Goal: Task Accomplishment & Management: Use online tool/utility

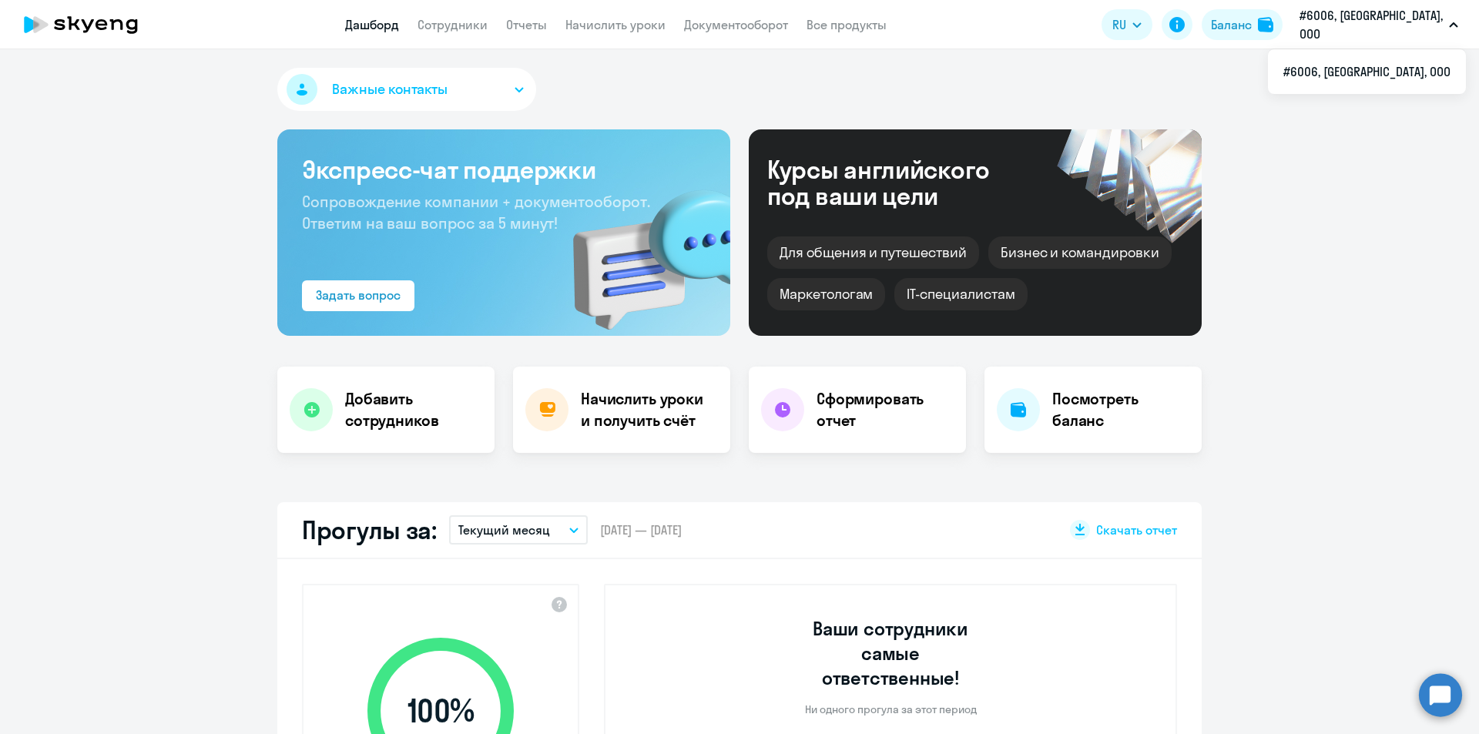
select select "30"
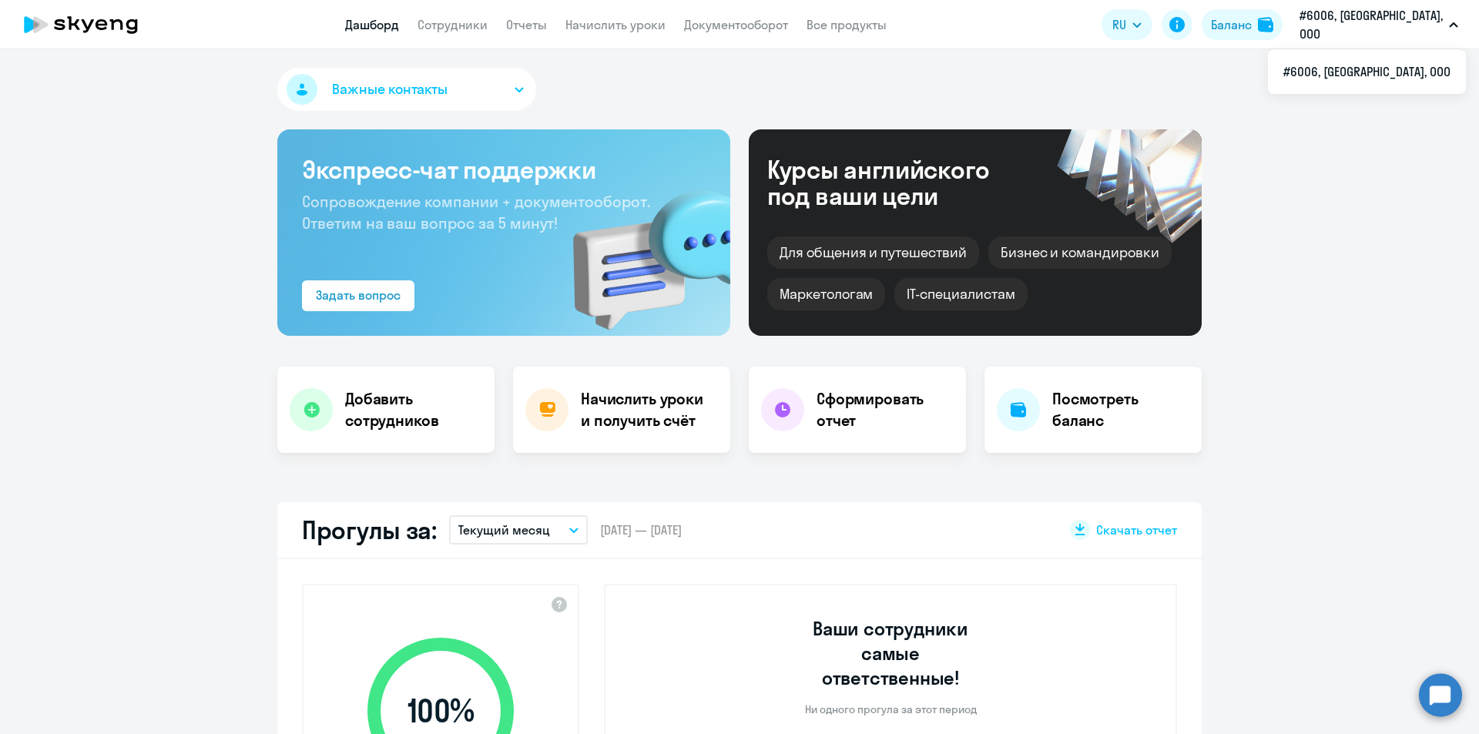
click at [1431, 22] on p "#6006, [GEOGRAPHIC_DATA], ООО" at bounding box center [1370, 24] width 143 height 37
click at [1447, 22] on button "#6006, [GEOGRAPHIC_DATA], ООО" at bounding box center [1378, 24] width 174 height 37
click at [1417, 72] on li "#6006, [GEOGRAPHIC_DATA], ООО" at bounding box center [1367, 71] width 198 height 39
select select "30"
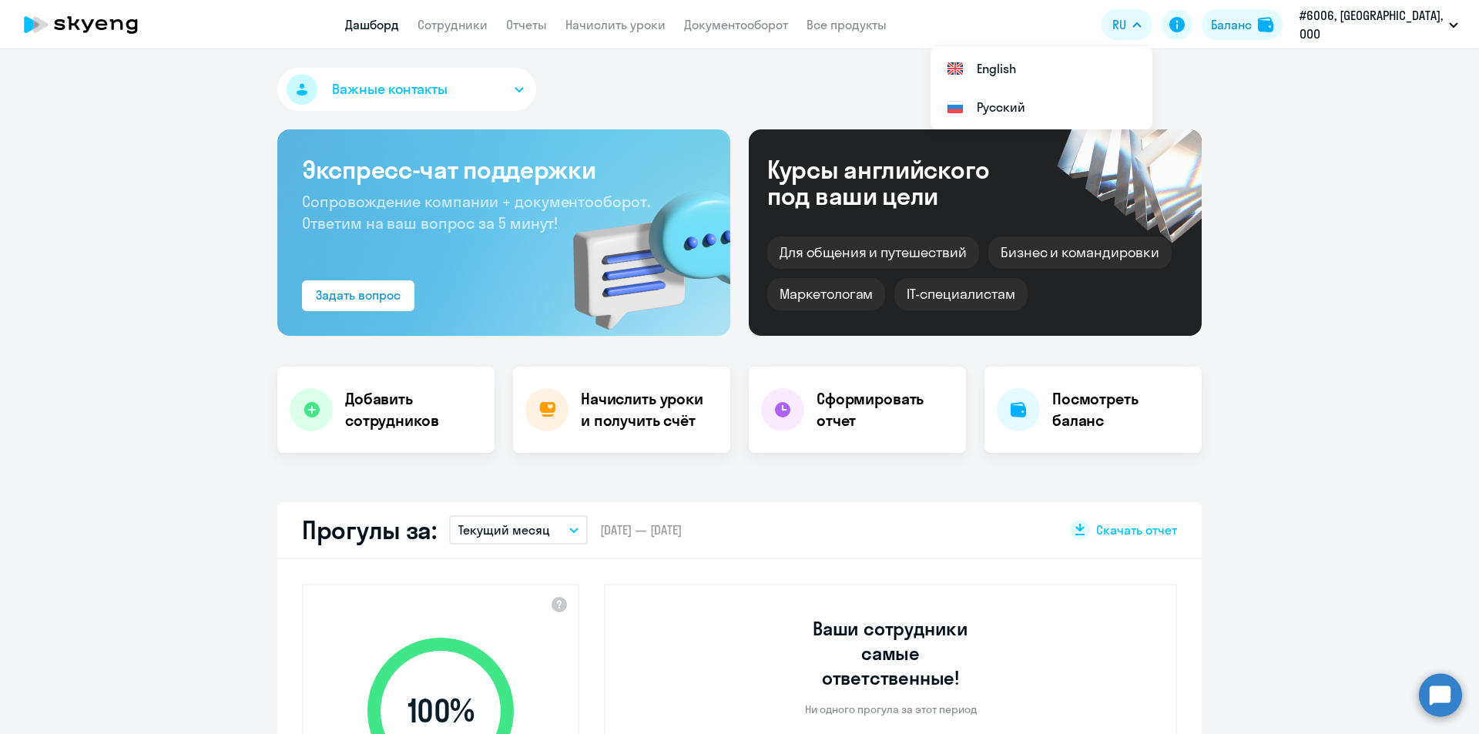
select select "30"
click at [1452, 27] on icon "button" at bounding box center [1452, 24] width 9 height 5
click at [1251, 20] on div "Баланс" at bounding box center [1231, 24] width 41 height 18
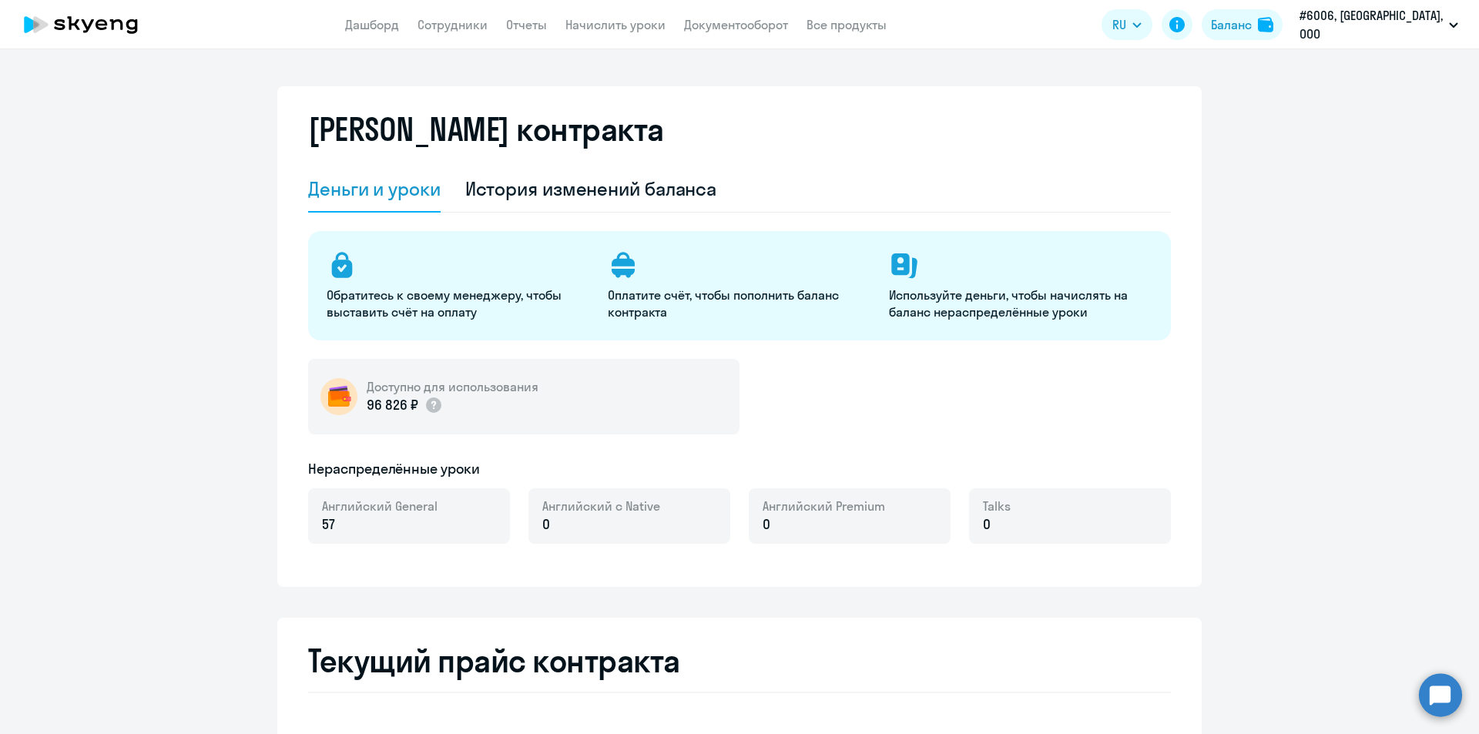
select select "english_adult_not_native_speaker"
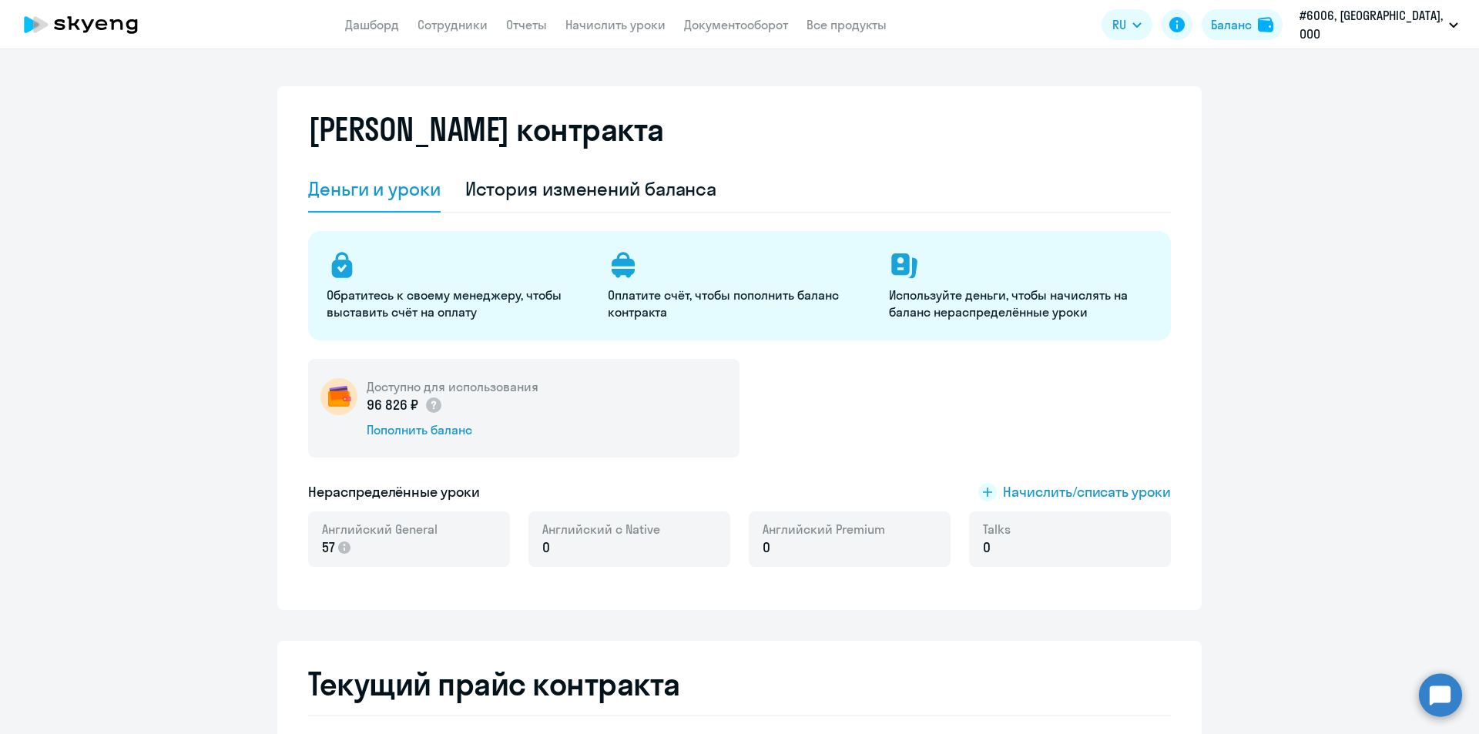
click at [281, 414] on div "Баланс контракта Деньги и уроки История изменений баланса Обратитесь к своему м…" at bounding box center [739, 348] width 924 height 524
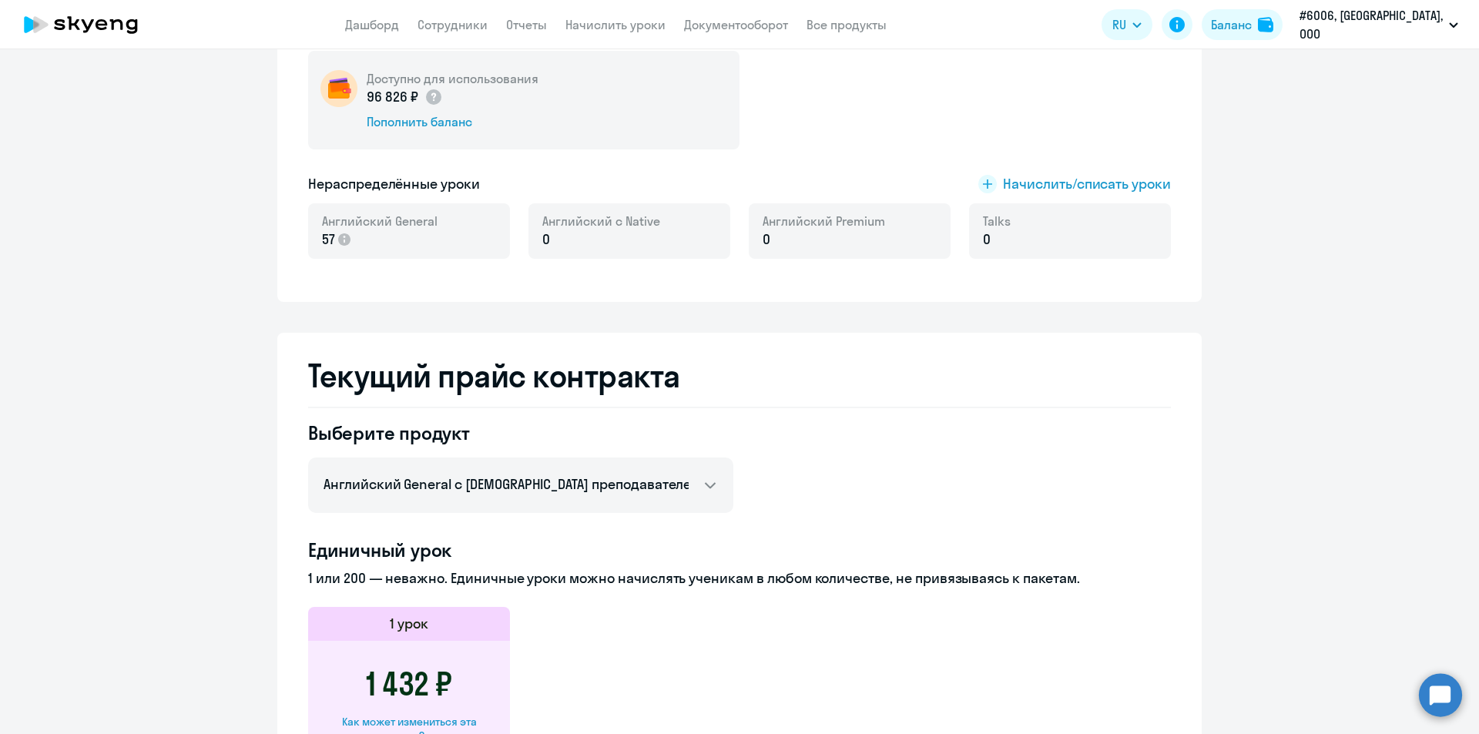
click at [491, 181] on div "Нераспределённые уроки Начислить/списать уроки" at bounding box center [739, 184] width 862 height 20
click at [1182, 226] on div "Баланс контракта Деньги и уроки История изменений баланса Обратитесь к своему м…" at bounding box center [739, 40] width 924 height 524
click at [655, 374] on h2 "Текущий прайс контракта" at bounding box center [739, 375] width 862 height 37
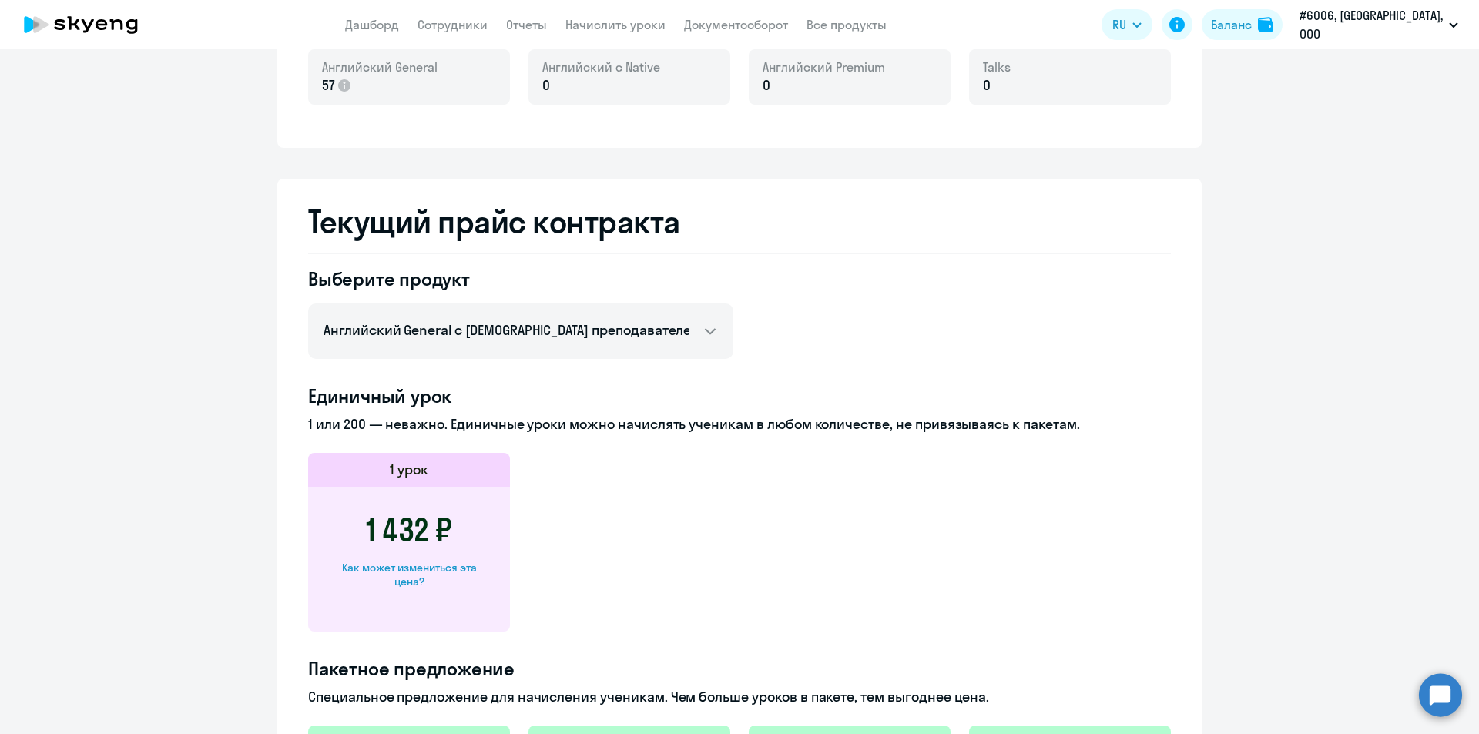
click at [464, 400] on h4 "Единичный урок" at bounding box center [739, 395] width 862 height 25
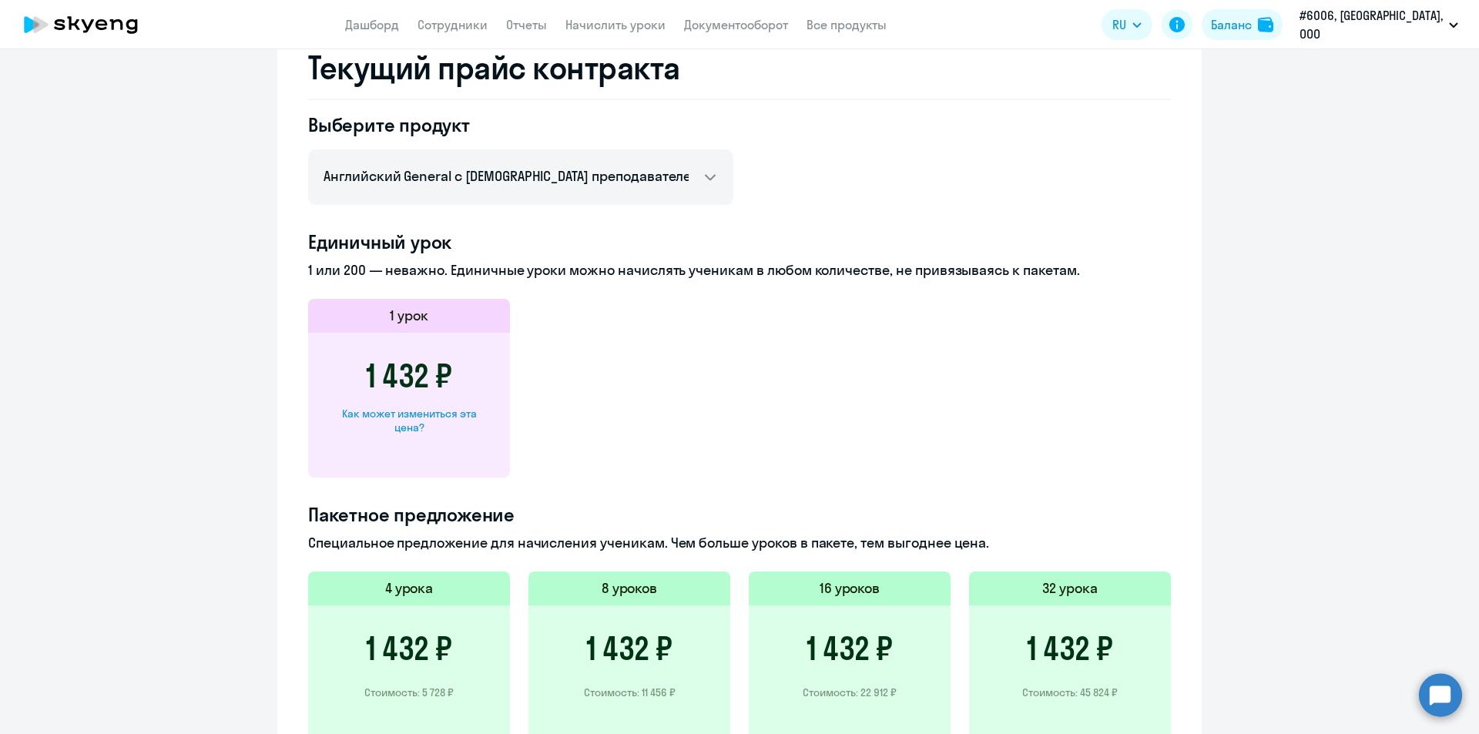
click at [1214, 266] on ng-component "Баланс контракта Деньги и уроки История изменений баланса Обратитесь к своему м…" at bounding box center [739, 230] width 1479 height 1520
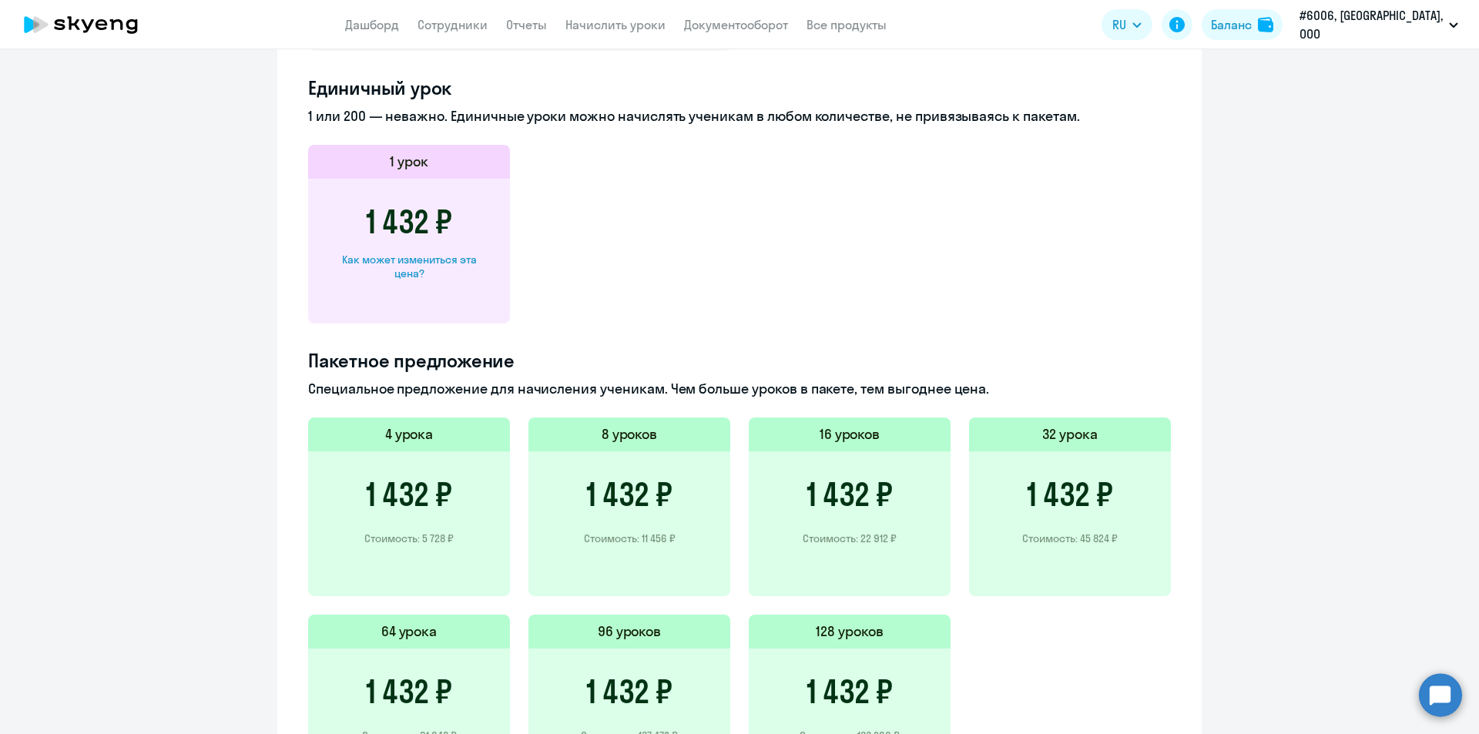
click at [990, 389] on p "Специальное предложение для начисления ученикам. Чем больше уроков в пакете, те…" at bounding box center [739, 389] width 862 height 20
click at [308, 365] on h4 "Пакетное предложение" at bounding box center [739, 360] width 862 height 25
drag, startPoint x: 343, startPoint y: 358, endPoint x: 357, endPoint y: 358, distance: 14.6
click at [357, 358] on h4 "Пакетное предложение" at bounding box center [739, 360] width 862 height 25
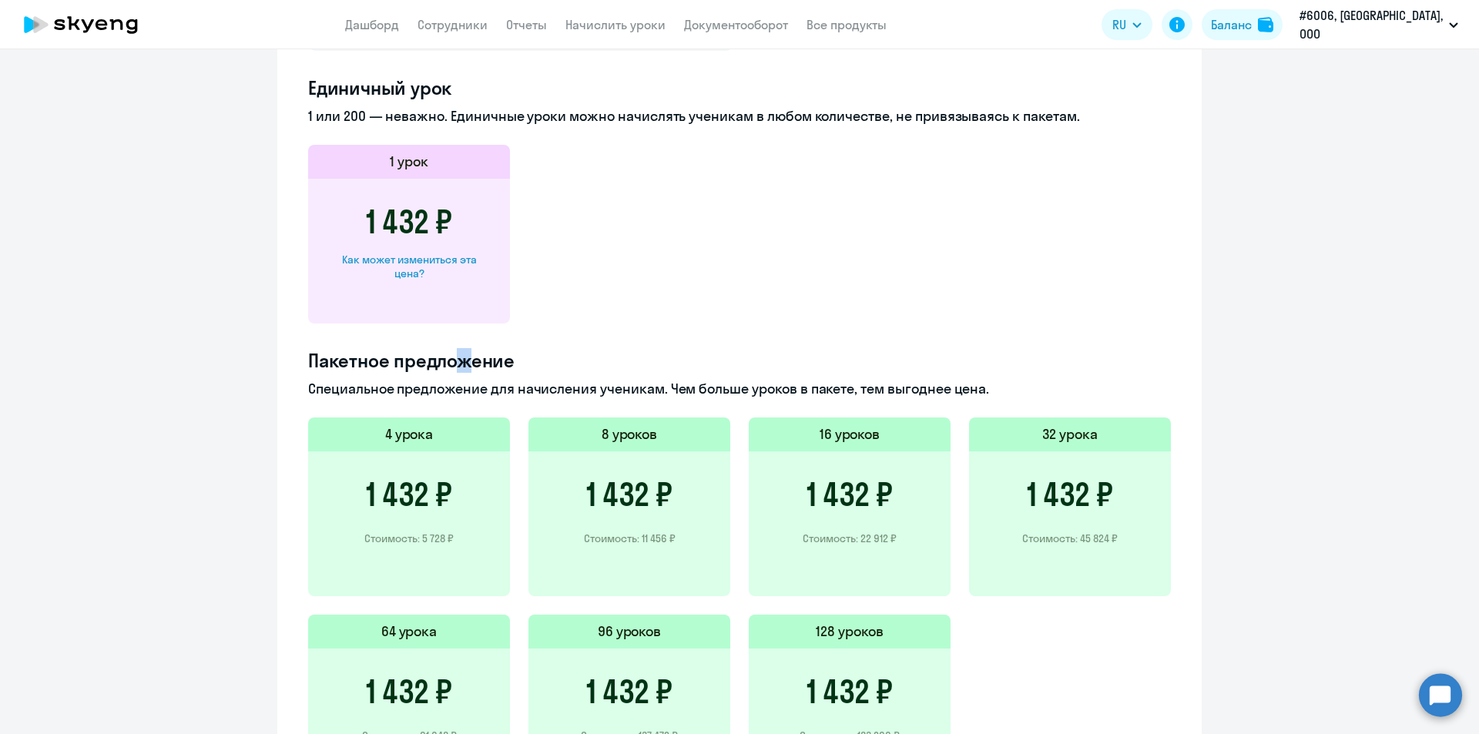
drag, startPoint x: 452, startPoint y: 363, endPoint x: 460, endPoint y: 361, distance: 7.9
click at [460, 361] on h4 "Пакетное предложение" at bounding box center [739, 360] width 862 height 25
click at [516, 361] on h4 "Пакетное предложение" at bounding box center [739, 360] width 862 height 25
click at [294, 358] on div "Текущий прайс контракта Выберите продукт Английский General с русскоговорящим п…" at bounding box center [739, 354] width 924 height 966
click at [295, 388] on div "Текущий прайс контракта Выберите продукт Английский General с русскоговорящим п…" at bounding box center [739, 354] width 924 height 966
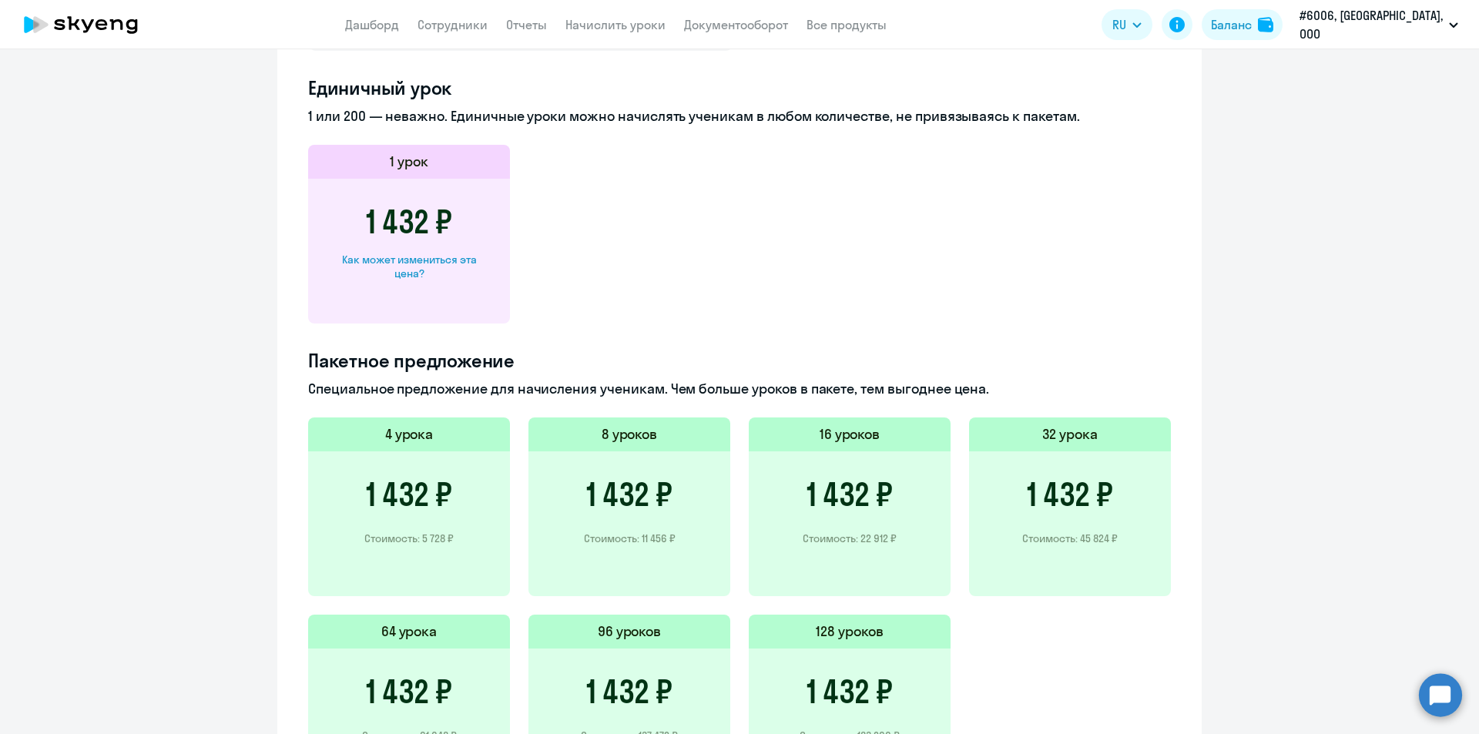
click at [995, 390] on p "Специальное предложение для начисления ученикам. Чем больше уроков в пакете, те…" at bounding box center [739, 389] width 862 height 20
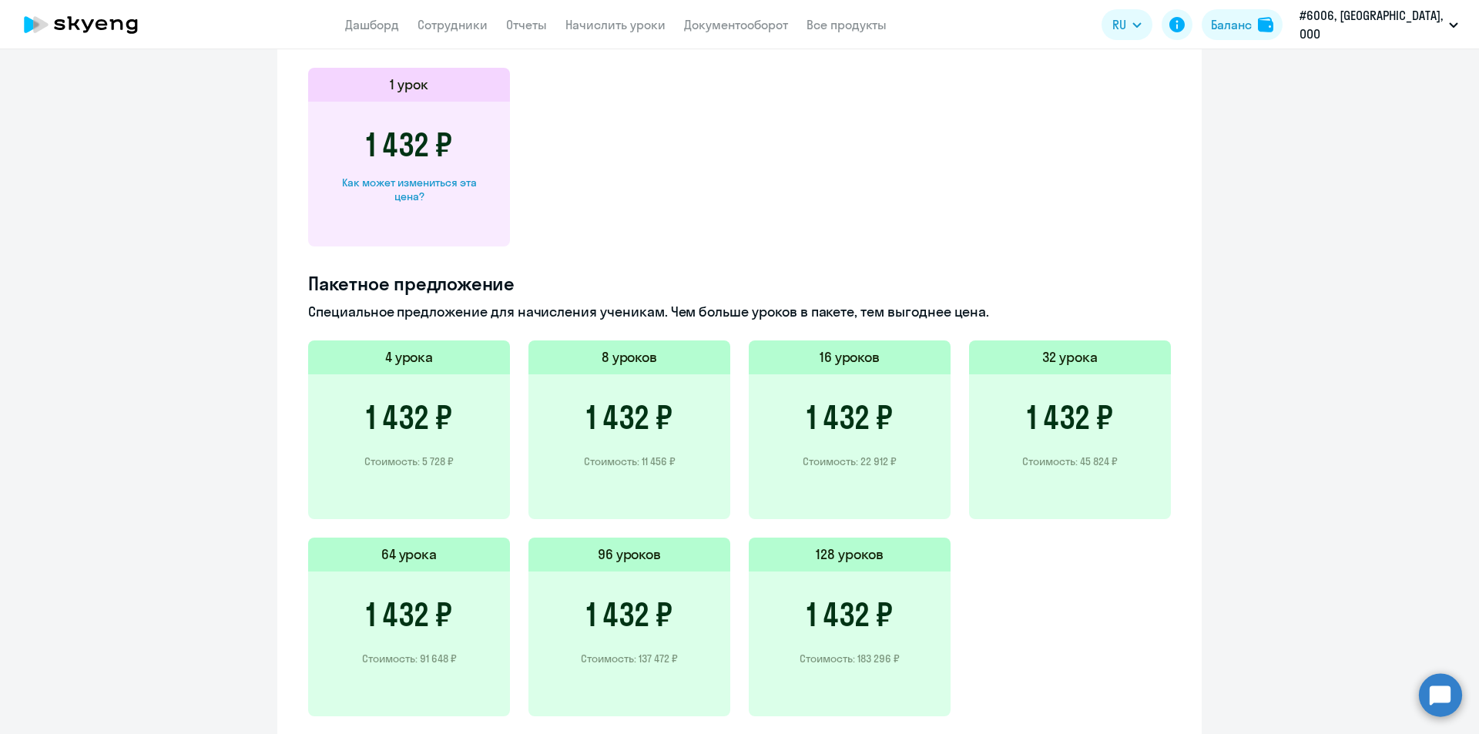
click at [1174, 430] on div "Текущий прайс контракта Выберите продукт Английский General с русскоговорящим п…" at bounding box center [739, 277] width 924 height 966
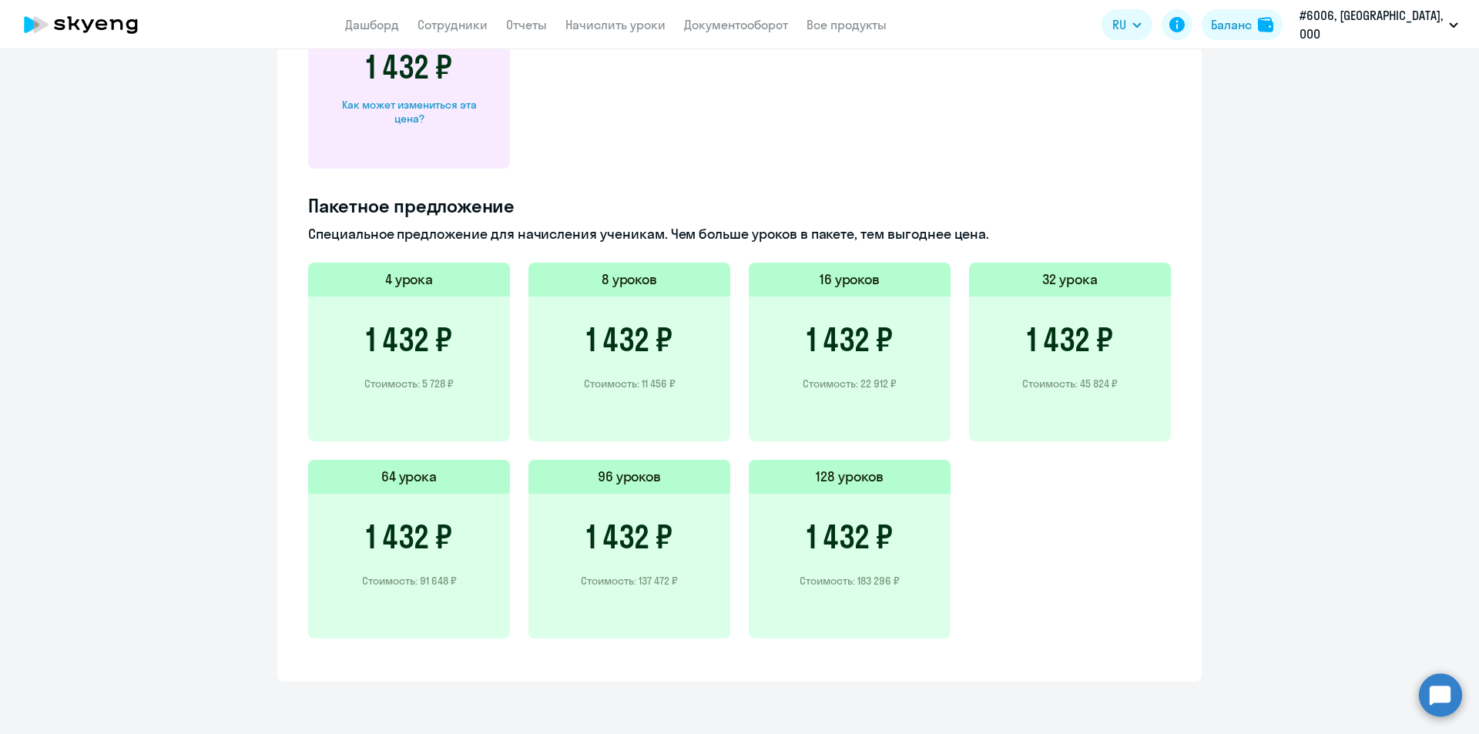
click at [976, 553] on div "4 урока 1 432 ₽ Стоимость: 5 728 ₽ 8 уроков 1 432 ₽ Стоимость: 11 456 ₽ 16 урок…" at bounding box center [739, 460] width 862 height 394
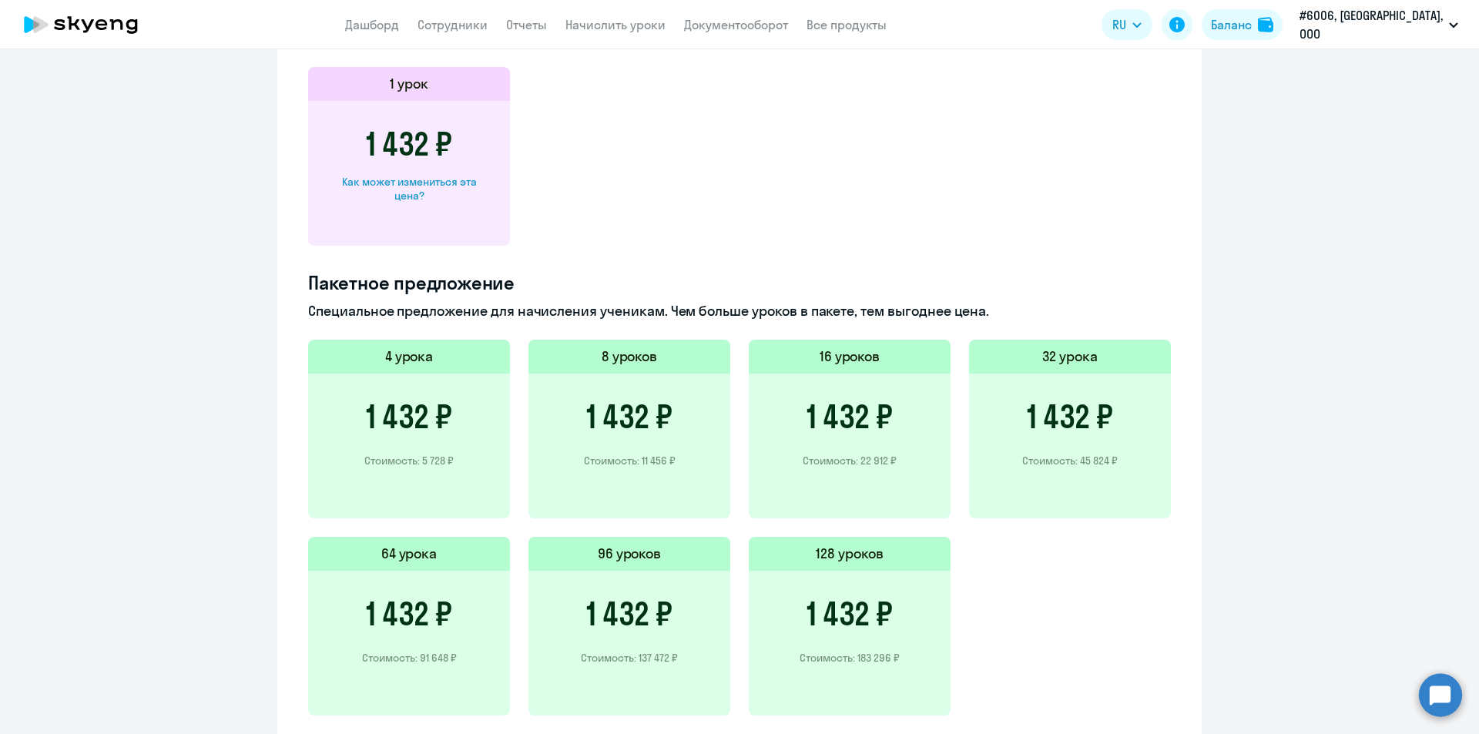
click at [995, 310] on p "Специальное предложение для начисления ученикам. Чем больше уроков в пакете, те…" at bounding box center [739, 311] width 862 height 20
click at [969, 630] on div "4 урока 1 432 ₽ Стоимость: 5 728 ₽ 8 уроков 1 432 ₽ Стоимость: 11 456 ₽ 16 урок…" at bounding box center [739, 537] width 862 height 394
click at [970, 631] on div "4 урока 1 432 ₽ Стоимость: 5 728 ₽ 8 уроков 1 432 ₽ Стоимость: 11 456 ₽ 16 урок…" at bounding box center [739, 537] width 862 height 394
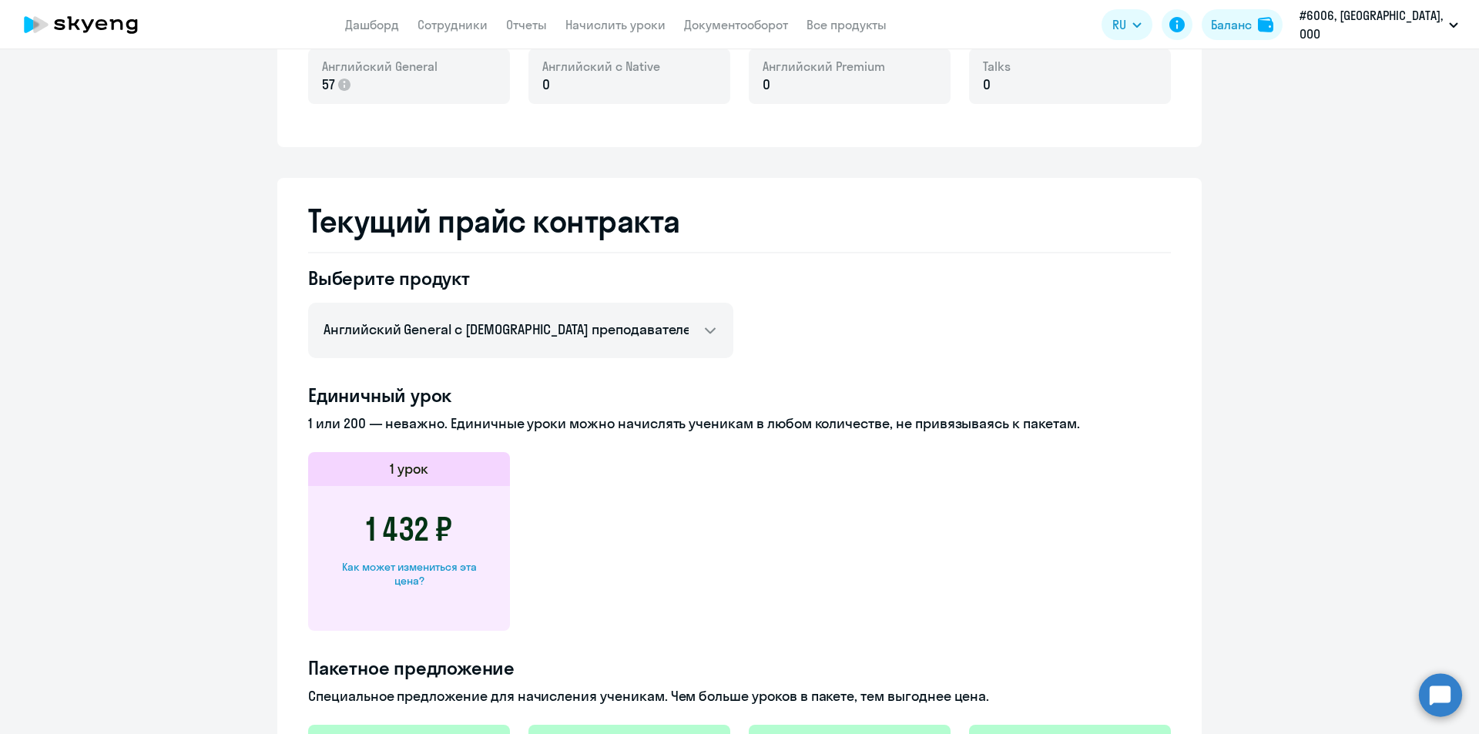
click at [699, 217] on h2 "Текущий прайс контракта" at bounding box center [739, 221] width 862 height 37
click at [648, 223] on h2 "Текущий прайс контракта" at bounding box center [739, 221] width 862 height 37
click at [708, 223] on h2 "Текущий прайс контракта" at bounding box center [739, 221] width 862 height 37
click at [313, 216] on h2 "Текущий прайс контракта" at bounding box center [739, 221] width 862 height 37
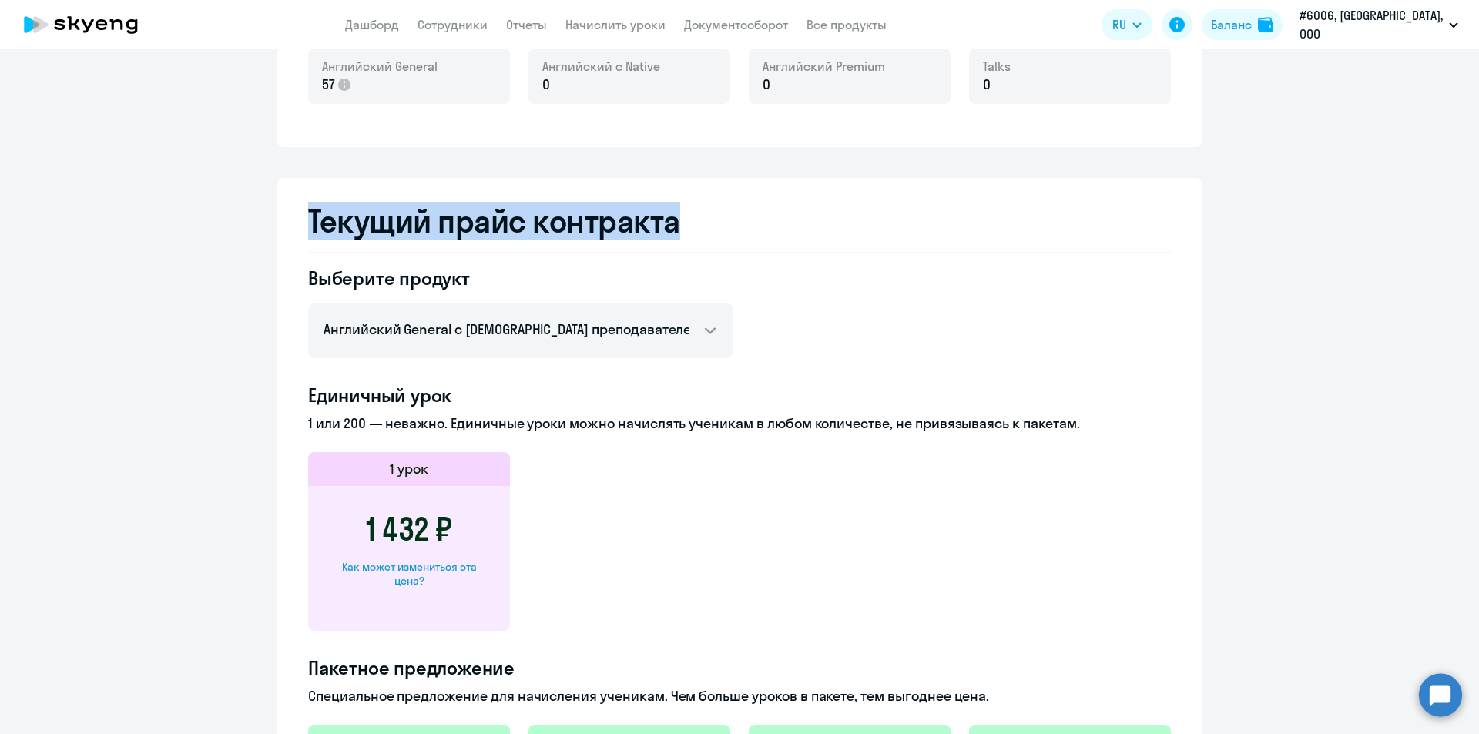
drag, startPoint x: 300, startPoint y: 216, endPoint x: 705, endPoint y: 220, distance: 404.3
click at [705, 220] on div "Текущий прайс контракта Выберите продукт Английский General с русскоговорящим п…" at bounding box center [739, 661] width 924 height 966
click at [705, 220] on h2 "Текущий прайс контракта" at bounding box center [739, 221] width 862 height 37
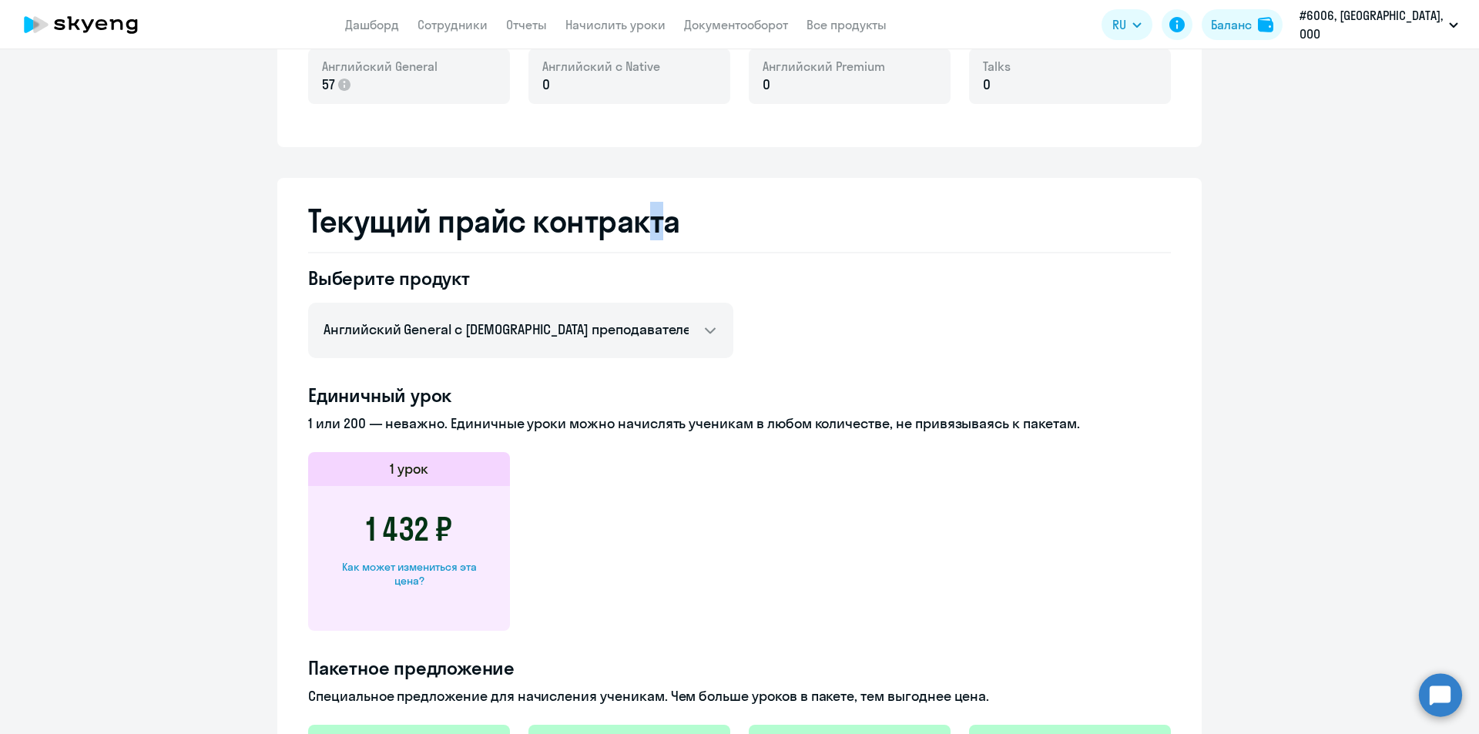
drag, startPoint x: 641, startPoint y: 223, endPoint x: 694, endPoint y: 223, distance: 52.4
click at [651, 223] on h2 "Текущий прайс контракта" at bounding box center [739, 221] width 862 height 37
click at [705, 223] on h2 "Текущий прайс контракта" at bounding box center [739, 221] width 862 height 37
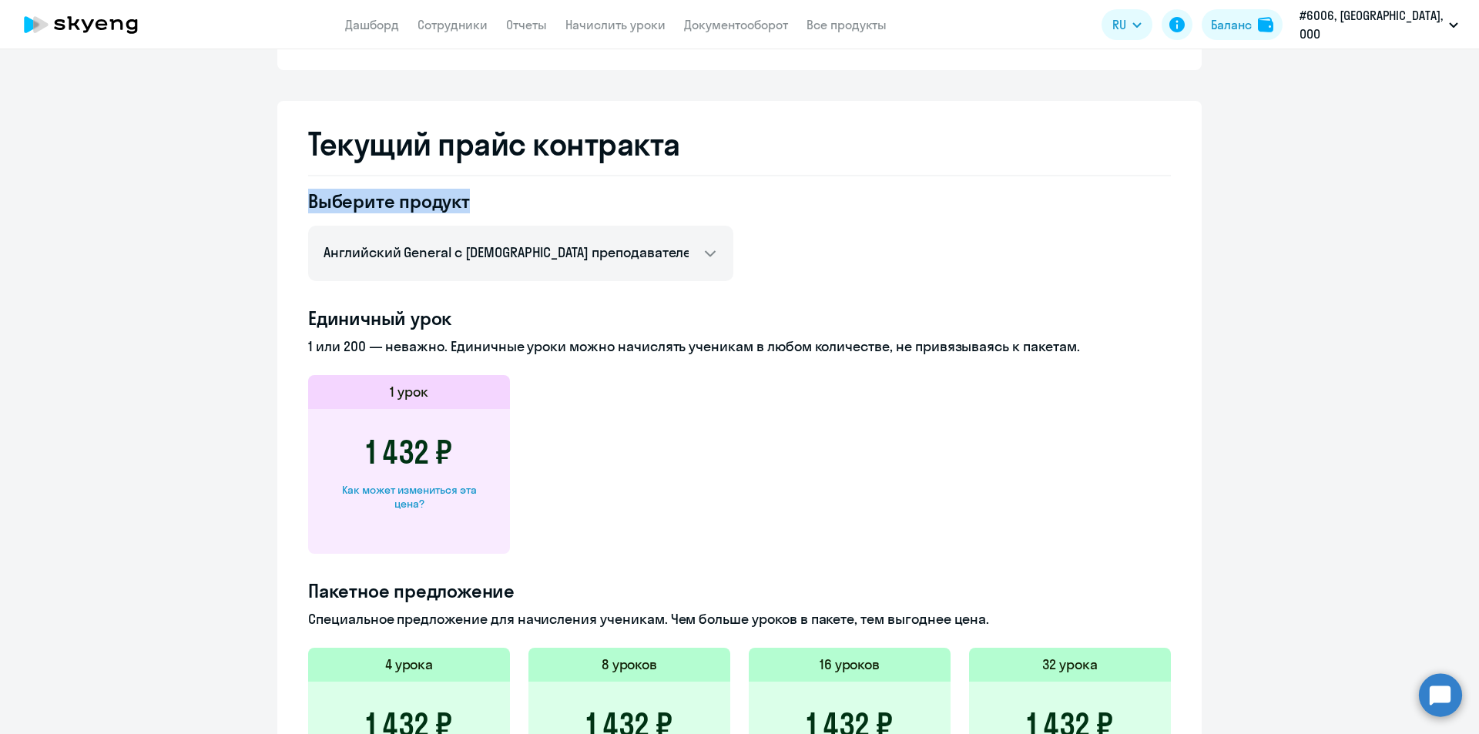
drag, startPoint x: 293, startPoint y: 202, endPoint x: 512, endPoint y: 202, distance: 219.5
click at [512, 202] on div "Текущий прайс контракта Выберите продукт Английский General с русскоговорящим п…" at bounding box center [739, 584] width 924 height 966
click at [471, 202] on h4 "Выберите продукт" at bounding box center [520, 201] width 425 height 25
drag, startPoint x: 453, startPoint y: 200, endPoint x: 478, endPoint y: 200, distance: 25.4
click at [478, 200] on h4 "Выберите продукт" at bounding box center [520, 201] width 425 height 25
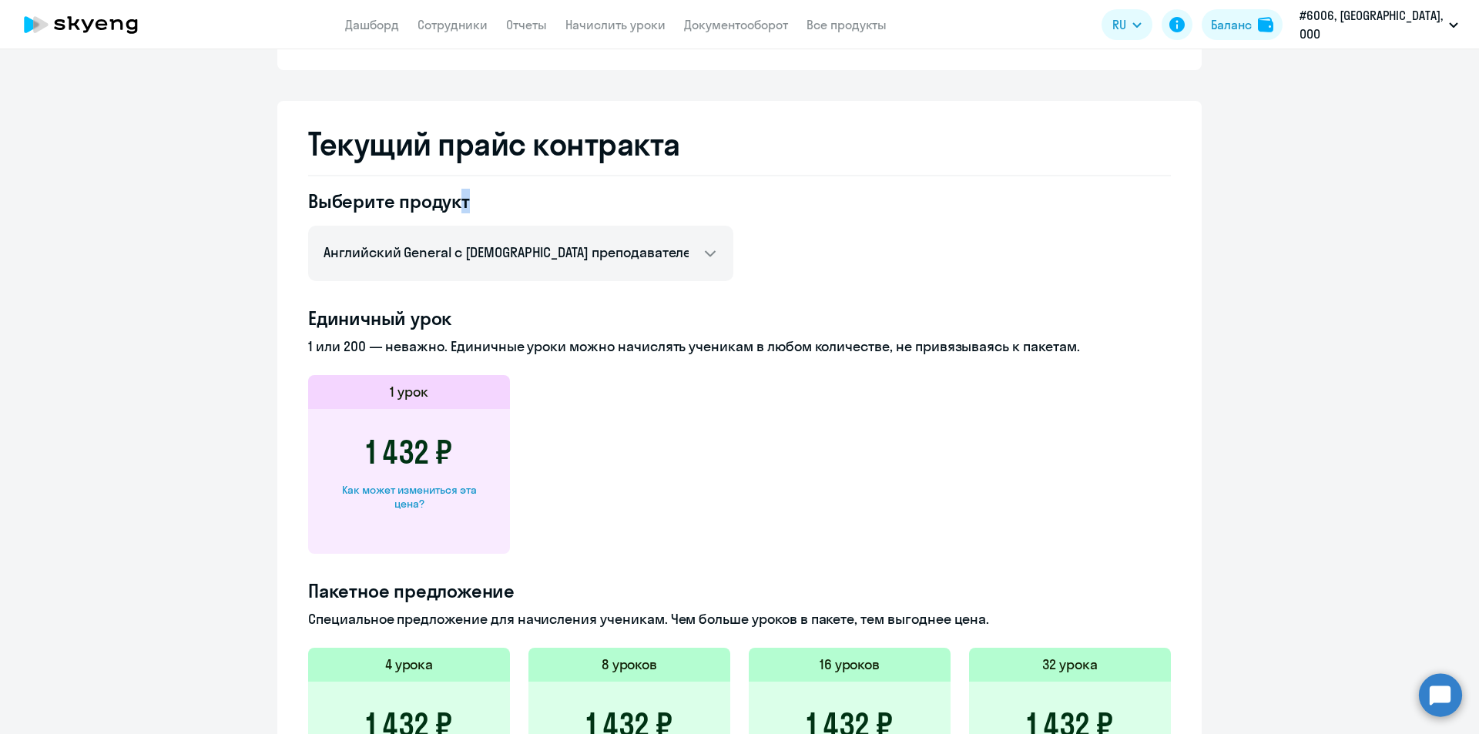
click at [478, 200] on h4 "Выберите продукт" at bounding box center [520, 201] width 425 height 25
drag, startPoint x: 1043, startPoint y: 345, endPoint x: 1055, endPoint y: 347, distance: 12.4
click at [1052, 347] on p "1 или 200 — неважно. Единичные уроки можно начислять ученикам в любом количеств…" at bounding box center [739, 347] width 862 height 20
click at [1215, 343] on ng-component "Баланс контракта Деньги и уроки История изменений баланса Обратитесь к своему м…" at bounding box center [739, 306] width 1479 height 1520
click at [1108, 346] on p "1 или 200 — неважно. Единичные уроки можно начислять ученикам в любом количеств…" at bounding box center [739, 347] width 862 height 20
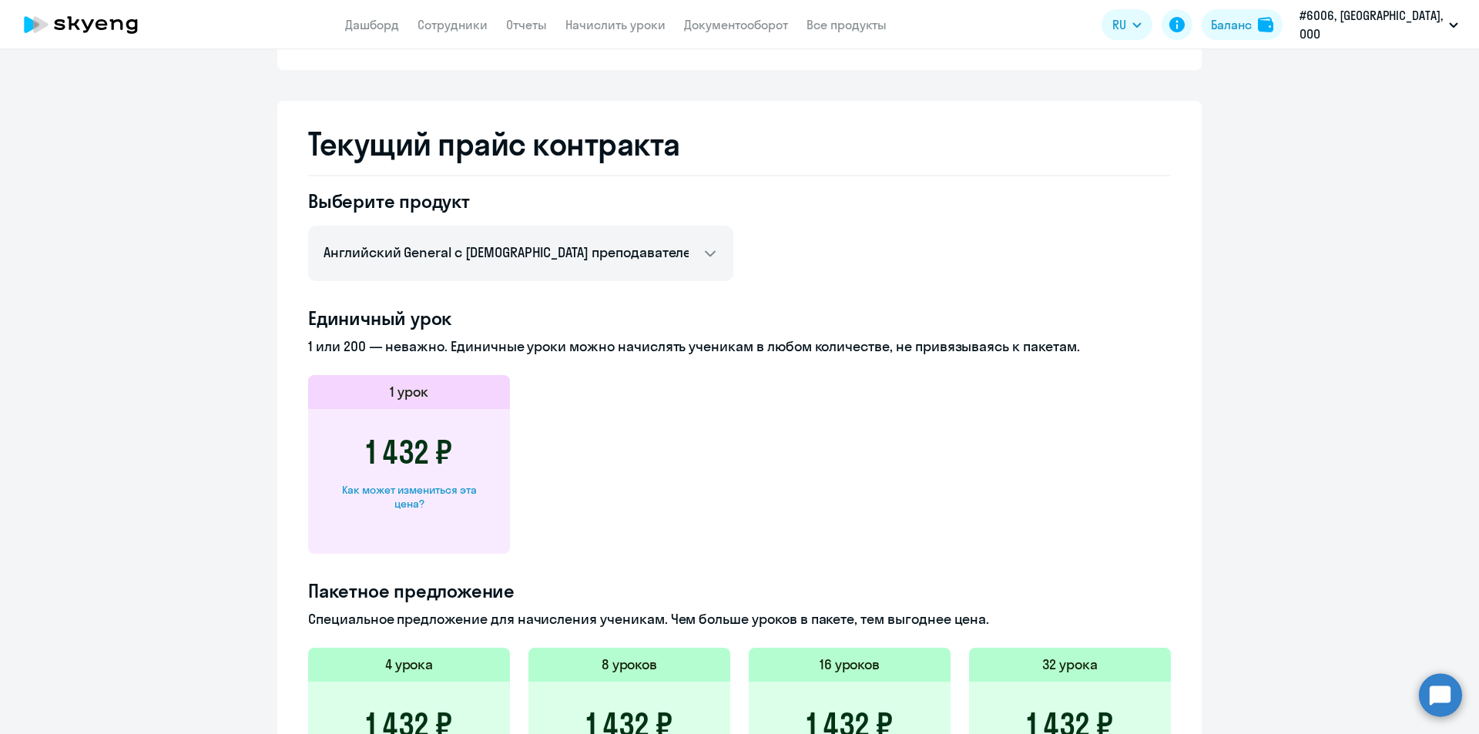
scroll to position [617, 0]
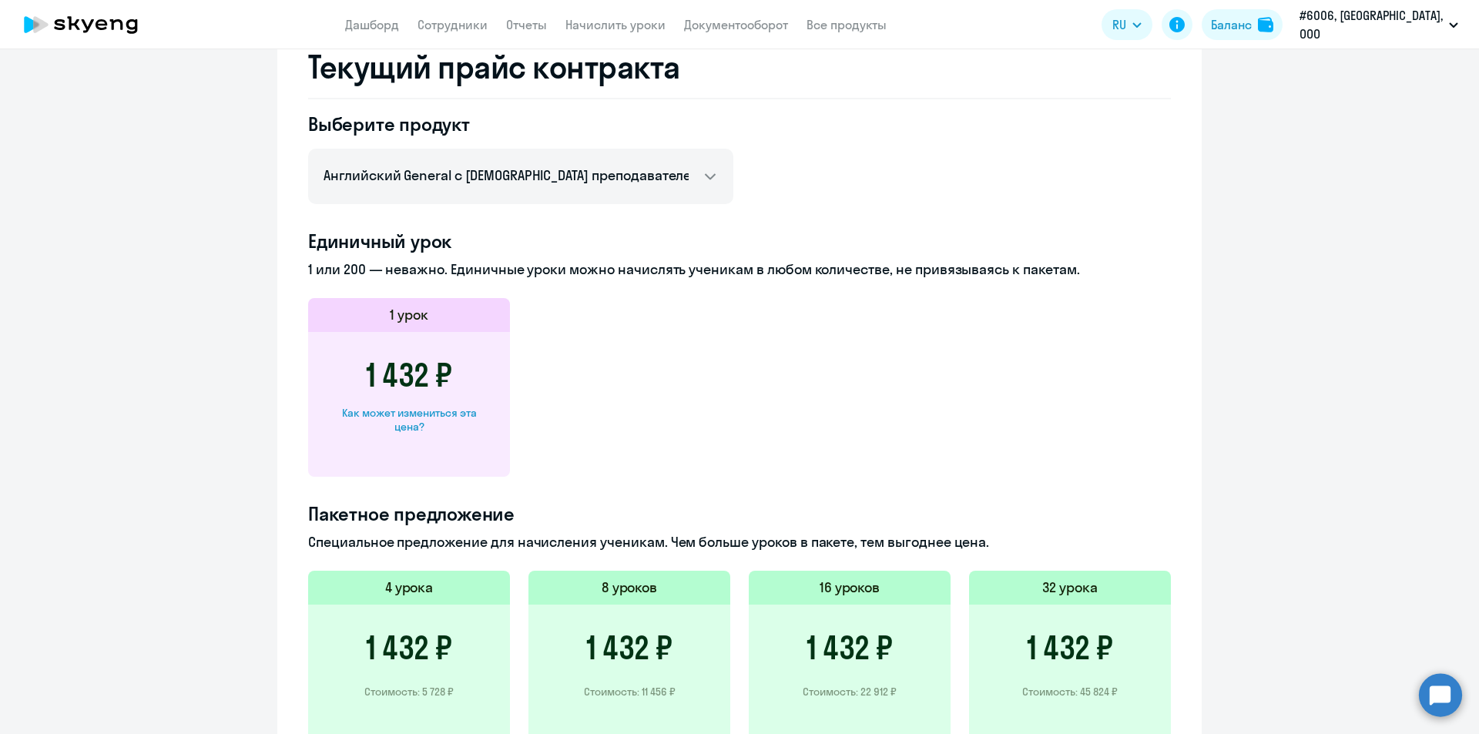
click at [1226, 393] on ng-component "Баланс контракта Деньги и уроки История изменений баланса Обратитесь к своему м…" at bounding box center [739, 229] width 1479 height 1520
click at [514, 385] on app-price-card "1 урок 1 432 ₽ Как может измениться эта цена?" at bounding box center [739, 387] width 862 height 179
click at [520, 383] on app-price-card "1 урок 1 432 ₽ Как может измениться эта цена?" at bounding box center [739, 387] width 862 height 179
click at [531, 383] on app-price-card "1 урок 1 432 ₽ Как может измениться эта цена?" at bounding box center [739, 387] width 862 height 179
click at [288, 387] on div "Текущий прайс контракта Выберите продукт Английский General с русскоговорящим п…" at bounding box center [739, 507] width 924 height 966
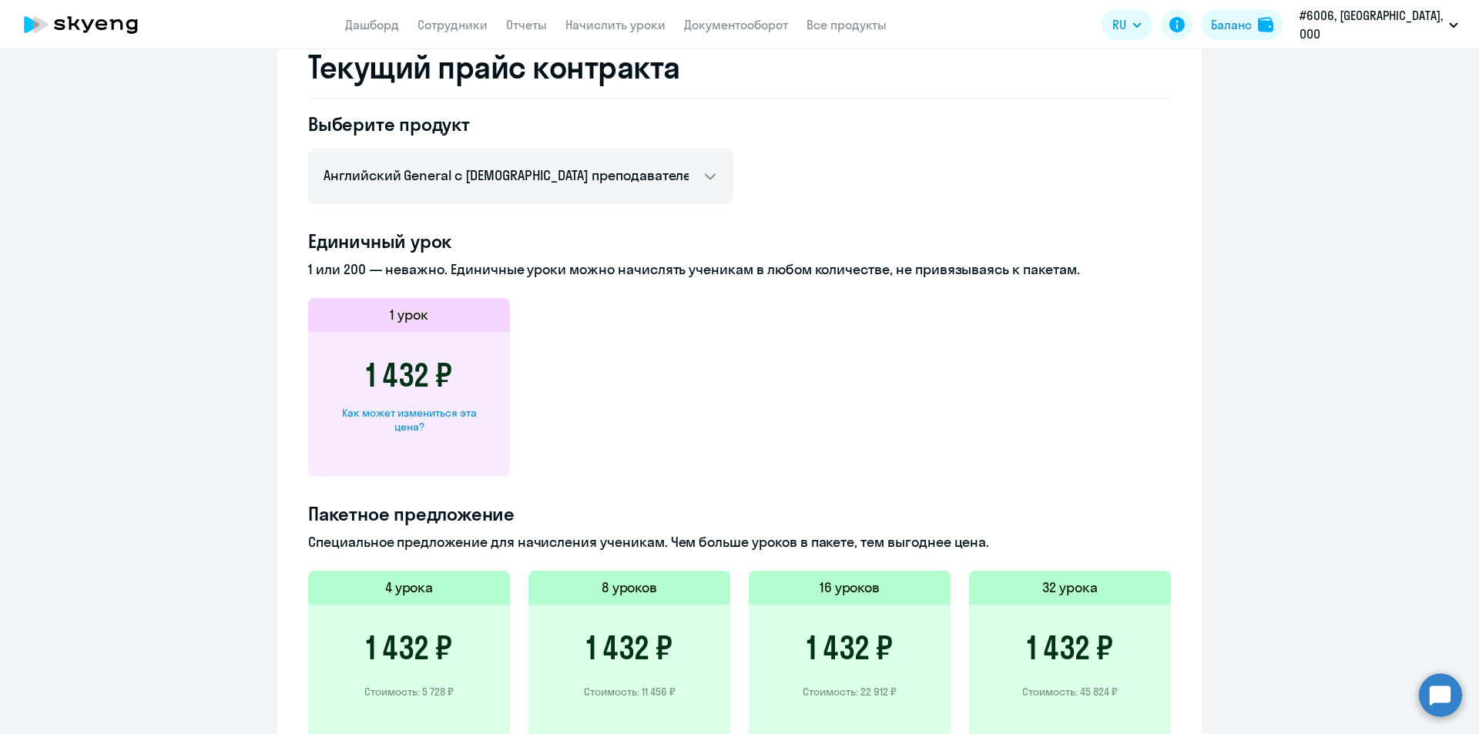
drag, startPoint x: 359, startPoint y: 372, endPoint x: 481, endPoint y: 435, distance: 137.8
click at [481, 435] on div "1 432 ₽ Как может измениться эта цена?" at bounding box center [409, 404] width 202 height 145
click at [472, 436] on div "1 432 ₽ Как может измениться эта цена?" at bounding box center [409, 404] width 202 height 145
drag, startPoint x: 462, startPoint y: 434, endPoint x: 367, endPoint y: 316, distance: 151.1
click at [367, 316] on div "1 урок 1 432 ₽ Как может измениться эта цена?" at bounding box center [409, 387] width 202 height 179
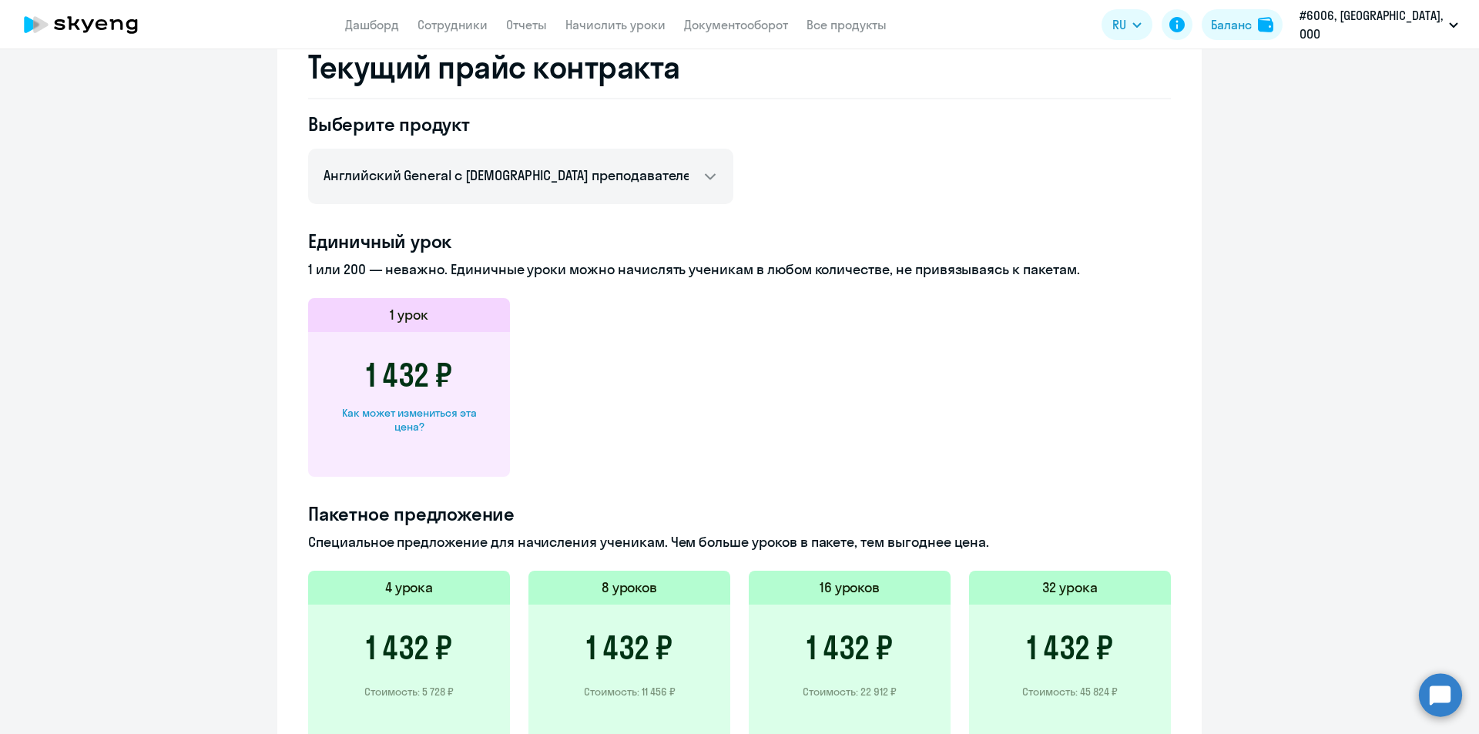
click at [367, 316] on div "1 урок" at bounding box center [409, 315] width 202 height 34
click at [440, 313] on div "1 урок" at bounding box center [409, 315] width 202 height 34
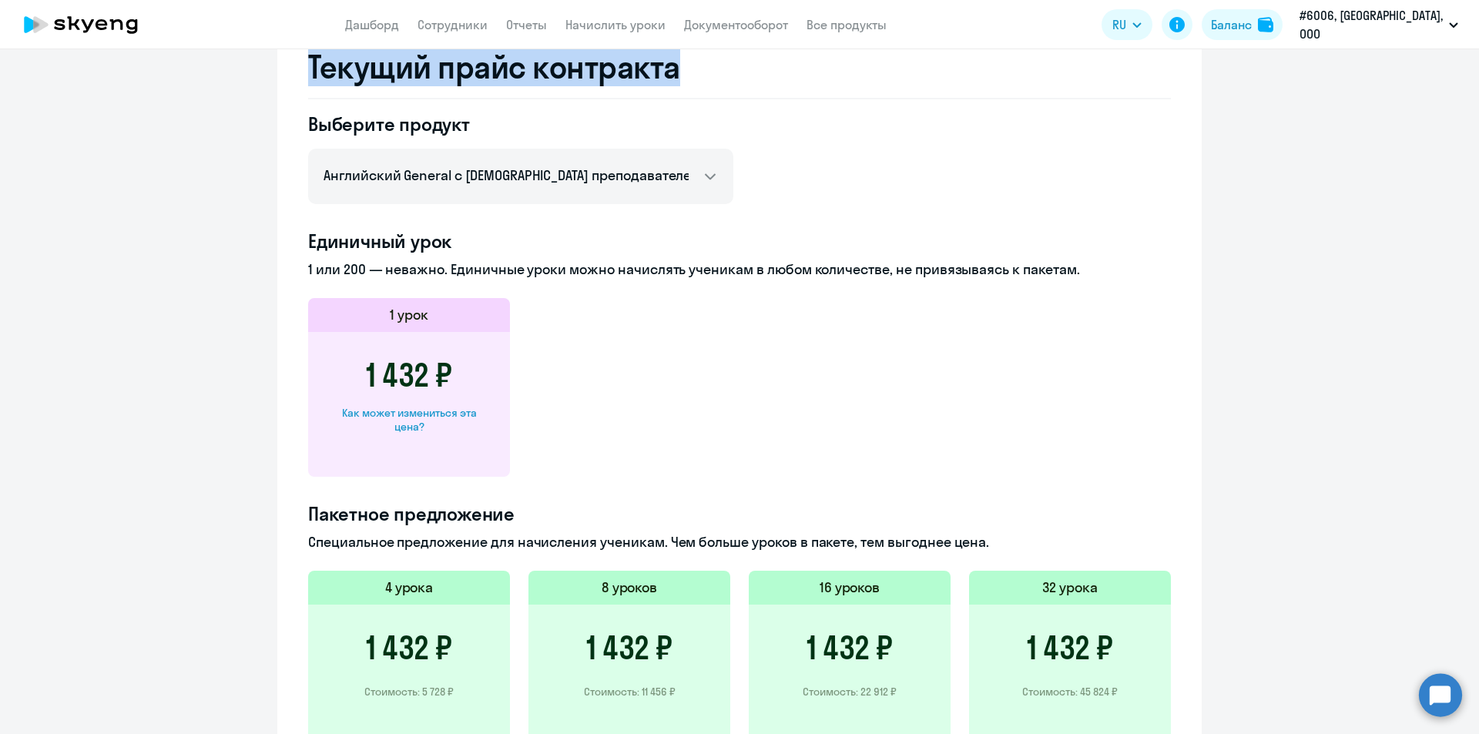
drag, startPoint x: 303, startPoint y: 71, endPoint x: 695, endPoint y: 67, distance: 392.8
click at [695, 67] on h2 "Текущий прайс контракта" at bounding box center [739, 67] width 862 height 37
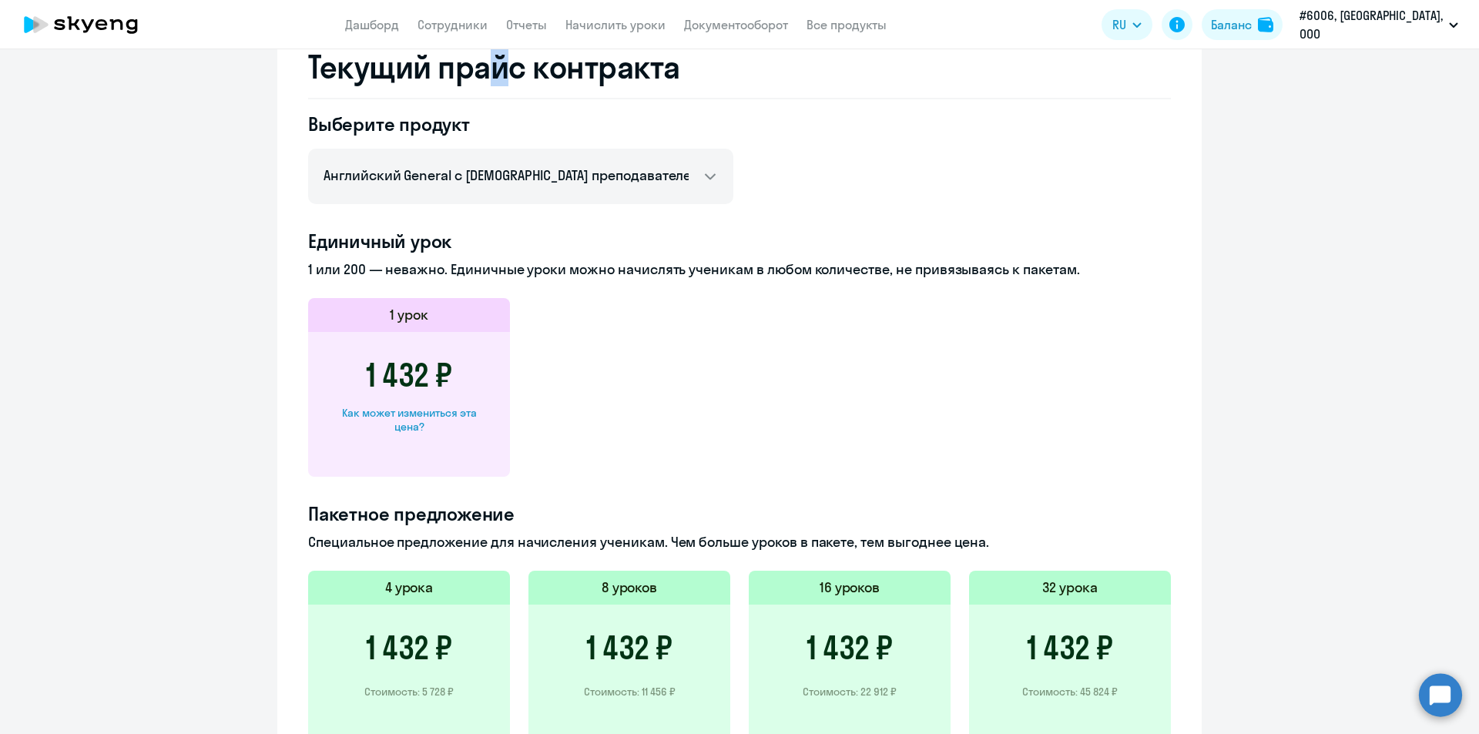
click at [494, 68] on h2 "Текущий прайс контракта" at bounding box center [739, 67] width 862 height 37
drag, startPoint x: 642, startPoint y: 72, endPoint x: 655, endPoint y: 72, distance: 12.3
click at [655, 72] on h2 "Текущий прайс контракта" at bounding box center [739, 67] width 862 height 37
click at [713, 72] on h2 "Текущий прайс контракта" at bounding box center [739, 67] width 862 height 37
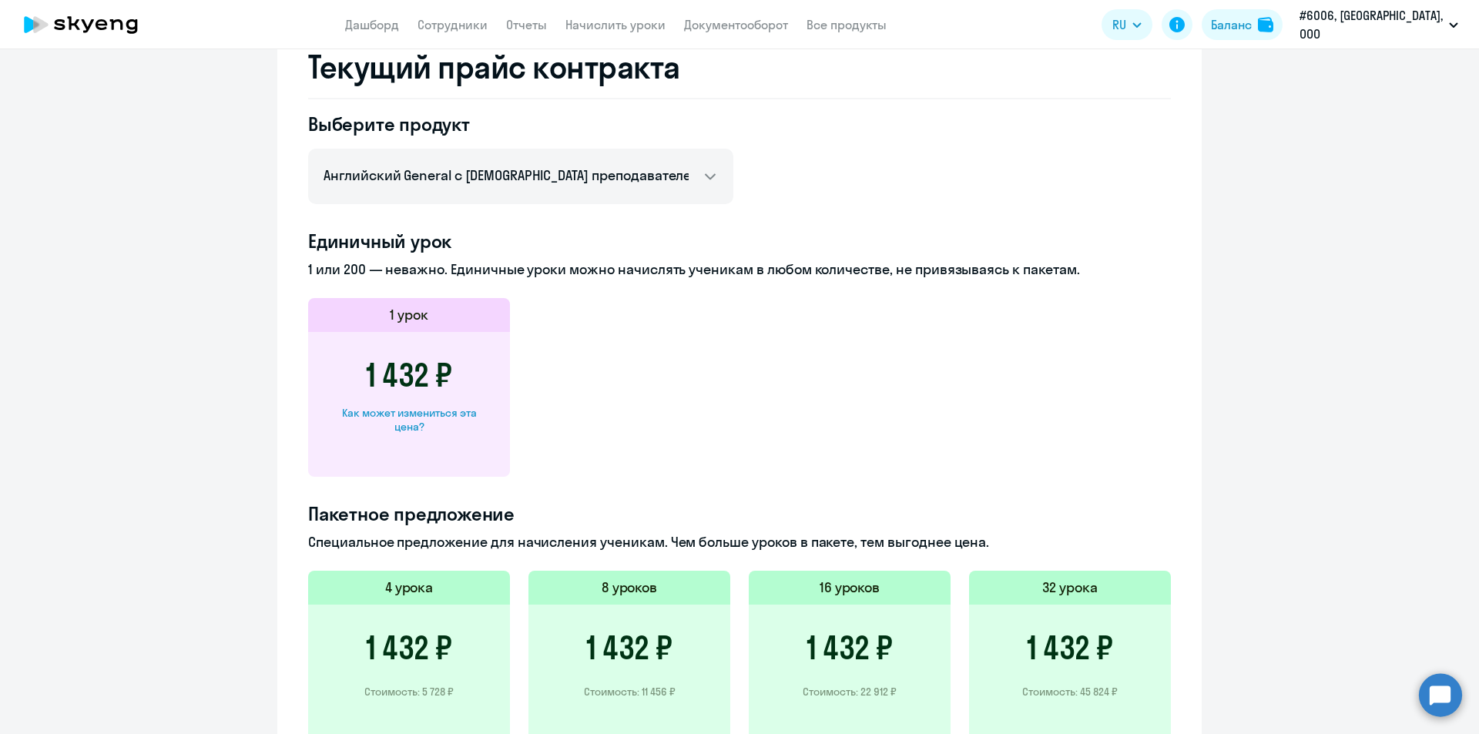
click at [294, 71] on div "Текущий прайс контракта Выберите продукт Английский General с русскоговорящим п…" at bounding box center [739, 507] width 924 height 966
drag, startPoint x: 301, startPoint y: 243, endPoint x: 453, endPoint y: 242, distance: 151.7
click at [453, 242] on div "Текущий прайс контракта Выберите продукт Английский General с русскоговорящим п…" at bounding box center [739, 507] width 924 height 966
click at [453, 242] on h4 "Единичный урок" at bounding box center [739, 241] width 862 height 25
click at [424, 270] on p "1 или 200 — неважно. Единичные уроки можно начислять ученикам в любом количеств…" at bounding box center [739, 270] width 862 height 20
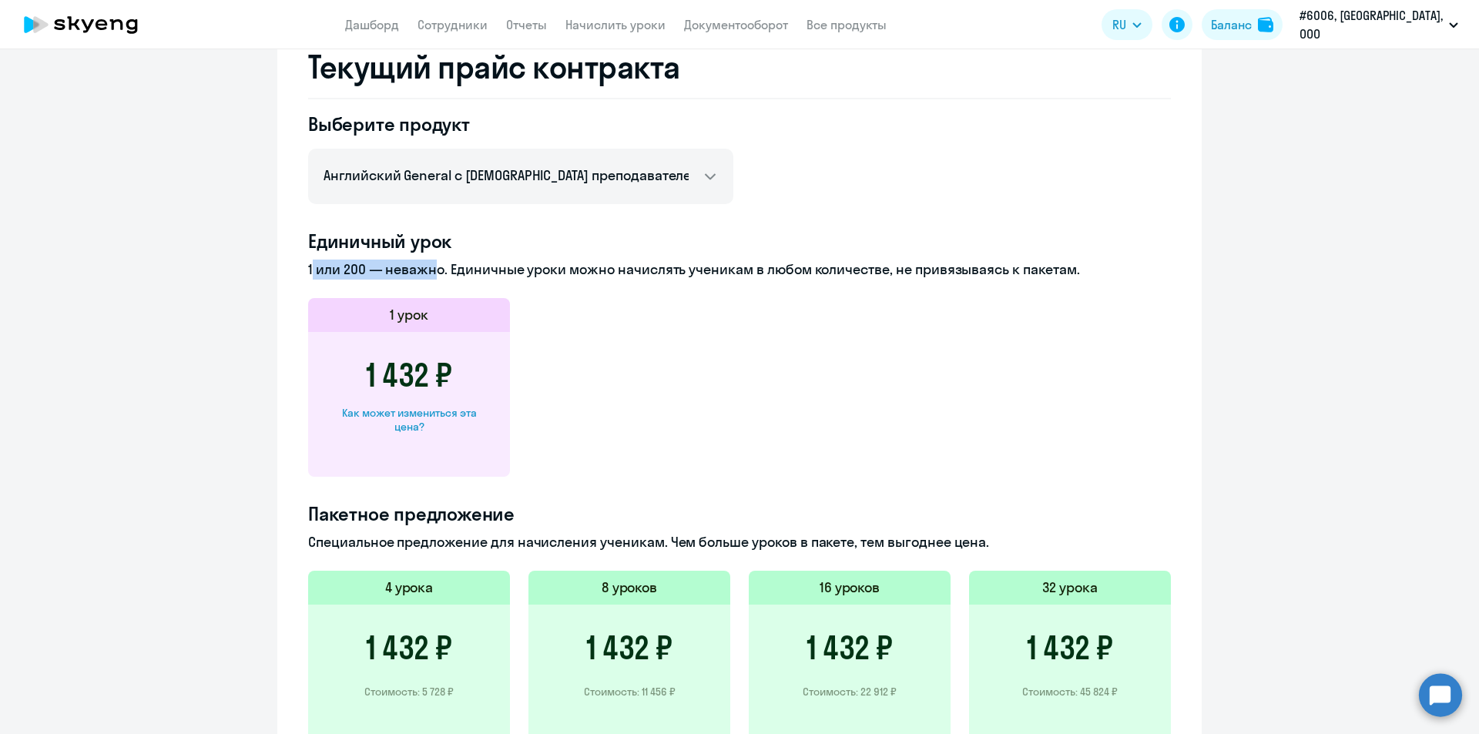
drag, startPoint x: 301, startPoint y: 272, endPoint x: 419, endPoint y: 271, distance: 117.8
click at [419, 271] on div "Текущий прайс контракта Выберите продукт Английский General с русскоговорящим п…" at bounding box center [739, 507] width 924 height 966
click at [488, 270] on p "1 или 200 — неважно. Единичные уроки можно начислять ученикам в любом количеств…" at bounding box center [739, 270] width 862 height 20
click at [1087, 267] on p "1 или 200 — неважно. Единичные уроки можно начислять ученикам в любом количеств…" at bounding box center [739, 270] width 862 height 20
click at [1209, 266] on ng-component "Баланс контракта Деньги и уроки История изменений баланса Обратитесь к своему м…" at bounding box center [739, 229] width 1479 height 1520
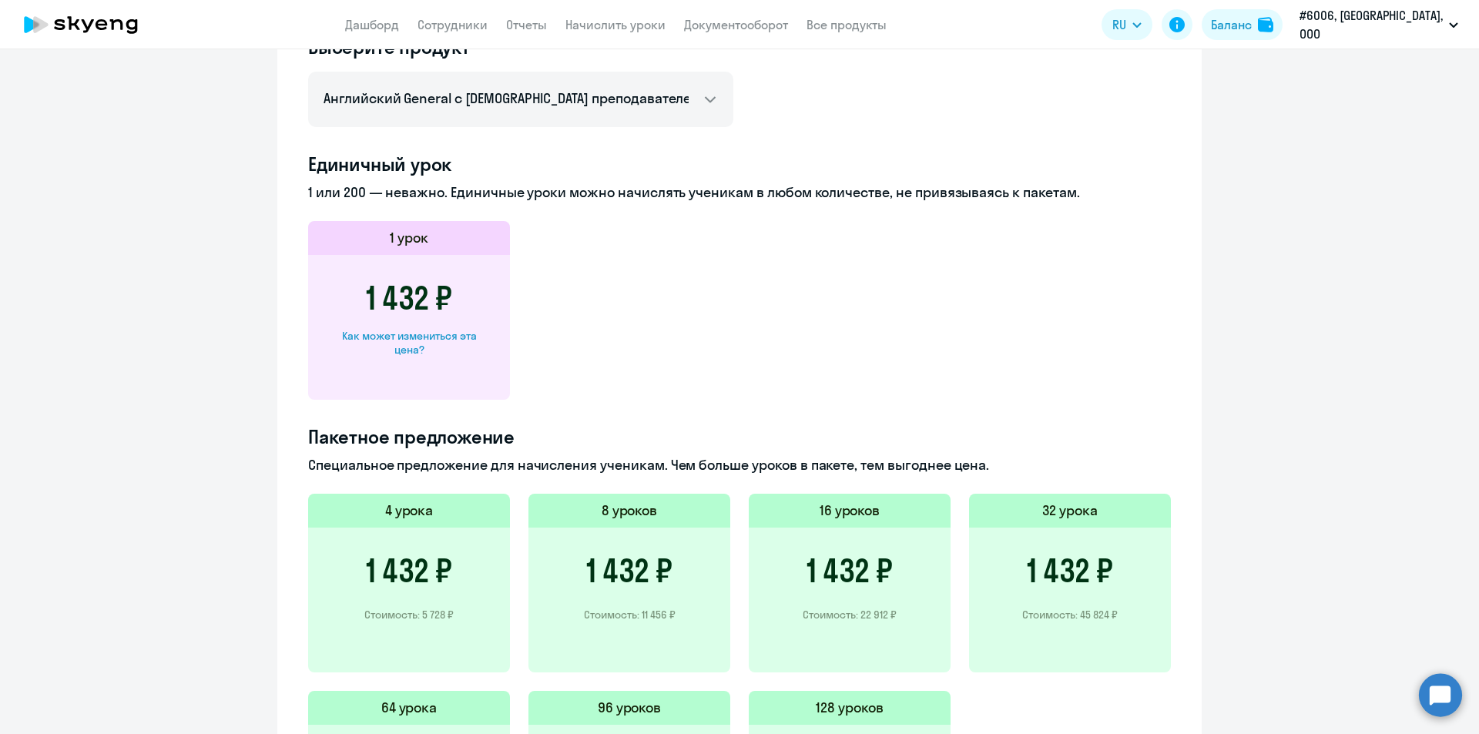
scroll to position [848, 0]
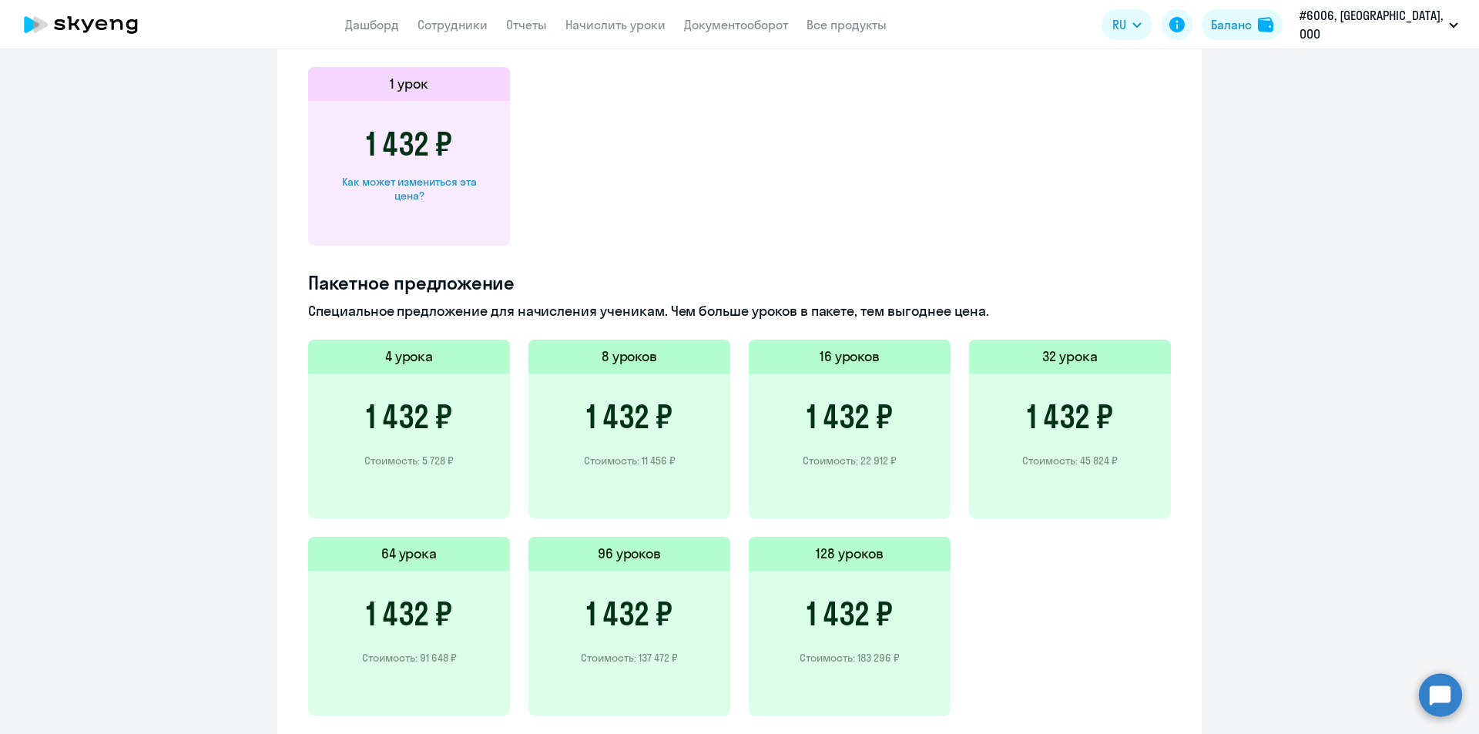
click at [993, 312] on p "Специальное предложение для начисления ученикам. Чем больше уроков в пакете, те…" at bounding box center [739, 311] width 862 height 20
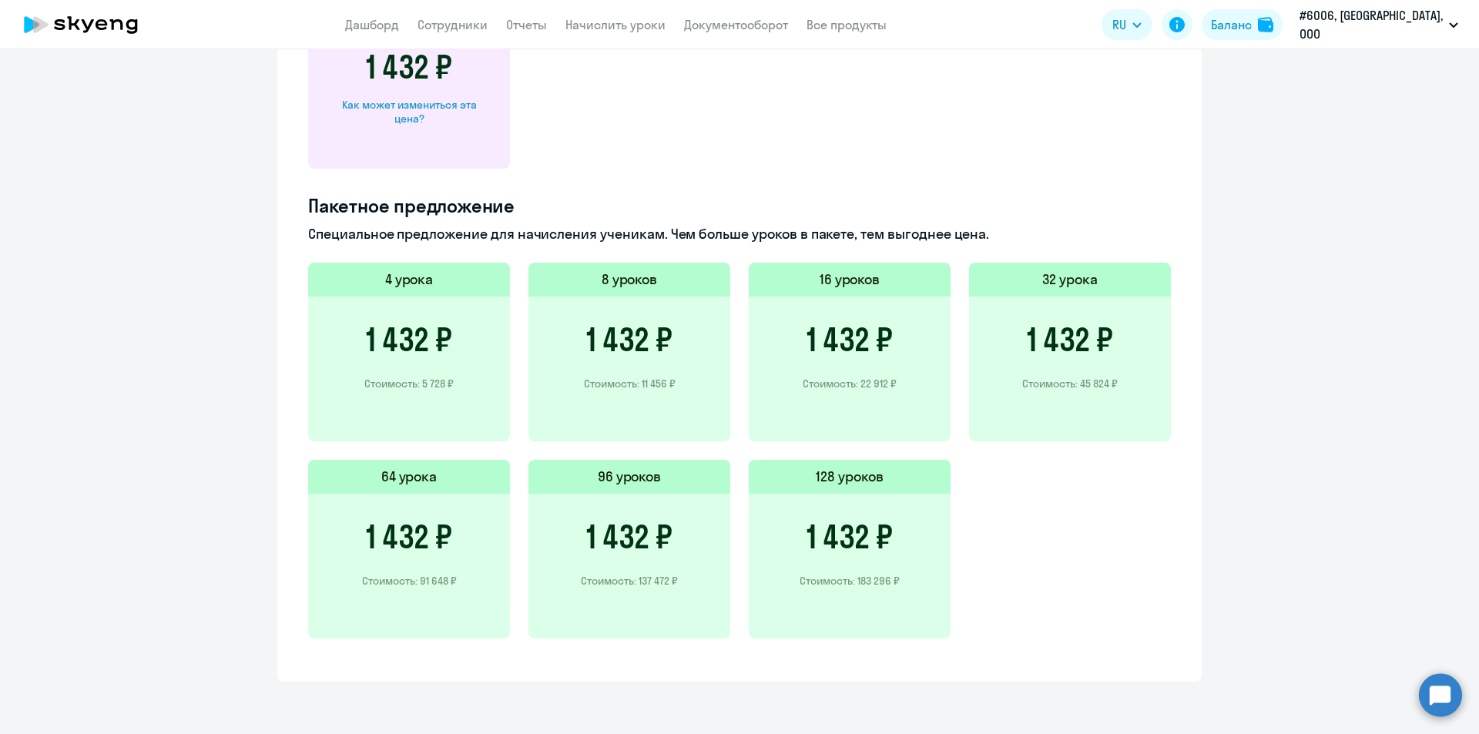
click at [1177, 350] on div "Текущий прайс контракта Выберите продукт Английский General с русскоговорящим п…" at bounding box center [739, 199] width 924 height 966
click at [1183, 352] on div "Текущий прайс контракта Выберите продукт Английский General с русскоговорящим п…" at bounding box center [739, 199] width 924 height 966
click at [1187, 350] on div "Текущий прайс контракта Выберите продукт Английский General с русскоговорящим п…" at bounding box center [739, 199] width 924 height 966
click at [1182, 350] on div "Текущий прайс контракта Выберите продукт Английский General с русскоговорящим п…" at bounding box center [739, 199] width 924 height 966
click at [963, 547] on div "4 урока 1 432 ₽ Стоимость: 5 728 ₽ 8 уроков 1 432 ₽ Стоимость: 11 456 ₽ 16 урок…" at bounding box center [739, 460] width 862 height 394
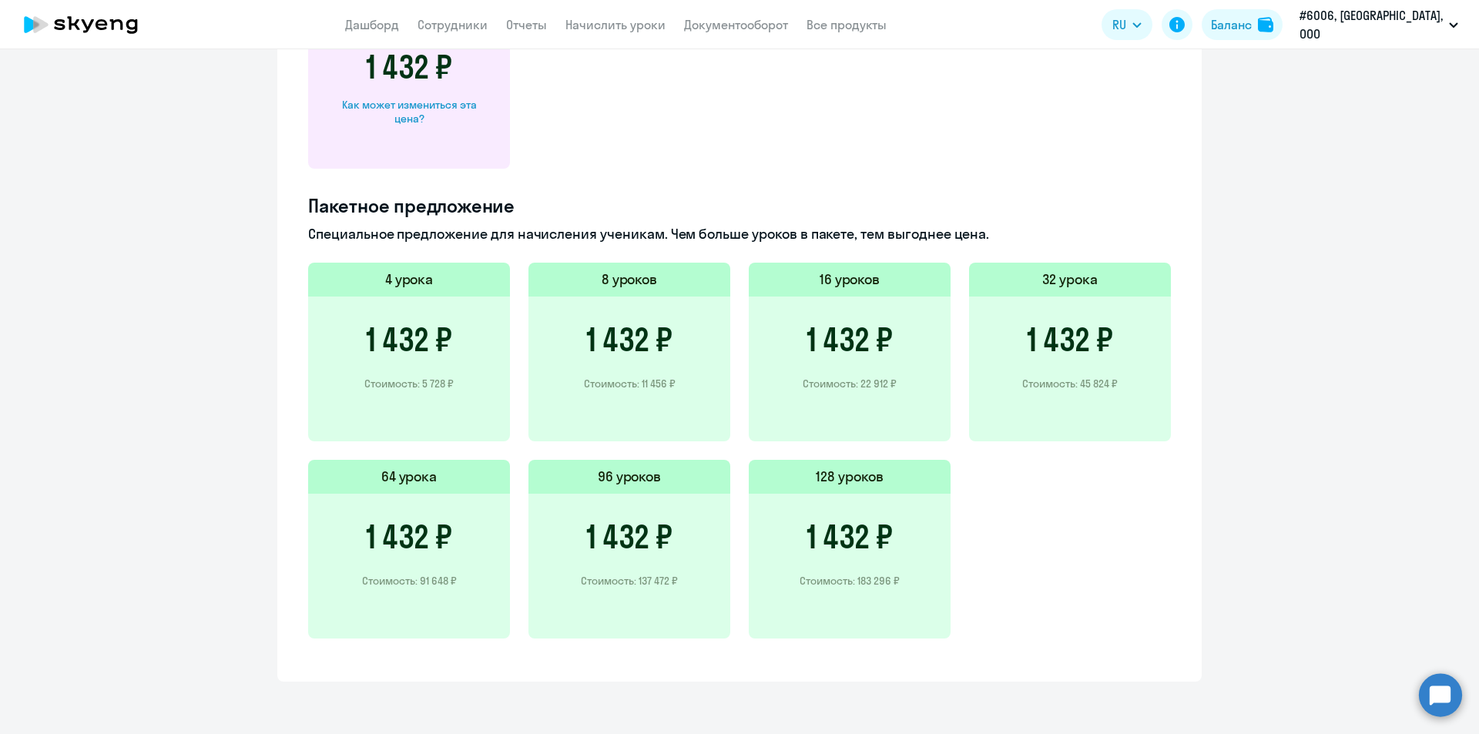
click at [980, 548] on div "4 урока 1 432 ₽ Стоимость: 5 728 ₽ 8 уроков 1 432 ₽ Стоимость: 11 456 ₽ 16 урок…" at bounding box center [739, 460] width 862 height 394
click at [988, 548] on div "4 урока 1 432 ₽ Стоимость: 5 728 ₽ 8 уроков 1 432 ₽ Стоимость: 11 456 ₽ 16 урок…" at bounding box center [739, 460] width 862 height 394
click at [969, 551] on div "4 урока 1 432 ₽ Стоимость: 5 728 ₽ 8 уроков 1 432 ₽ Стоимость: 11 456 ₽ 16 урок…" at bounding box center [739, 460] width 862 height 394
click at [970, 544] on div "4 урока 1 432 ₽ Стоимость: 5 728 ₽ 8 уроков 1 432 ₽ Стоимость: 11 456 ₽ 16 урок…" at bounding box center [739, 460] width 862 height 394
click at [953, 544] on div "4 урока 1 432 ₽ Стоимость: 5 728 ₽ 8 уроков 1 432 ₽ Стоимость: 11 456 ₽ 16 урок…" at bounding box center [739, 460] width 862 height 394
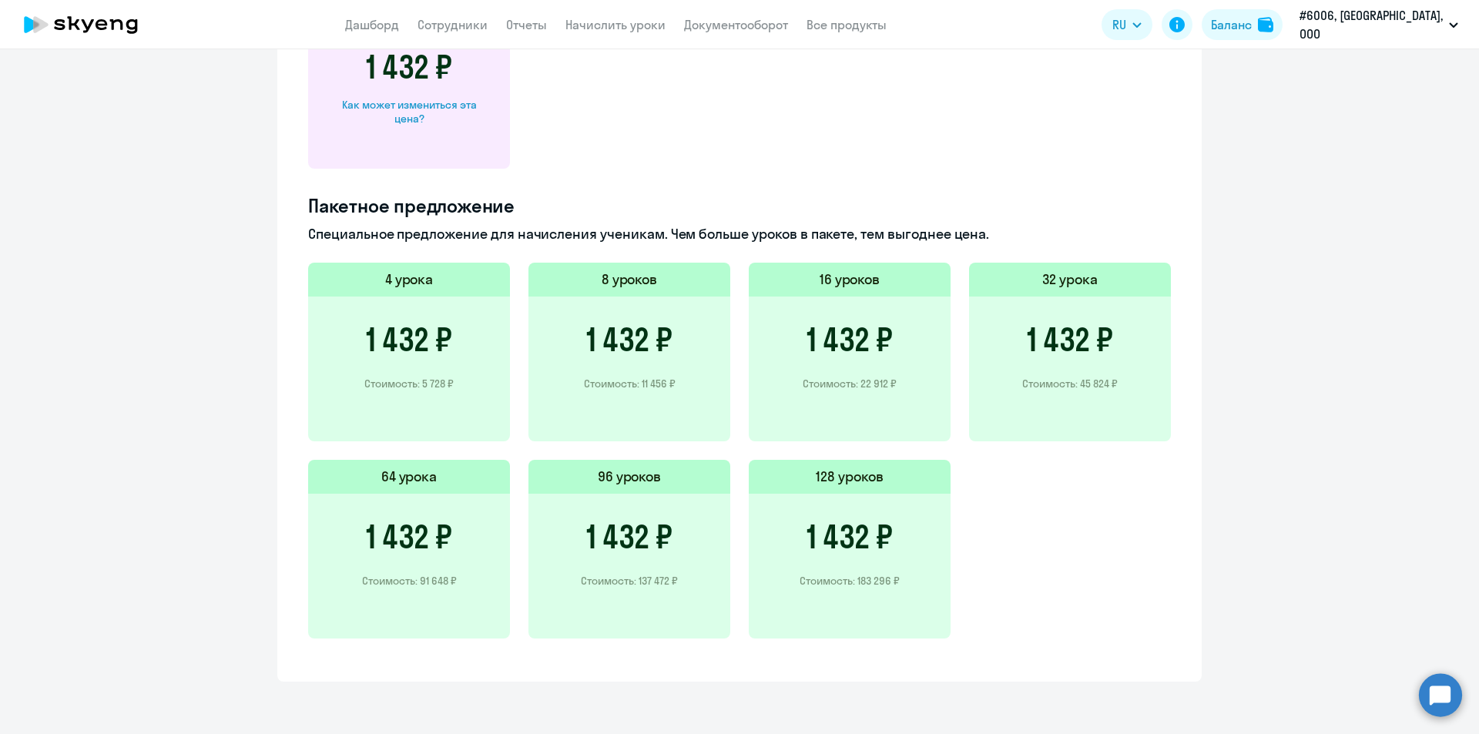
click at [1033, 280] on div "32 урока" at bounding box center [1070, 280] width 202 height 34
click at [977, 547] on div "4 урока 1 432 ₽ Стоимость: 5 728 ₽ 8 уроков 1 432 ₽ Стоимость: 11 456 ₽ 16 урок…" at bounding box center [739, 460] width 862 height 394
click at [1108, 380] on p "Стоимость: 45 824 ₽" at bounding box center [1069, 384] width 95 height 14
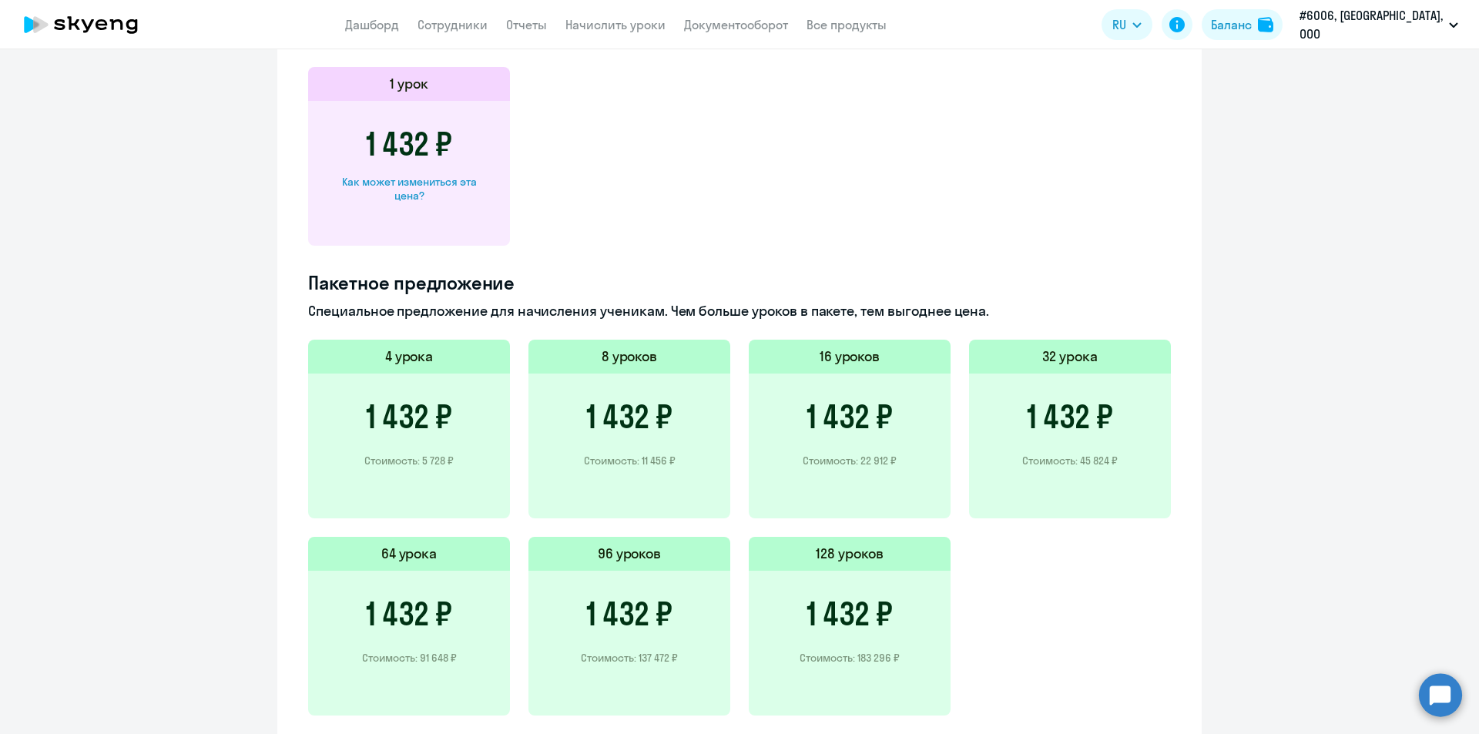
click at [1065, 360] on h5 "32 урока" at bounding box center [1069, 357] width 55 height 20
click at [1069, 419] on h3 "1 432 ₽" at bounding box center [1069, 416] width 86 height 37
click at [1070, 417] on h3 "1 432 ₽" at bounding box center [1069, 416] width 86 height 37
click at [1026, 421] on h3 "1 432 ₽" at bounding box center [1069, 416] width 86 height 37
drag, startPoint x: 1013, startPoint y: 460, endPoint x: 1154, endPoint y: 474, distance: 140.8
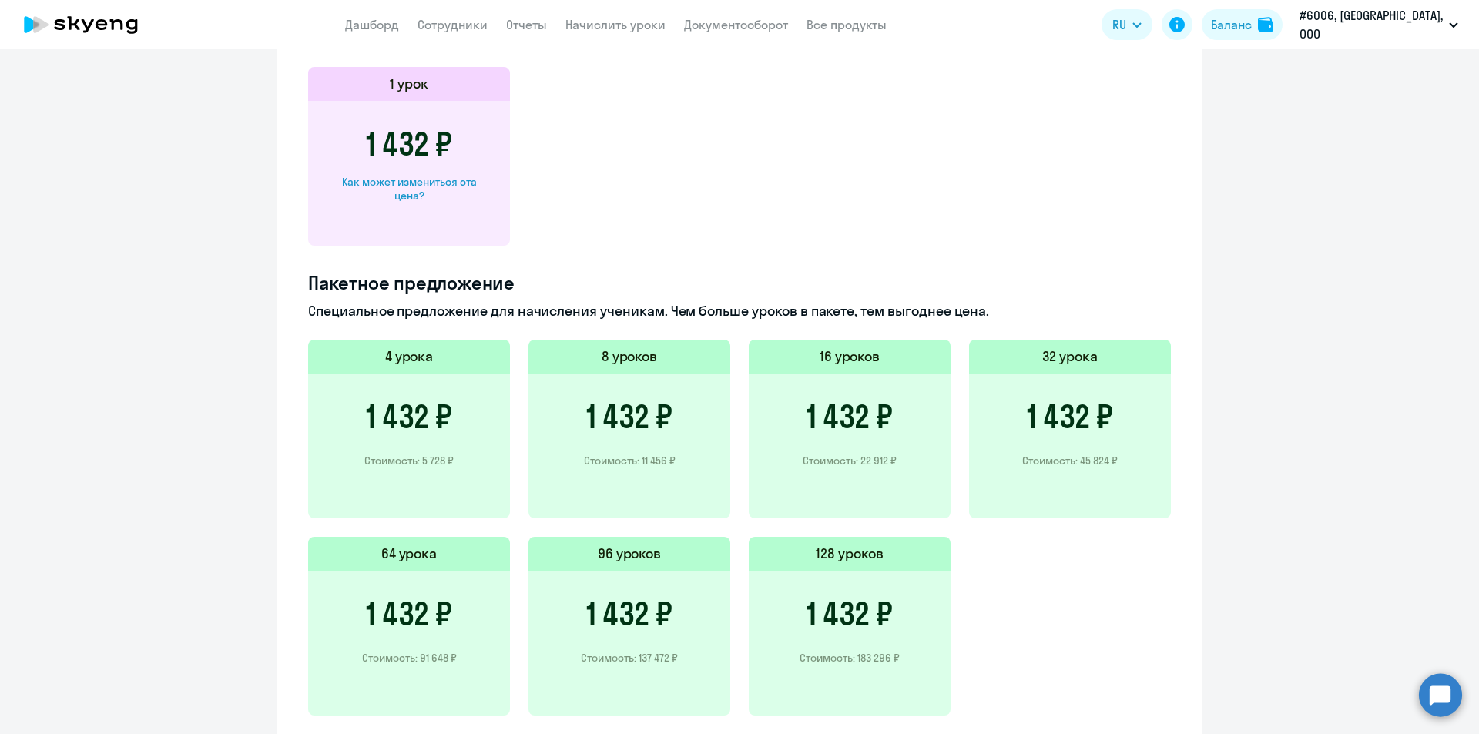
click at [1154, 474] on div "1 432 ₽ Стоимость: 45 824 ₽" at bounding box center [1070, 445] width 202 height 145
click at [1119, 460] on div "1 432 ₽ Стоимость: 45 824 ₽" at bounding box center [1070, 445] width 202 height 145
click at [1006, 459] on div "1 432 ₽ Стоимость: 45 824 ₽" at bounding box center [1070, 445] width 202 height 145
click at [1077, 458] on p "Стоимость: 45 824 ₽" at bounding box center [1069, 461] width 95 height 14
click at [1079, 458] on p "Стоимость: 45 824 ₽" at bounding box center [1069, 461] width 95 height 14
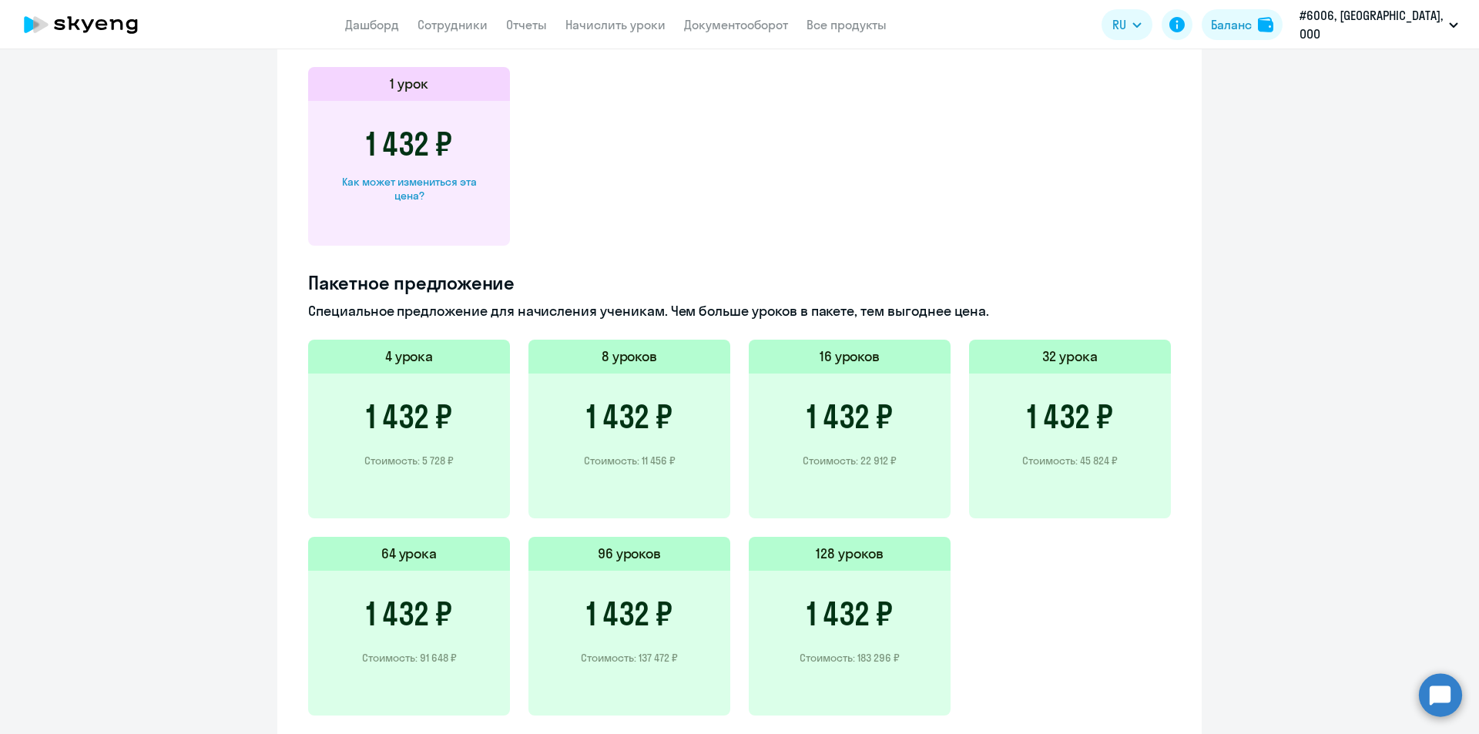
click at [1095, 357] on div "32 урока" at bounding box center [1070, 357] width 202 height 34
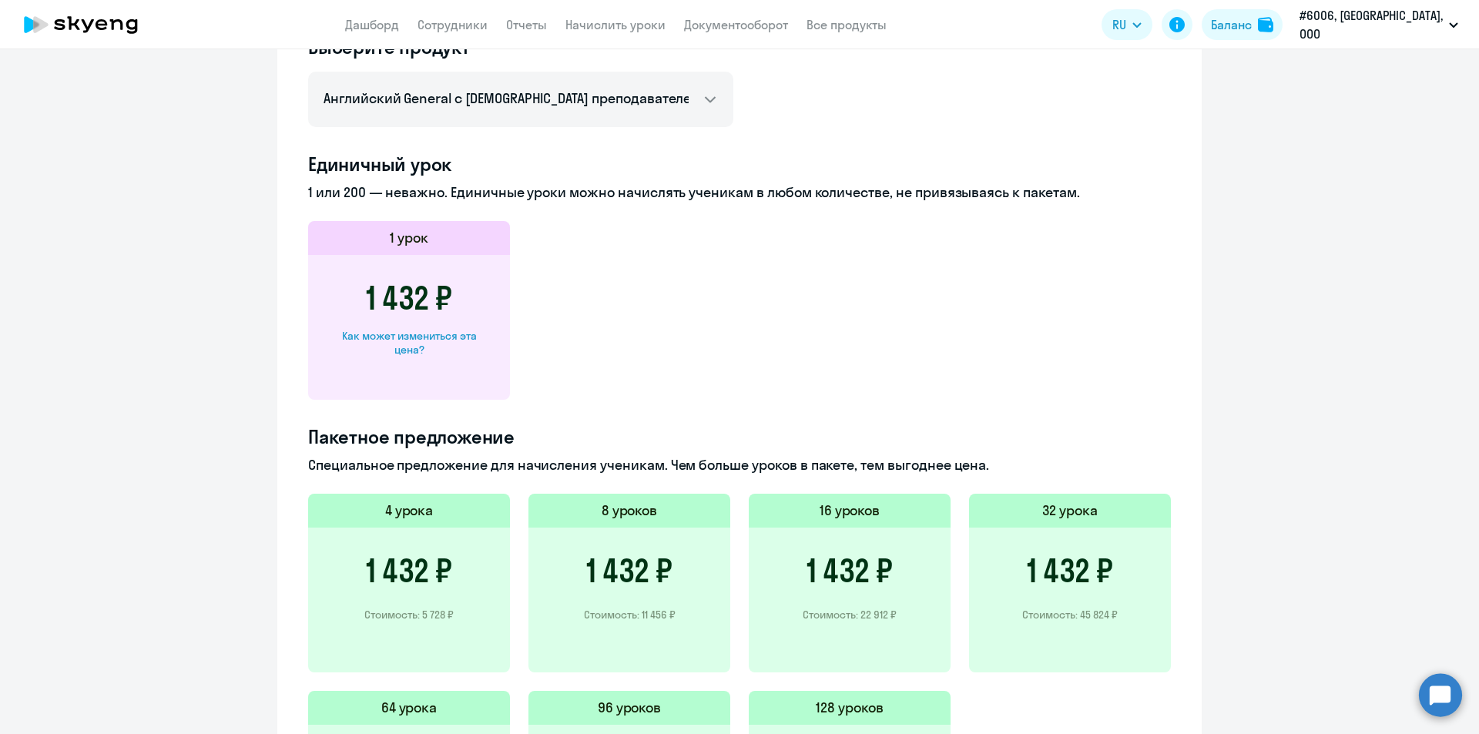
click at [522, 440] on h4 "Пакетное предложение" at bounding box center [739, 436] width 862 height 25
click at [535, 441] on h4 "Пакетное предложение" at bounding box center [739, 436] width 862 height 25
click at [550, 441] on h4 "Пакетное предложение" at bounding box center [739, 436] width 862 height 25
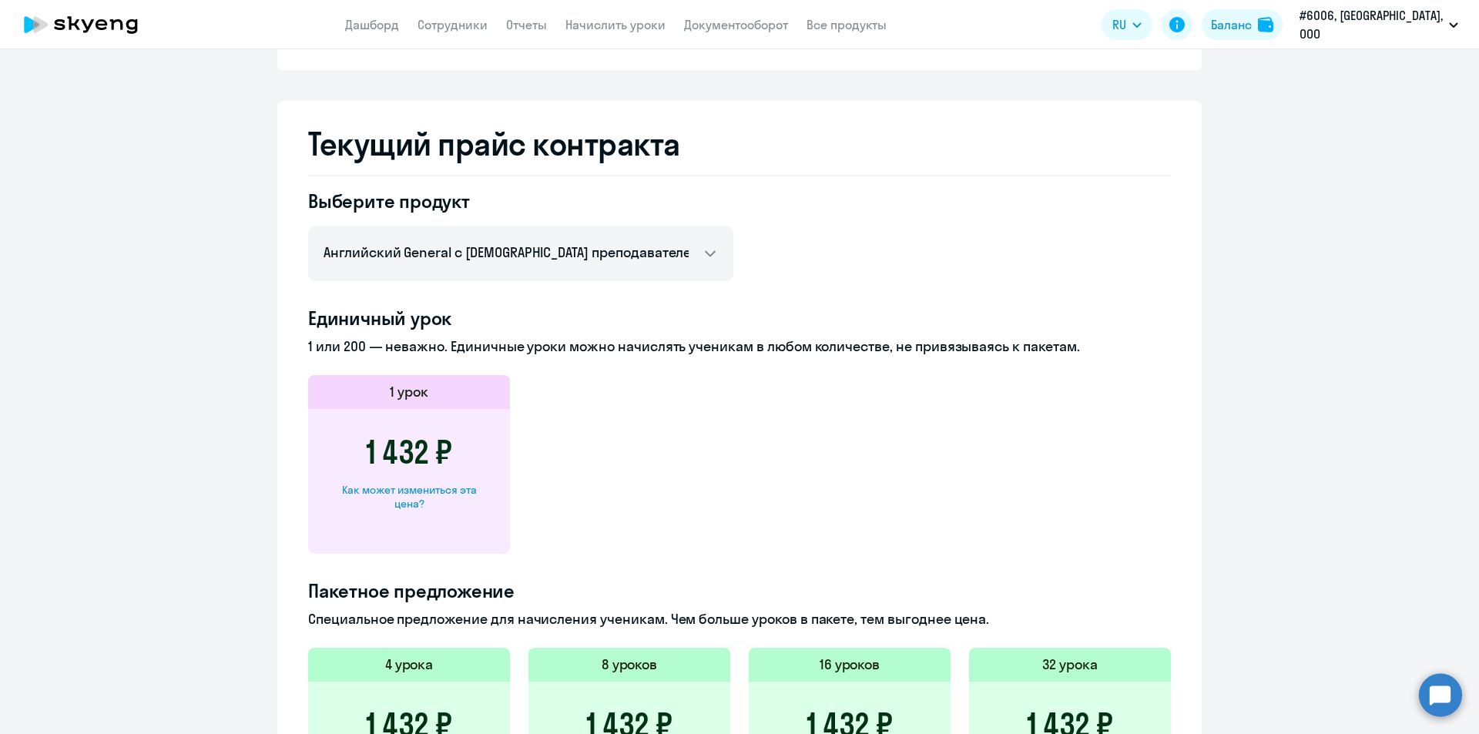
click at [308, 591] on h4 "Пакетное предложение" at bounding box center [739, 590] width 862 height 25
click at [350, 591] on h4 "Пакетное предложение" at bounding box center [739, 590] width 862 height 25
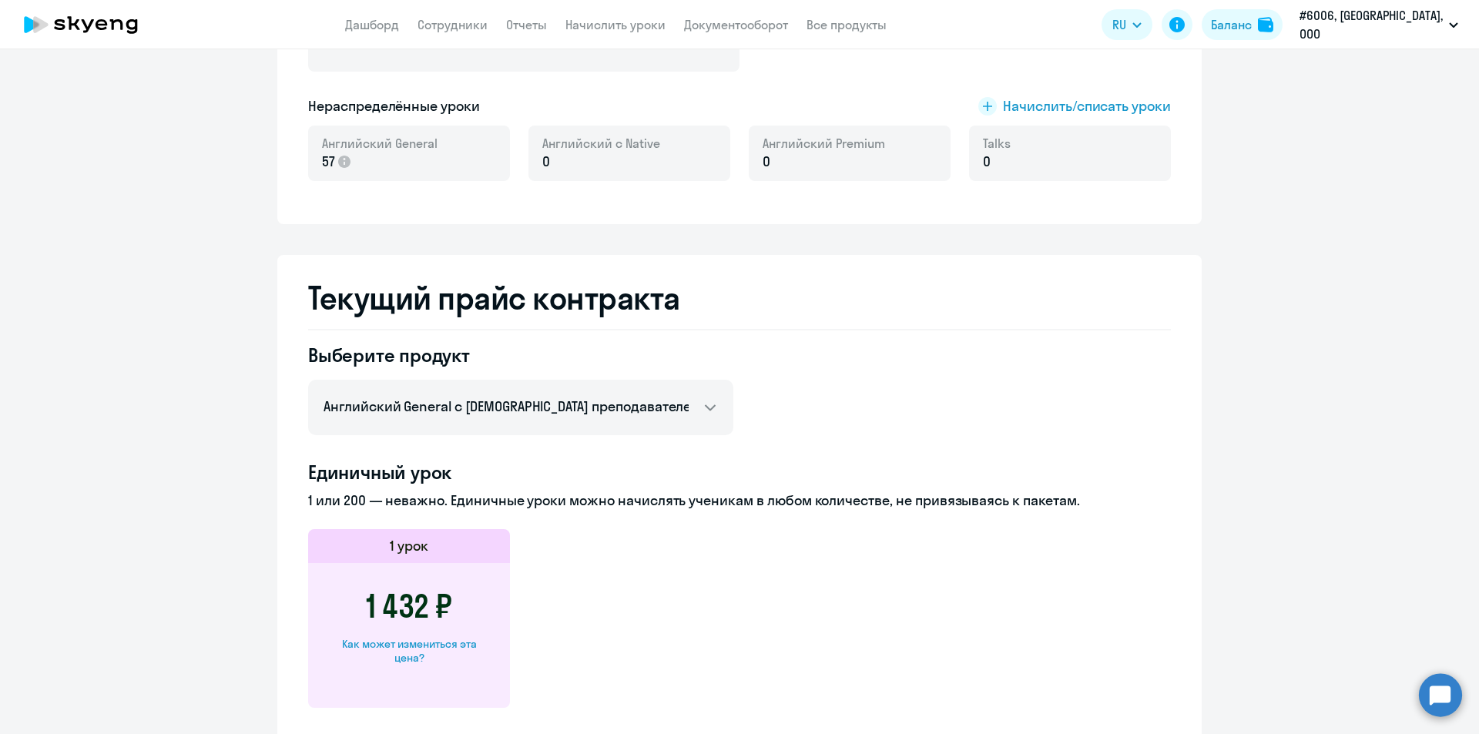
scroll to position [309, 0]
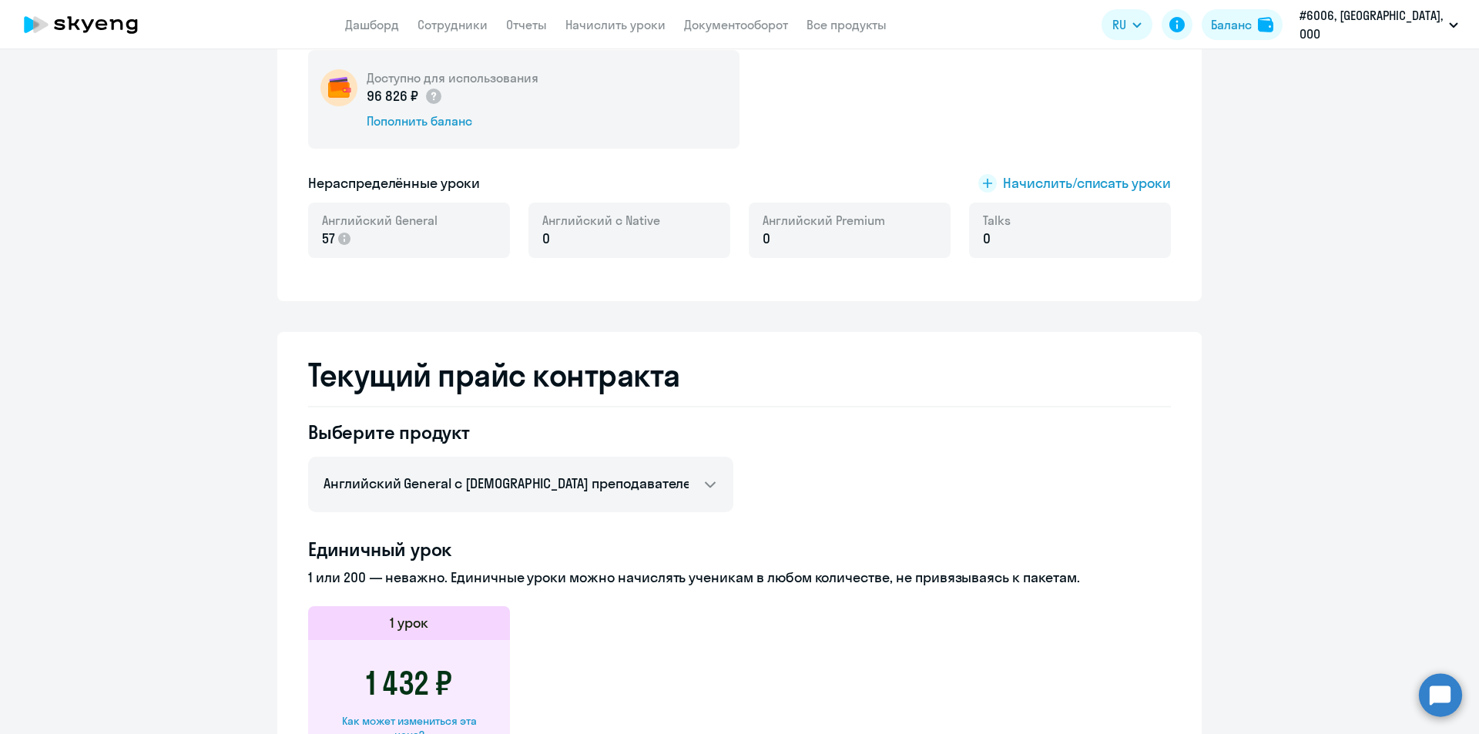
click at [639, 373] on h2 "Текущий прайс контракта" at bounding box center [739, 375] width 862 height 37
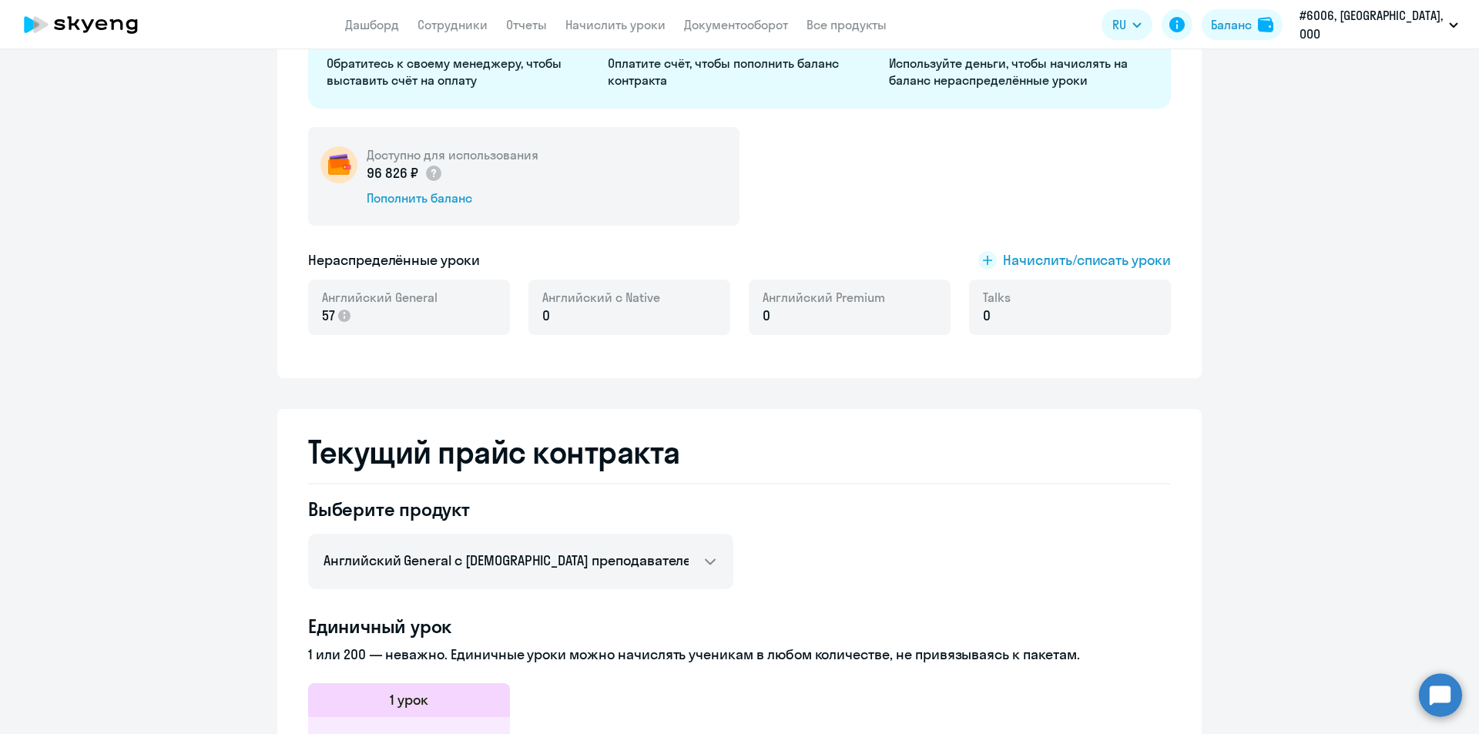
scroll to position [155, 0]
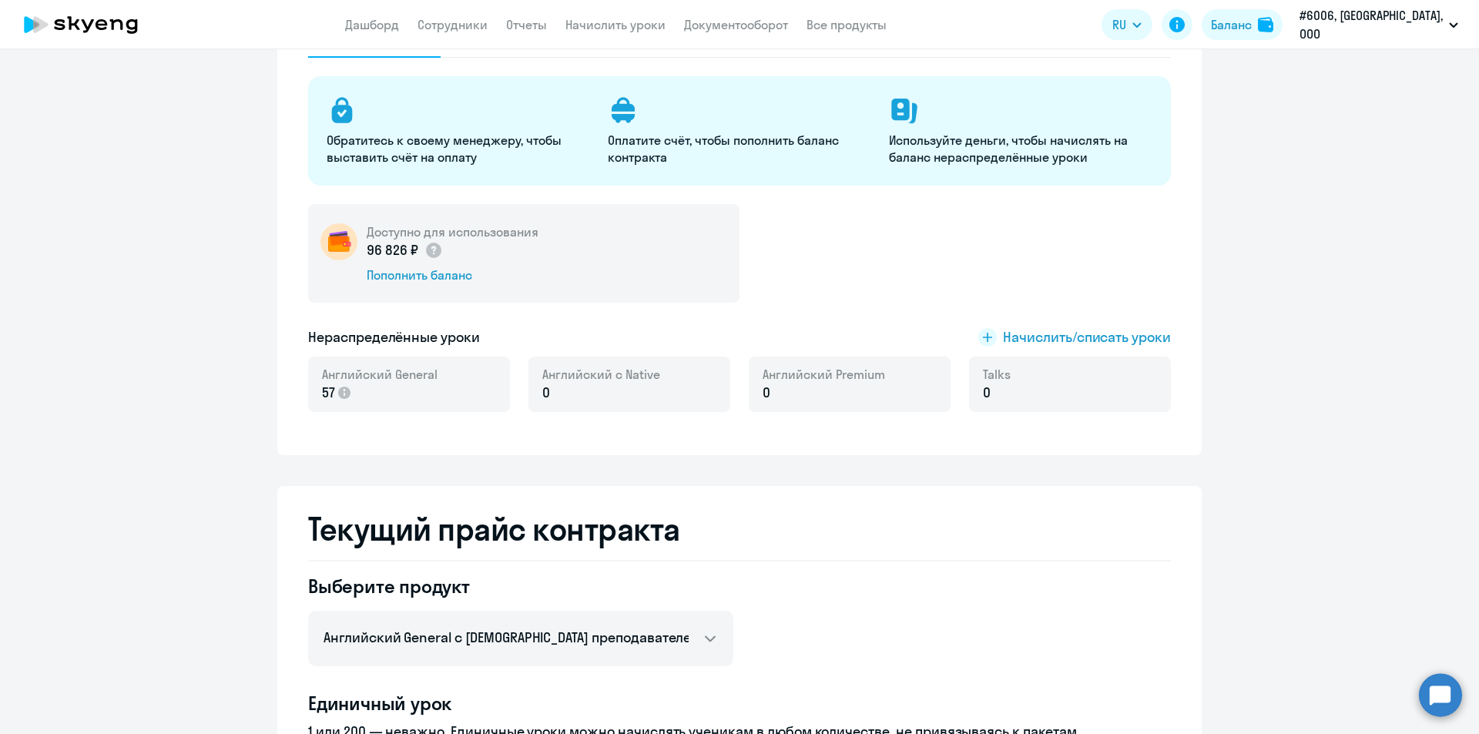
click at [323, 390] on span "57" at bounding box center [328, 393] width 13 height 20
click at [1090, 335] on span "Начислить/списать уроки" at bounding box center [1087, 337] width 168 height 20
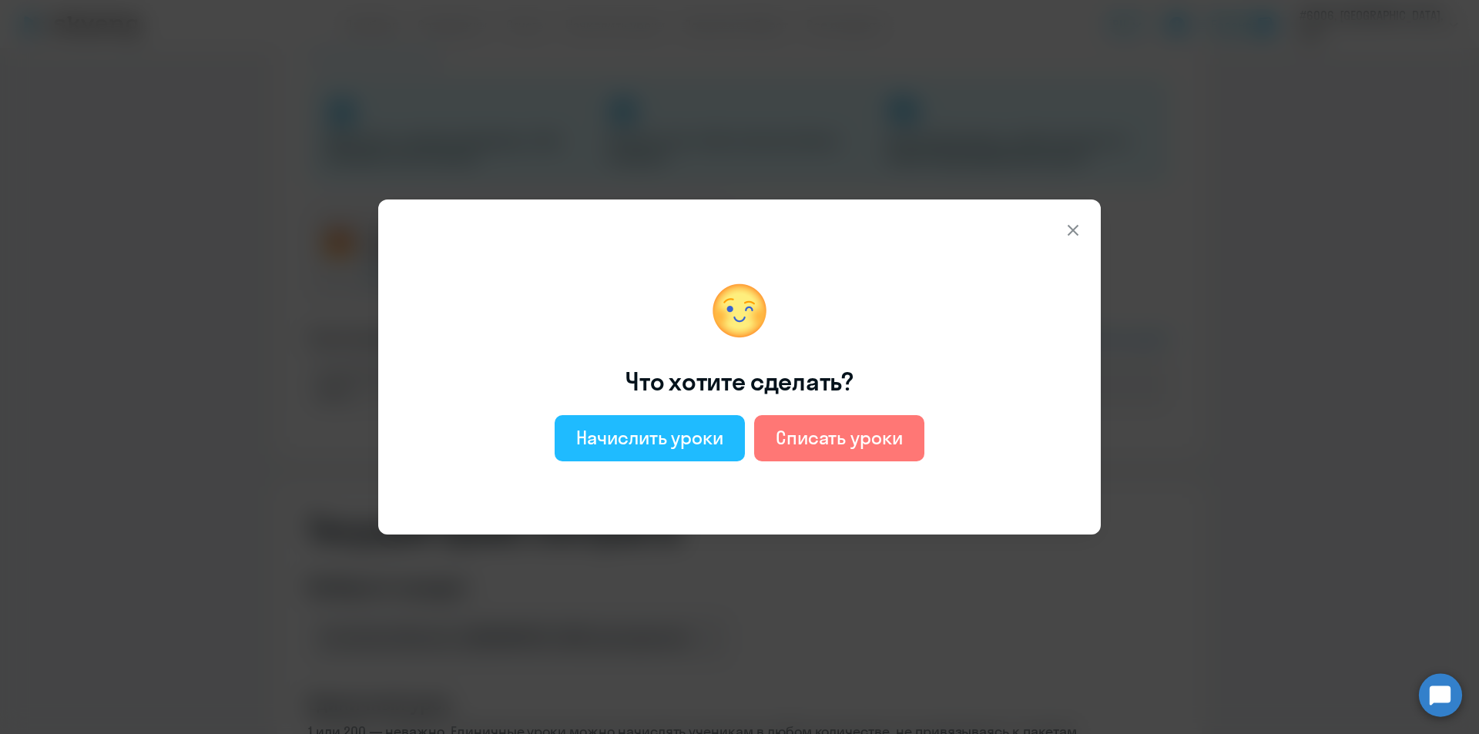
click at [635, 435] on div "Начислить уроки" at bounding box center [649, 437] width 147 height 25
select select "english_adult_not_native_speaker"
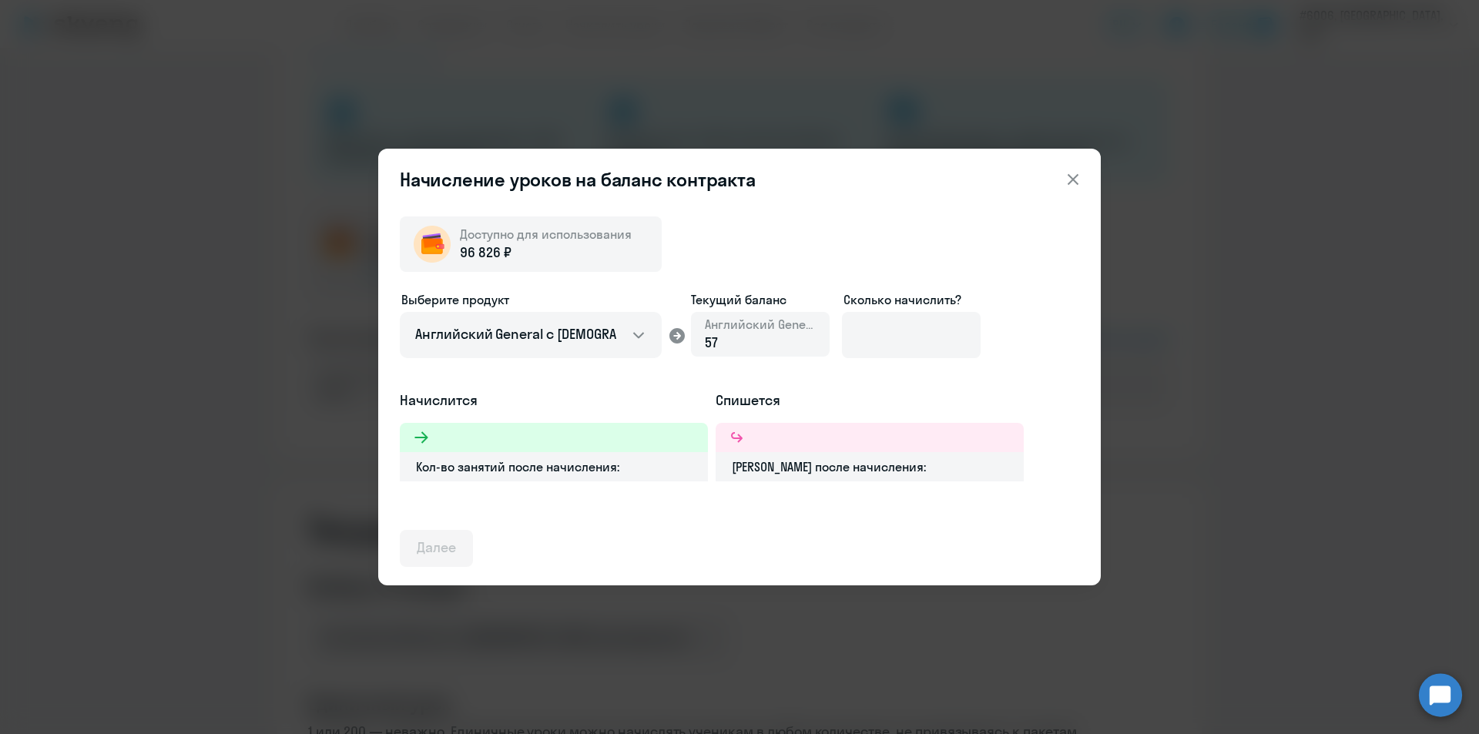
click at [1073, 176] on icon at bounding box center [1072, 179] width 18 height 18
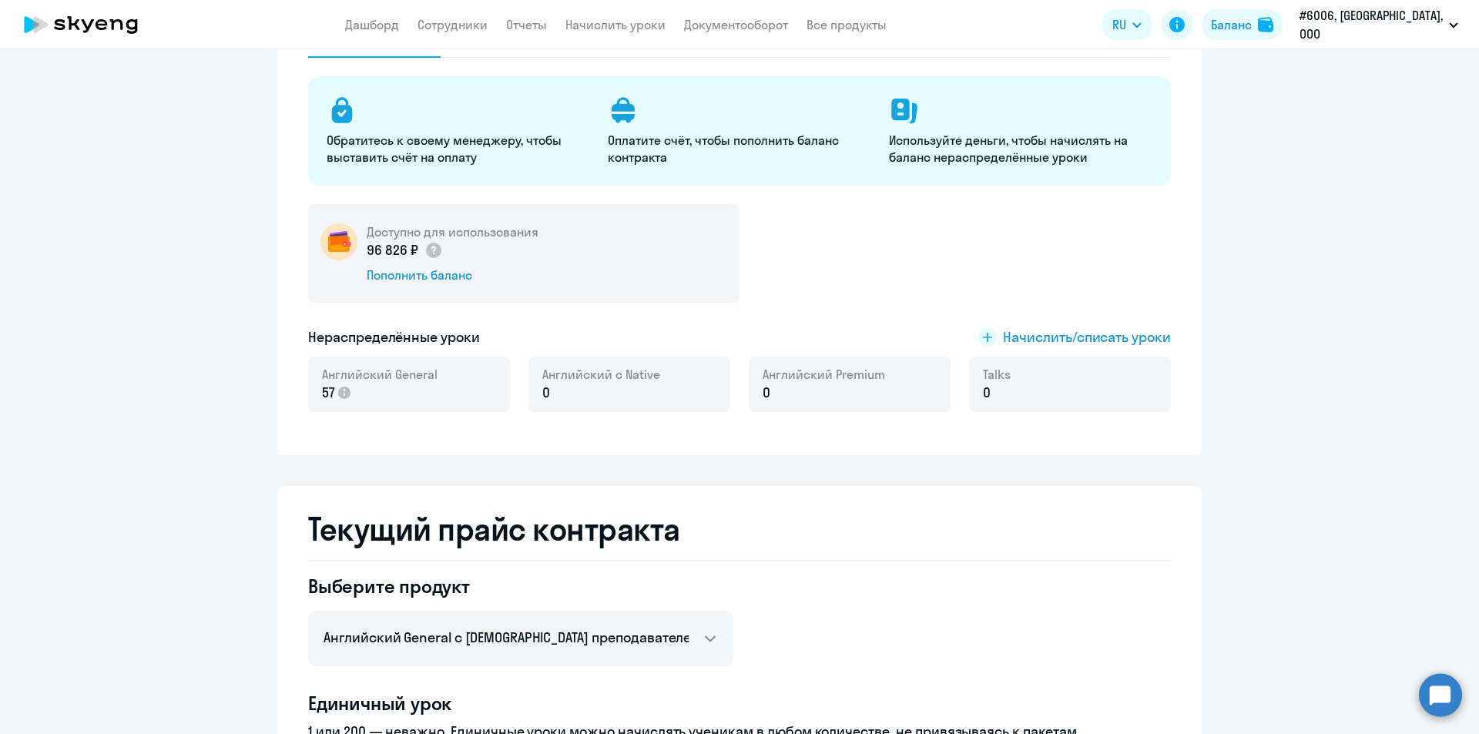
click at [520, 532] on h2 "Текущий прайс контракта" at bounding box center [739, 529] width 862 height 37
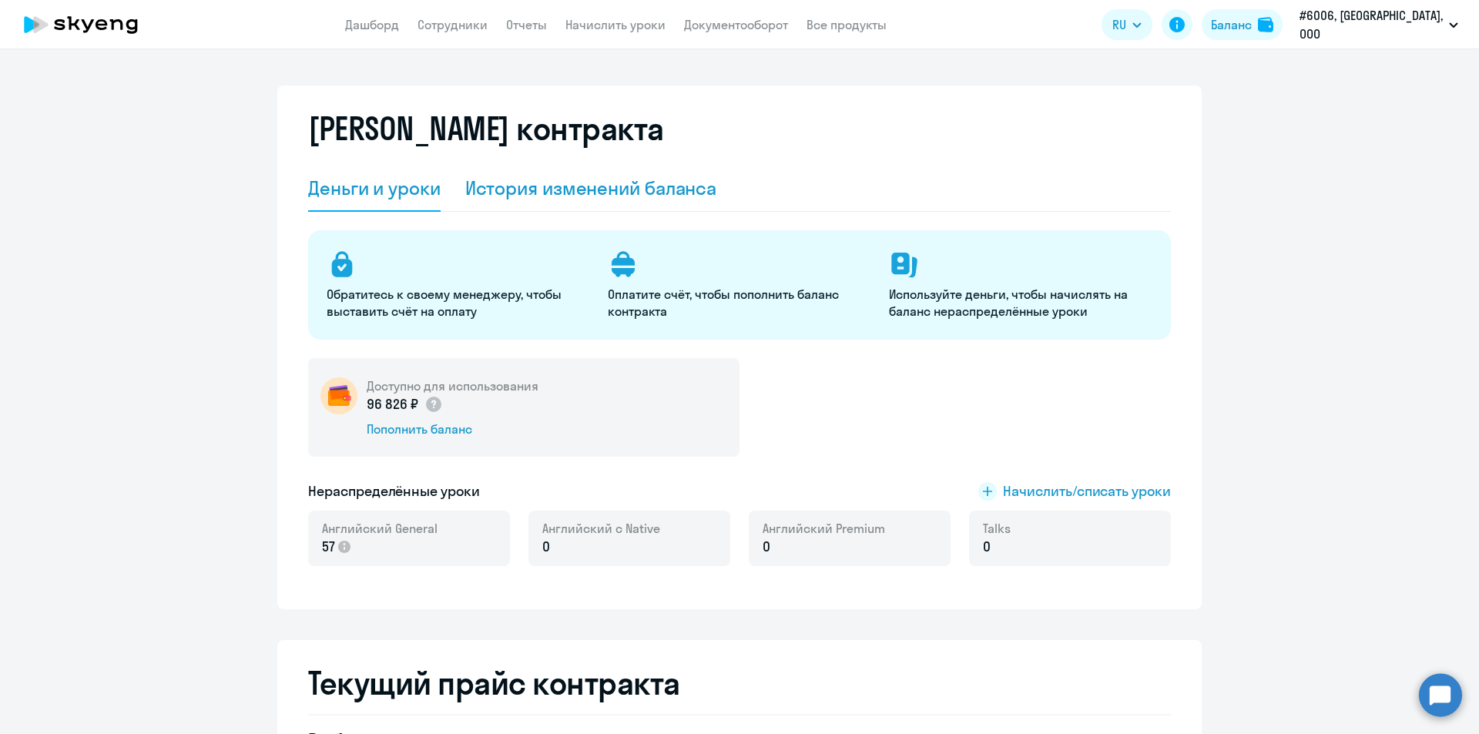
click at [644, 193] on div "История изменений баланса" at bounding box center [591, 188] width 252 height 25
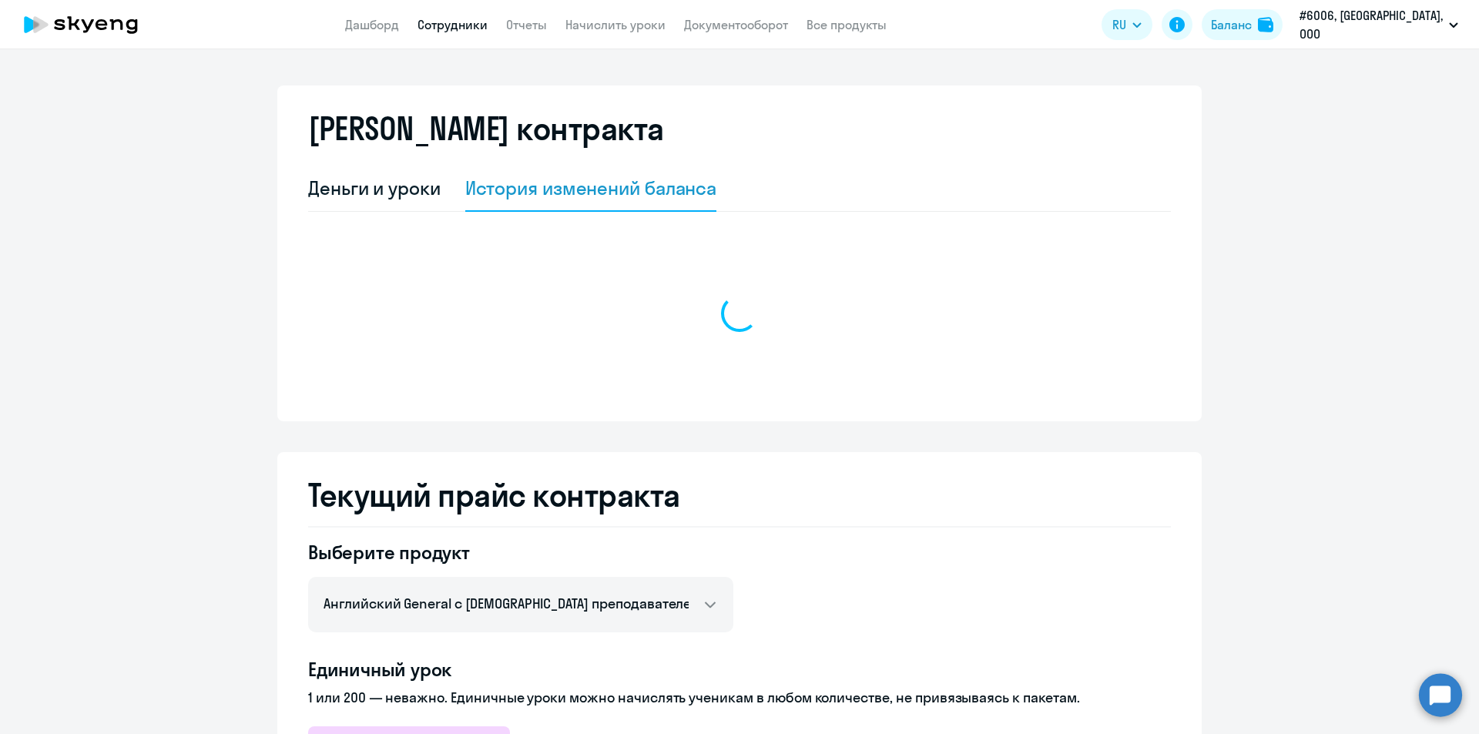
click at [487, 25] on link "Сотрудники" at bounding box center [452, 24] width 70 height 15
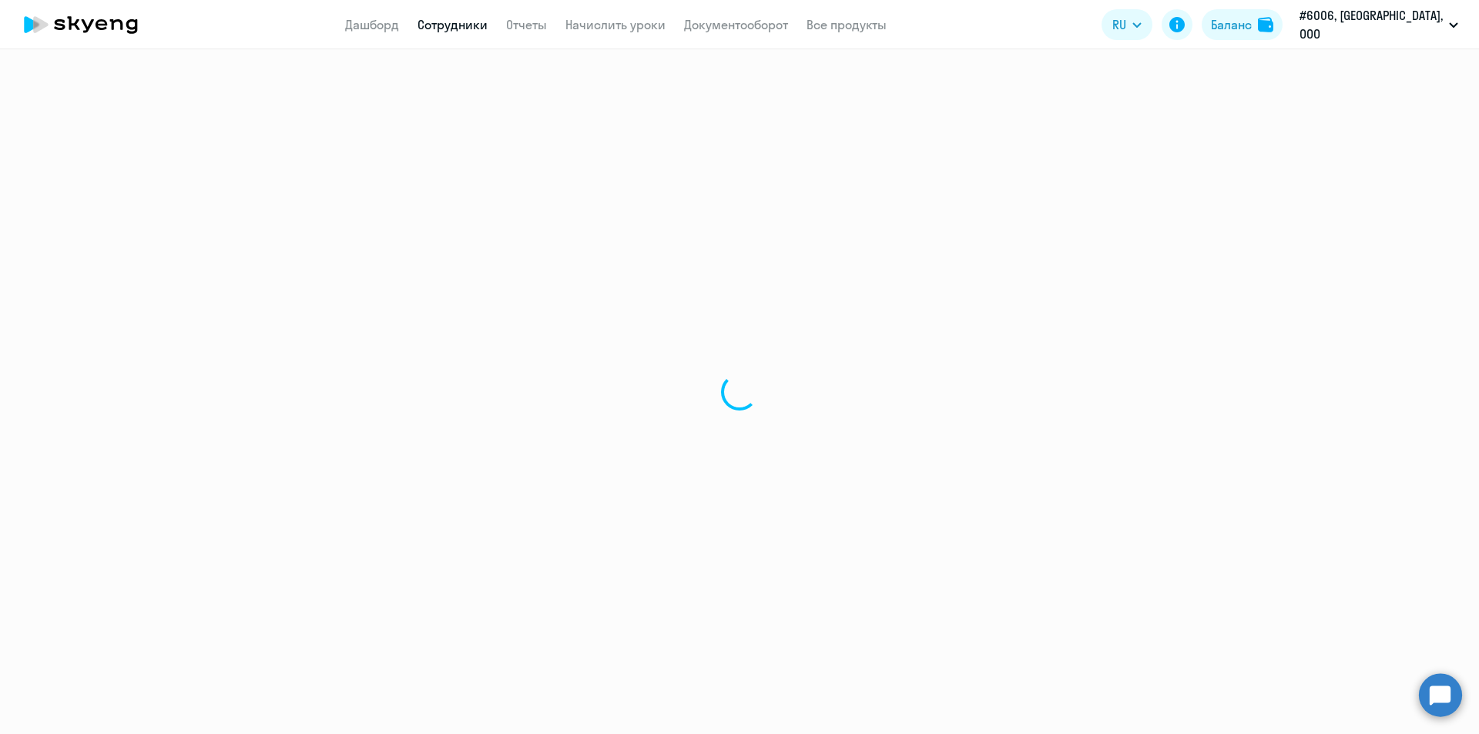
select select "30"
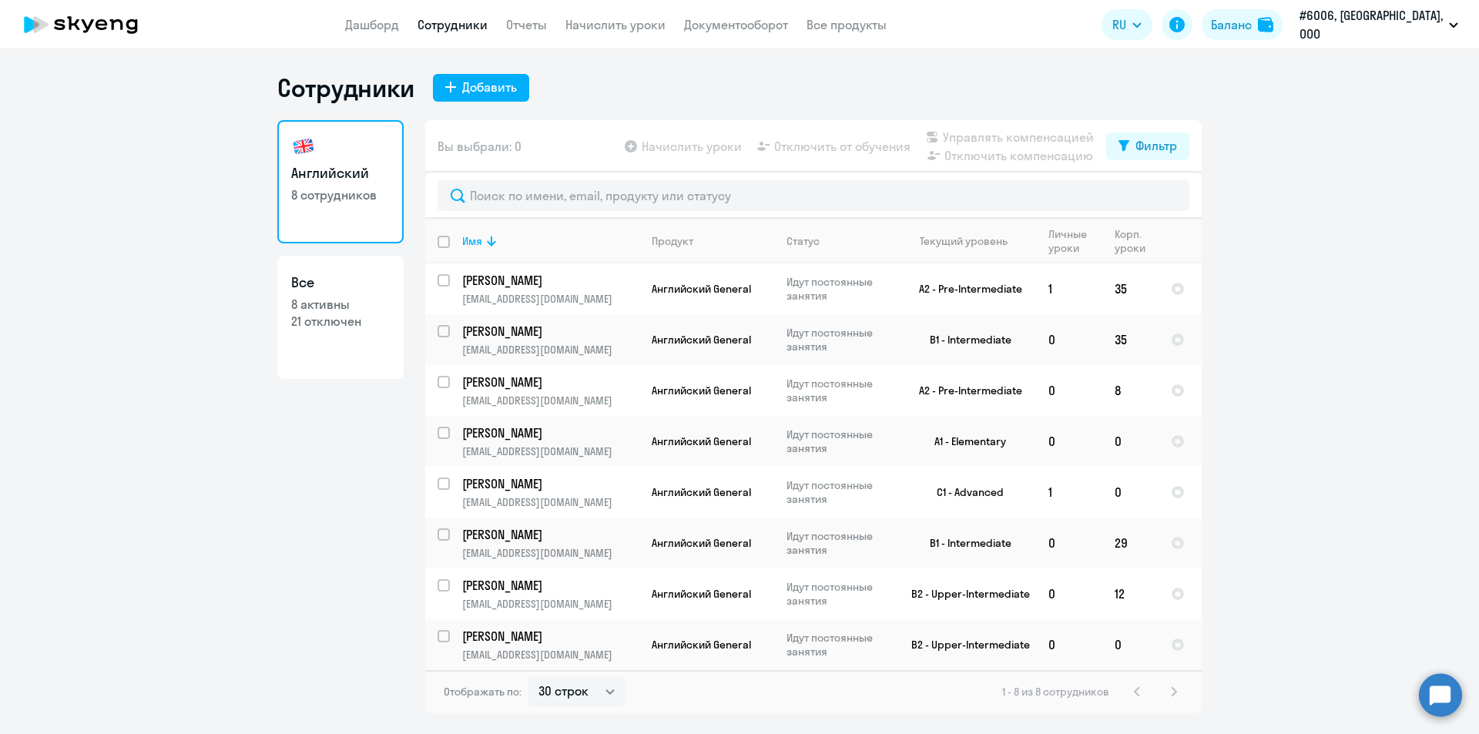
click at [1235, 239] on ng-component "Сотрудники Добавить Английский 8 сотрудников Все 8 активны 21 отключен Вы выбра…" at bounding box center [739, 392] width 1479 height 641
click at [1220, 239] on ng-component "Сотрудники Добавить Английский 8 сотрудников Все 8 активны 21 отключен Вы выбра…" at bounding box center [739, 392] width 1479 height 641
click at [1229, 239] on ng-component "Сотрудники Добавить Английский 8 сотрудников Все 8 активны 21 отключен Вы выбра…" at bounding box center [739, 392] width 1479 height 641
click at [1234, 239] on ng-component "Сотрудники Добавить Английский 8 сотрудников Все 8 активны 21 отключен Вы выбра…" at bounding box center [739, 392] width 1479 height 641
click at [1244, 238] on ng-component "Сотрудники Добавить Английский 8 сотрудников Все 8 активны 21 отключен Вы выбра…" at bounding box center [739, 392] width 1479 height 641
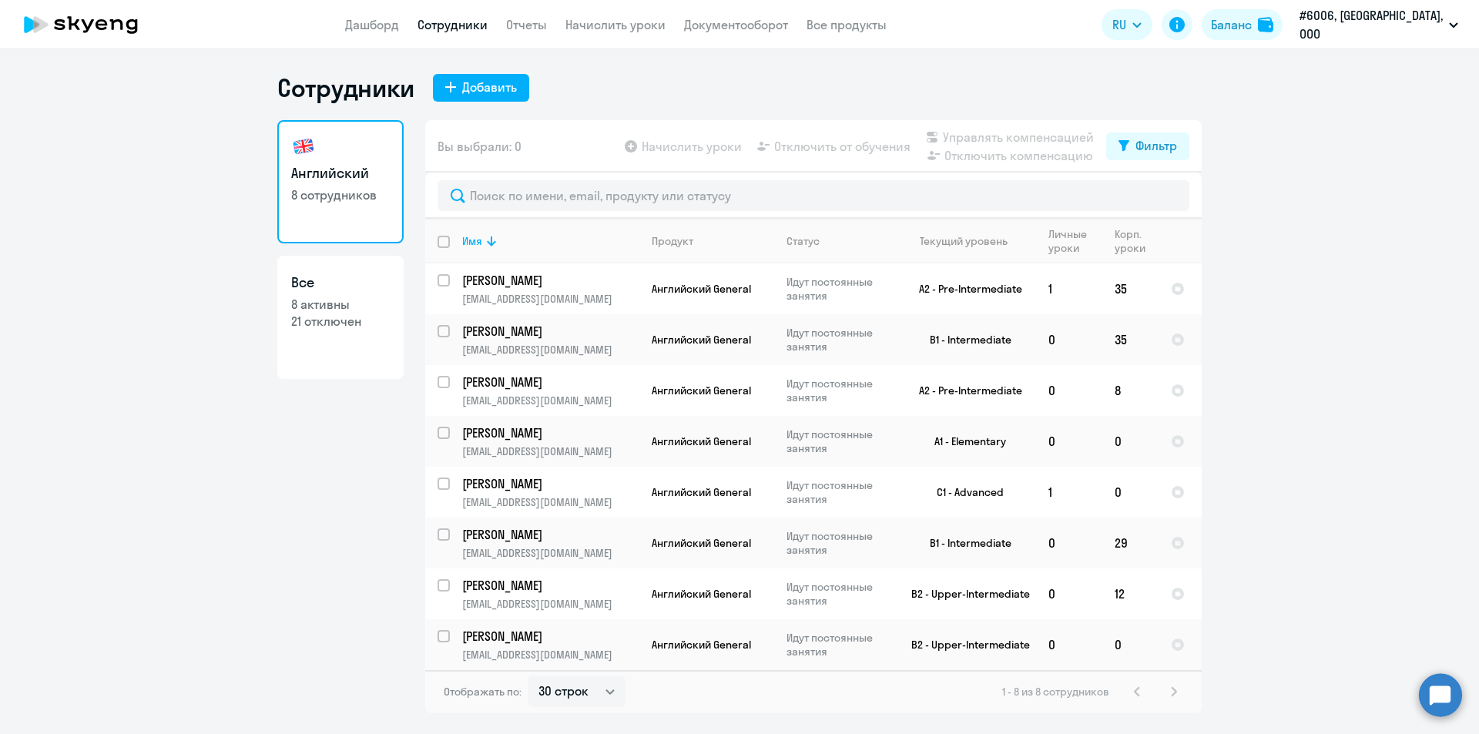
click at [1232, 242] on ng-component "Сотрудники Добавить Английский 8 сотрудников Все 8 активны 21 отключен Вы выбра…" at bounding box center [739, 392] width 1479 height 641
click at [1216, 239] on ng-component "Сотрудники Добавить Английский 8 сотрудников Все 8 активны 21 отключен Вы выбра…" at bounding box center [739, 392] width 1479 height 641
click at [683, 149] on app-table-action-button "Начислить уроки" at bounding box center [681, 146] width 120 height 18
click at [1174, 692] on div "1 - 8 из 8 сотрудников" at bounding box center [1092, 691] width 181 height 18
click at [1136, 690] on div "1 - 8 из 8 сотрудников" at bounding box center [1092, 691] width 181 height 18
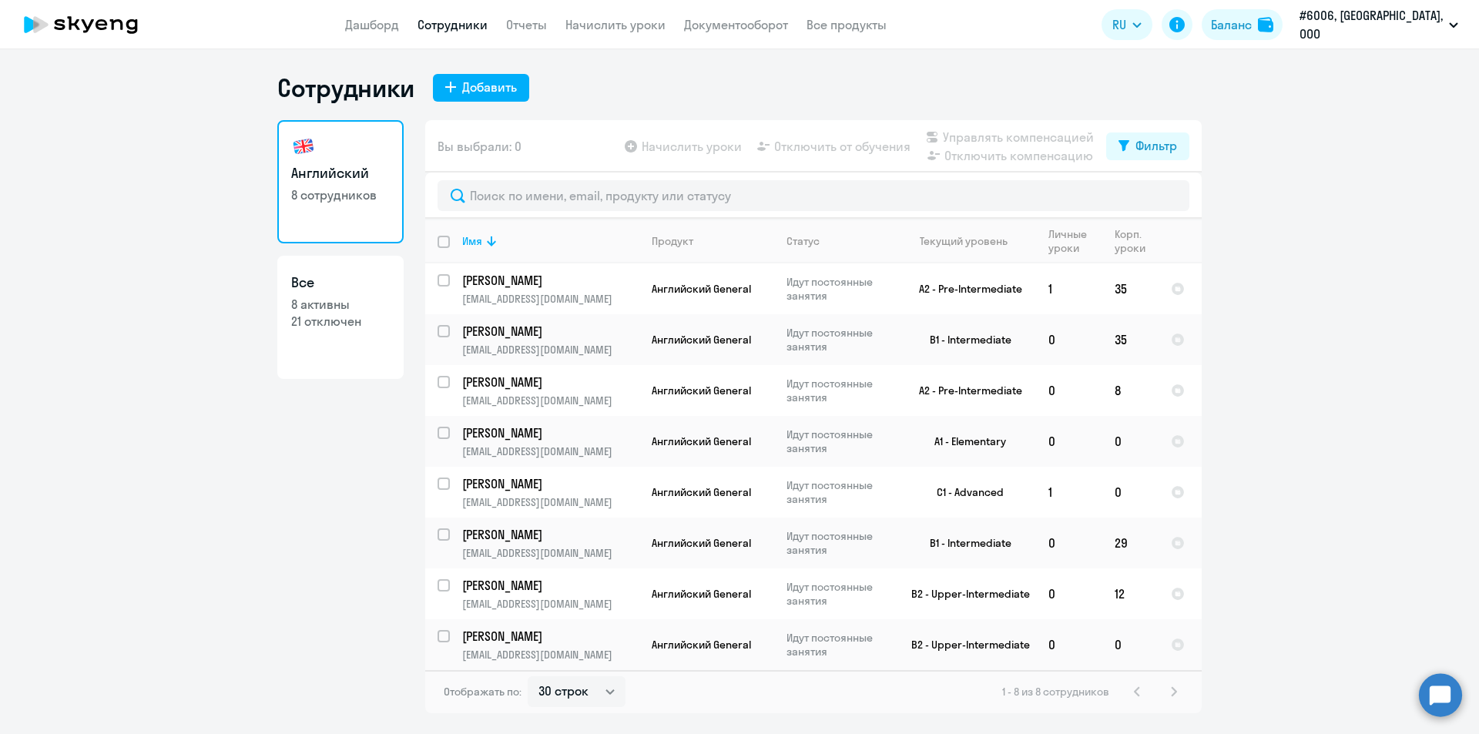
click at [311, 307] on p "8 активны" at bounding box center [340, 304] width 99 height 17
select select "30"
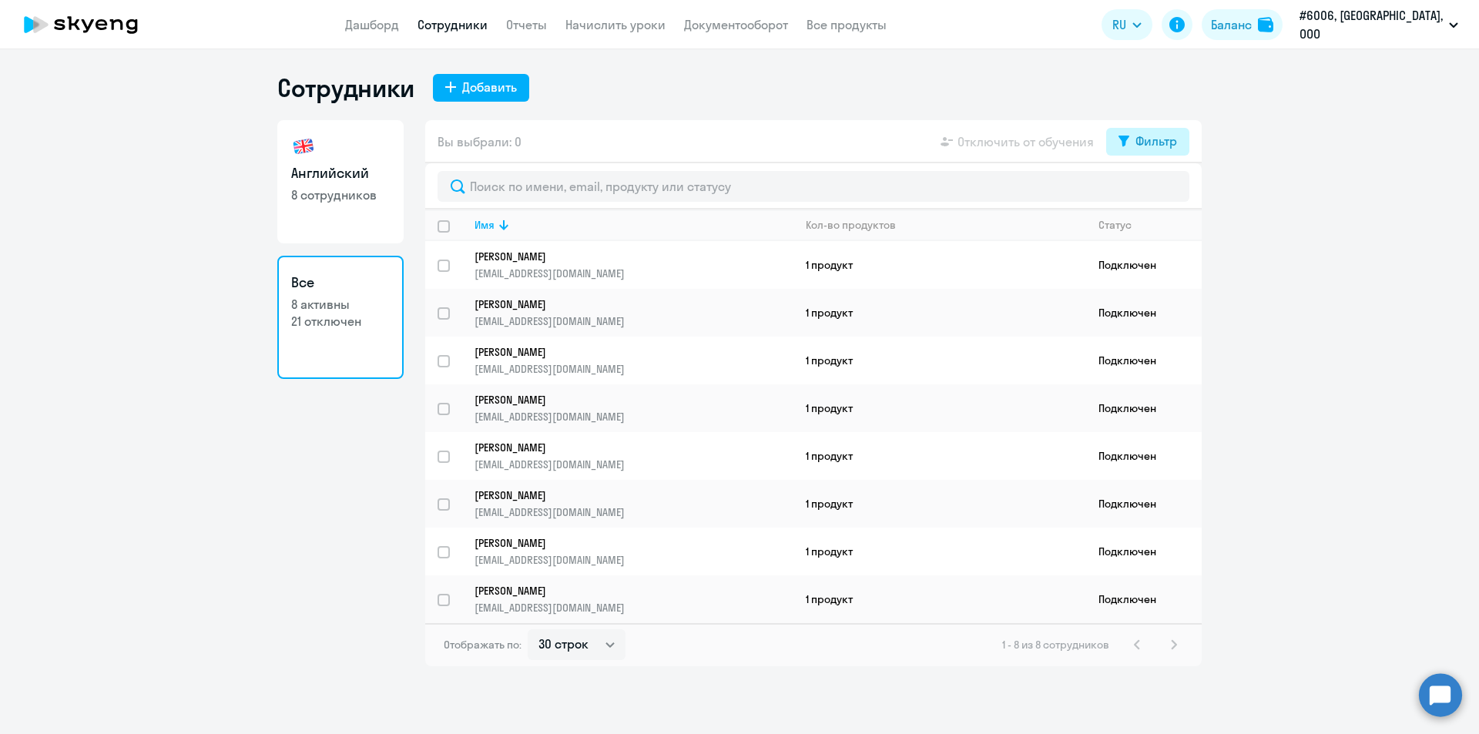
click at [1161, 146] on div "Фильтр" at bounding box center [1156, 141] width 42 height 18
click at [1170, 192] on span at bounding box center [1163, 191] width 26 height 15
click at [1150, 192] on input "checkbox" at bounding box center [1150, 191] width 1 height 1
checkbox input "true"
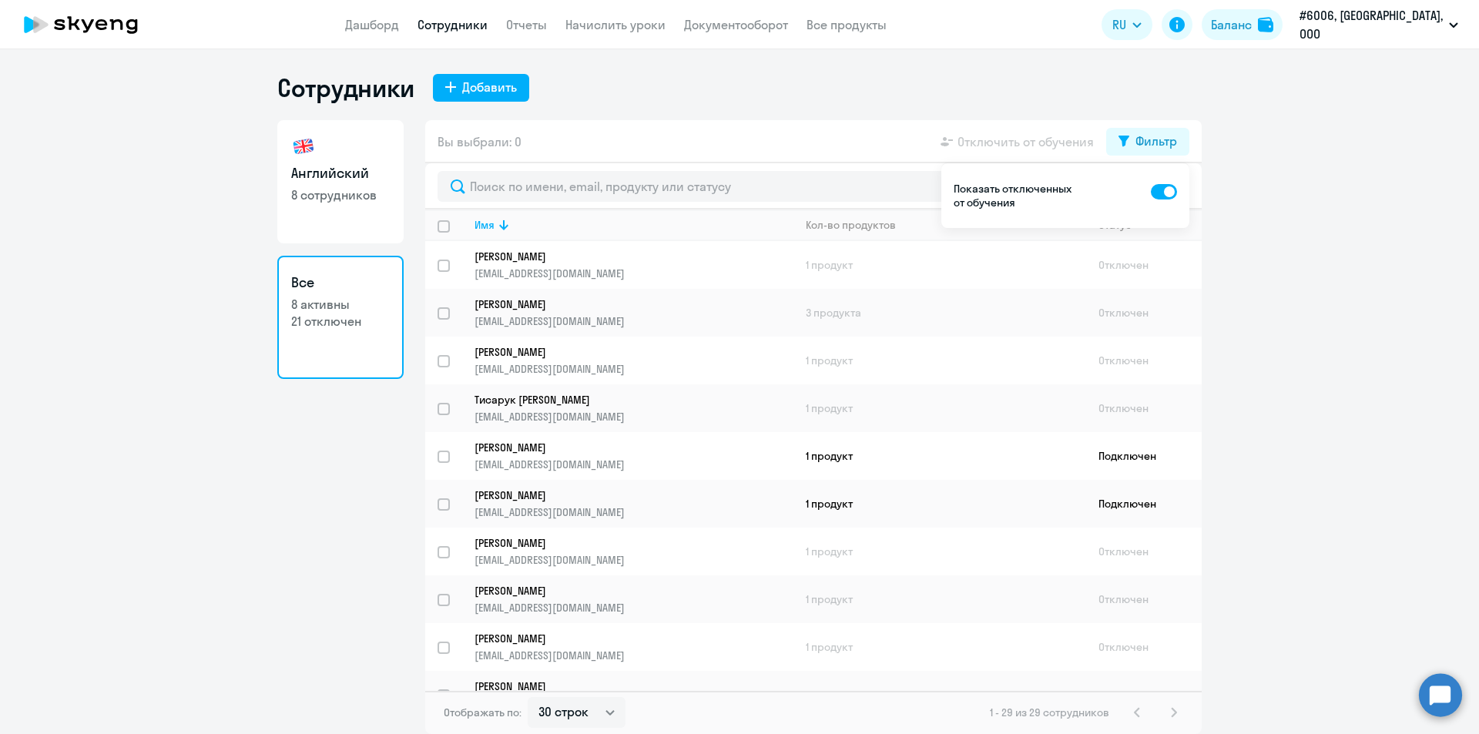
click at [1234, 143] on ng-component "Сотрудники Добавить Английский 8 сотрудников Все 8 активны 21 отключен Вы выбра…" at bounding box center [739, 402] width 1479 height 661
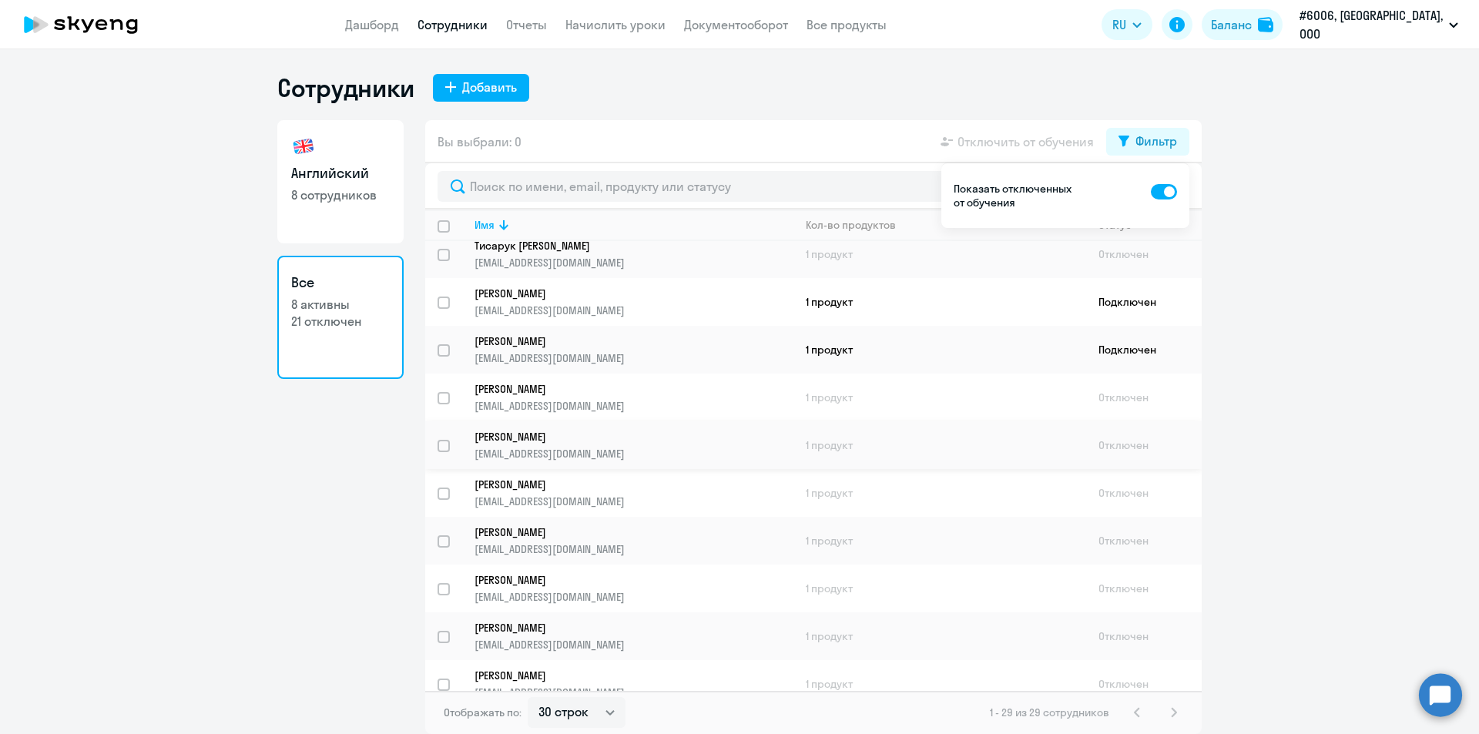
click at [442, 447] on input "select row 3620892" at bounding box center [452, 455] width 31 height 31
click at [442, 447] on input "deselect row 3620892" at bounding box center [452, 455] width 31 height 31
checkbox input "false"
click at [442, 399] on input "select row 381120" at bounding box center [452, 407] width 31 height 31
click at [442, 399] on input "deselect row 381120" at bounding box center [452, 407] width 31 height 31
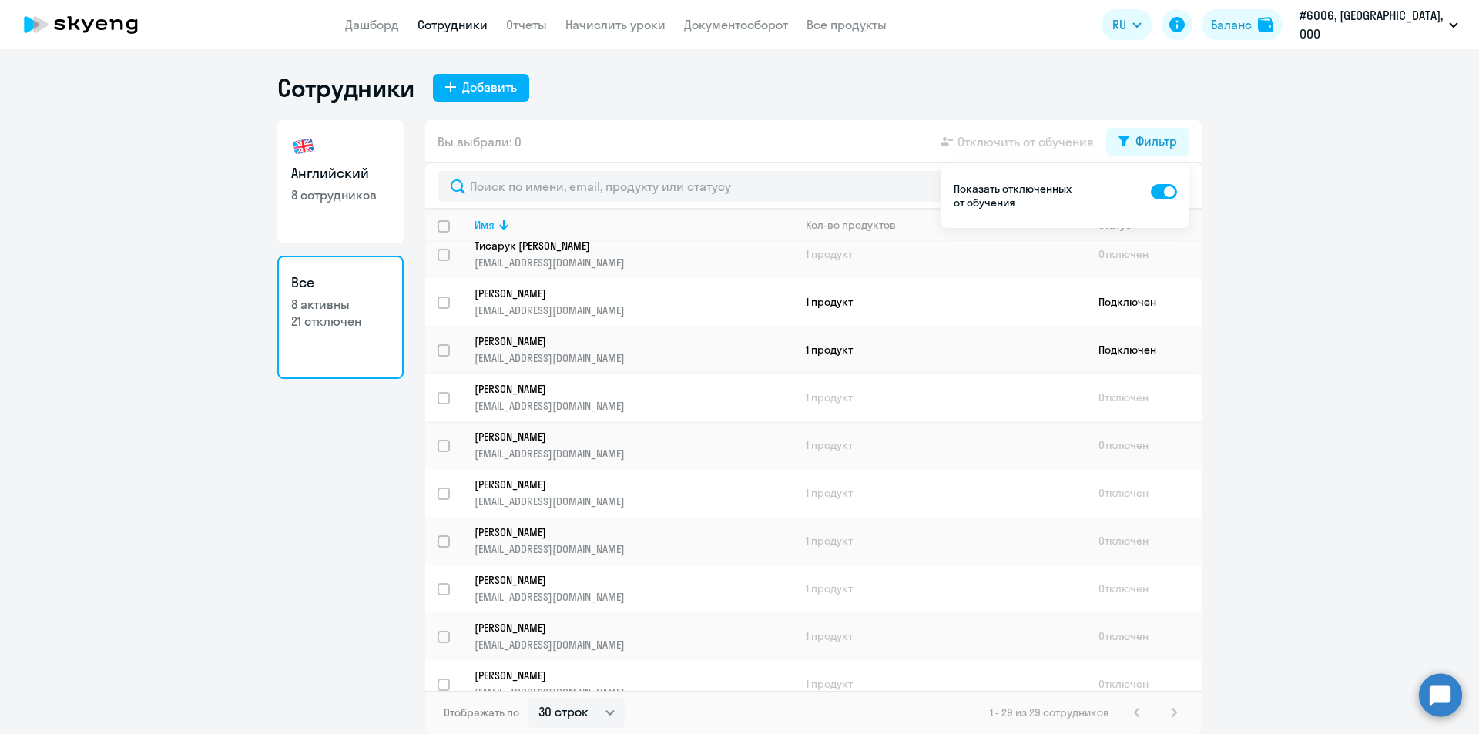
click at [442, 399] on input "select row 381120" at bounding box center [452, 407] width 31 height 31
click at [1237, 189] on ng-component "Сотрудники Добавить Английский 8 сотрудников Все 8 активны 21 отключен Вы выбра…" at bounding box center [739, 402] width 1479 height 661
click at [997, 186] on p "Показать отключенных от обучения" at bounding box center [1014, 196] width 122 height 28
click at [1247, 133] on ng-component "Сотрудники Добавить Английский 8 сотрудников Все 8 активны 21 отключен Вы выбра…" at bounding box center [739, 402] width 1479 height 661
click at [443, 397] on input "deselect row 381120" at bounding box center [452, 407] width 31 height 31
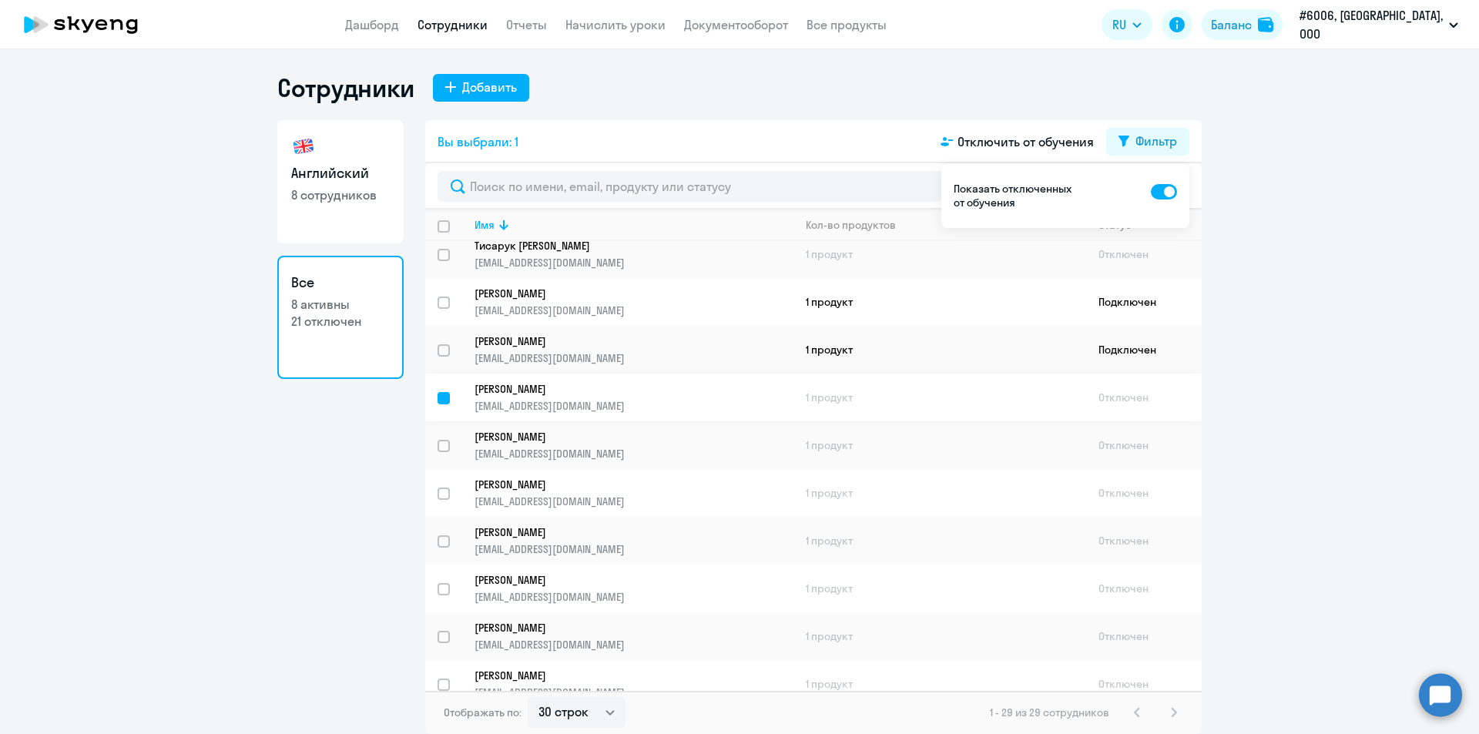
checkbox input "false"
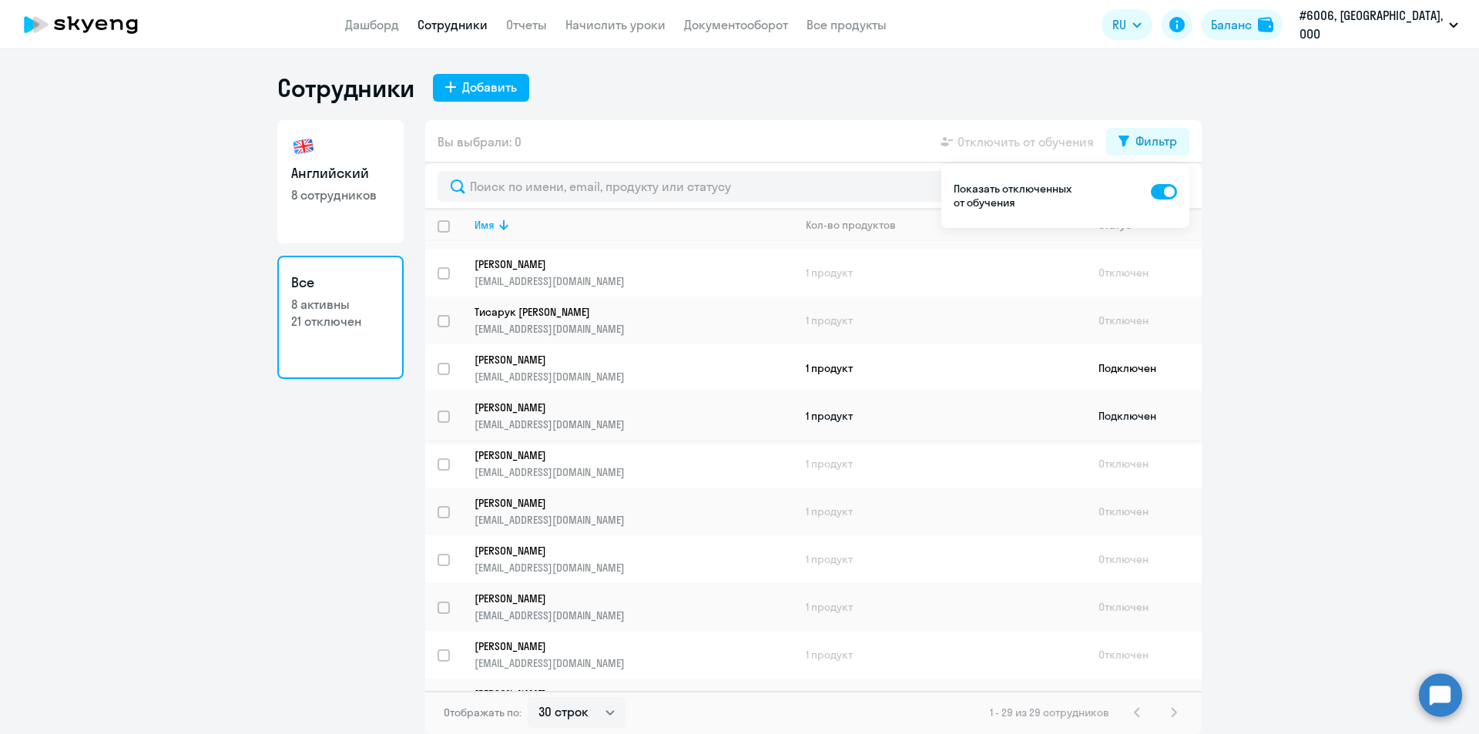
scroll to position [0, 0]
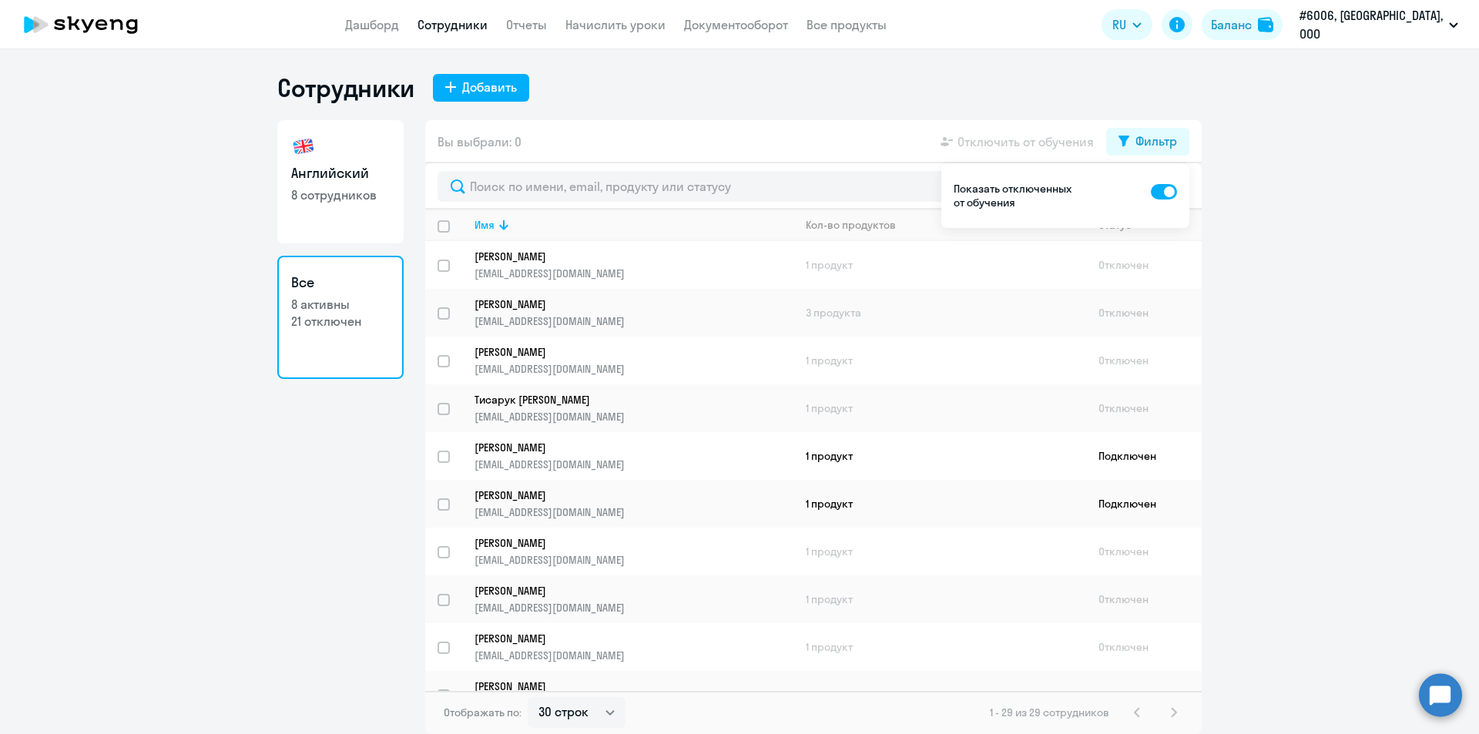
click at [1233, 144] on ng-component "Сотрудники Добавить Английский 8 сотрудников Все 8 активны 21 отключен Вы выбра…" at bounding box center [739, 402] width 1479 height 661
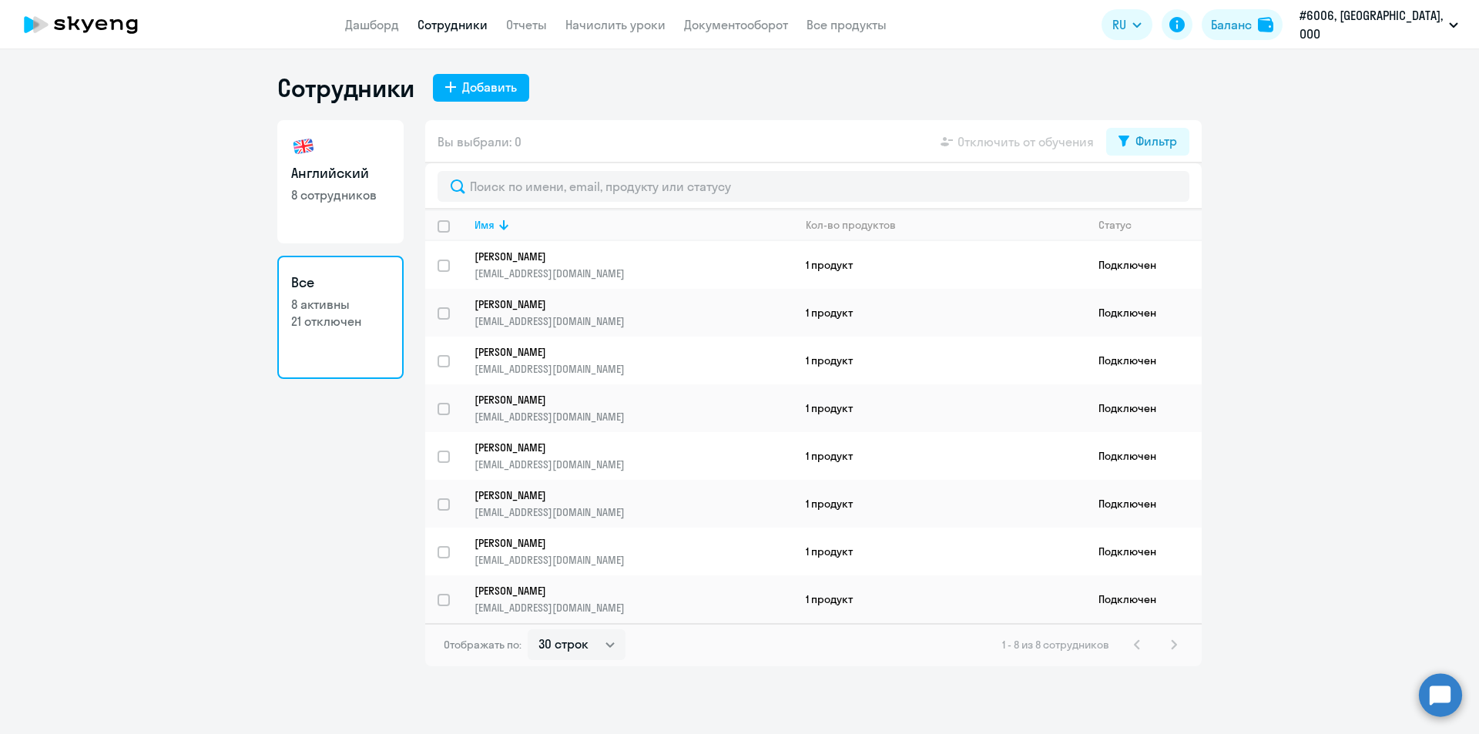
select select "30"
click at [329, 320] on p "21 отключен" at bounding box center [340, 321] width 99 height 17
click at [643, 22] on link "Начислить уроки" at bounding box center [615, 24] width 100 height 15
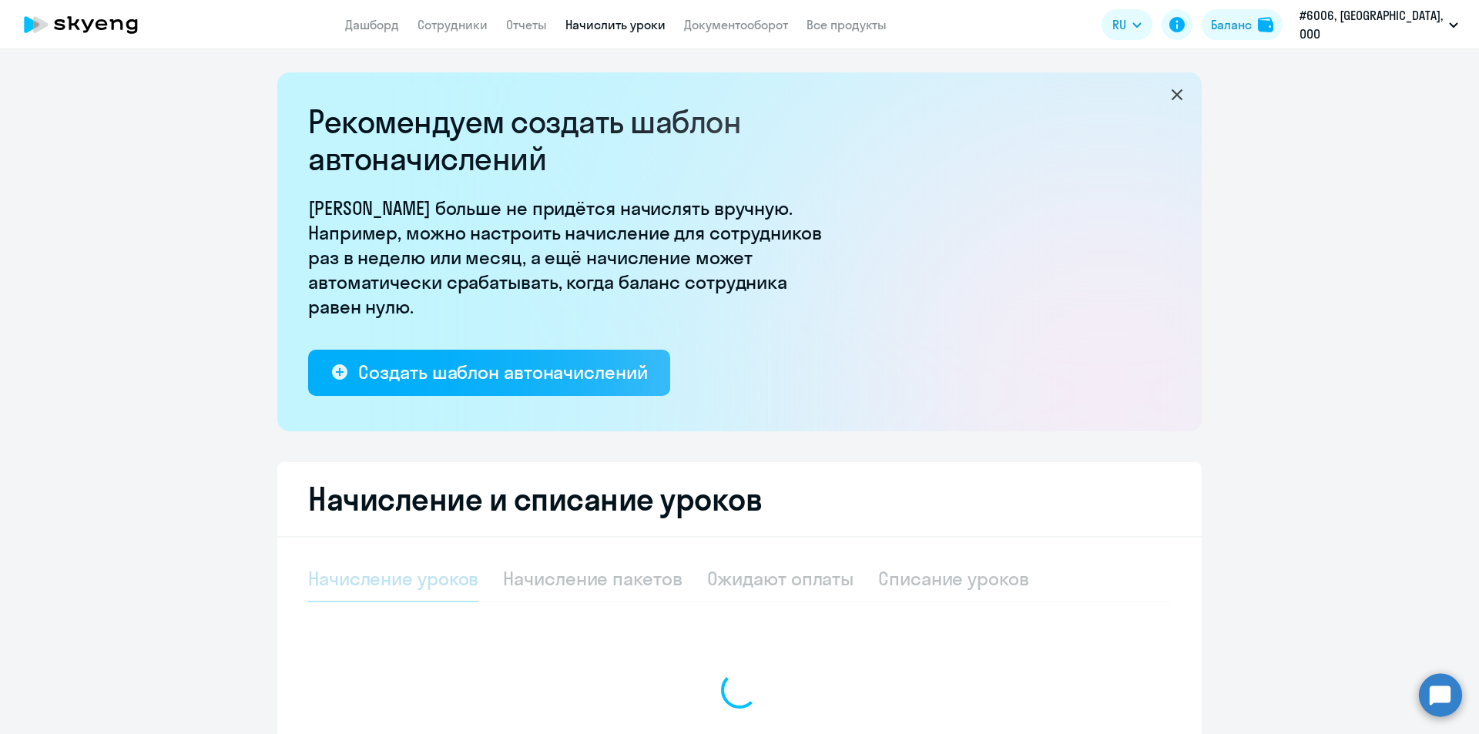
select select "10"
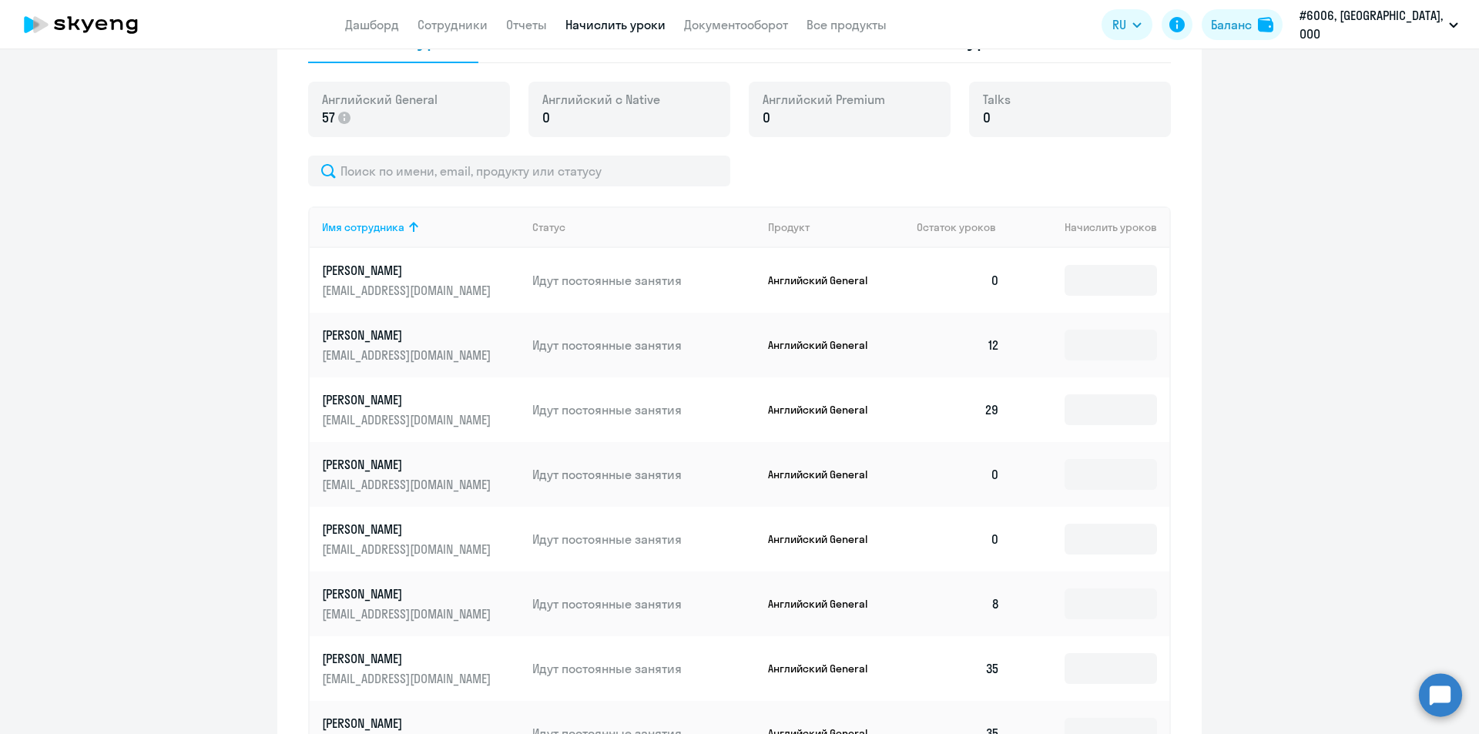
scroll to position [462, 0]
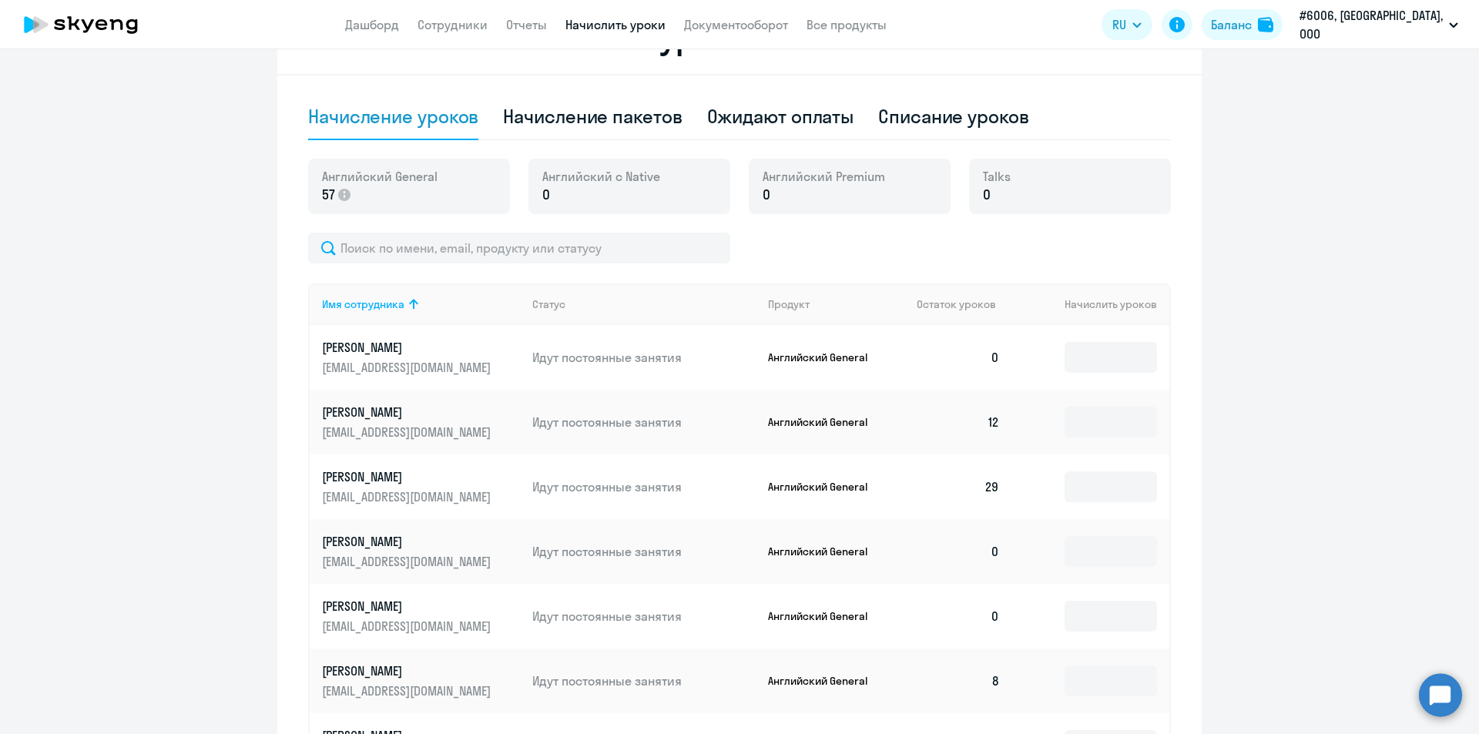
click at [1180, 304] on div "Начисление и списание уроков Начисление уроков Начисление пакетов Ожидают оплат…" at bounding box center [739, 455] width 924 height 910
drag, startPoint x: 1061, startPoint y: 306, endPoint x: 1217, endPoint y: 303, distance: 156.4
click at [1217, 303] on ng-component "Рекомендуем создать шаблон автоначислений Уроки больше не придётся начислять вр…" at bounding box center [739, 260] width 1479 height 1300
click at [1258, 302] on ng-component "Рекомендуем создать шаблон автоначислений Уроки больше не придётся начислять вр…" at bounding box center [739, 260] width 1479 height 1300
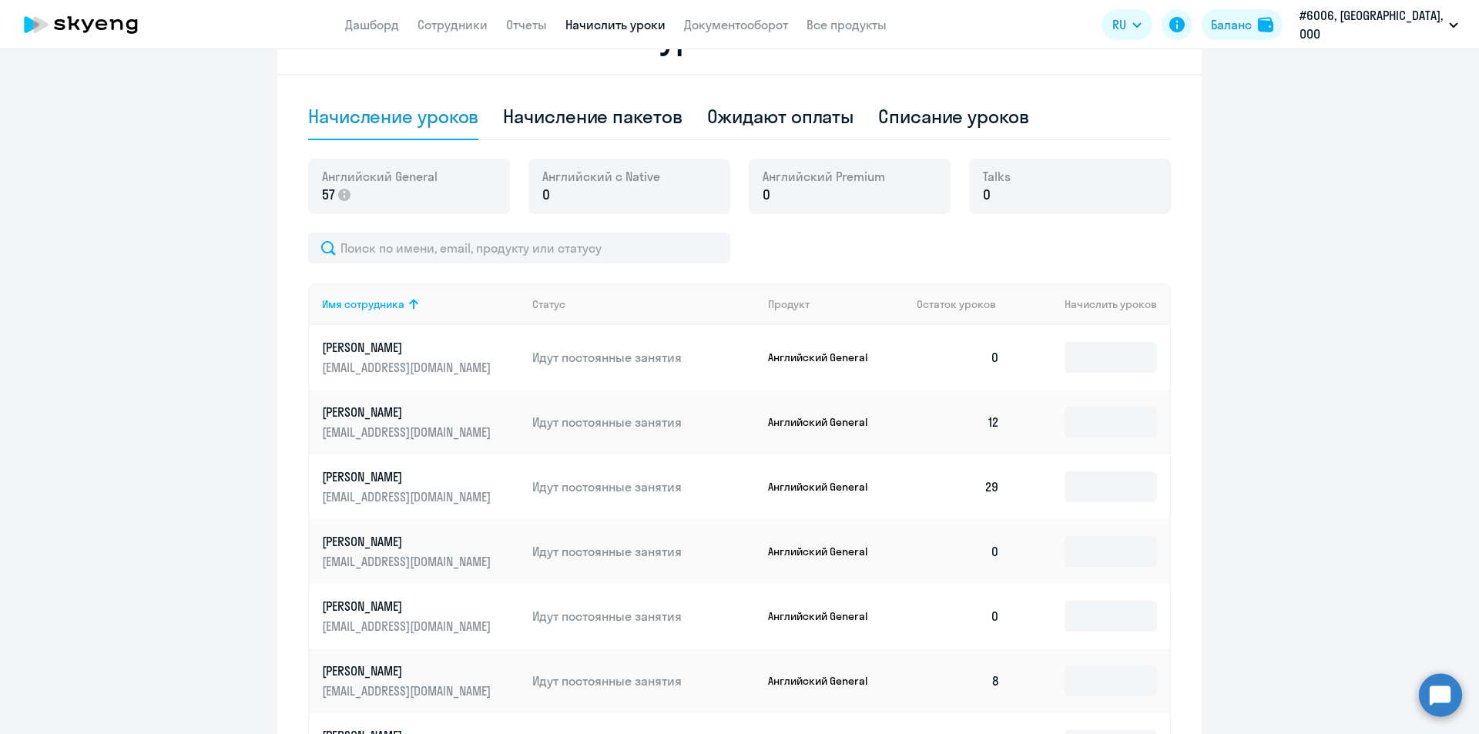
click at [1300, 300] on ng-component "Рекомендуем создать шаблон автоначислений Уроки больше не придётся начислять вр…" at bounding box center [739, 260] width 1479 height 1300
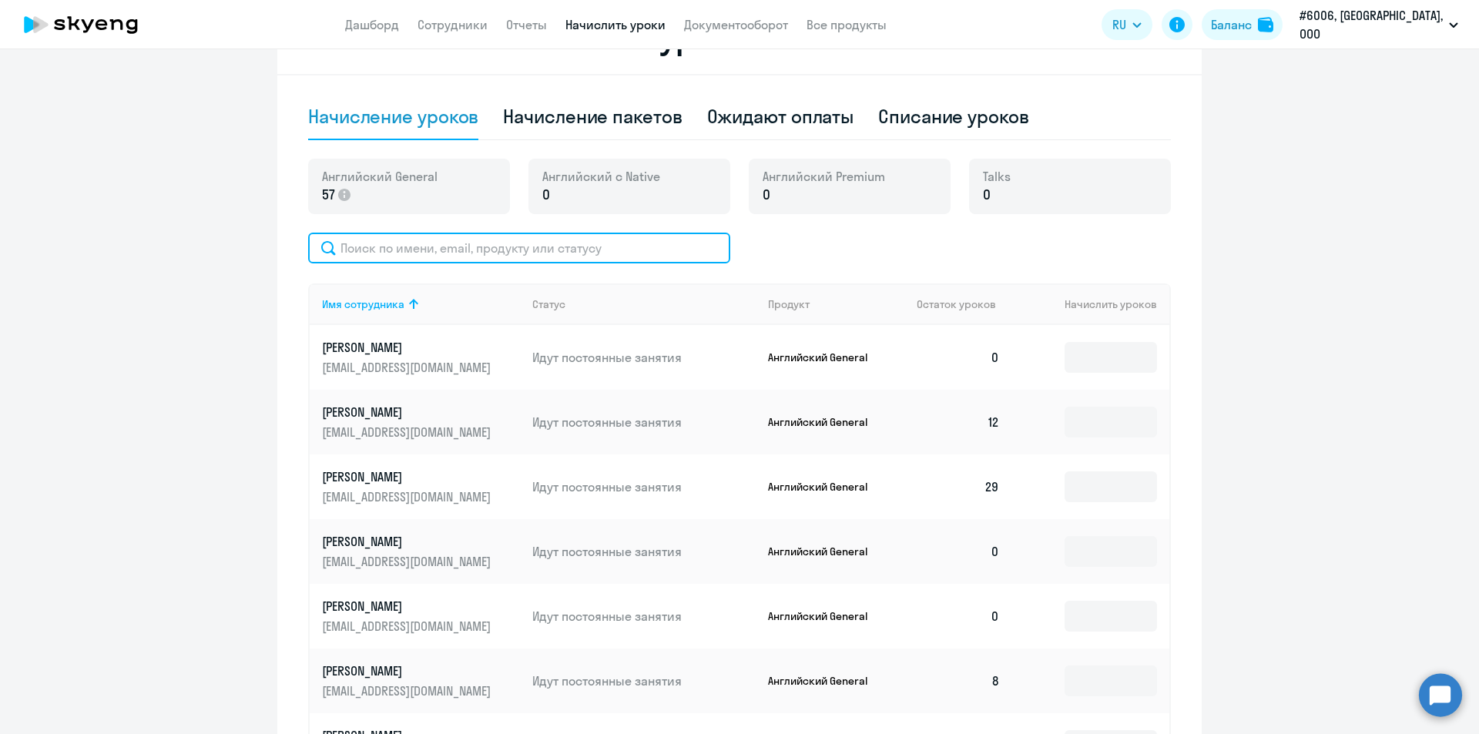
click at [379, 238] on input "text" at bounding box center [519, 248] width 422 height 31
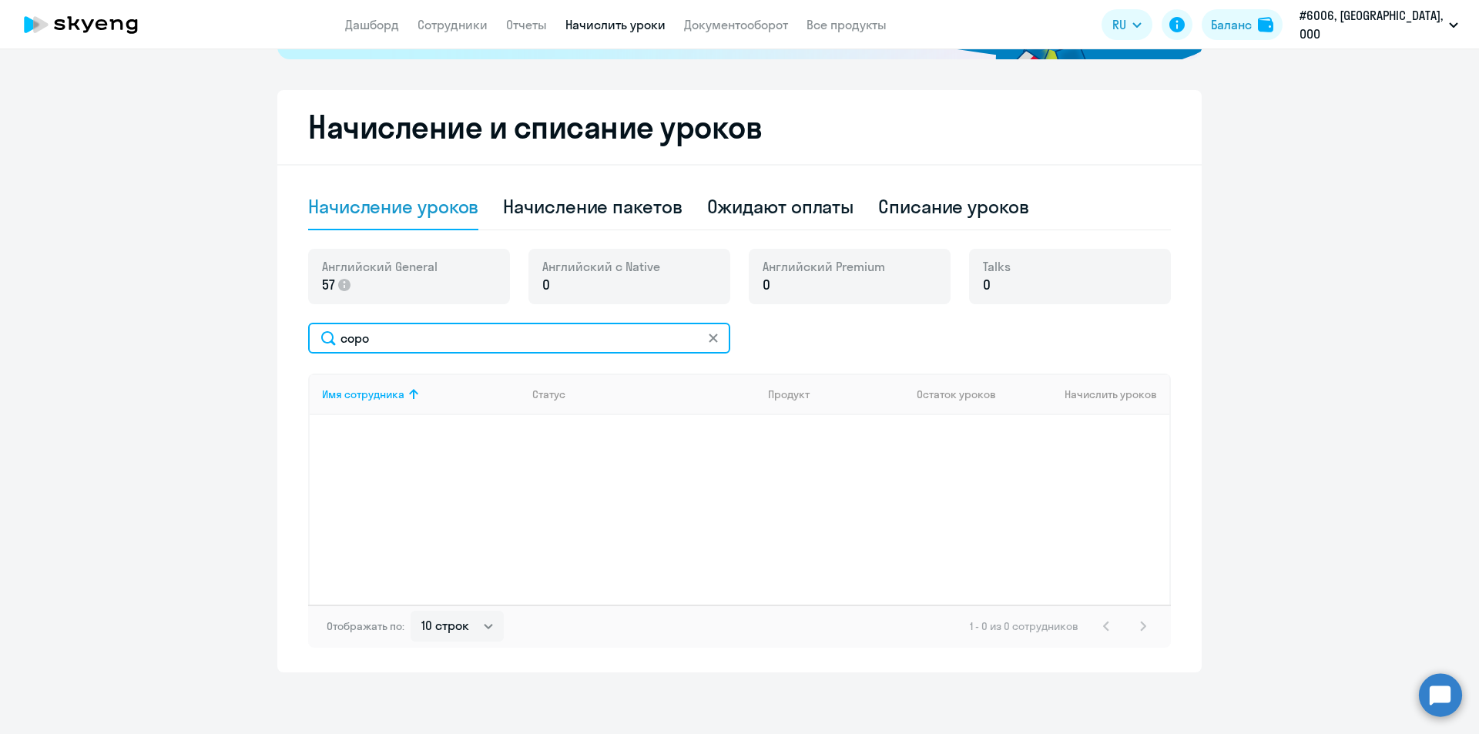
scroll to position [372, 0]
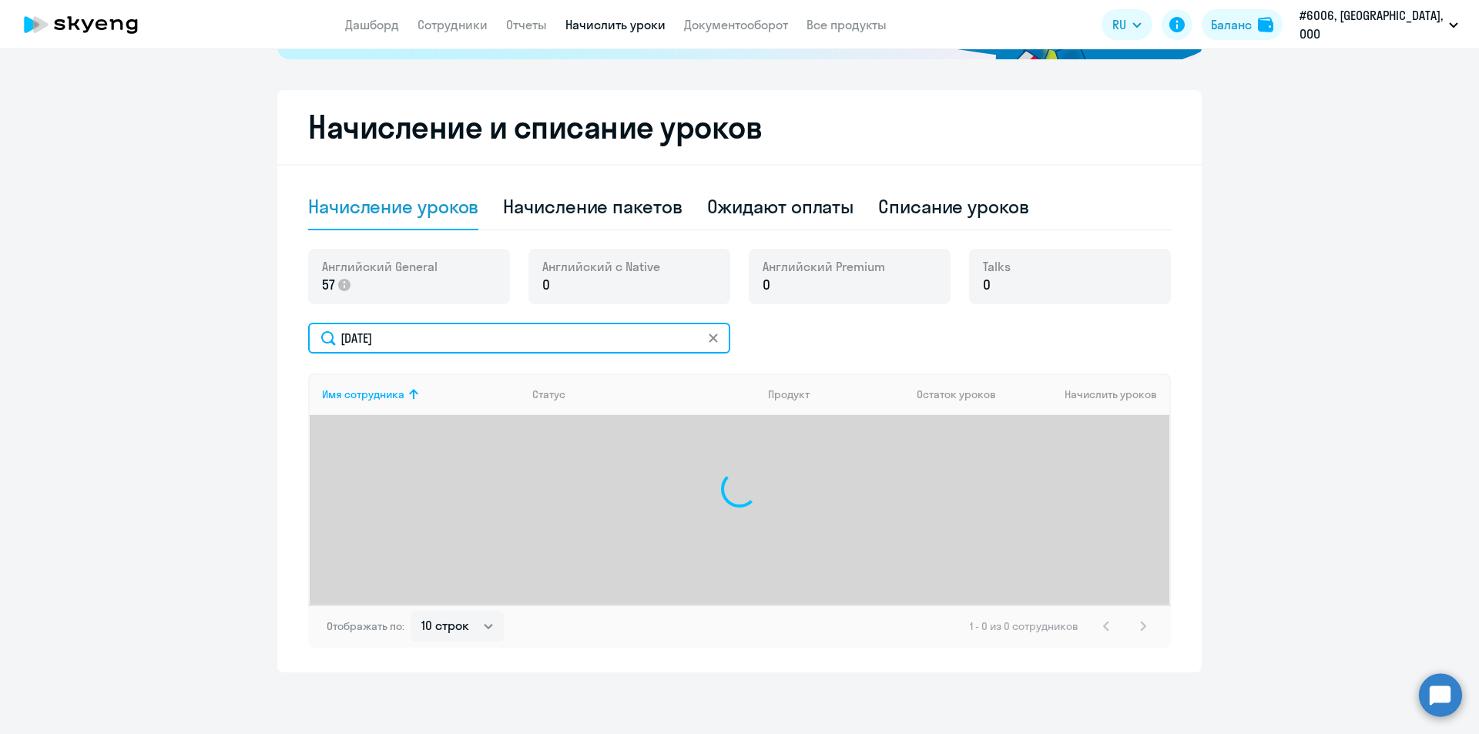
type input "сорокин"
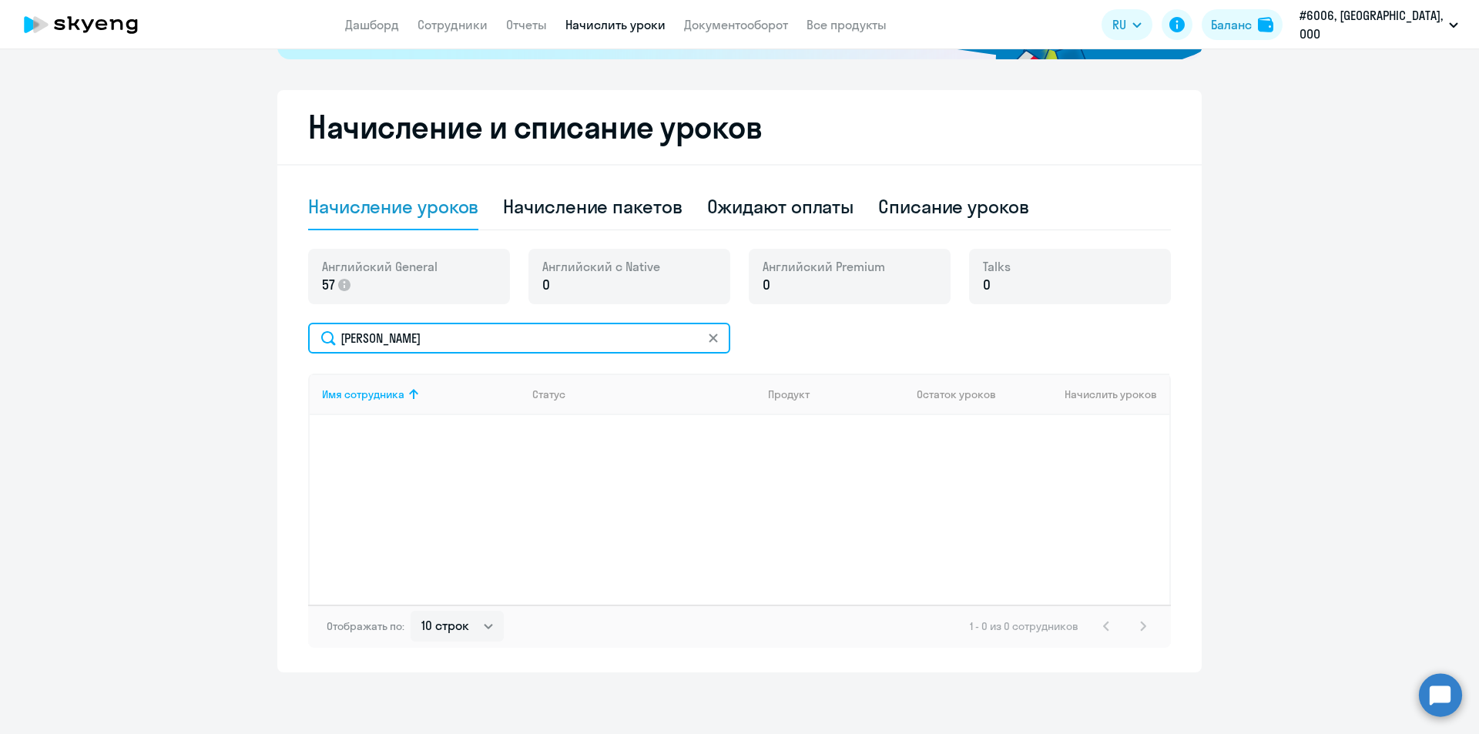
drag, startPoint x: 407, startPoint y: 337, endPoint x: 329, endPoint y: 335, distance: 78.6
click at [329, 335] on input "сорокин" at bounding box center [519, 338] width 422 height 31
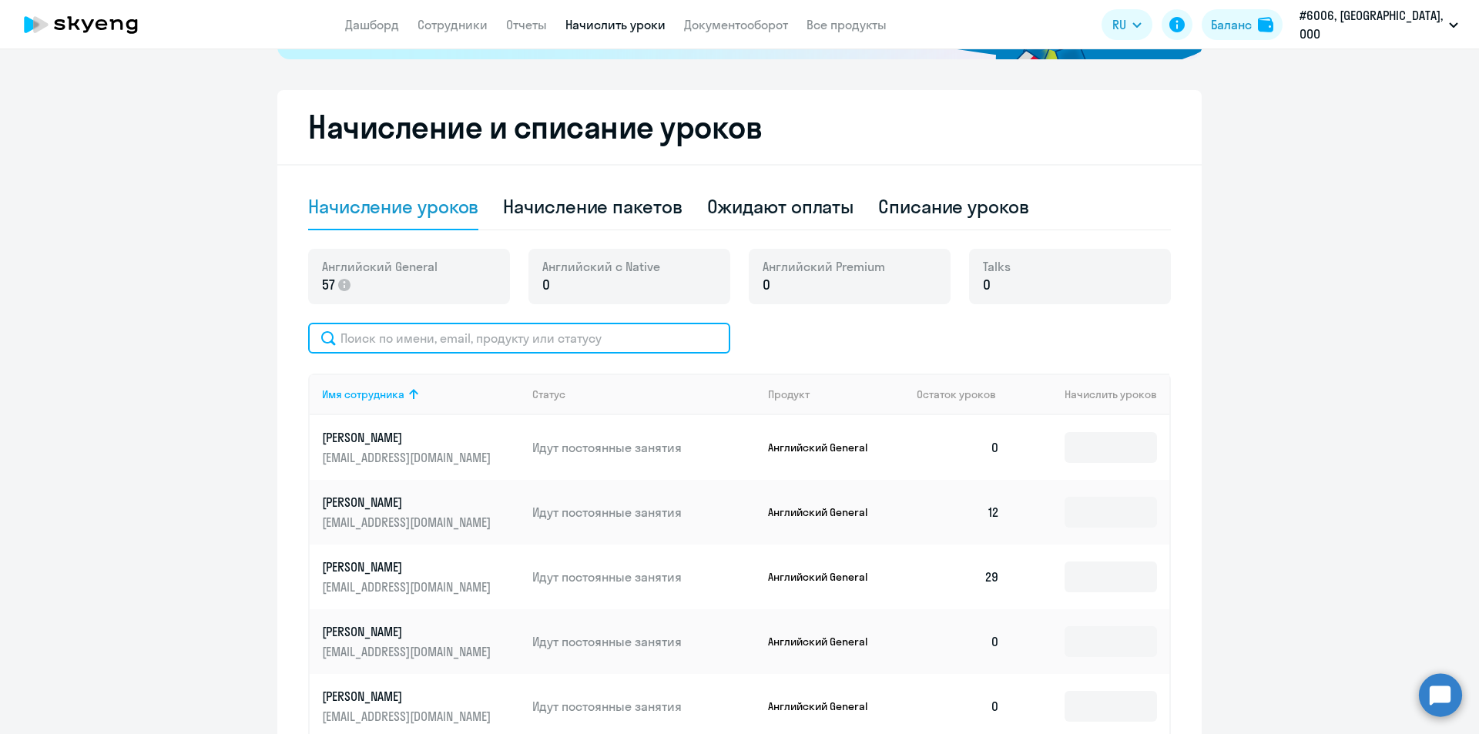
scroll to position [462, 0]
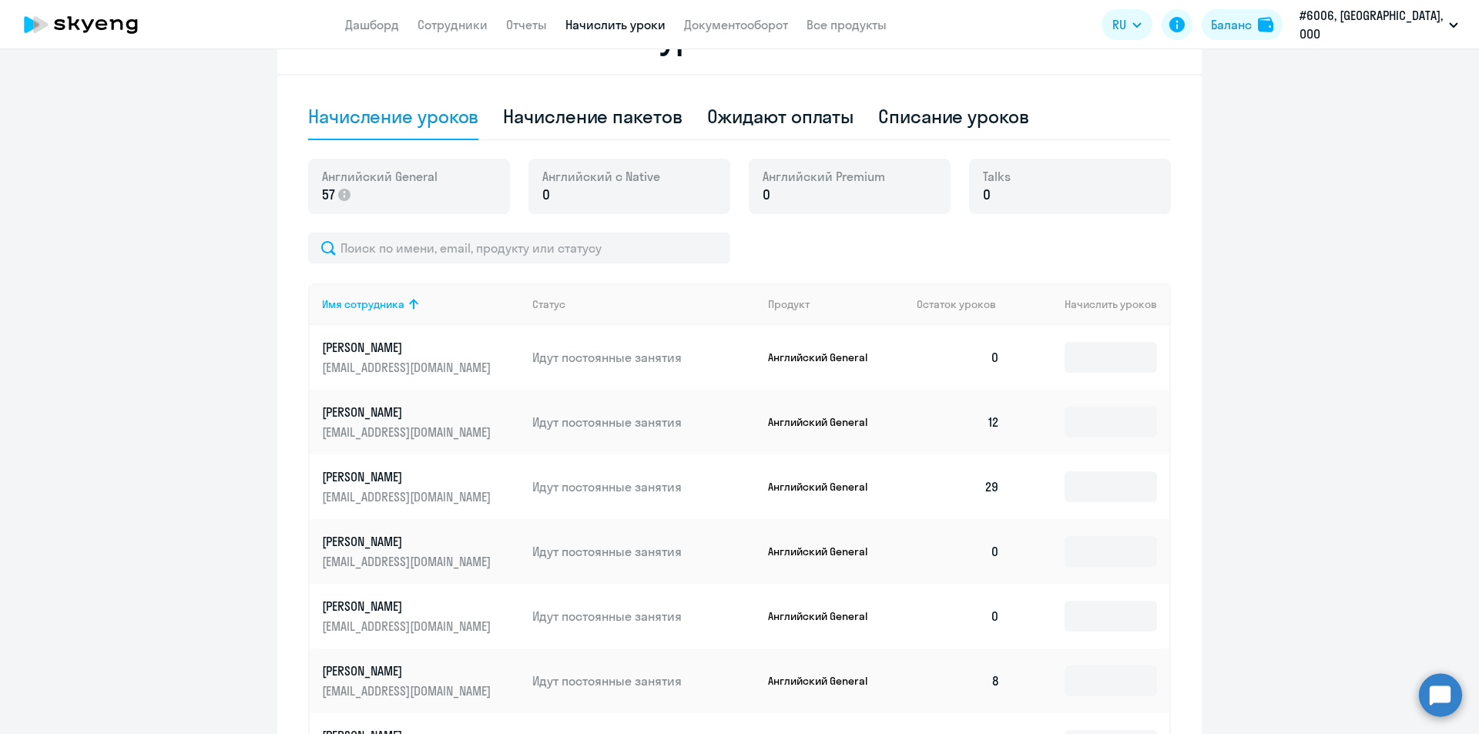
click at [277, 247] on div "Начисление и списание уроков Начисление уроков Начисление пакетов Ожидают оплат…" at bounding box center [739, 455] width 924 height 910
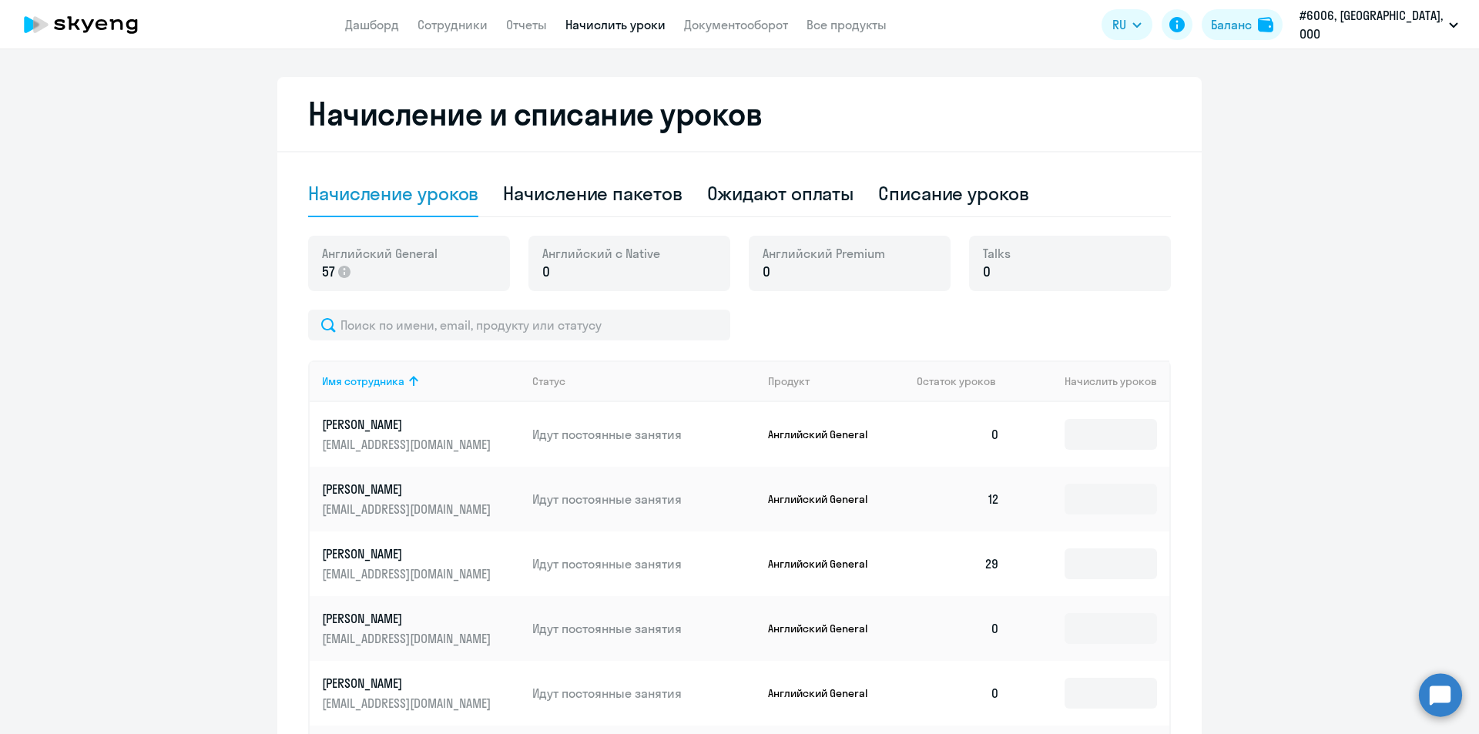
click at [287, 194] on div "Начисление и списание уроков Начисление уроков Начисление пакетов Ожидают оплат…" at bounding box center [739, 532] width 924 height 910
click at [566, 116] on h2 "Начисление и списание уроков" at bounding box center [739, 113] width 862 height 37
click at [458, 24] on link "Сотрудники" at bounding box center [452, 24] width 70 height 15
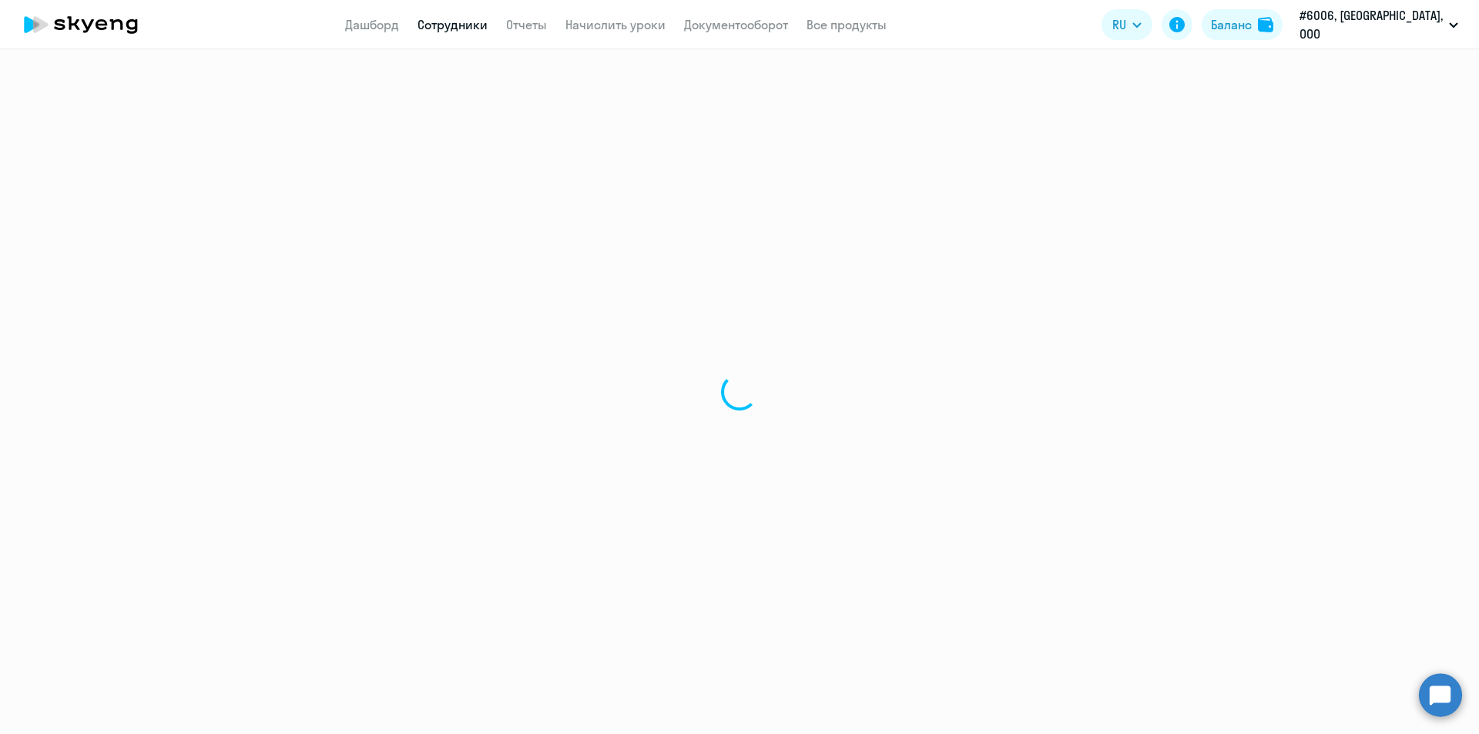
select select "30"
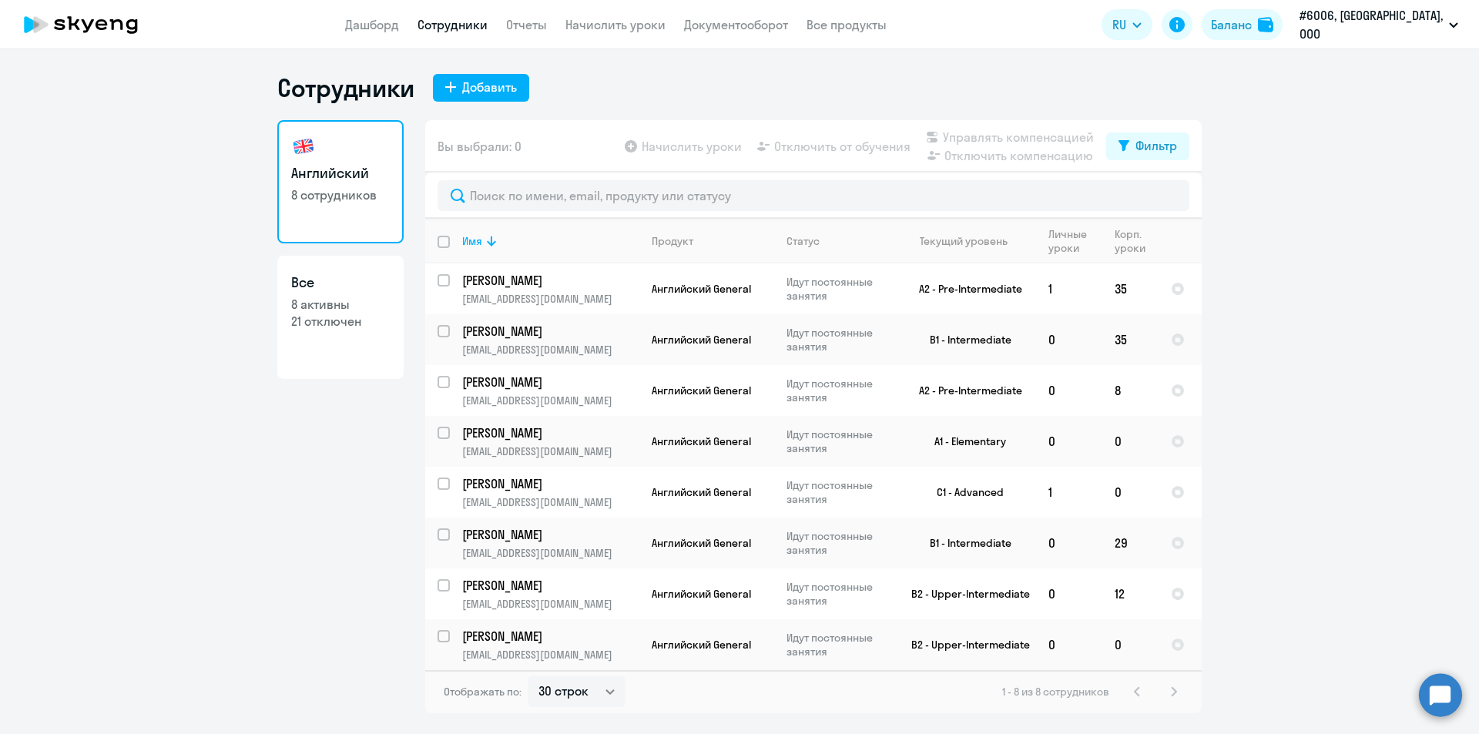
click at [693, 147] on app-table-action-button "Начислить уроки" at bounding box center [681, 146] width 120 height 18
click at [1048, 159] on app-table-action-button "Отключить компенсацию" at bounding box center [1008, 155] width 171 height 18
click at [330, 303] on p "8 активны" at bounding box center [340, 304] width 99 height 17
select select "30"
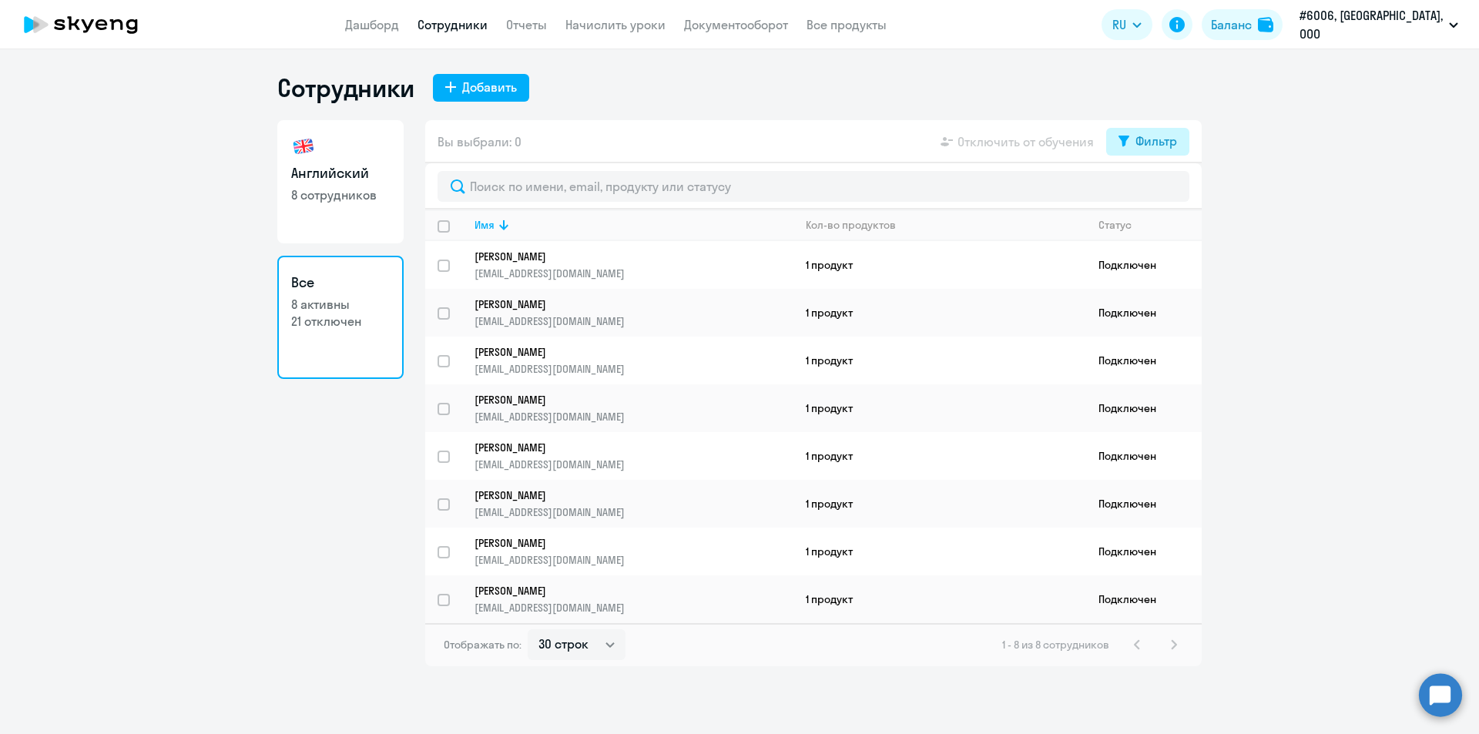
click at [1160, 138] on div "Фильтр" at bounding box center [1156, 141] width 42 height 18
click at [1172, 190] on span at bounding box center [1163, 191] width 26 height 15
click at [1150, 191] on input "checkbox" at bounding box center [1150, 191] width 1 height 1
checkbox input "true"
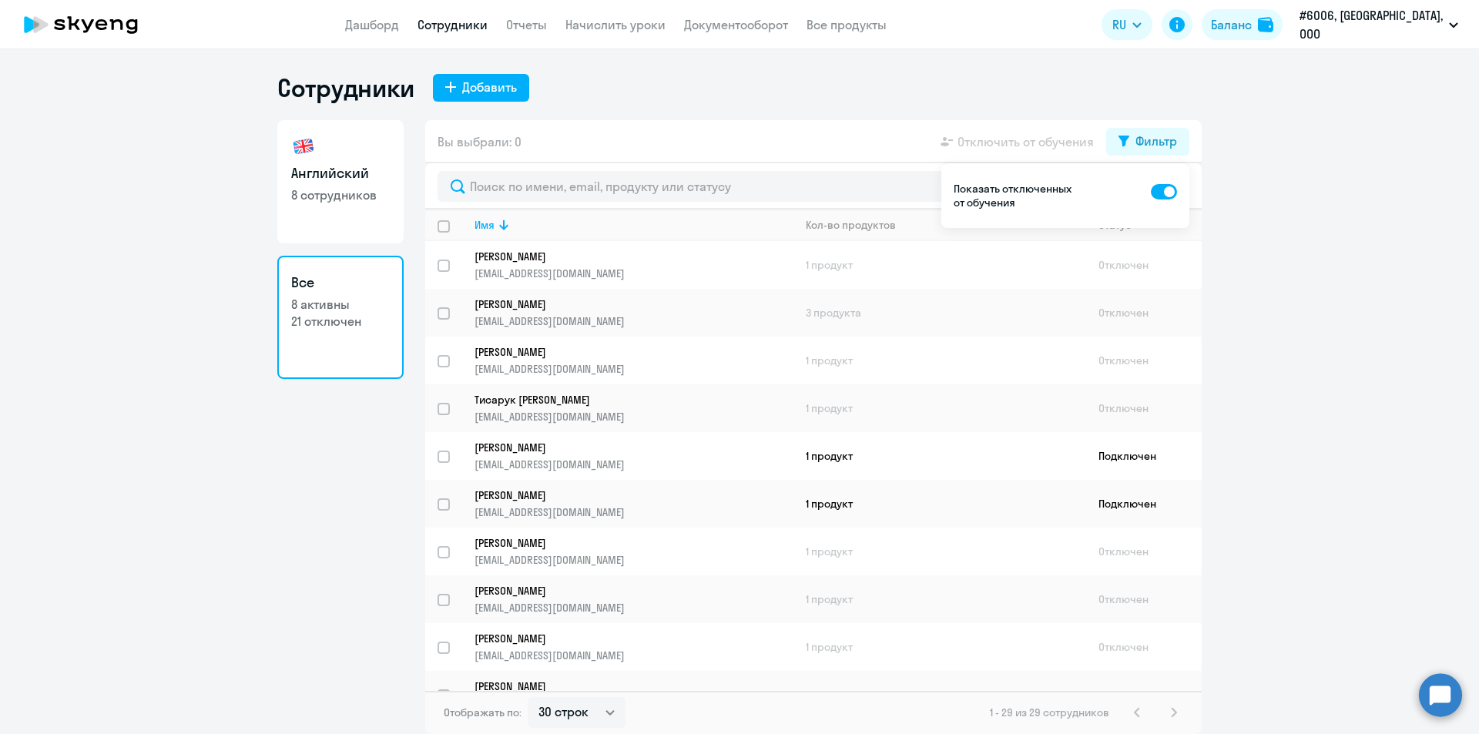
click at [1254, 141] on ng-component "Сотрудники Добавить Английский 8 сотрудников Все 8 активны 21 отключен Вы выбра…" at bounding box center [739, 402] width 1479 height 661
click at [1270, 225] on ng-component "Сотрудники Добавить Английский 8 сотрудников Все 8 активны 21 отключен Вы выбра…" at bounding box center [739, 402] width 1479 height 661
click at [1150, 139] on div "Фильтр" at bounding box center [1156, 141] width 42 height 18
click at [1246, 137] on ng-component "Сотрудники Добавить Английский 8 сотрудников Все 8 активны 21 отключен Вы выбра…" at bounding box center [739, 402] width 1479 height 661
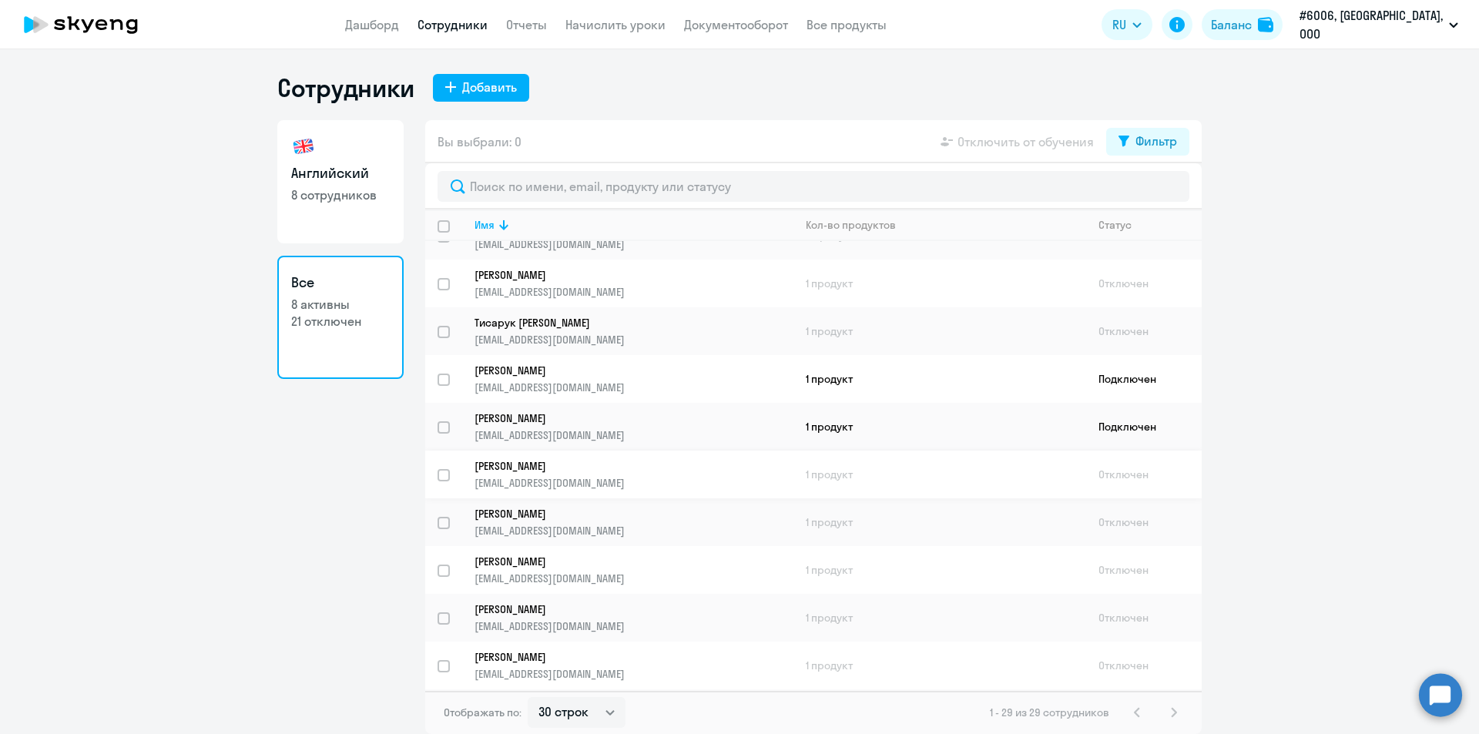
click at [536, 467] on p "[PERSON_NAME]" at bounding box center [622, 466] width 297 height 14
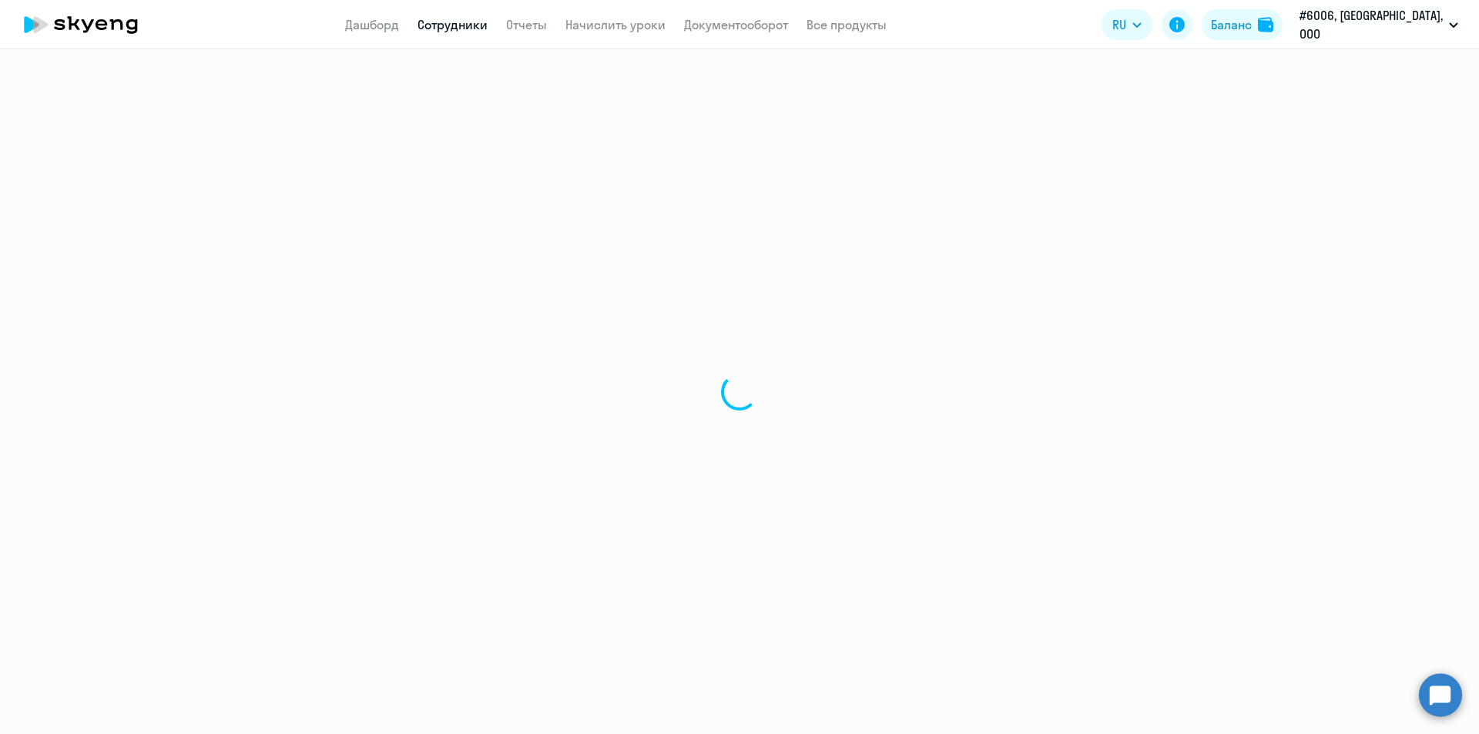
select select "english"
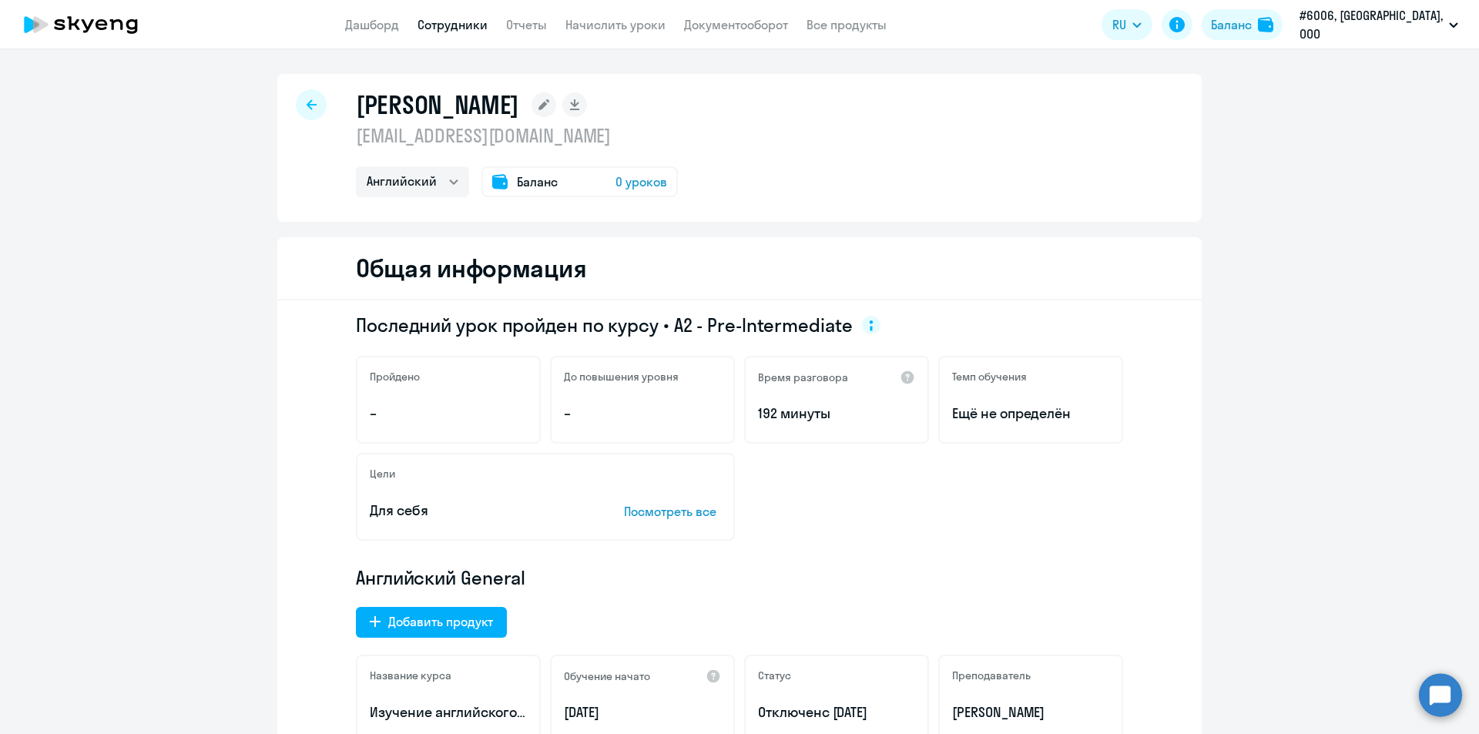
click at [340, 322] on div "Последний урок пройден по курсу • A2 - Pre-Intermediate Пройдено – До повышения…" at bounding box center [739, 582] width 924 height 564
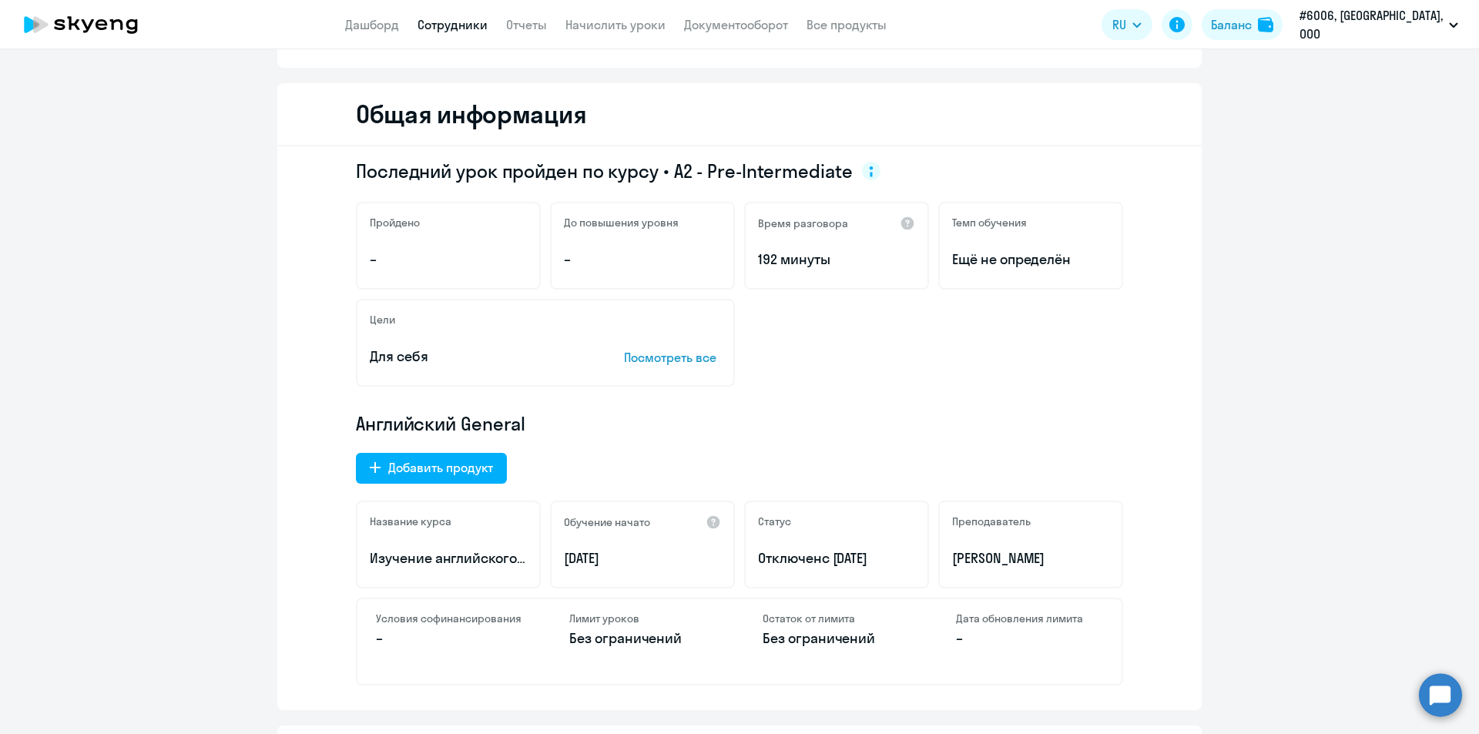
click at [1150, 240] on div "Последний урок пройден по курсу • A2 - Pre-Intermediate Пройдено – До повышения…" at bounding box center [739, 428] width 924 height 564
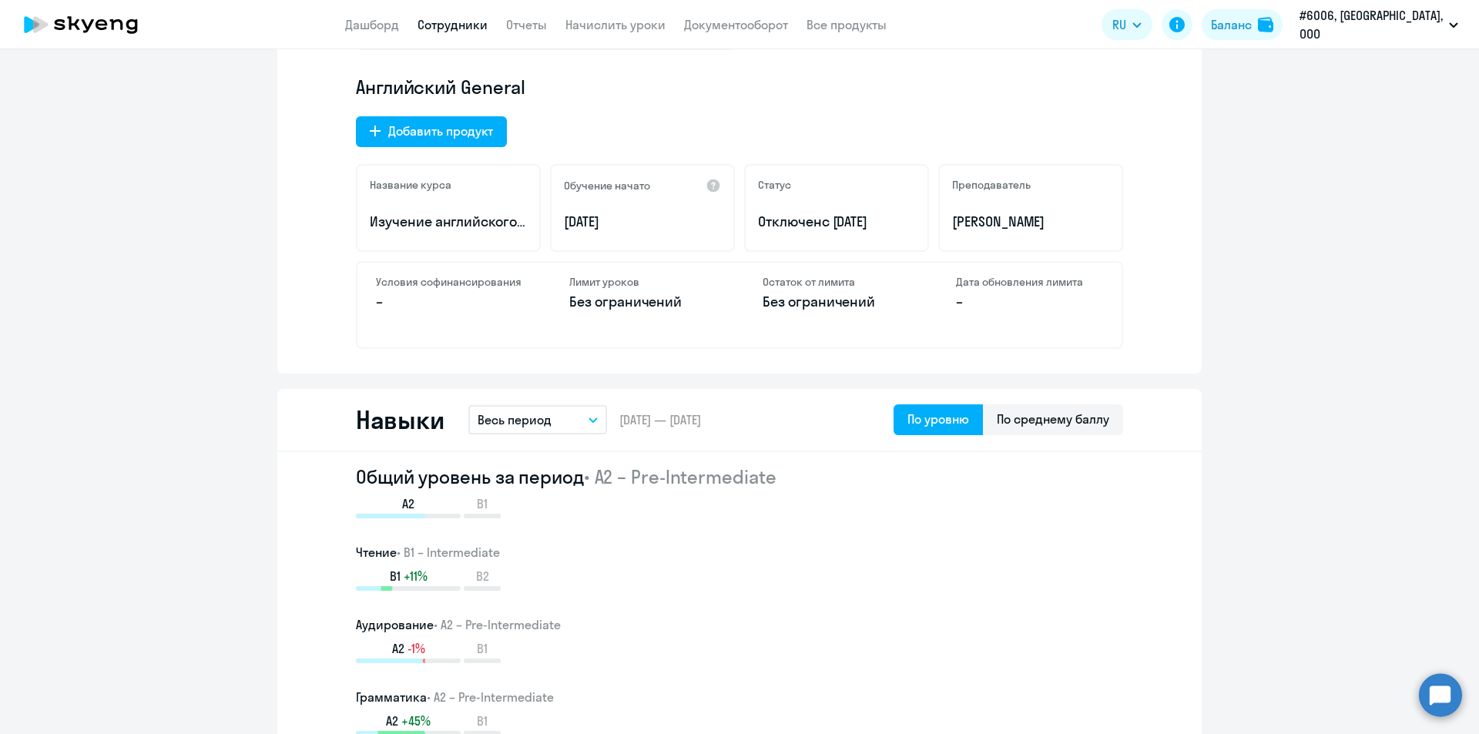
scroll to position [0, 0]
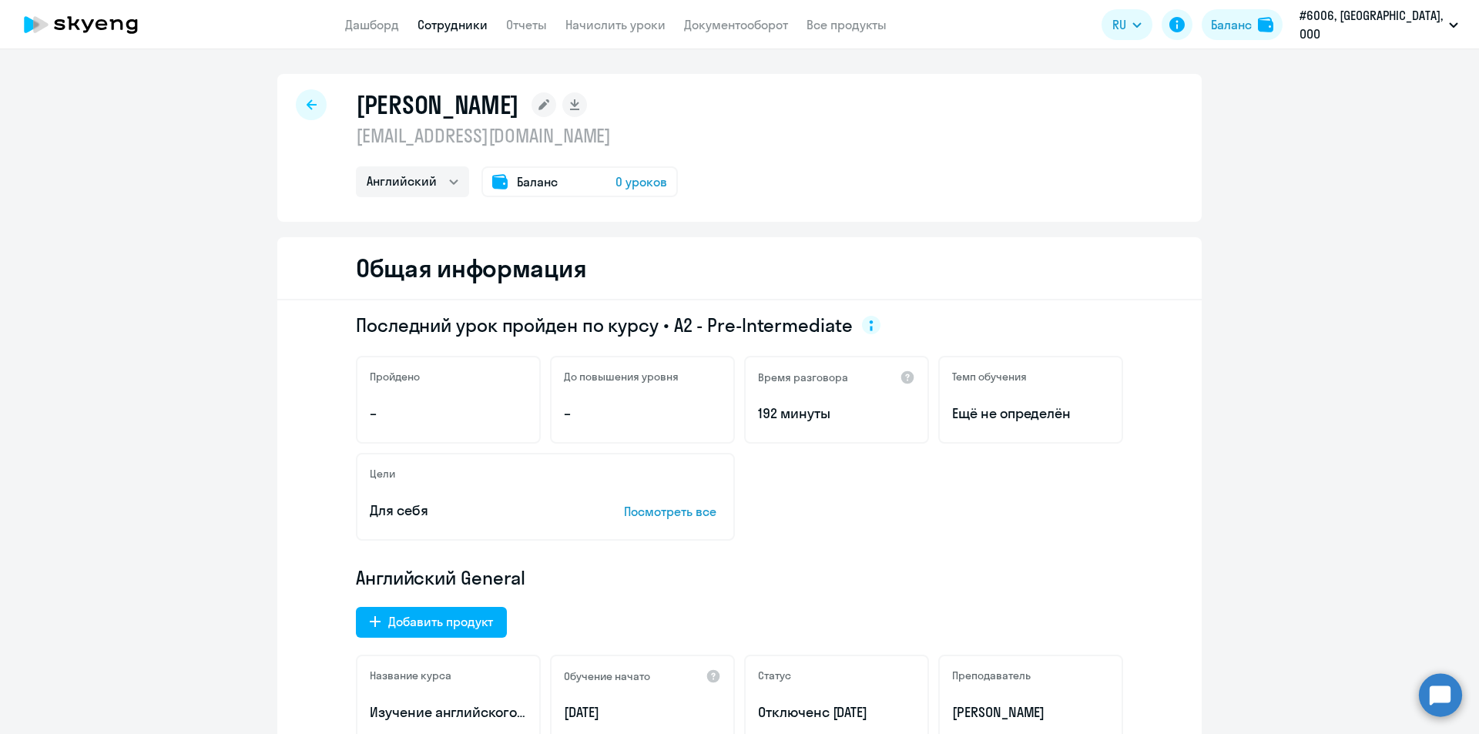
click at [641, 179] on span "0 уроков" at bounding box center [641, 181] width 52 height 18
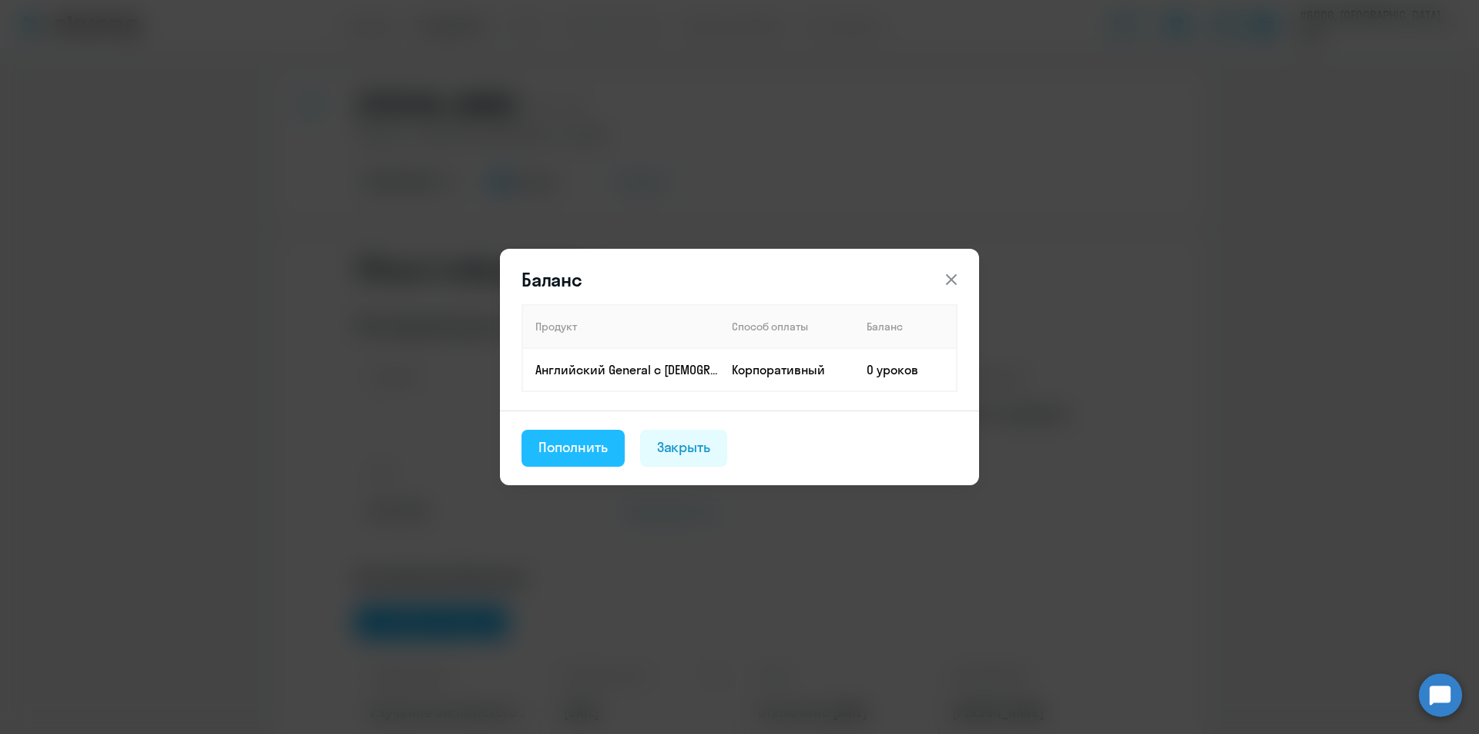
click at [561, 450] on div "Пополнить" at bounding box center [572, 447] width 69 height 20
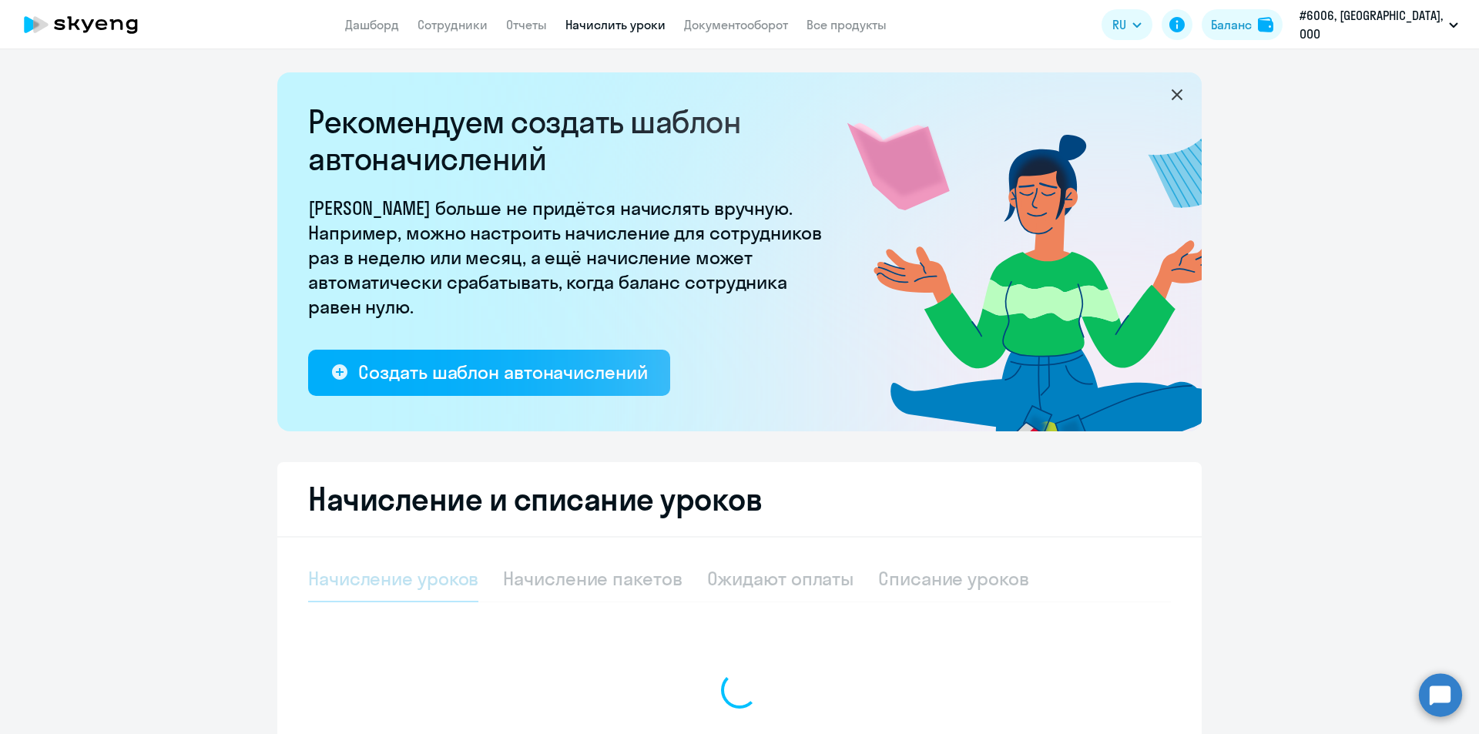
select select "10"
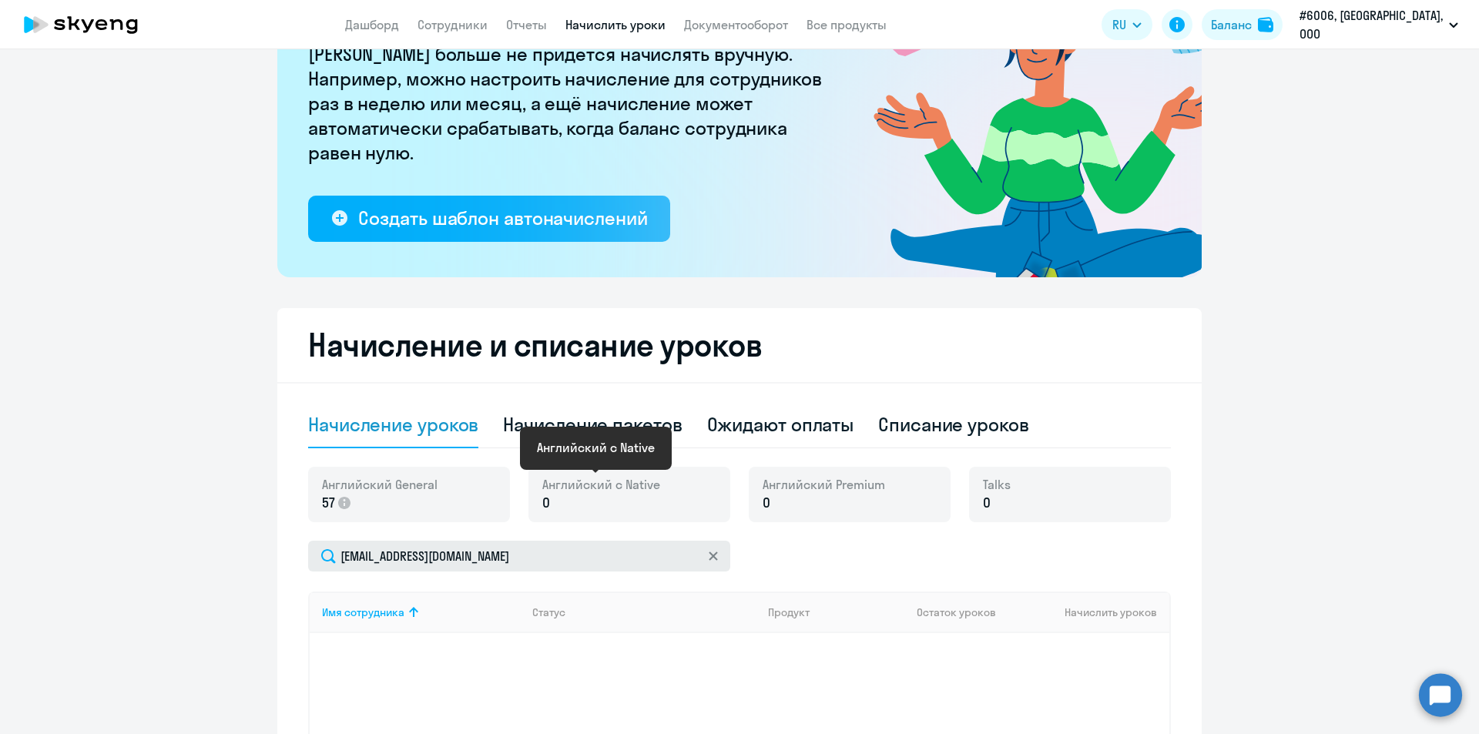
scroll to position [231, 0]
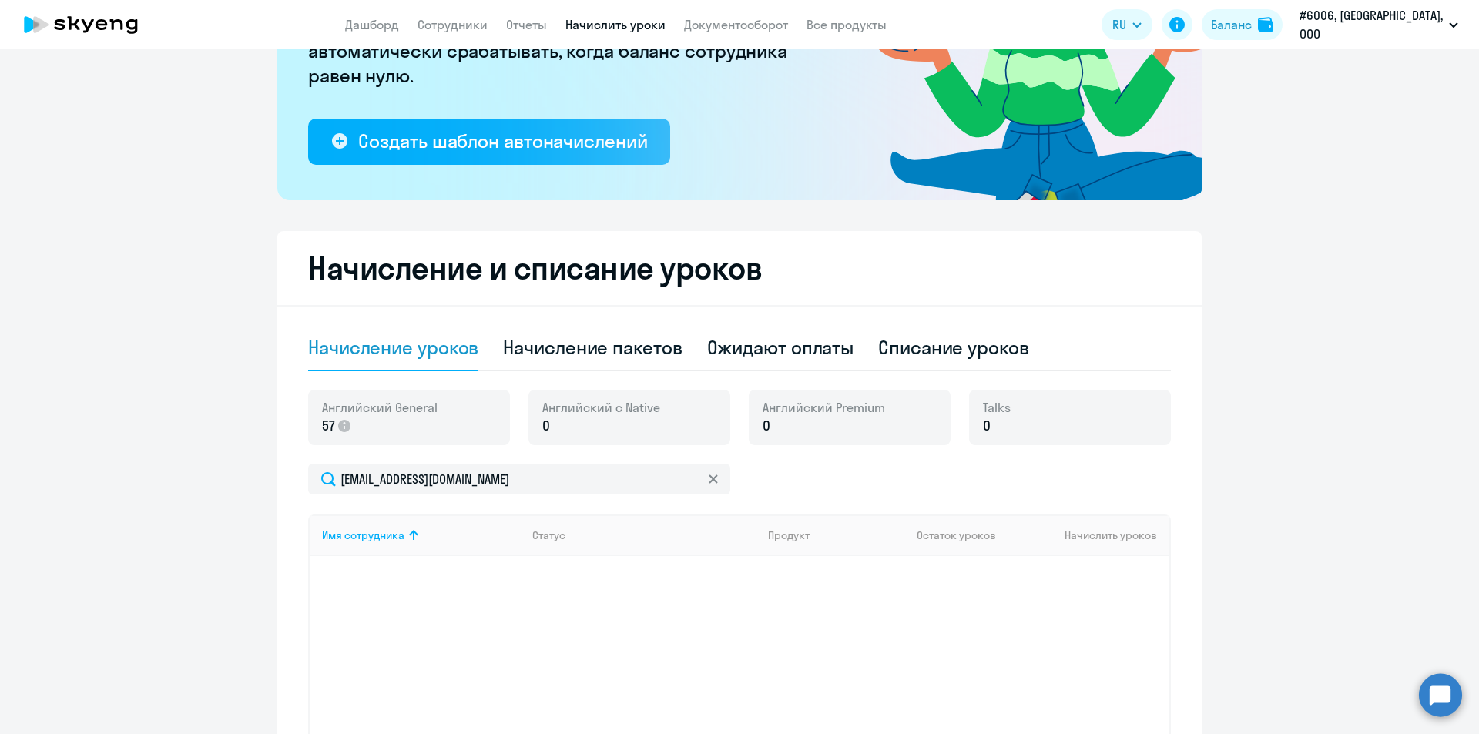
click at [1227, 346] on ng-component "Рекомендуем создать шаблон автоначислений Уроки больше не придётся начислять вр…" at bounding box center [739, 327] width 1479 height 972
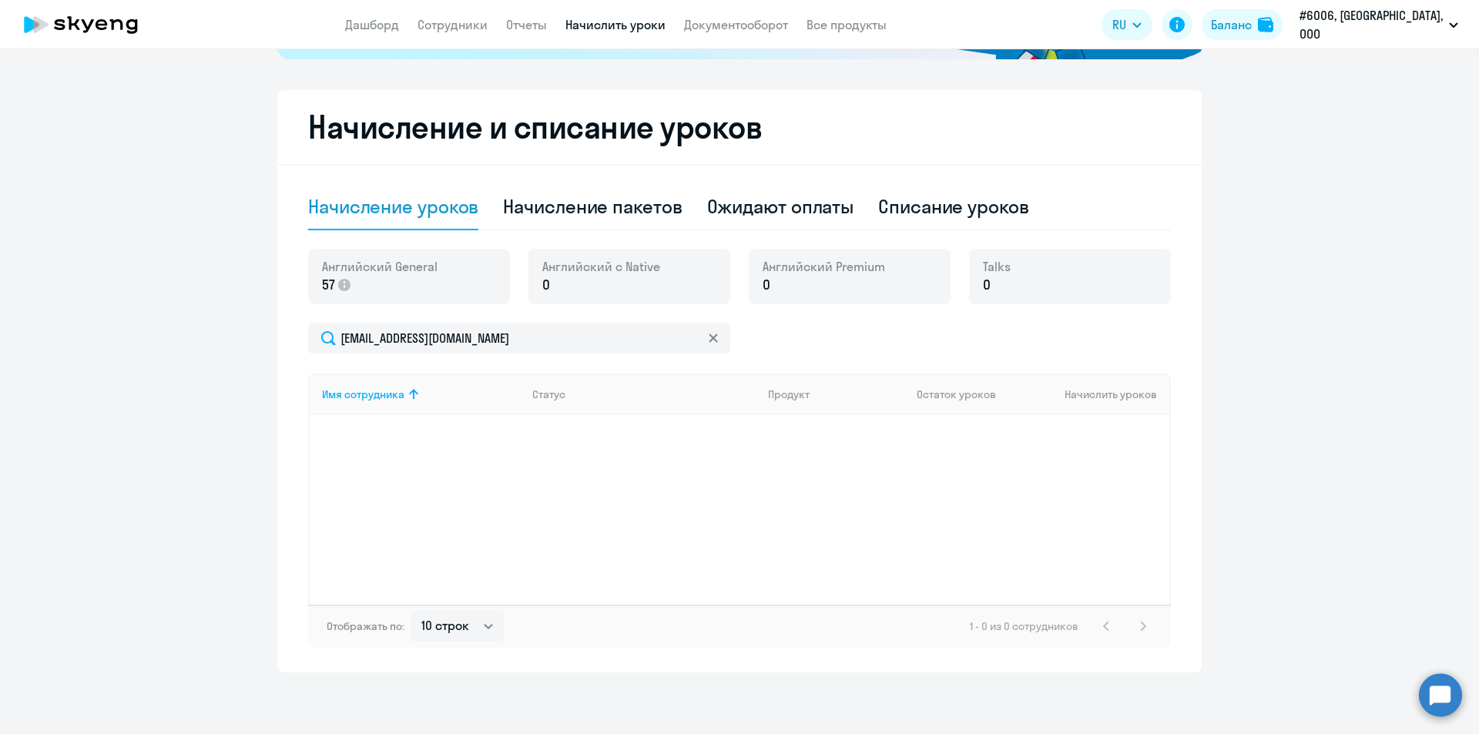
scroll to position [295, 0]
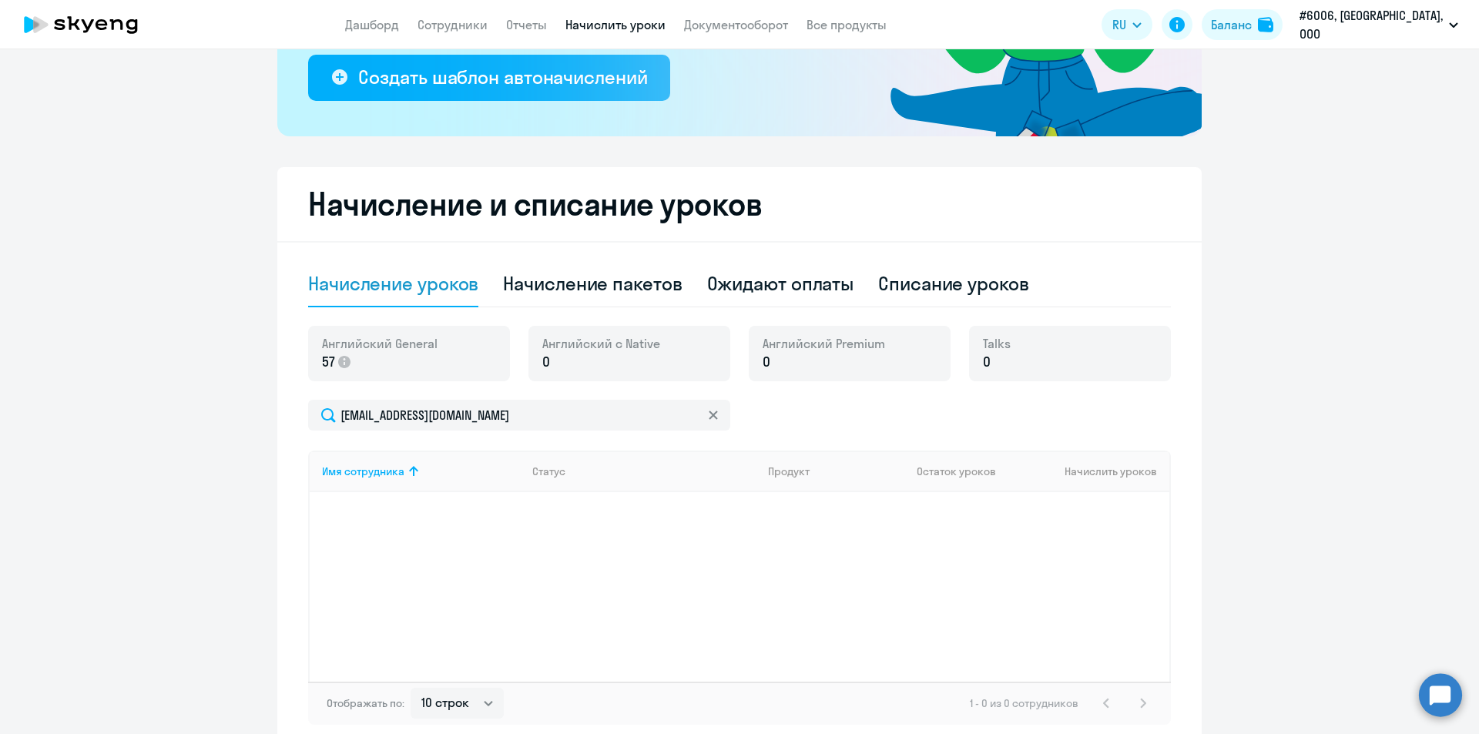
click at [760, 206] on h2 "Начисление и списание уроков" at bounding box center [739, 204] width 862 height 37
click at [296, 203] on div "Начисление и списание уроков Начисление уроков Начисление пакетов Ожидают оплат…" at bounding box center [739, 458] width 924 height 582
click at [1217, 281] on ng-component "Рекомендуем создать шаблон автоначислений Уроки больше не придётся начислять вр…" at bounding box center [739, 263] width 1479 height 972
click at [1217, 276] on ng-component "Рекомендуем создать шаблон автоначислений Уроки больше не придётся начислять вр…" at bounding box center [739, 263] width 1479 height 972
click at [1211, 278] on ng-component "Рекомендуем создать шаблон автоначислений Уроки больше не придётся начислять вр…" at bounding box center [739, 263] width 1479 height 972
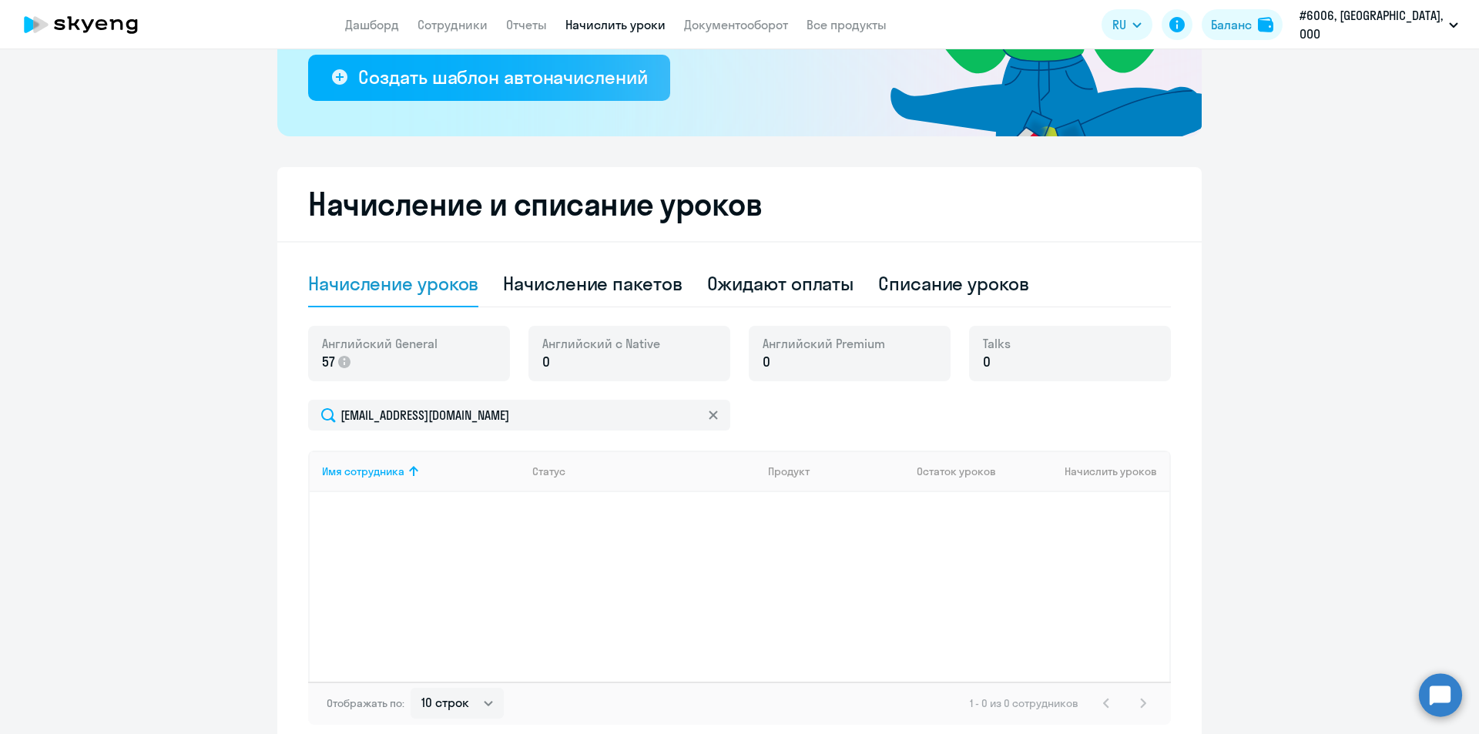
click at [1211, 278] on ng-component "Рекомендуем создать шаблон автоначислений Уроки больше не придётся начислять вр…" at bounding box center [739, 263] width 1479 height 972
click at [1214, 276] on ng-component "Рекомендуем создать шаблон автоначислений Уроки больше не придётся начислять вр…" at bounding box center [739, 263] width 1479 height 972
click at [1219, 274] on ng-component "Рекомендуем создать шаблон автоначислений Уроки больше не придётся начислять вр…" at bounding box center [739, 263] width 1479 height 972
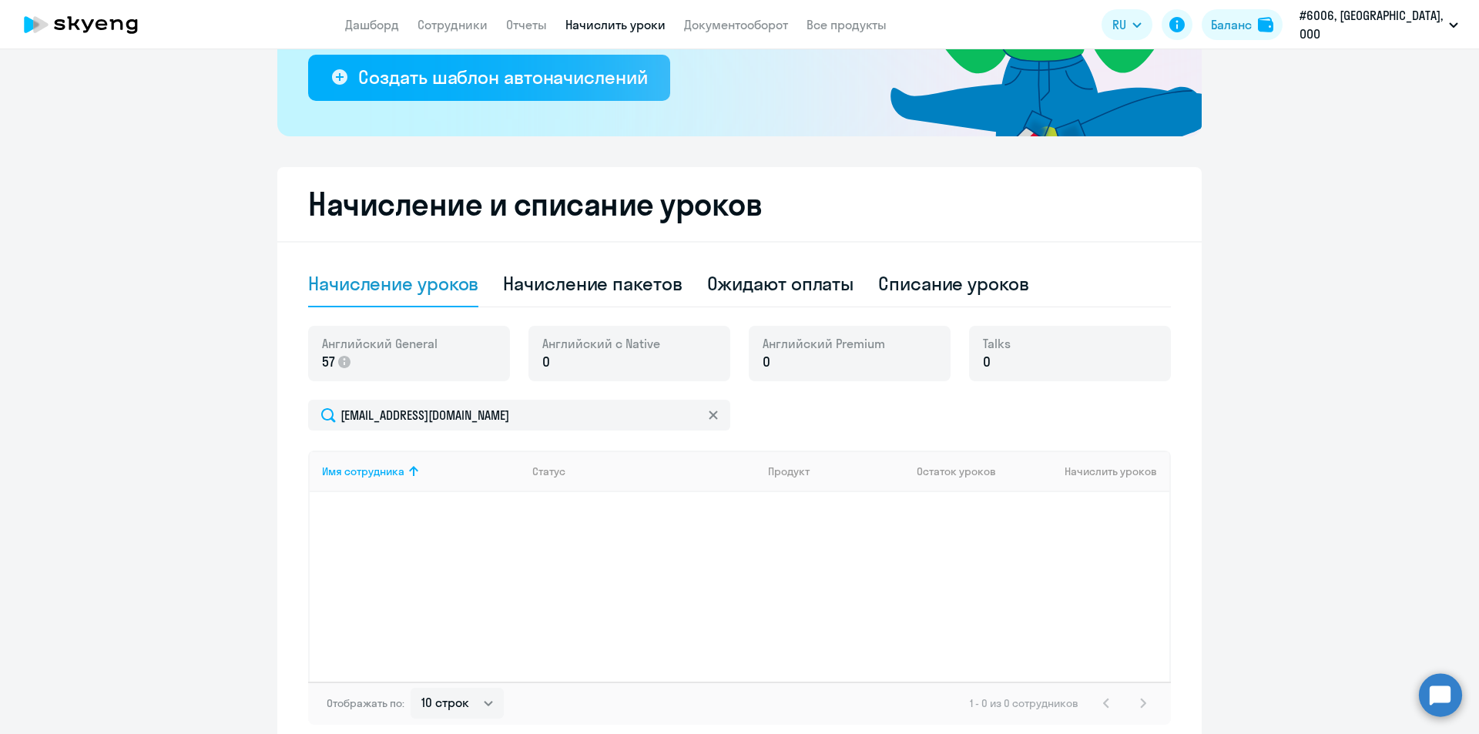
click at [1214, 266] on ng-component "Рекомендуем создать шаблон автоначислений Уроки больше не придётся начислять вр…" at bounding box center [739, 263] width 1479 height 972
click at [542, 364] on span "0" at bounding box center [546, 362] width 8 height 20
drag, startPoint x: 538, startPoint y: 364, endPoint x: 551, endPoint y: 360, distance: 13.6
click at [551, 360] on p "0" at bounding box center [601, 362] width 118 height 20
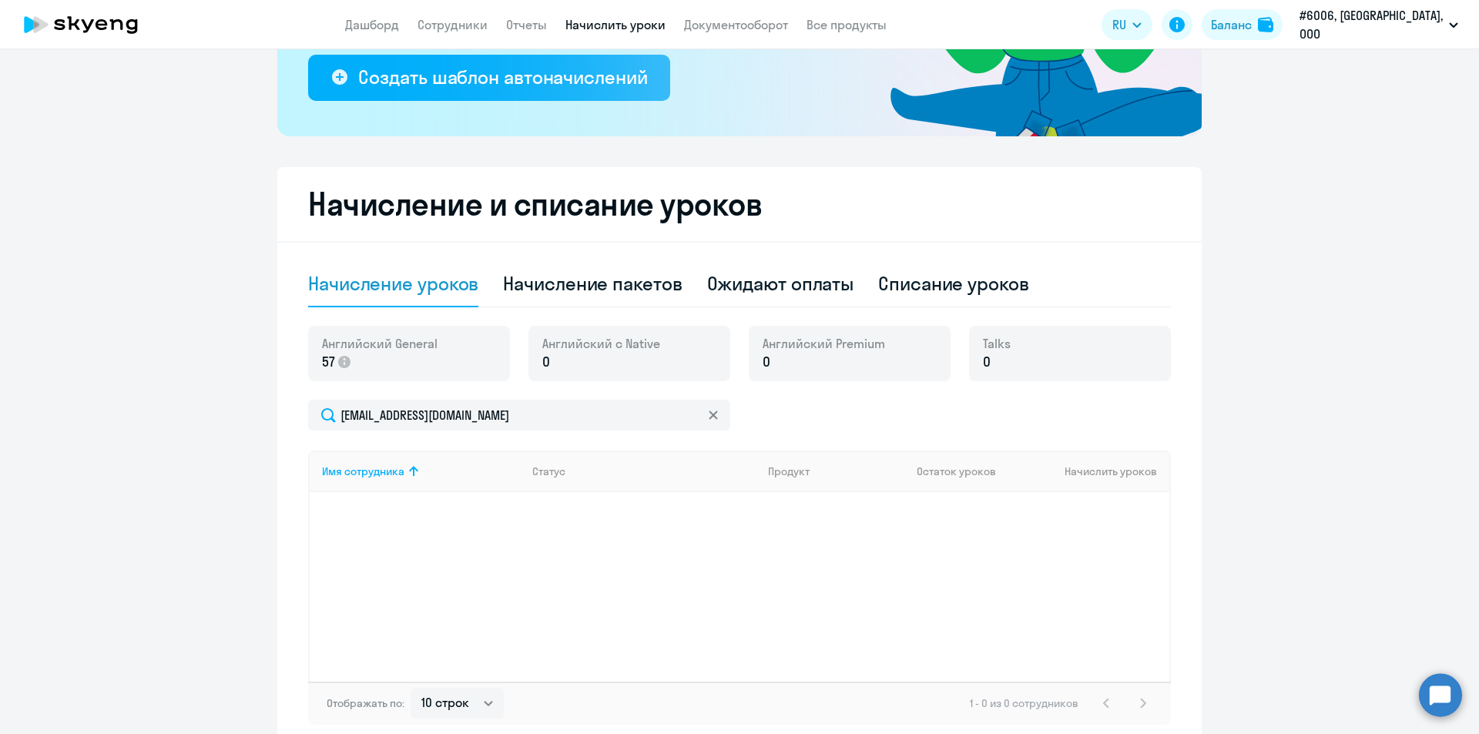
click at [542, 362] on span "0" at bounding box center [546, 362] width 8 height 20
click at [322, 364] on span "57" at bounding box center [328, 362] width 13 height 20
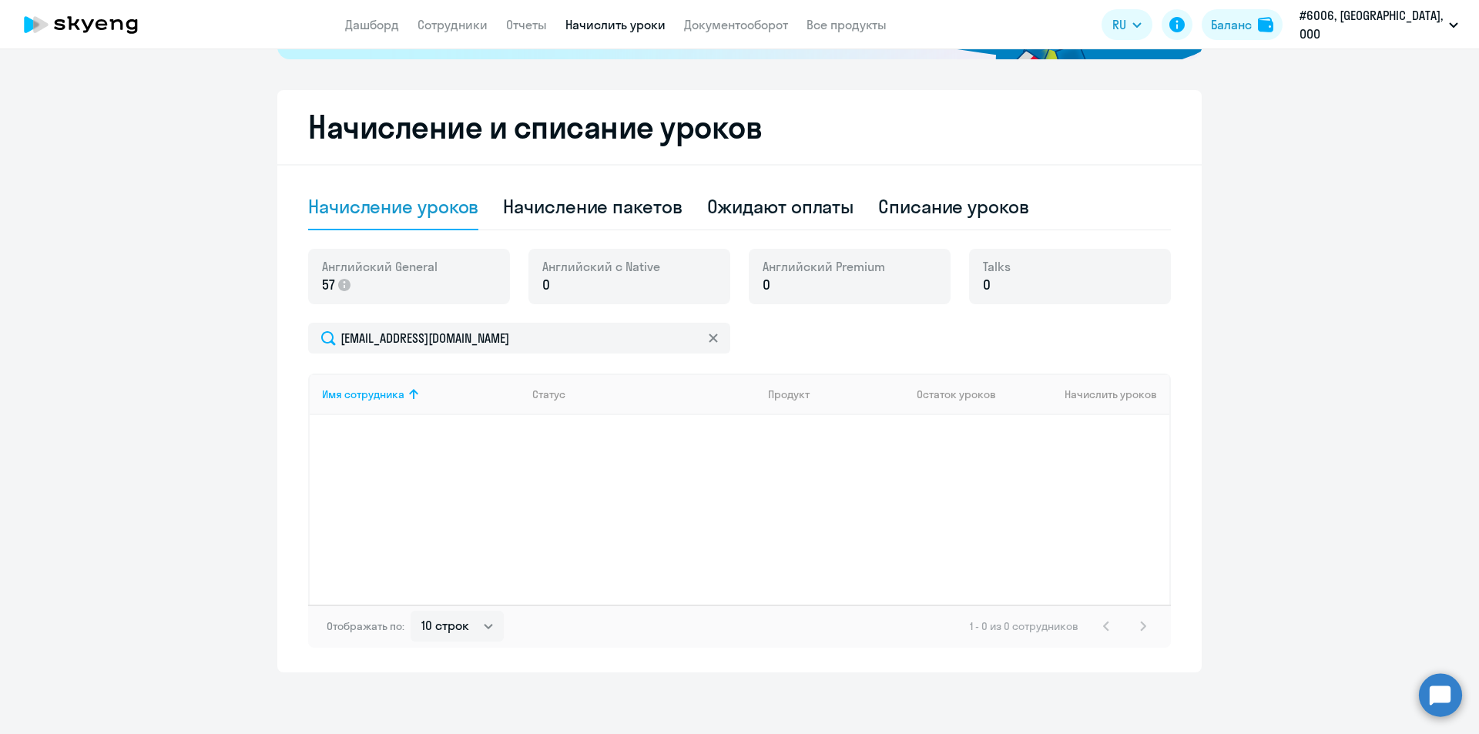
click at [427, 474] on div "Имя сотрудника Статус Продукт Остаток уроков Начислить уроков" at bounding box center [739, 488] width 862 height 231
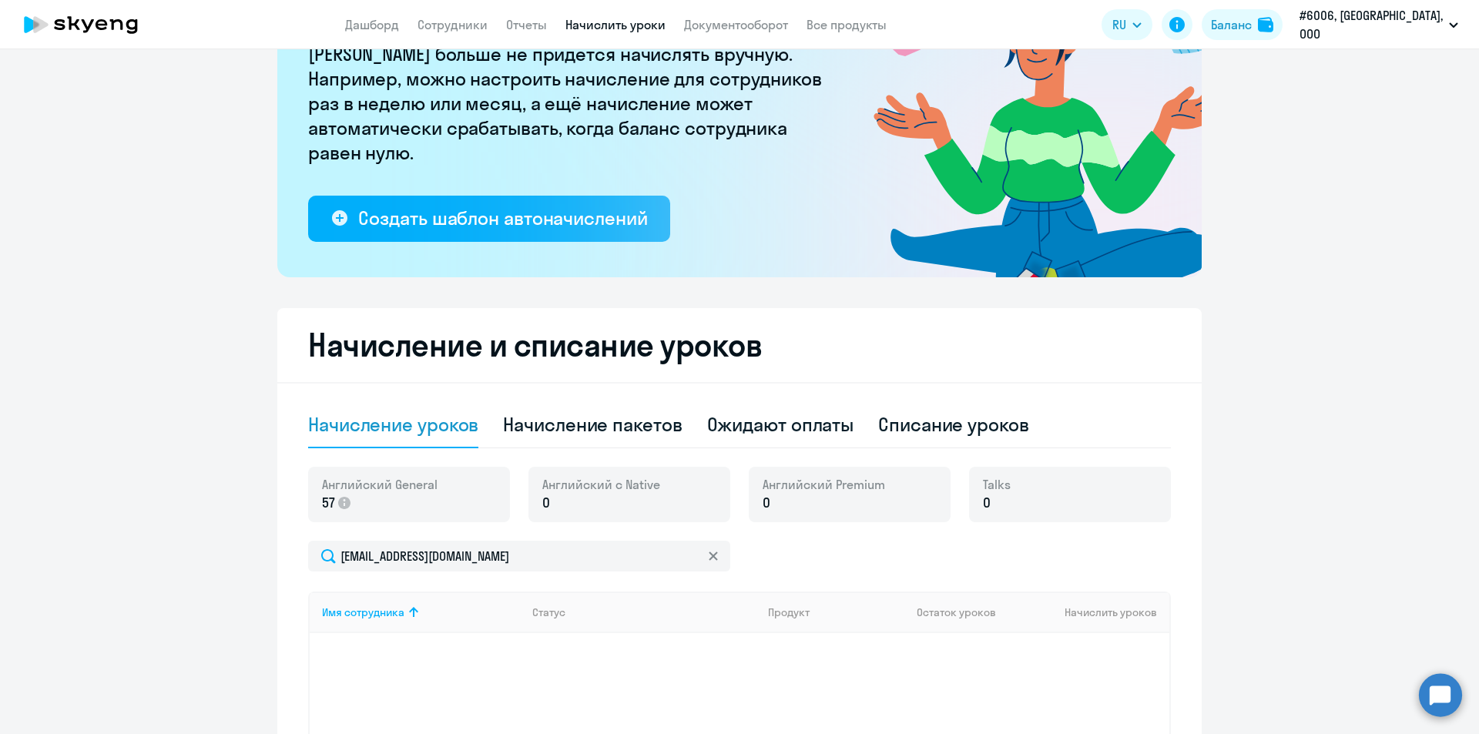
scroll to position [231, 0]
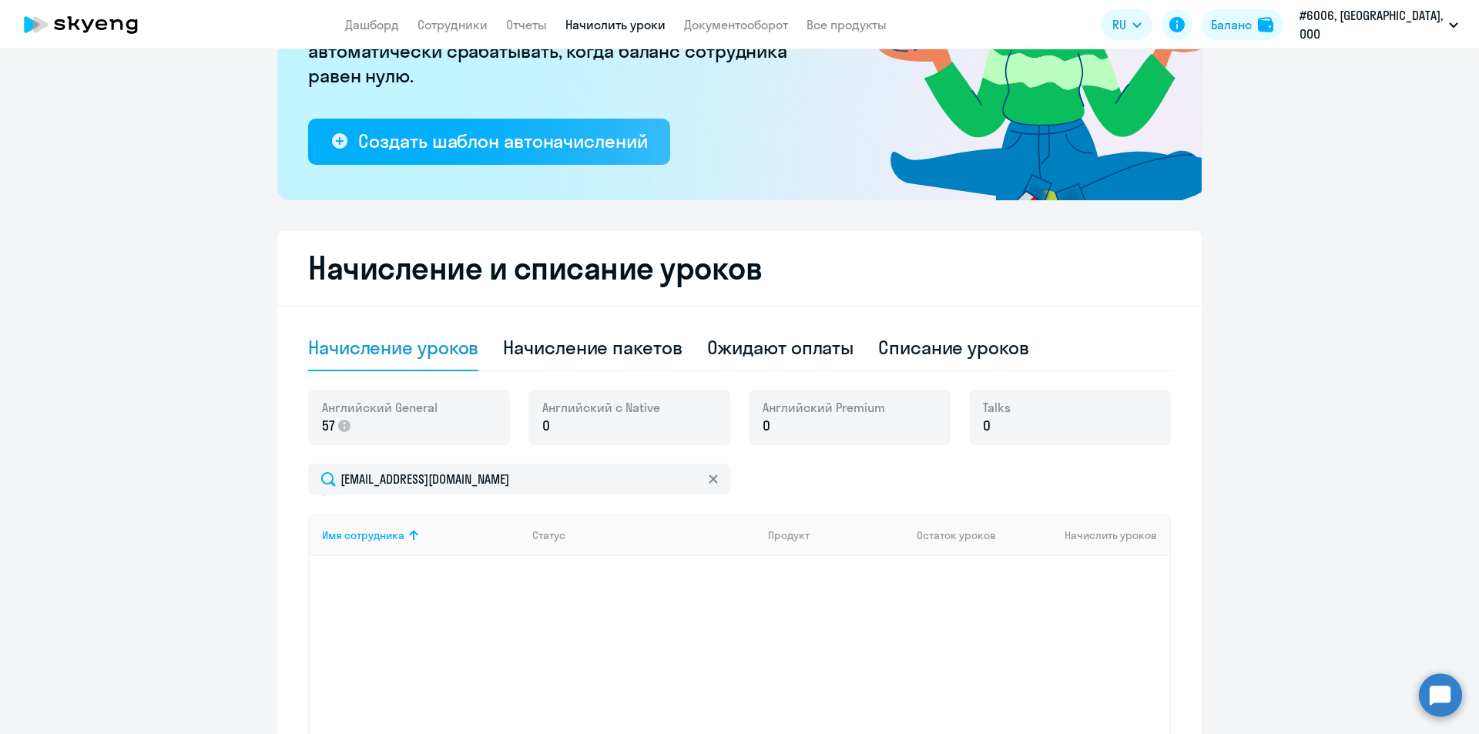
click at [628, 275] on h2 "Начисление и списание уроков" at bounding box center [739, 268] width 862 height 37
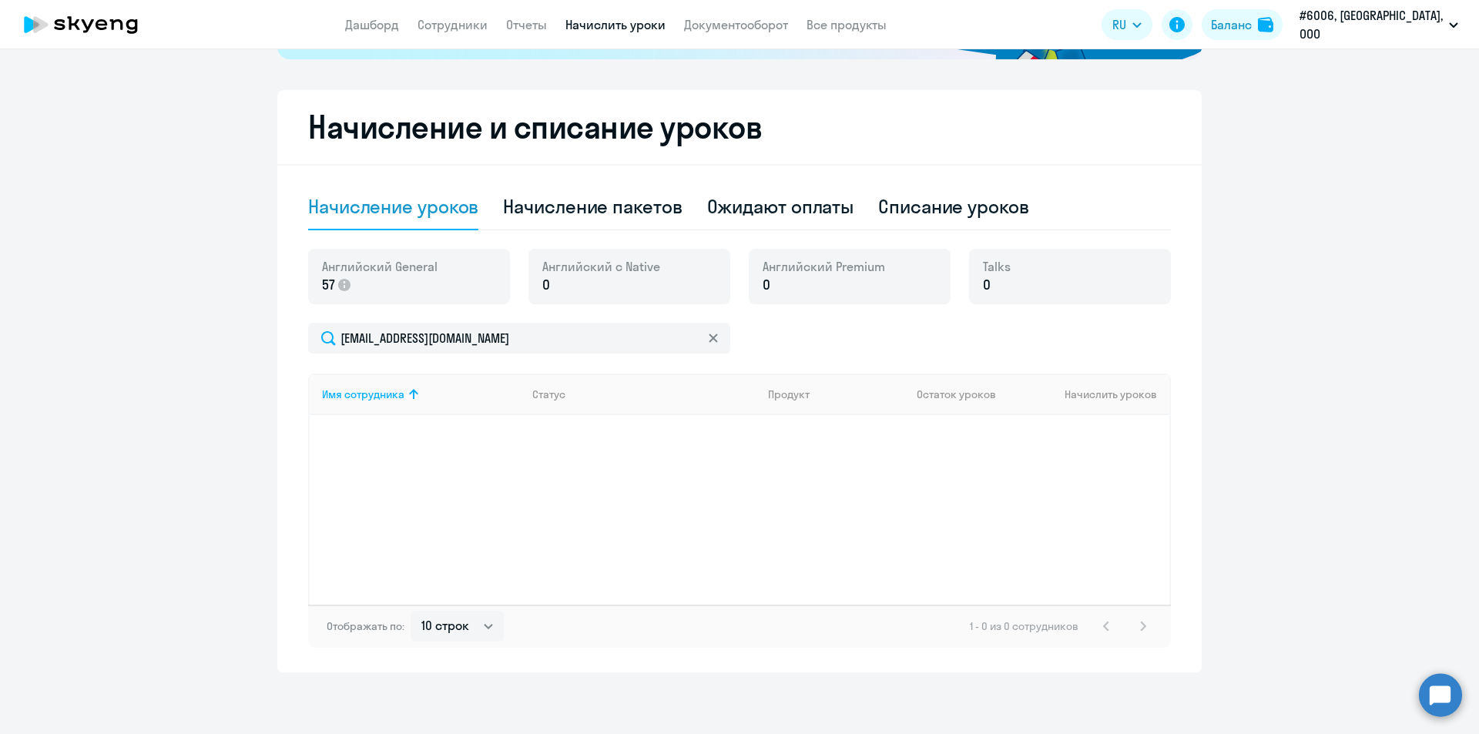
click at [738, 335] on div "[EMAIL_ADDRESS][DOMAIN_NAME]" at bounding box center [739, 338] width 862 height 31
click at [741, 340] on div "[EMAIL_ADDRESS][DOMAIN_NAME]" at bounding box center [739, 338] width 862 height 31
click at [757, 339] on div "[EMAIL_ADDRESS][DOMAIN_NAME]" at bounding box center [739, 338] width 862 height 31
click at [625, 202] on div "Начисление пакетов" at bounding box center [592, 206] width 179 height 25
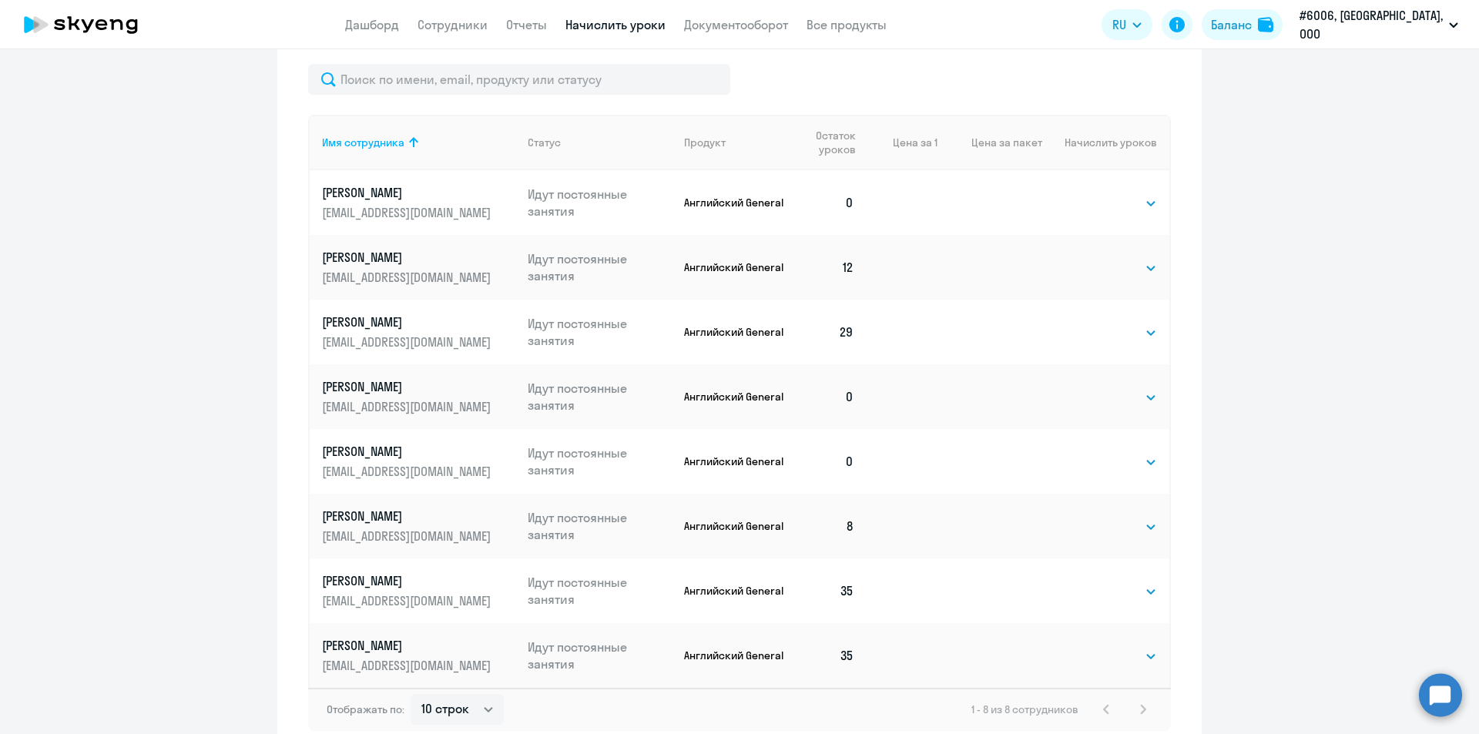
scroll to position [757, 0]
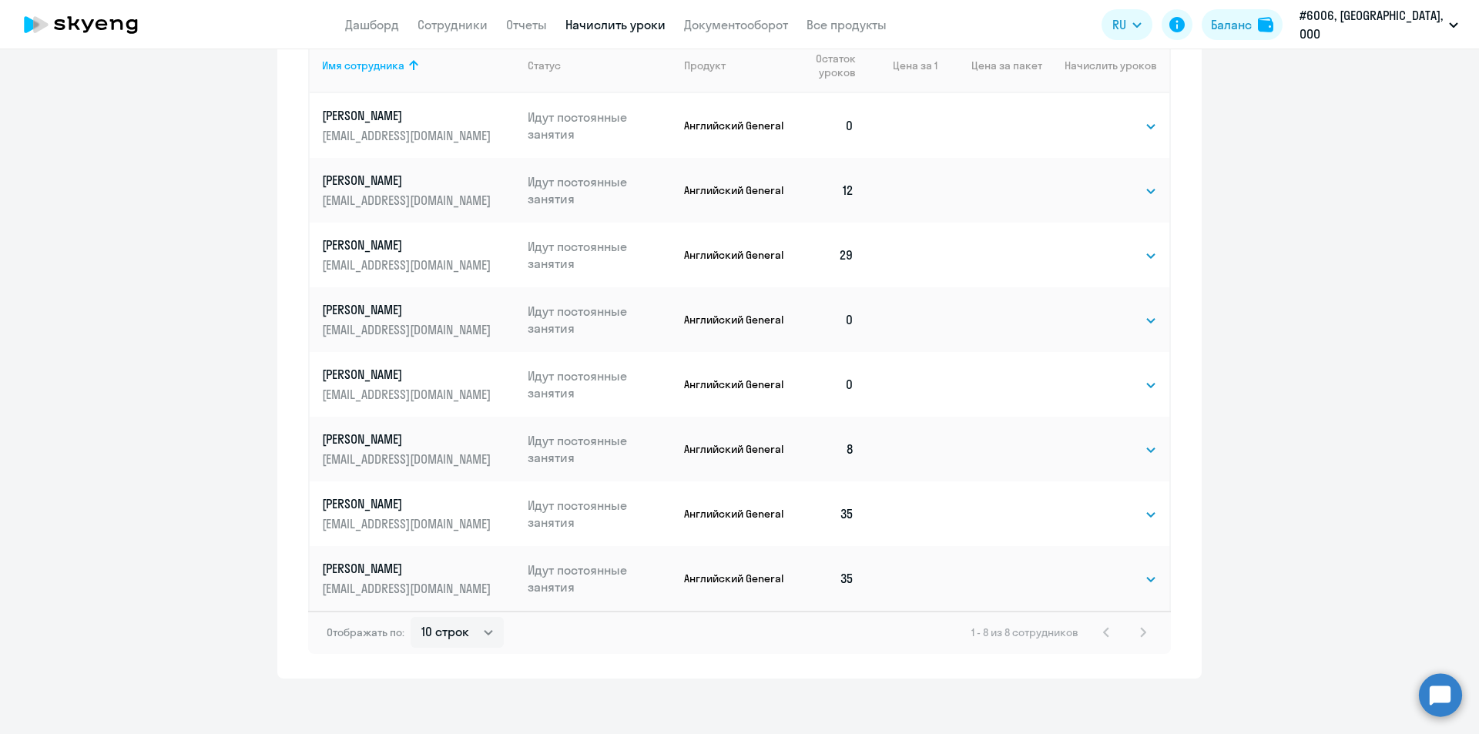
click at [1180, 578] on div "Начисление и списание уроков Начисление уроков Начисление пакетов Ожидают оплат…" at bounding box center [739, 191] width 924 height 973
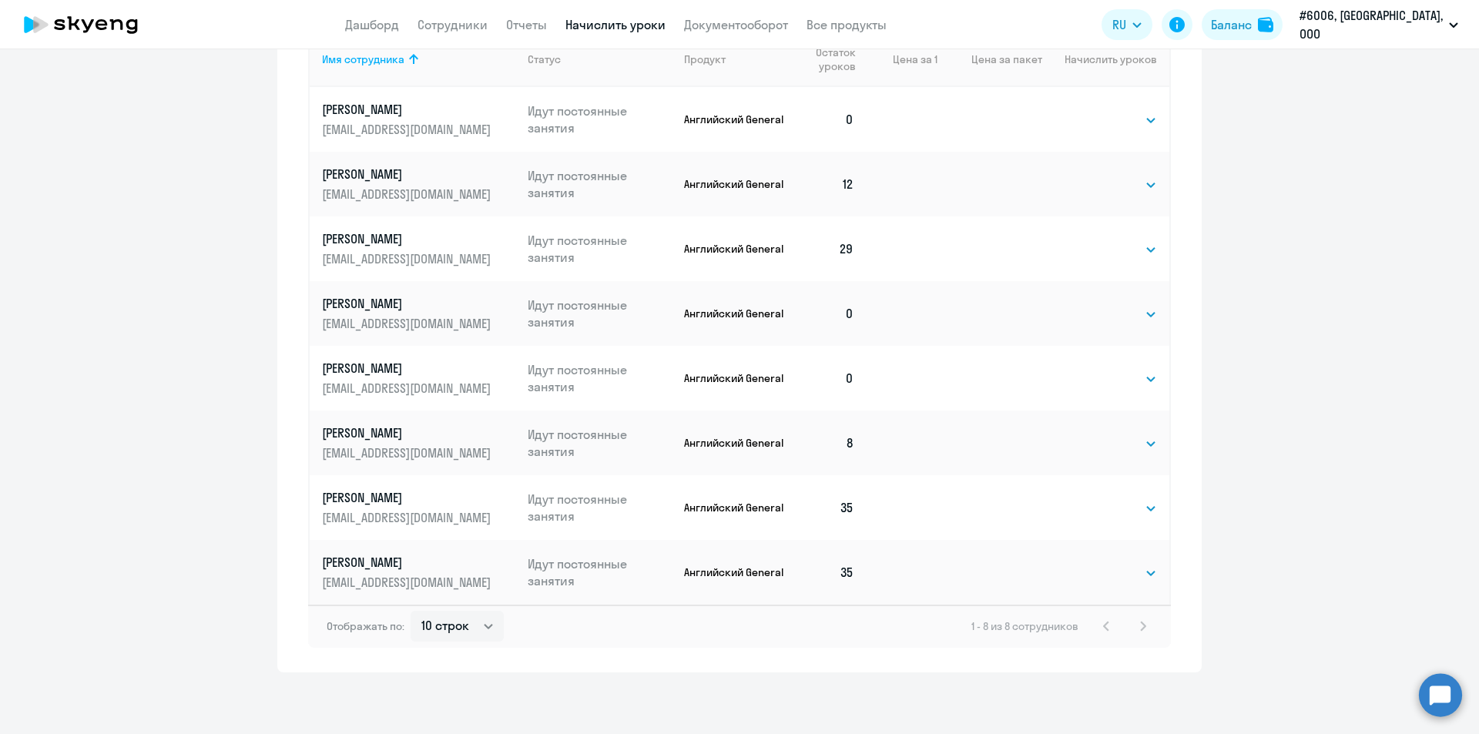
click at [919, 665] on div "Начисление и списание уроков Начисление уроков Начисление пакетов Ожидают оплат…" at bounding box center [739, 185] width 924 height 973
click at [444, 626] on select "10 строк 30 строк 50 строк" at bounding box center [456, 626] width 93 height 31
select select "50"
click at [410, 611] on select "10 строк 30 строк 50 строк" at bounding box center [456, 626] width 93 height 31
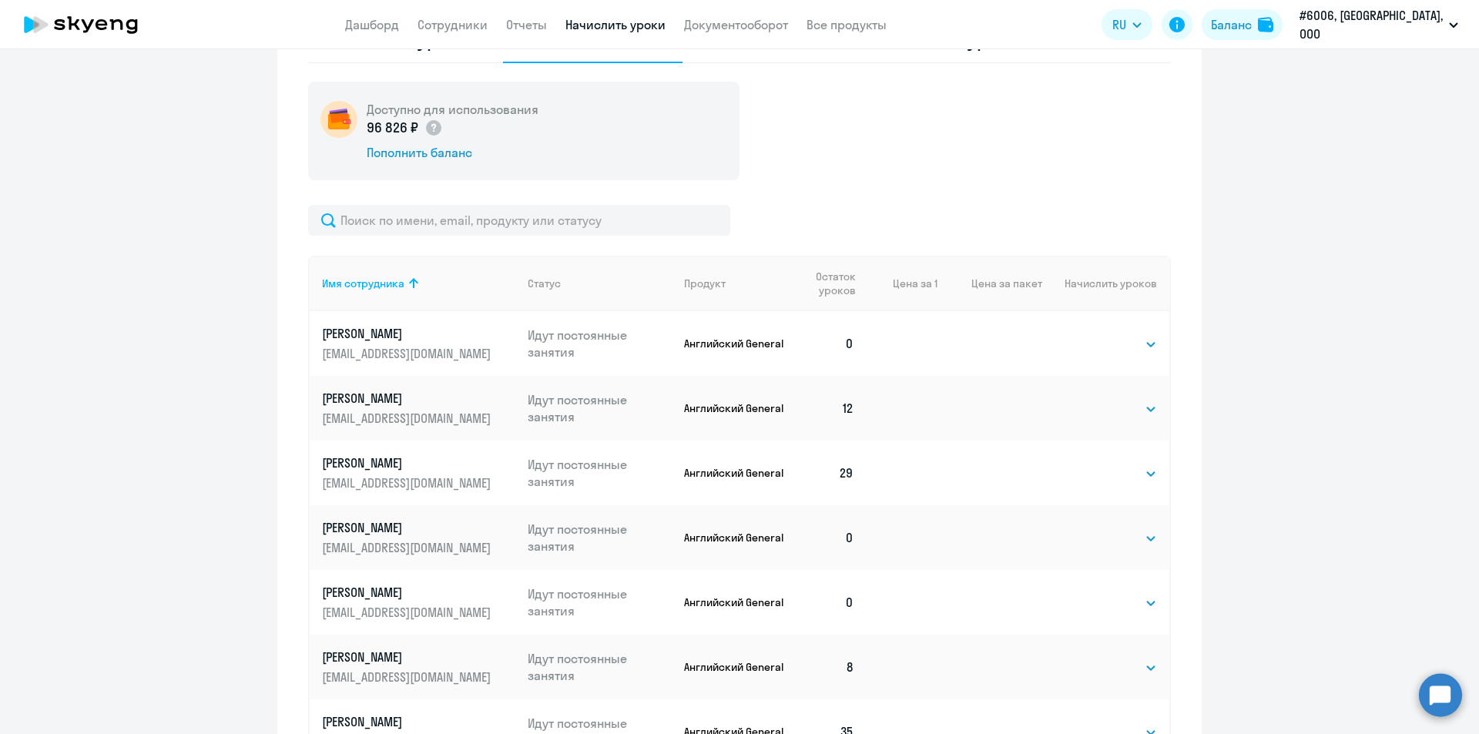
scroll to position [693, 0]
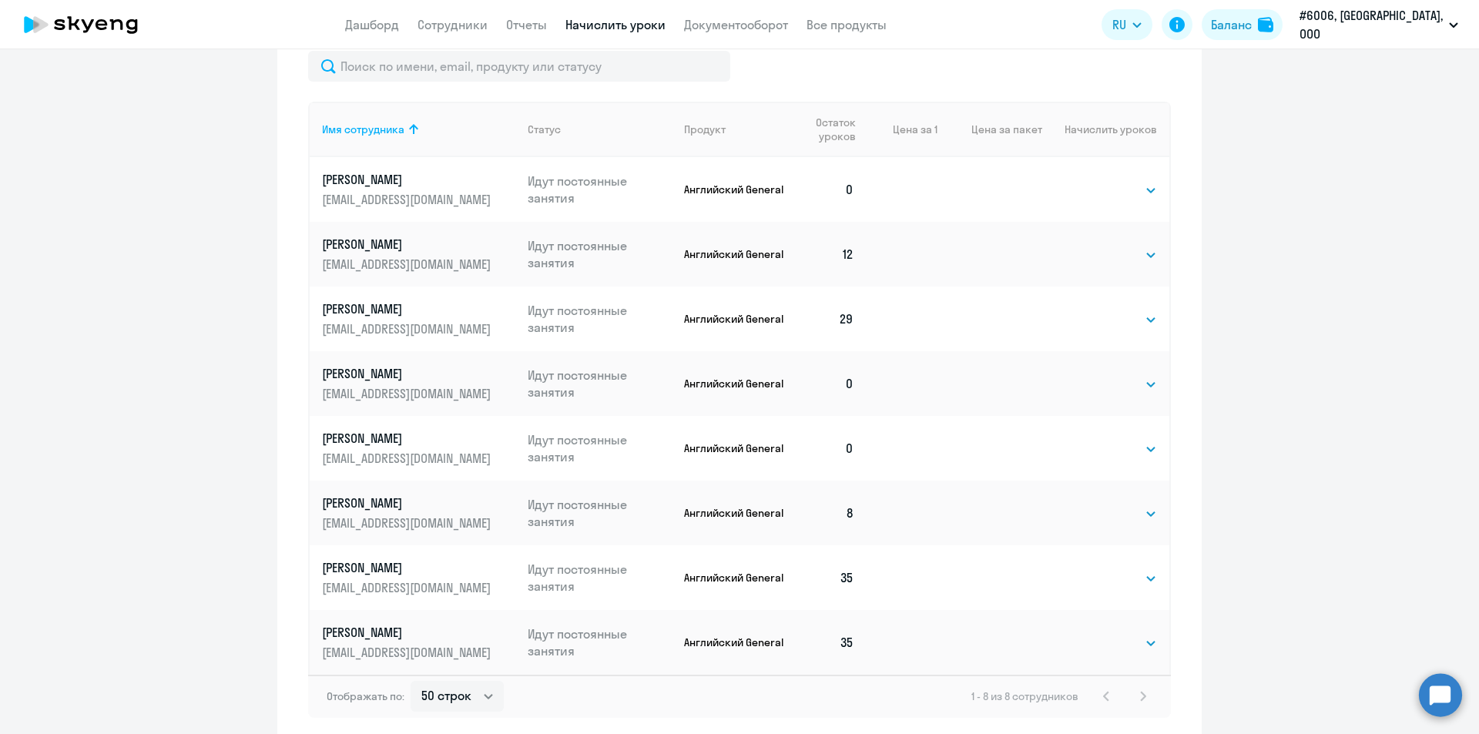
click at [1179, 512] on div "Начисление и списание уроков Начисление уроков Начисление пакетов Ожидают оплат…" at bounding box center [739, 255] width 924 height 973
click at [1211, 511] on ng-component "Рекомендуем создать шаблон автоначислений Уроки больше не придётся начислять вр…" at bounding box center [739, 60] width 1479 height 1363
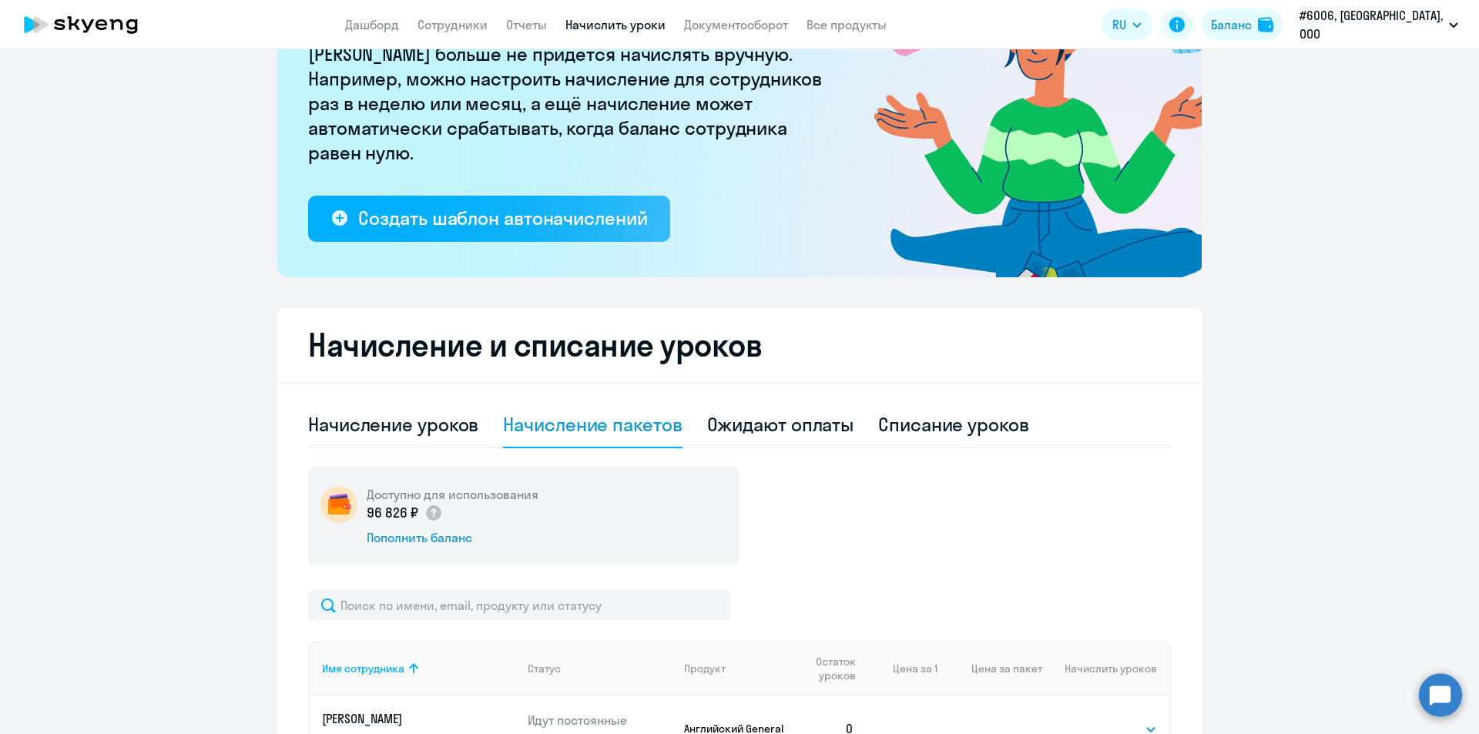
scroll to position [0, 0]
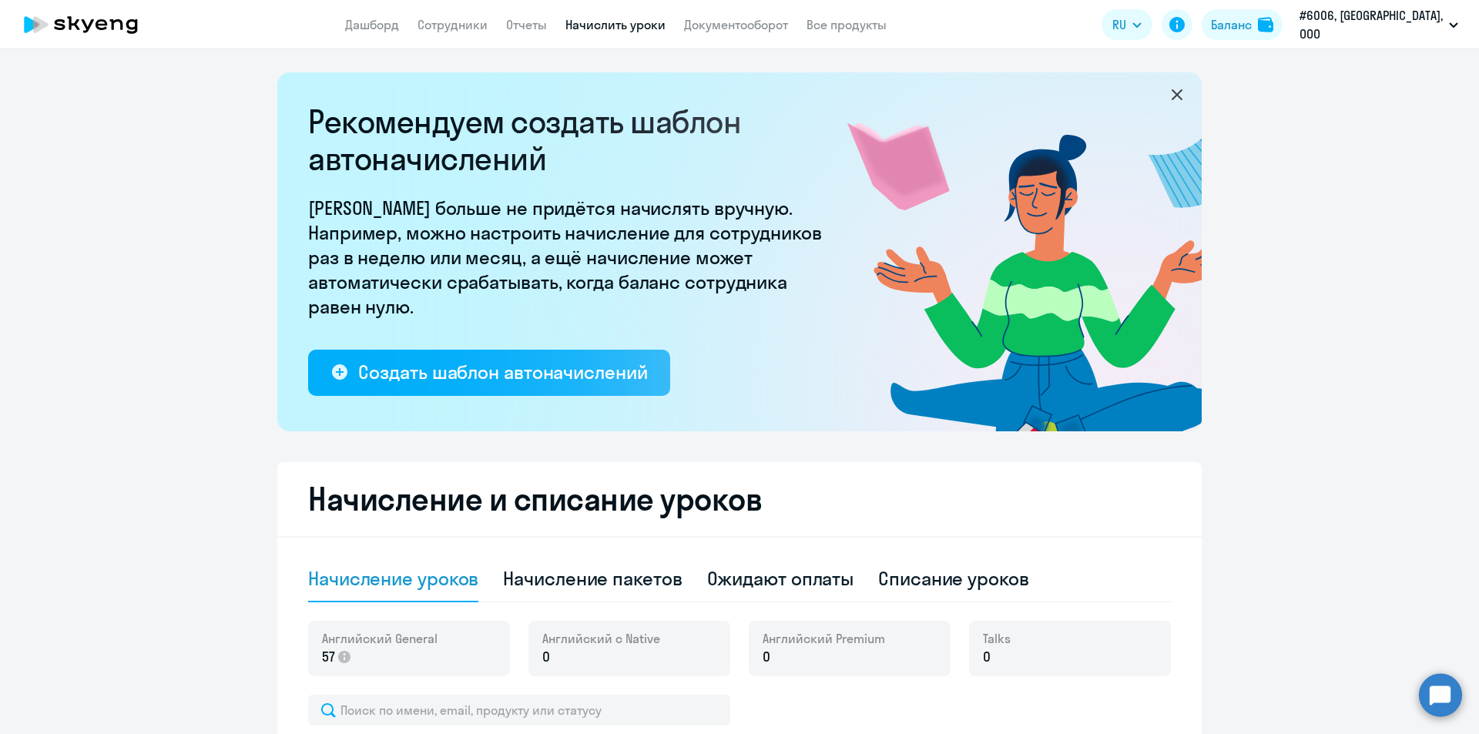
select select "10"
click at [339, 118] on h2 "Рекомендуем создать шаблон автоначислений" at bounding box center [570, 140] width 524 height 74
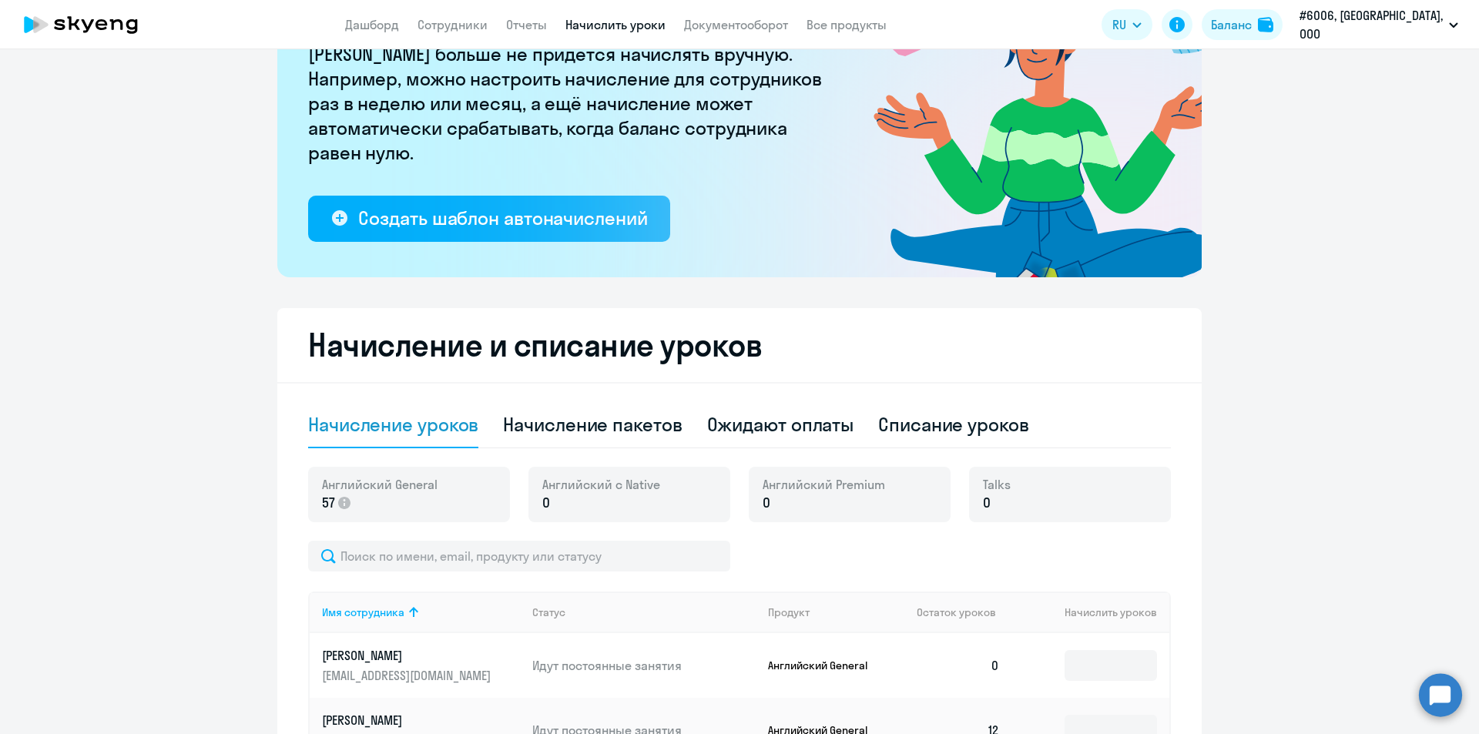
click at [1231, 133] on ng-component "Рекомендуем создать шаблон автоначислений Уроки больше не придётся начислять вр…" at bounding box center [739, 600] width 1479 height 1365
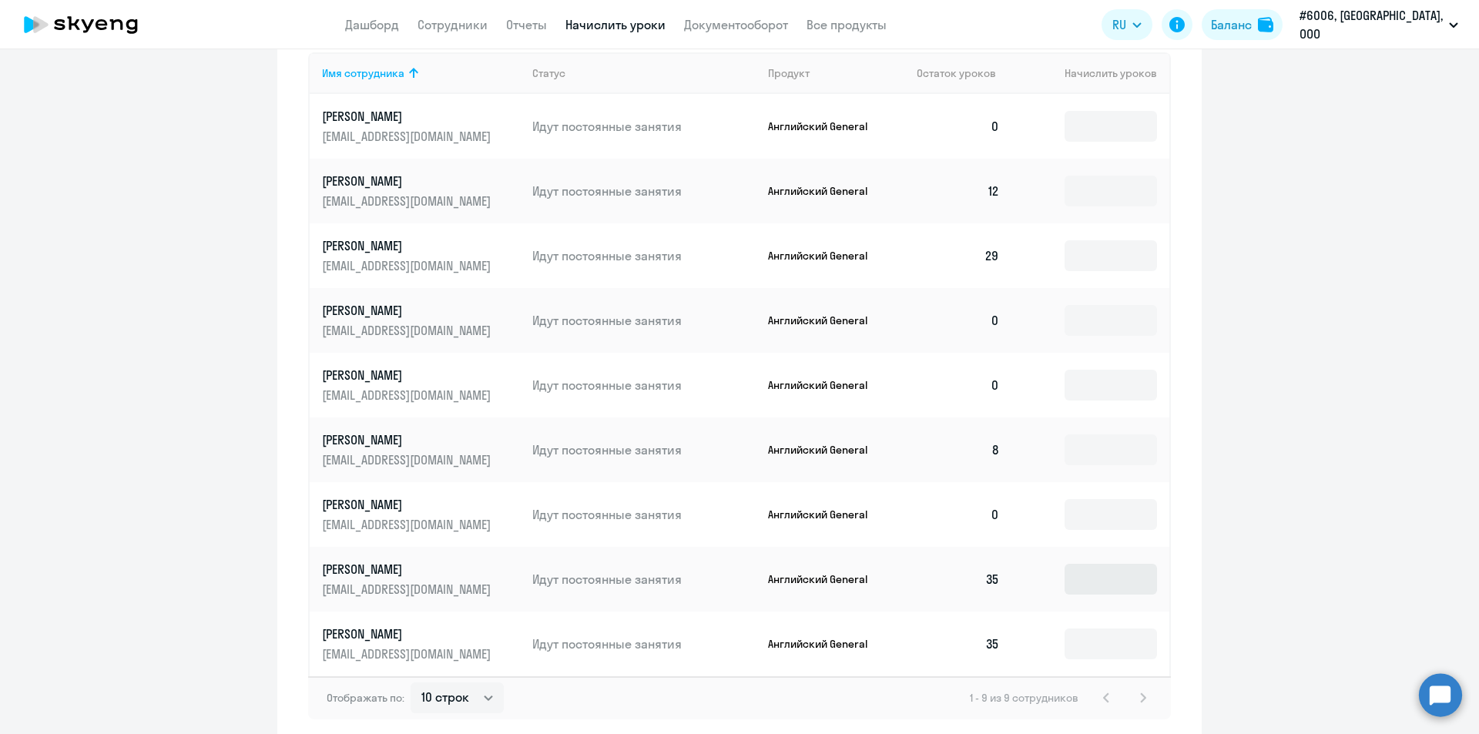
scroll to position [765, 0]
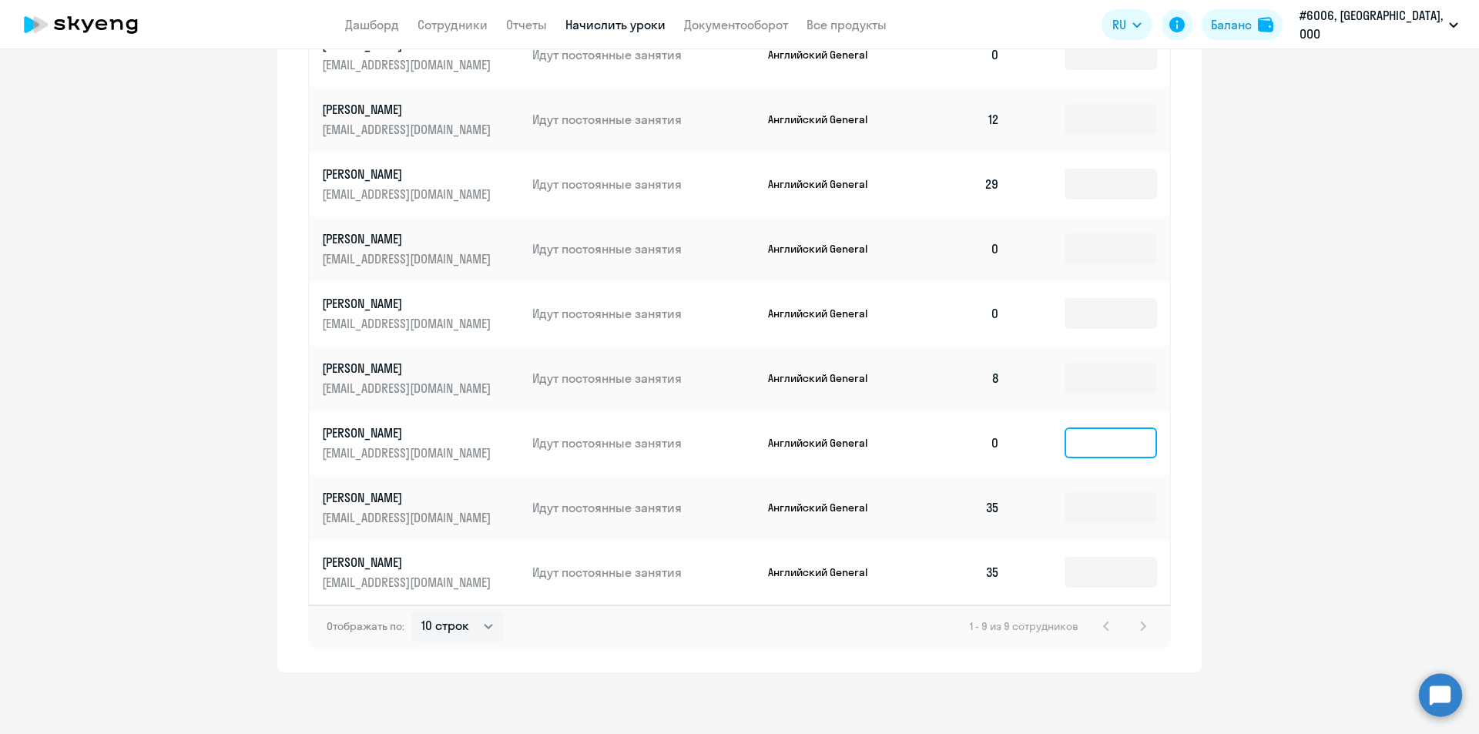
click at [1080, 441] on input at bounding box center [1110, 442] width 92 height 31
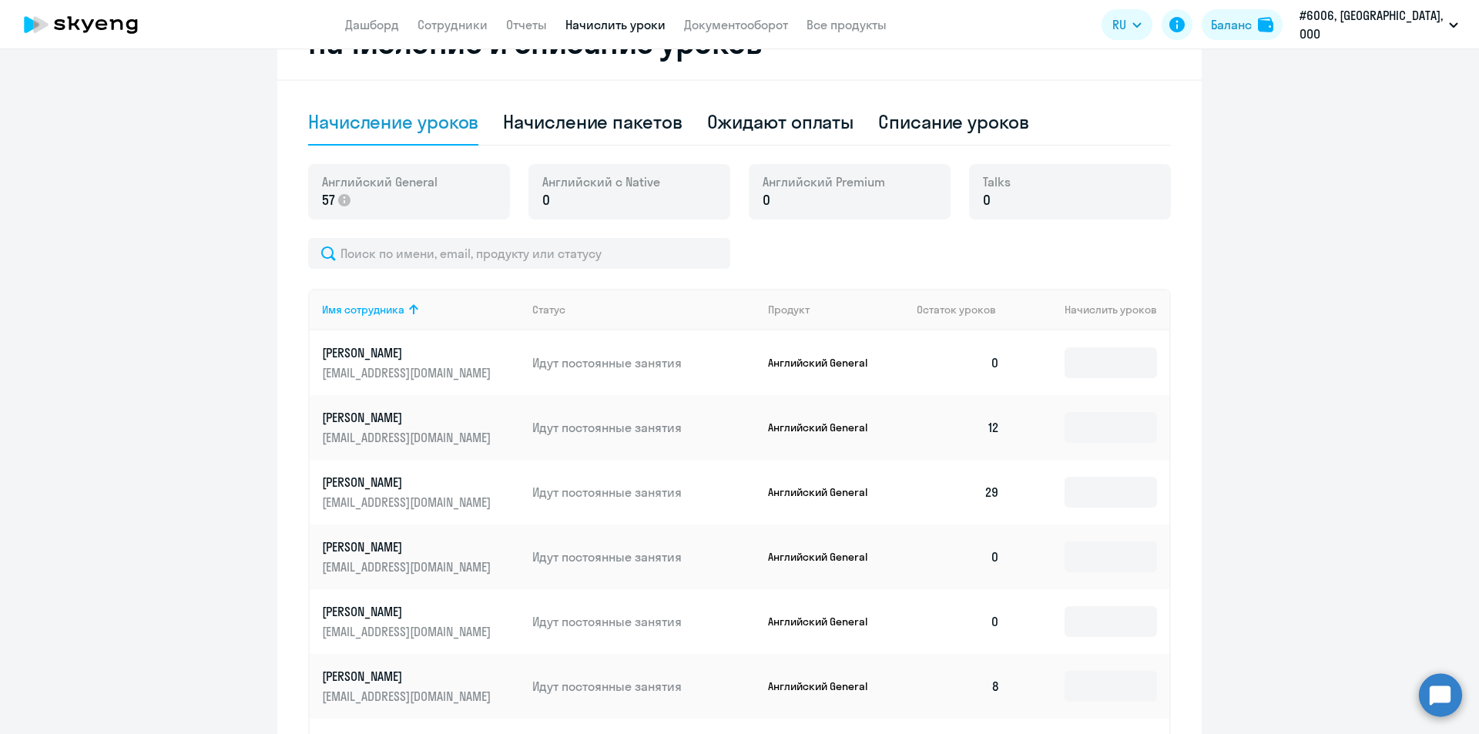
scroll to position [380, 0]
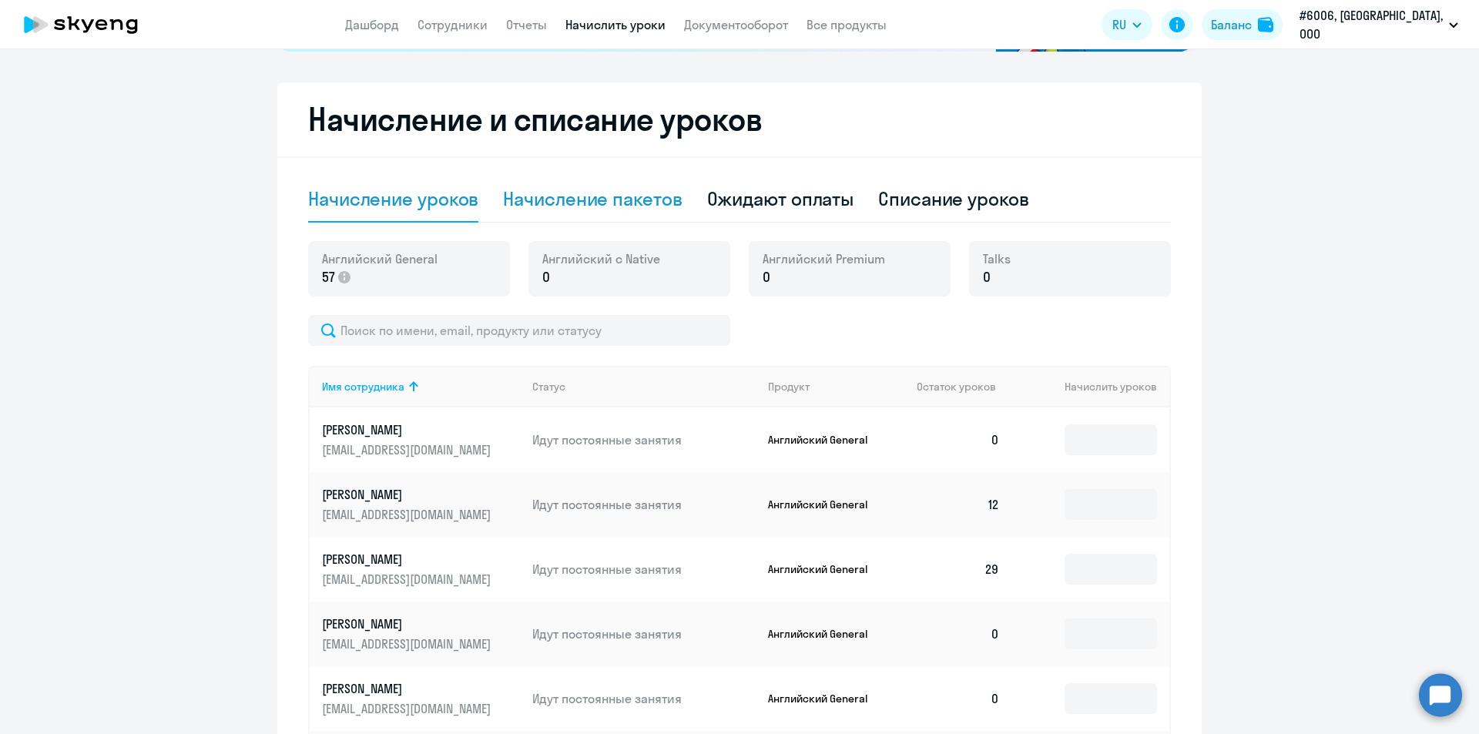
click at [610, 201] on div "Начисление пакетов" at bounding box center [592, 198] width 179 height 25
select select "10"
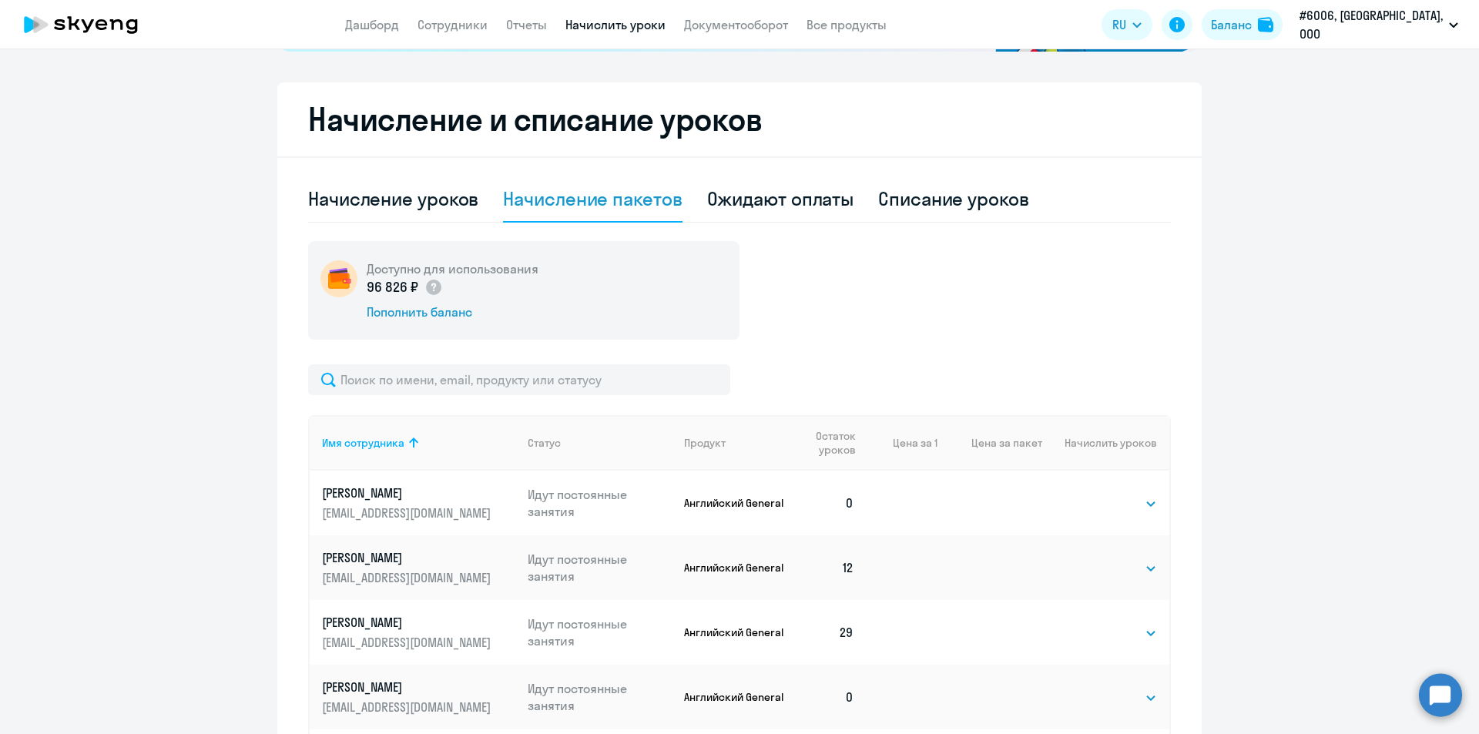
click at [296, 115] on div "Начисление и списание уроков Начисление уроков Начисление пакетов Ожидают оплат…" at bounding box center [739, 601] width 924 height 1038
click at [774, 121] on h2 "Начисление и списание уроков" at bounding box center [739, 119] width 862 height 37
drag, startPoint x: 736, startPoint y: 123, endPoint x: 779, endPoint y: 122, distance: 43.1
click at [779, 122] on h2 "Начисление и списание уроков" at bounding box center [739, 119] width 862 height 37
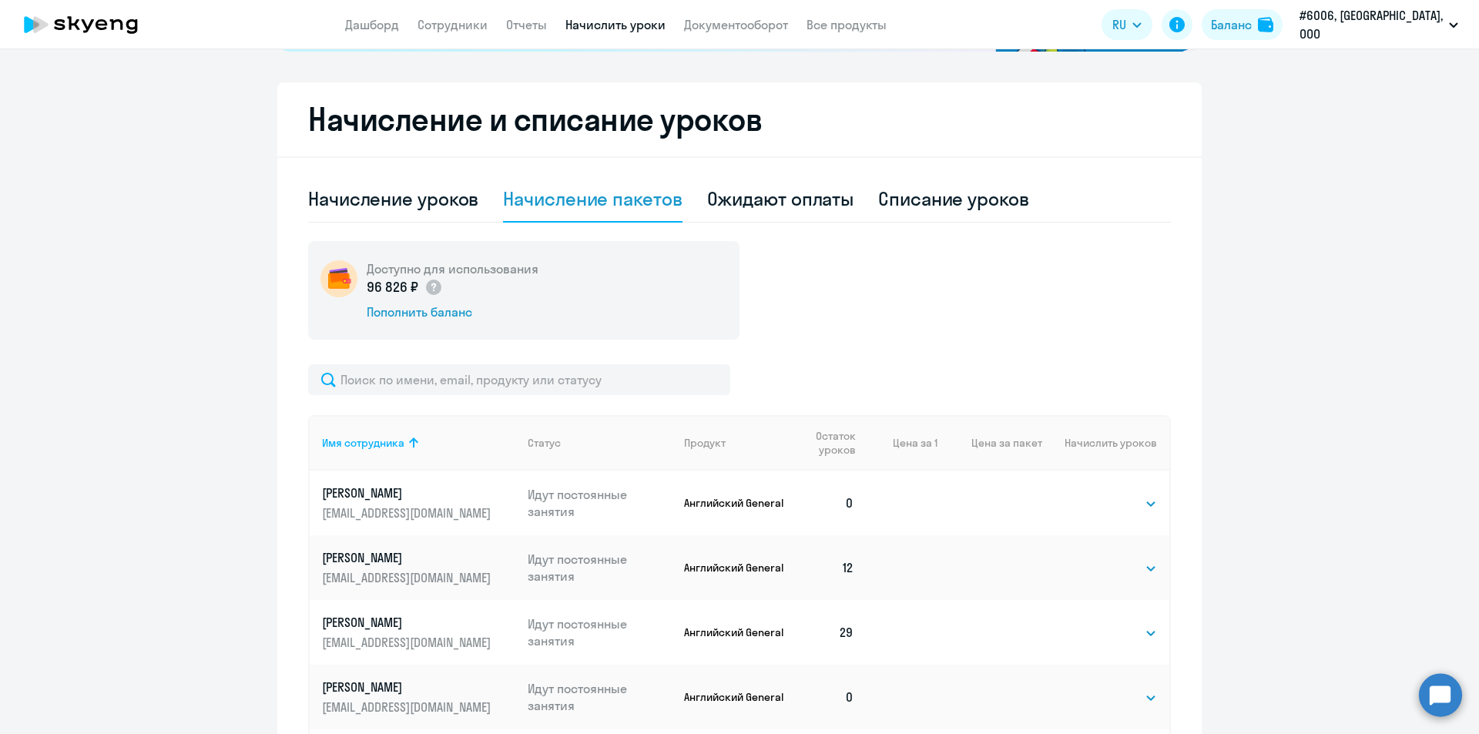
click at [285, 116] on div "Начисление и списание уроков Начисление уроков Начисление пакетов Ожидают оплат…" at bounding box center [739, 601] width 924 height 1038
click at [245, 115] on ng-component "Рекомендуем создать шаблон автоначислений Уроки больше не придётся начислять вр…" at bounding box center [739, 407] width 1479 height 1428
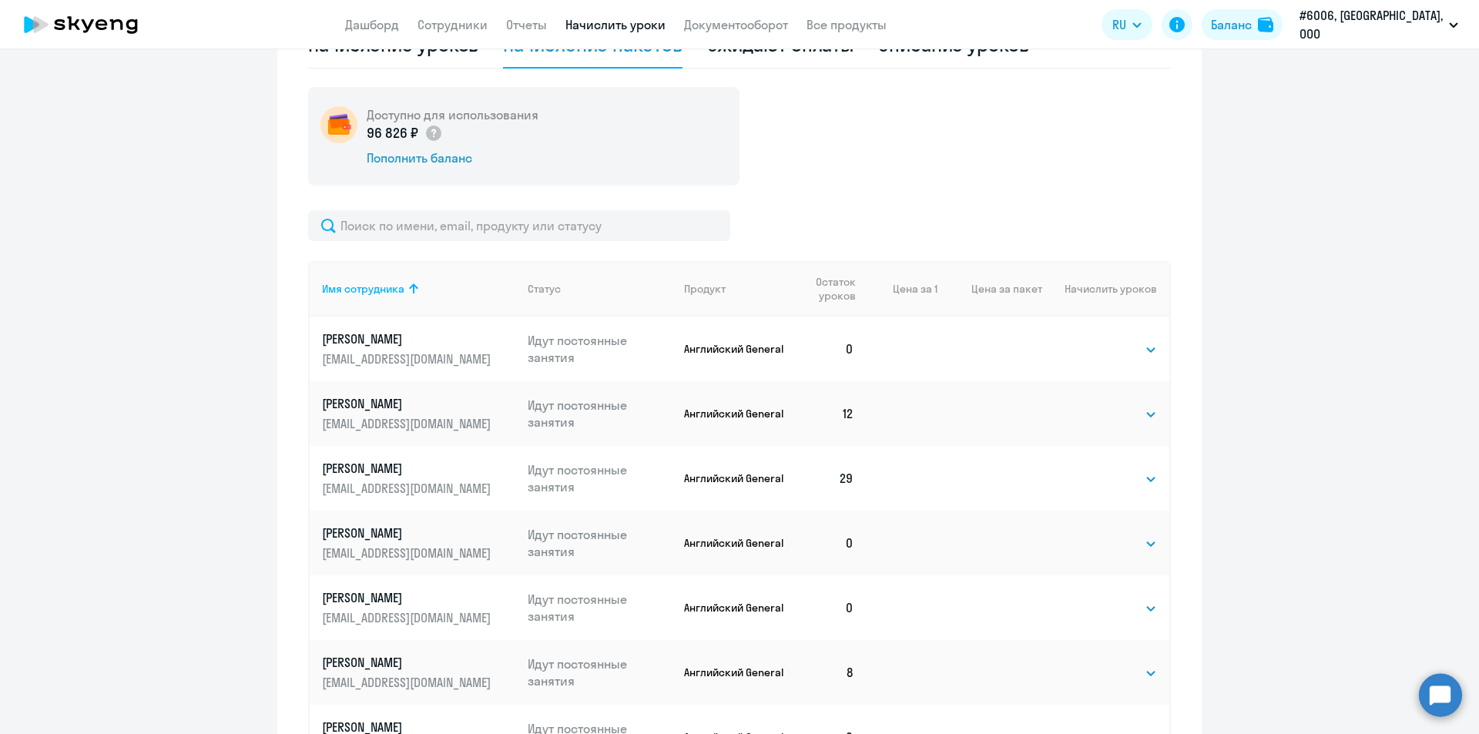
click at [281, 408] on div "Начисление и списание уроков Начисление уроков Начисление пакетов Ожидают оплат…" at bounding box center [739, 447] width 924 height 1038
click at [286, 418] on div "Начисление и списание уроков Начисление уроков Начисление пакетов Ожидают оплат…" at bounding box center [739, 447] width 924 height 1038
click at [286, 414] on div "Начисление и списание уроков Начисление уроков Начисление пакетов Ожидают оплат…" at bounding box center [739, 447] width 924 height 1038
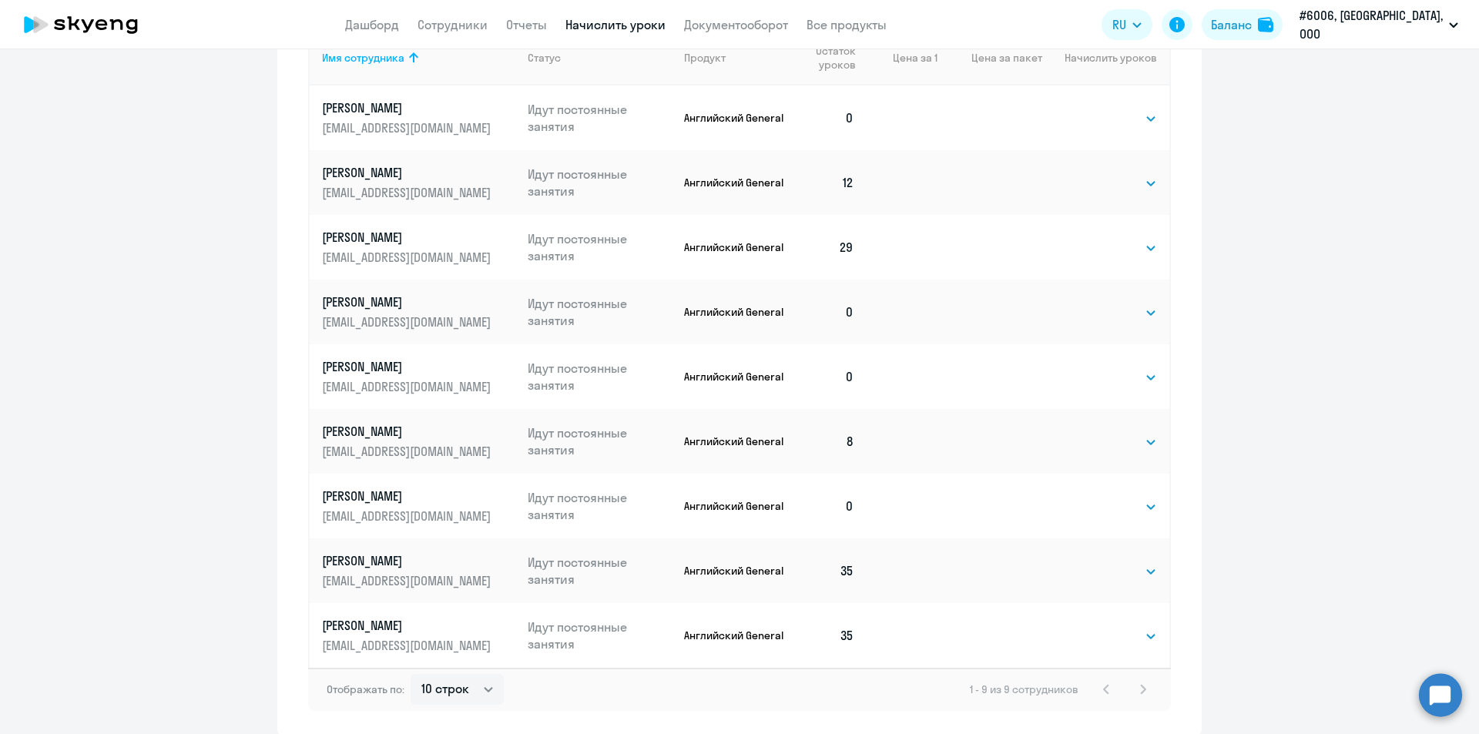
scroll to position [828, 0]
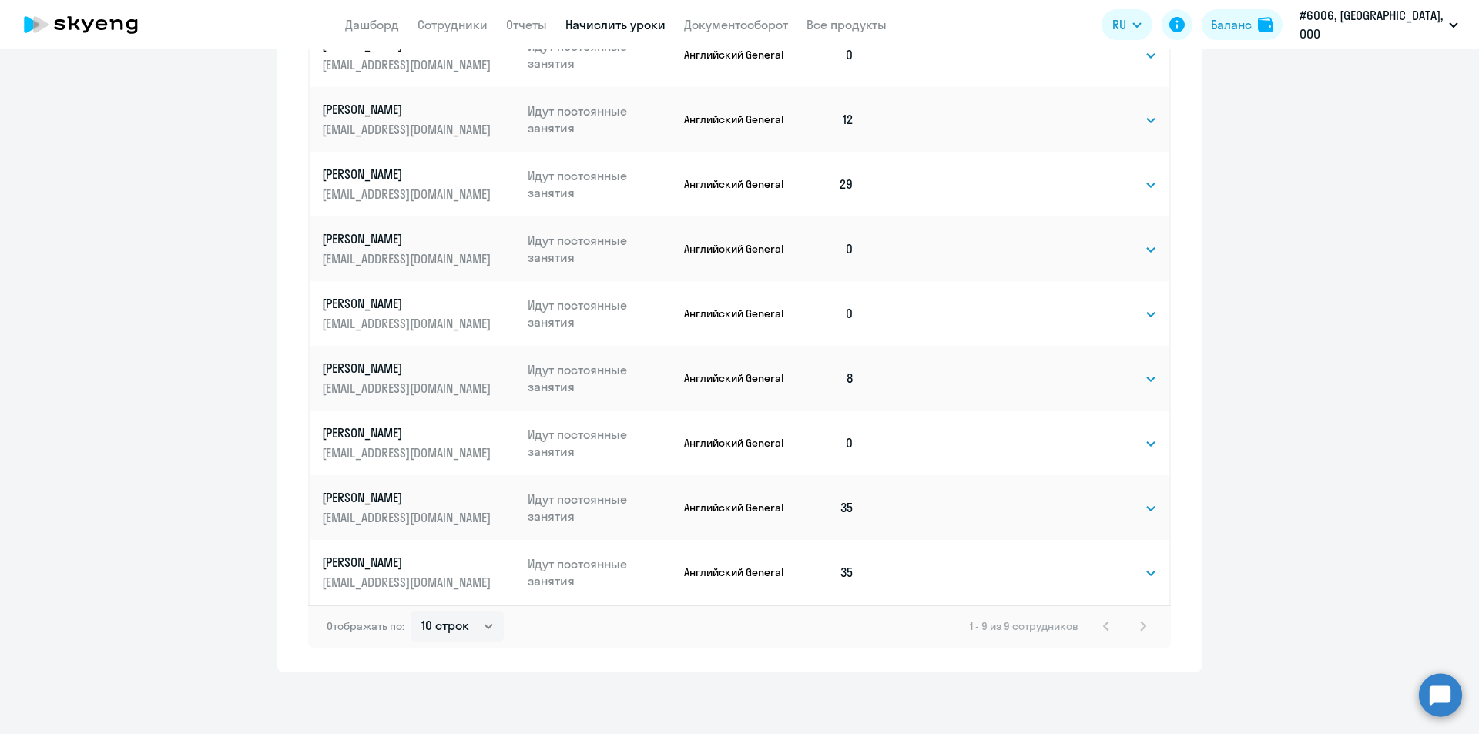
click at [290, 572] on div "Начисление и списание уроков Начисление уроков Начисление пакетов Ожидают оплат…" at bounding box center [739, 153] width 924 height 1038
click at [1112, 440] on select "Выбрать 4 8 16 32 64 96 128" at bounding box center [1124, 443] width 63 height 18
select select "32"
click at [1093, 434] on select "Выбрать 4 8 16 32 64 96 128" at bounding box center [1124, 443] width 63 height 18
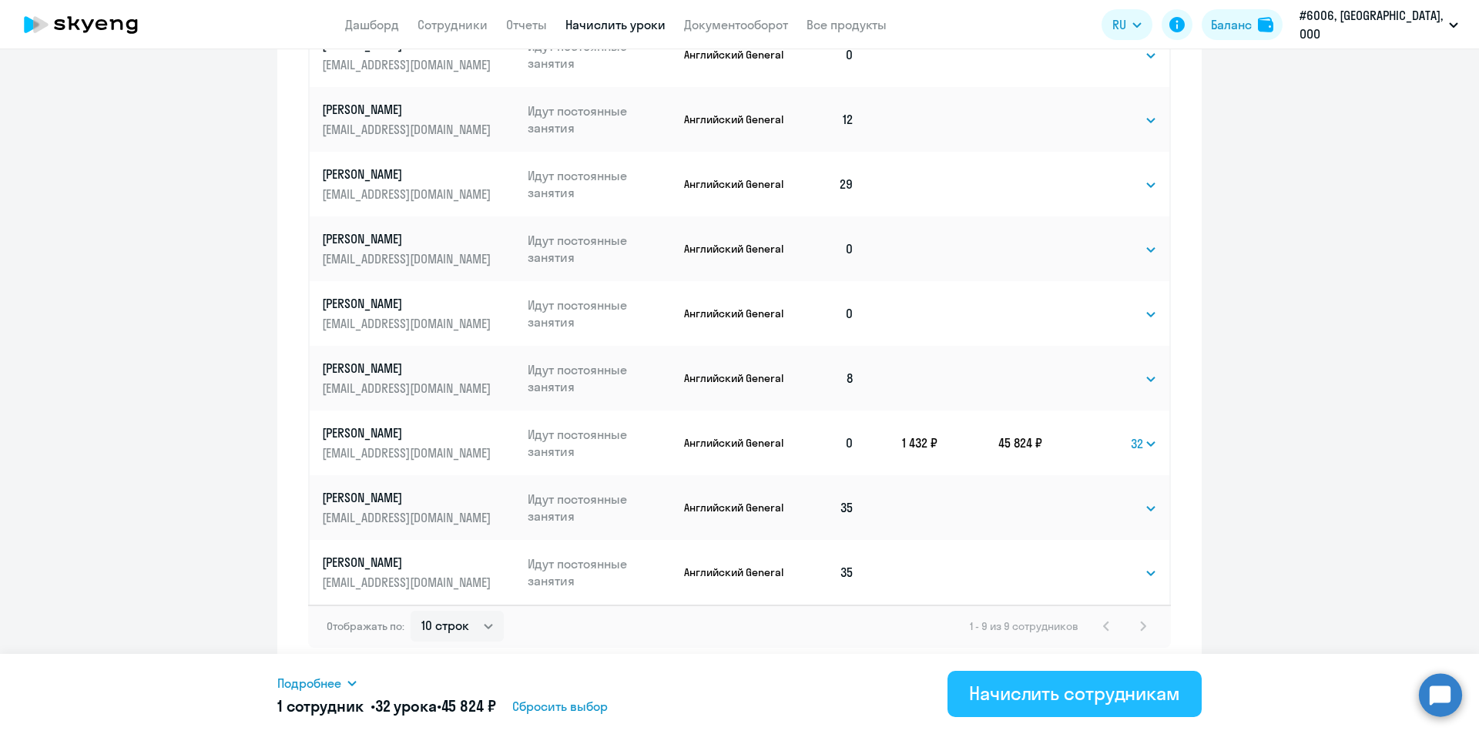
click at [1095, 695] on div "Начислить сотрудникам" at bounding box center [1074, 693] width 211 height 25
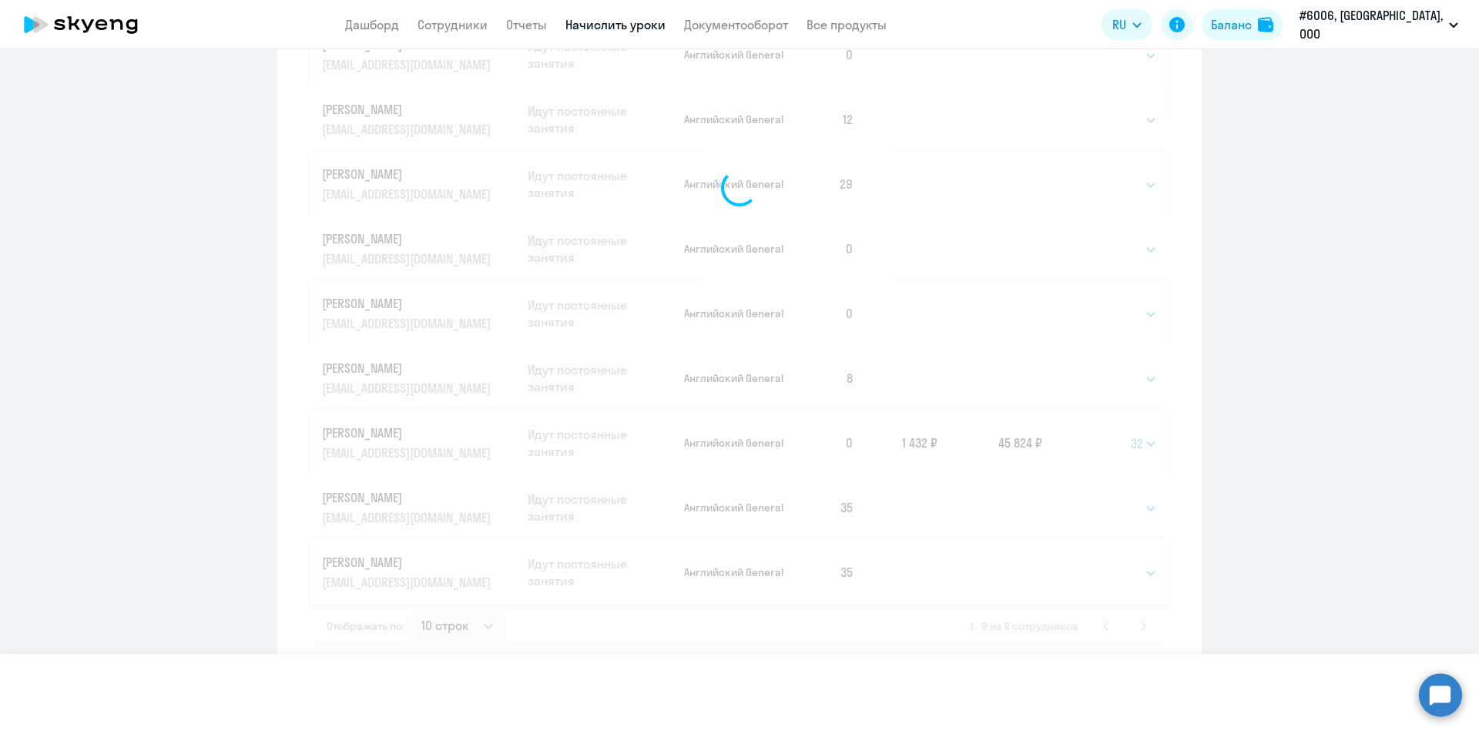
select select
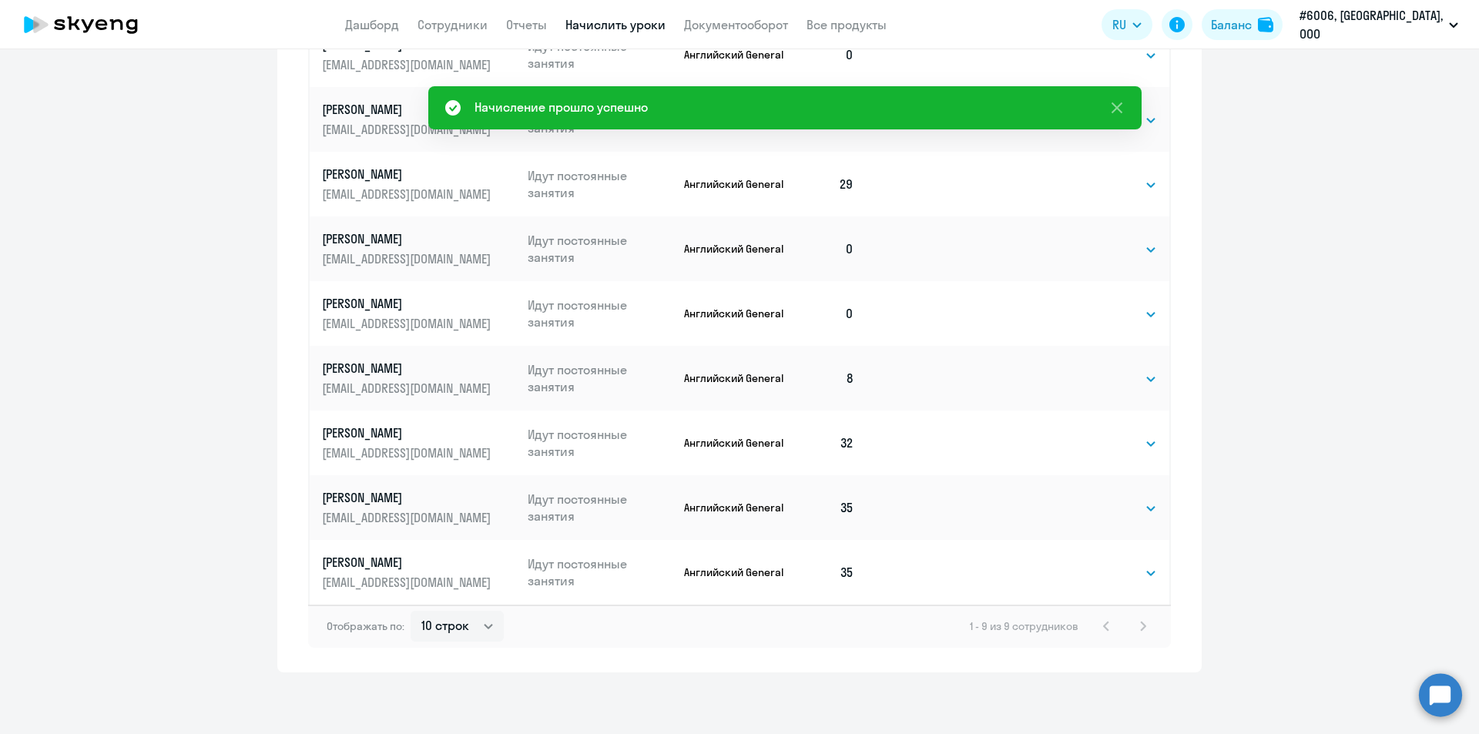
scroll to position [246, 0]
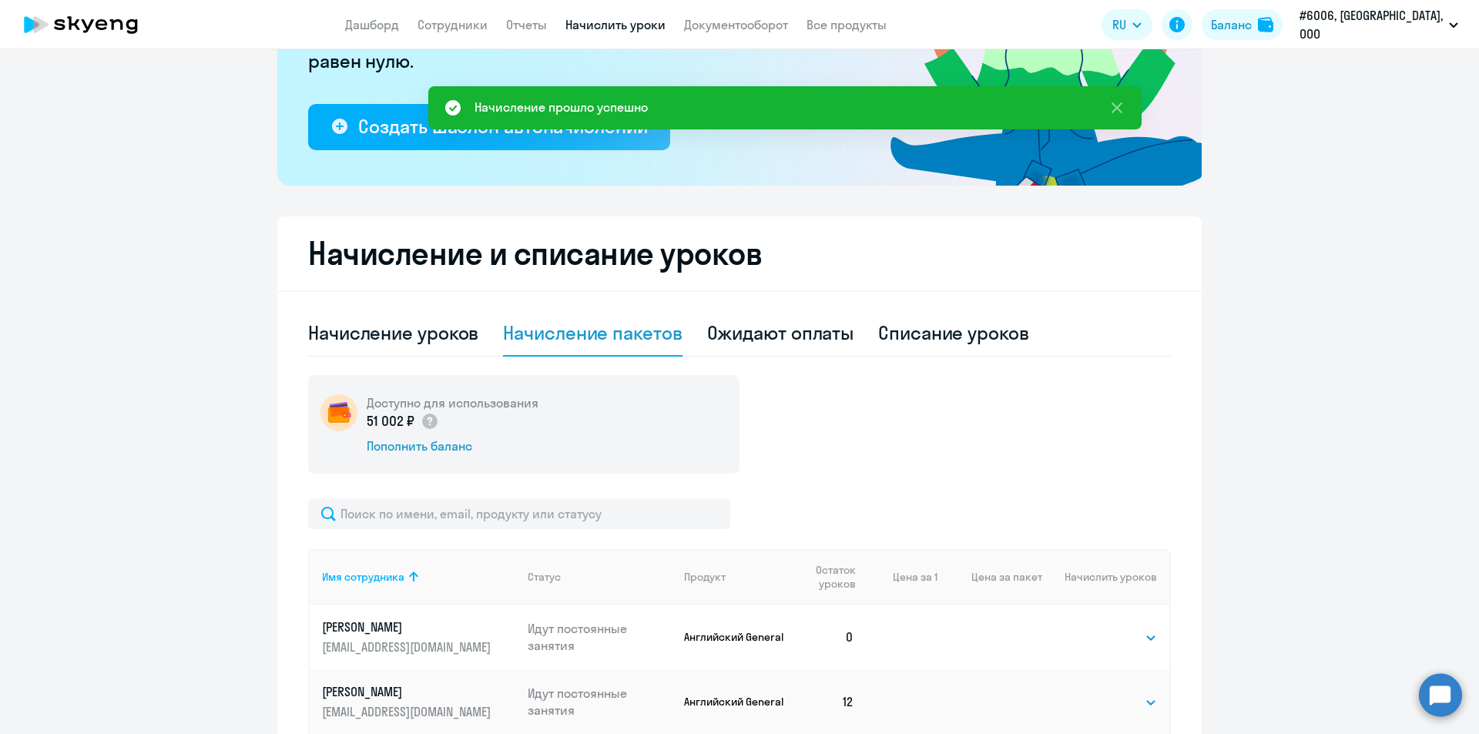
click at [251, 203] on ng-component "Рекомендуем создать шаблон автоначислений Уроки больше не придётся начислять вр…" at bounding box center [739, 541] width 1479 height 1428
click at [265, 200] on ng-component "Рекомендуем создать шаблон автоначислений Уроки больше не придётся начислять вр…" at bounding box center [739, 541] width 1479 height 1428
click at [286, 200] on div "Рекомендуем создать шаблон автоначислений Уроки больше не придётся начислять вр…" at bounding box center [739, 541] width 924 height 1428
drag, startPoint x: 293, startPoint y: 245, endPoint x: 753, endPoint y: 250, distance: 459.8
click at [752, 249] on div "Начисление и списание уроков Начисление уроков Начисление пакетов Ожидают оплат…" at bounding box center [739, 735] width 924 height 1038
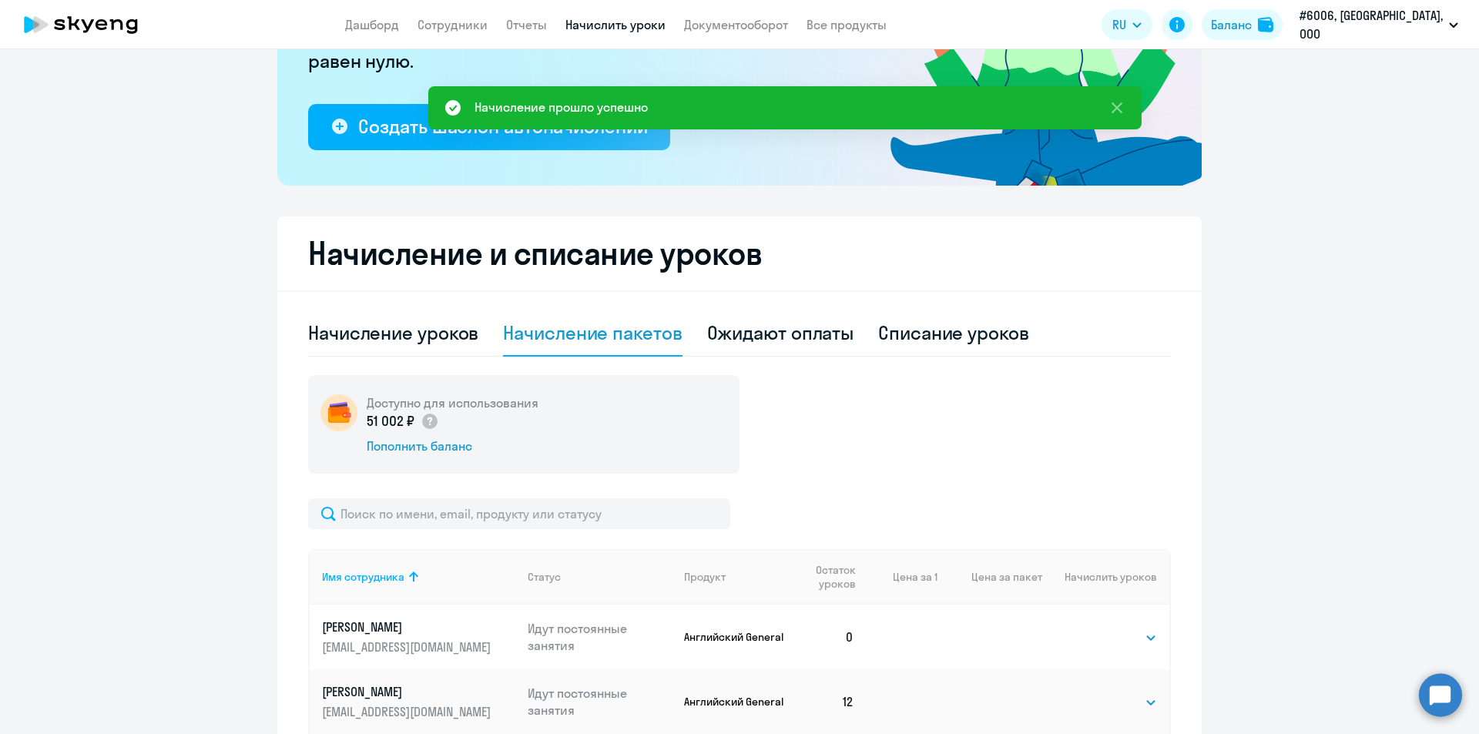
click at [785, 253] on h2 "Начисление и списание уроков" at bounding box center [739, 253] width 862 height 37
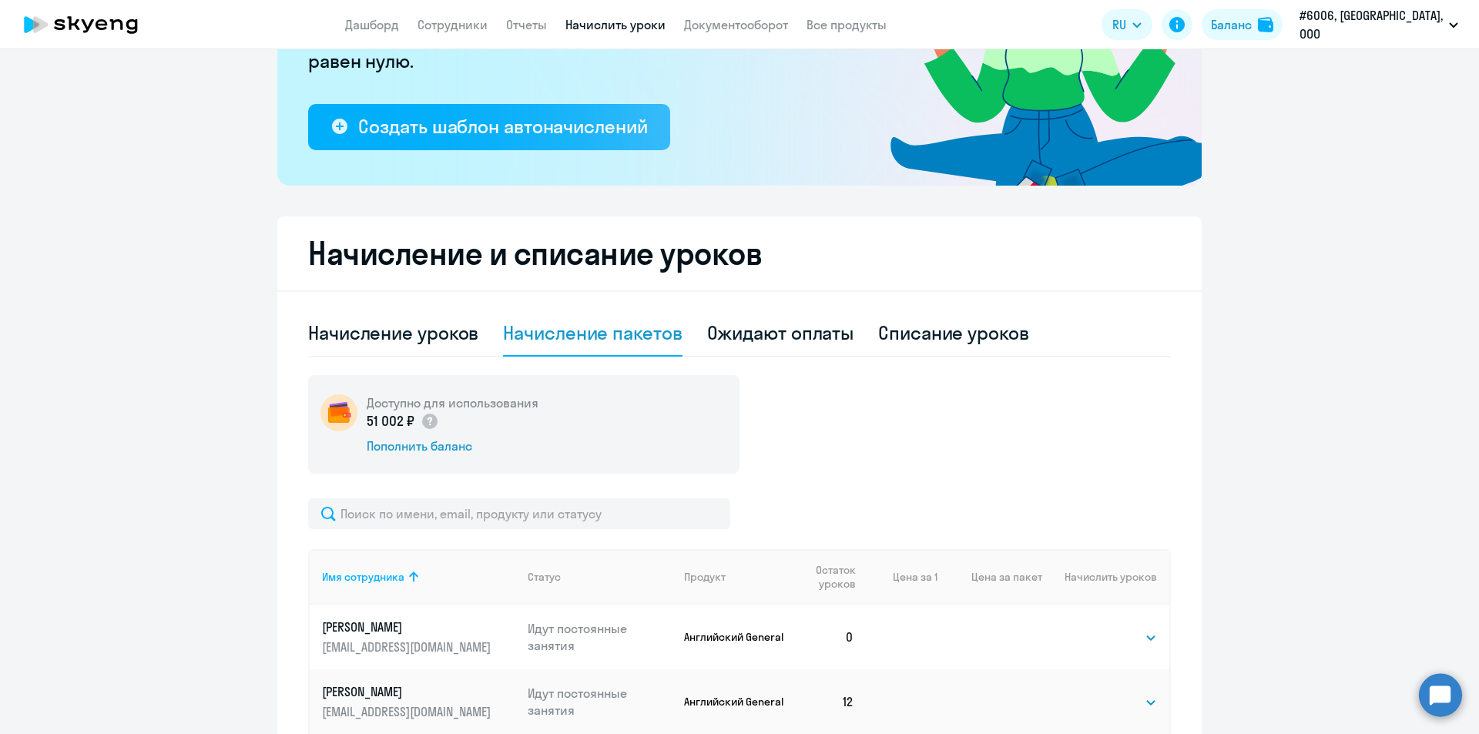
click at [286, 250] on div "Начисление и списание уроков Начисление уроков Начисление пакетов Ожидают оплат…" at bounding box center [739, 735] width 924 height 1038
drag, startPoint x: 290, startPoint y: 247, endPoint x: 842, endPoint y: 248, distance: 552.1
click at [842, 248] on div "Начисление и списание уроков Начисление уроков Начисление пакетов Ожидают оплат…" at bounding box center [739, 735] width 924 height 1038
click at [797, 254] on h2 "Начисление и списание уроков" at bounding box center [739, 253] width 862 height 37
click at [810, 254] on h2 "Начисление и списание уроков" at bounding box center [739, 253] width 862 height 37
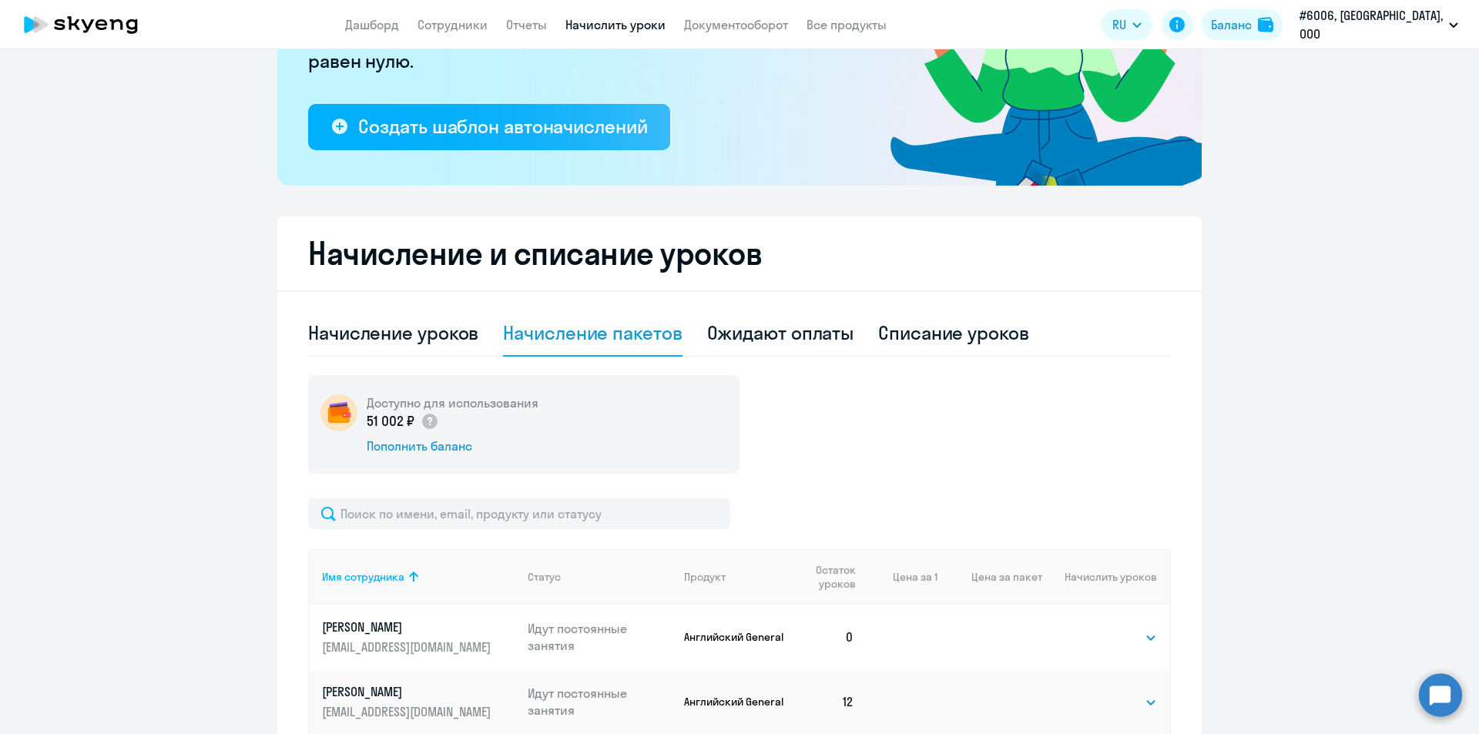
click at [838, 253] on h2 "Начисление и списание уроков" at bounding box center [739, 253] width 862 height 37
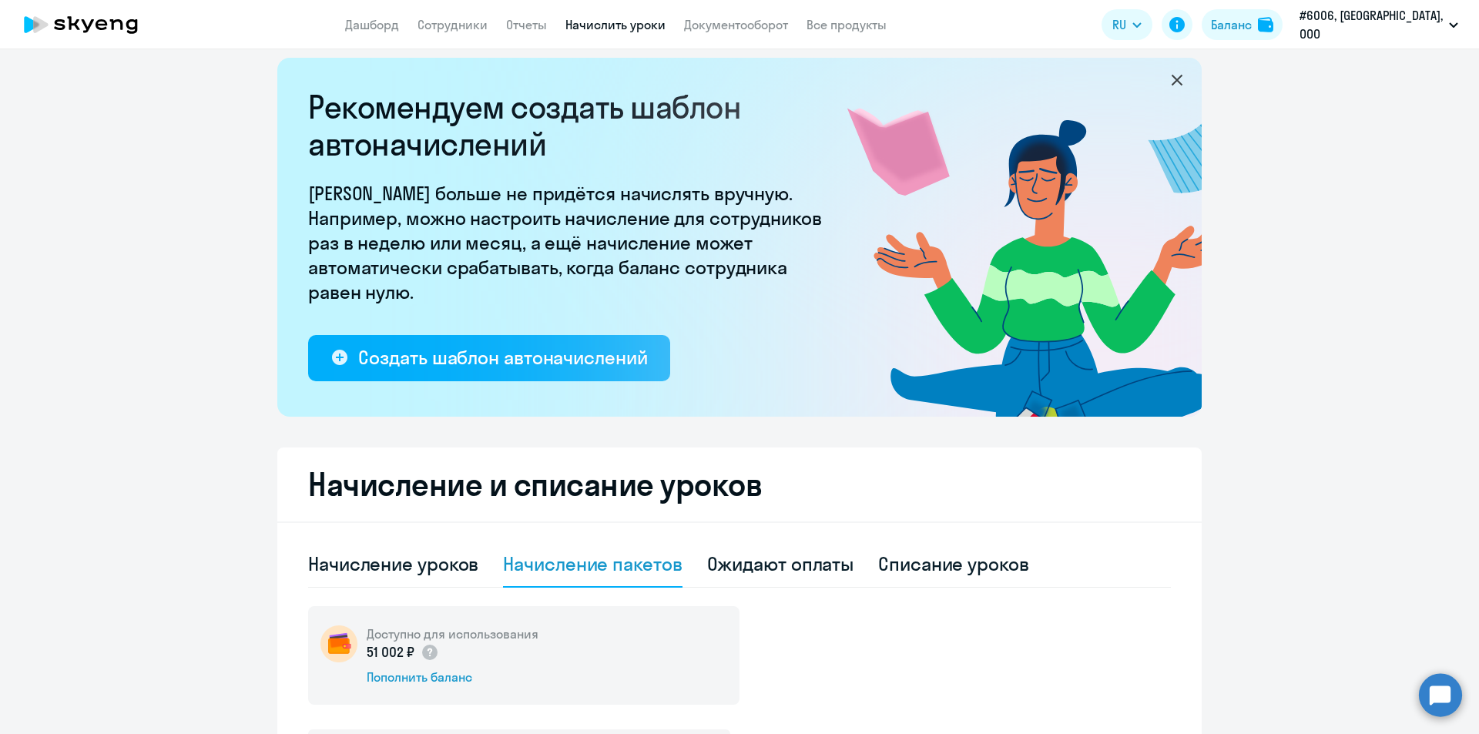
scroll to position [0, 0]
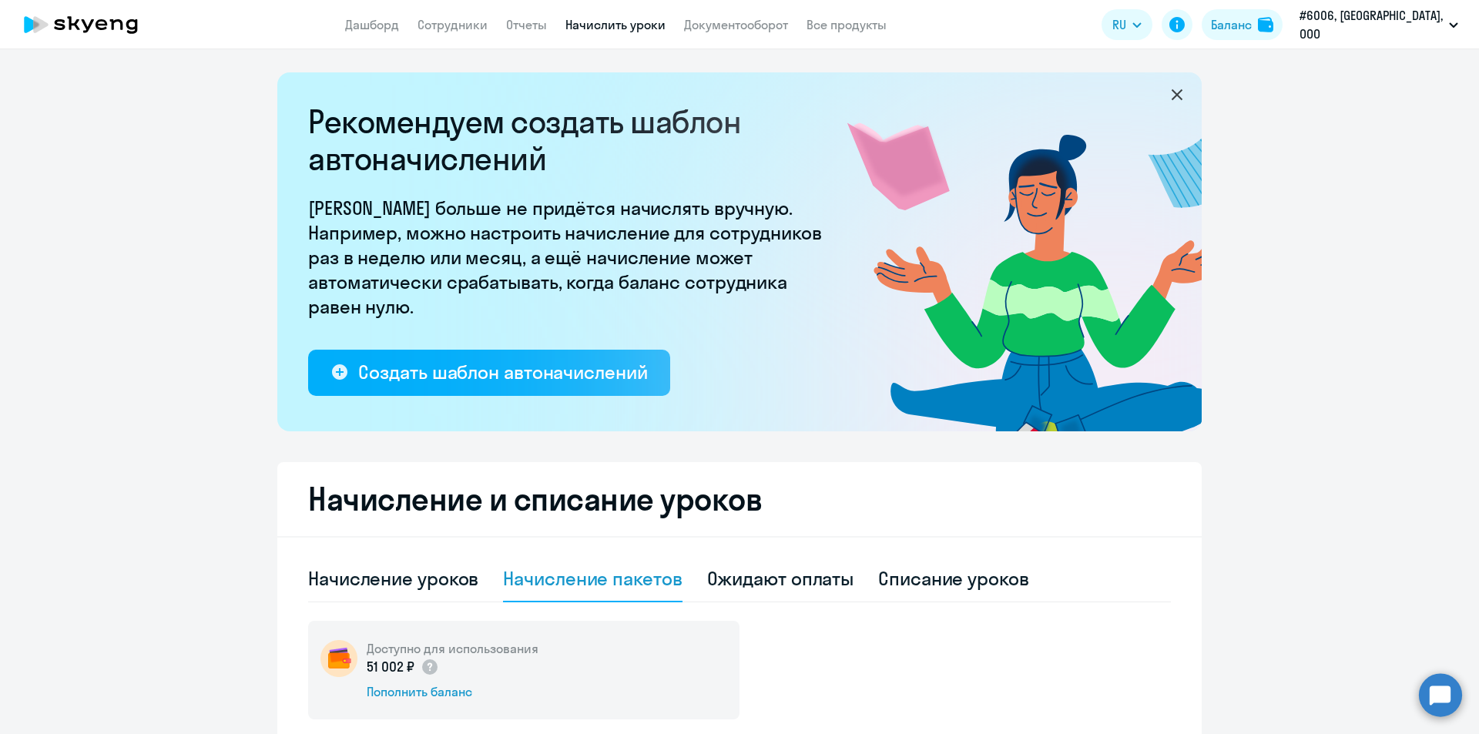
drag, startPoint x: 295, startPoint y: 495, endPoint x: 798, endPoint y: 498, distance: 502.9
click at [798, 498] on h2 "Начисление и списание уроков" at bounding box center [739, 499] width 862 height 37
click at [1174, 96] on icon at bounding box center [1176, 94] width 18 height 18
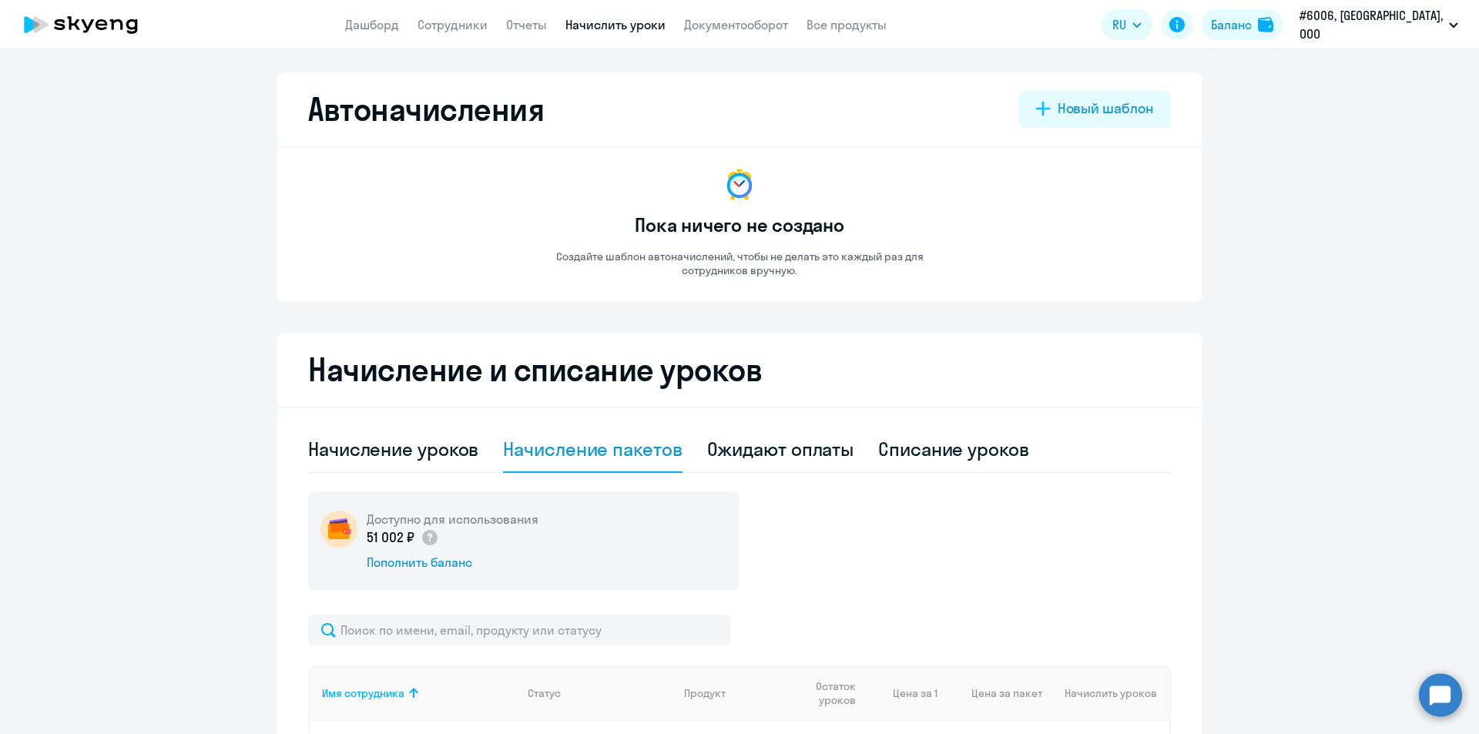
click at [243, 105] on ng-component "Автоначисления Новый шаблон Пока ничего не создано Создайте шаблон автоначислен…" at bounding box center [739, 721] width 1479 height 1298
drag, startPoint x: 298, startPoint y: 104, endPoint x: 588, endPoint y: 109, distance: 290.4
click at [588, 109] on div "Автоначисления Новый шаблон Пока ничего не создано Создайте шаблон автоначислен…" at bounding box center [739, 186] width 924 height 229
click at [588, 109] on div "Автоначисления Новый шаблон" at bounding box center [739, 109] width 862 height 37
drag, startPoint x: 528, startPoint y: 113, endPoint x: 571, endPoint y: 112, distance: 42.4
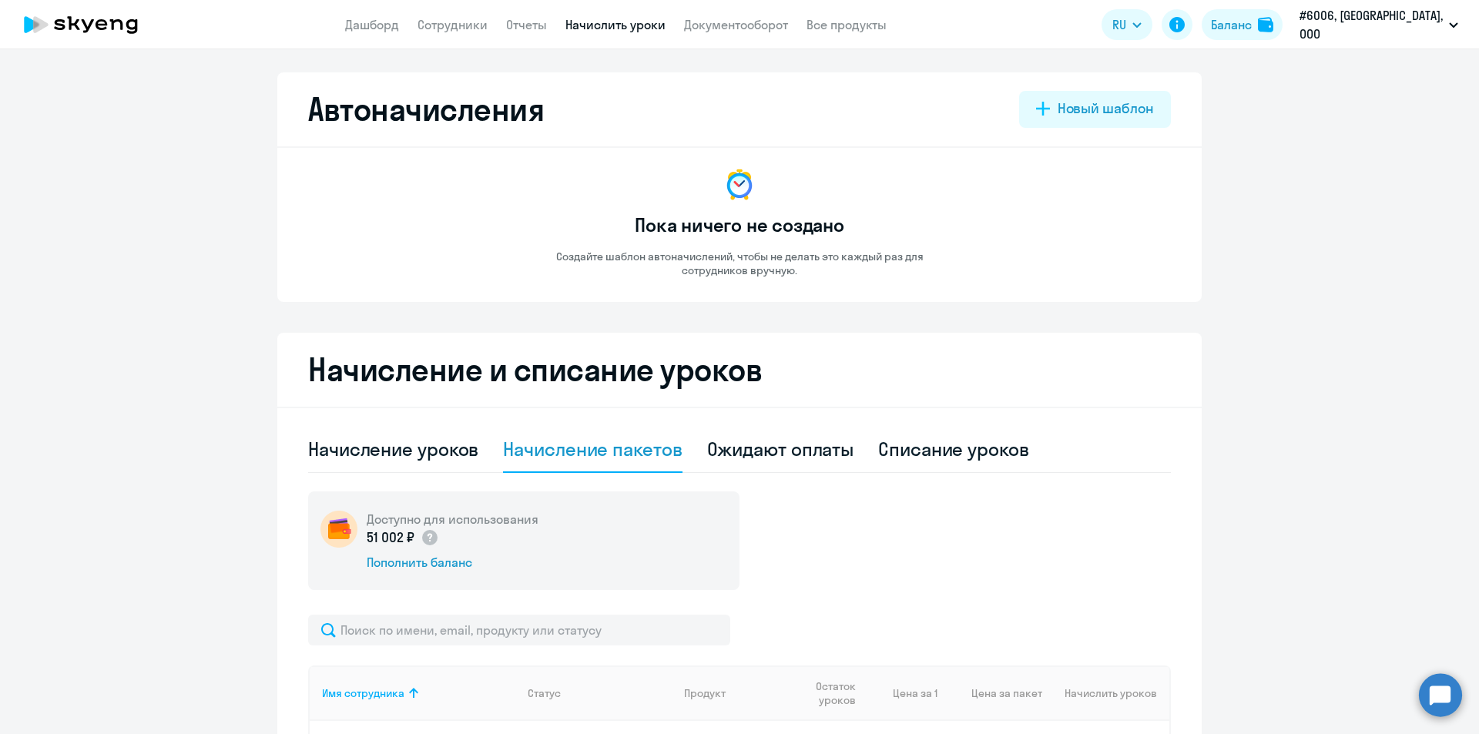
click at [571, 112] on div "Автоначисления Новый шаблон" at bounding box center [739, 109] width 862 height 37
click at [229, 112] on ng-component "Автоначисления Новый шаблон Пока ничего не создано Создайте шаблон автоначислен…" at bounding box center [739, 721] width 1479 height 1298
drag, startPoint x: 661, startPoint y: 226, endPoint x: 929, endPoint y: 268, distance: 271.2
click at [929, 268] on div "Пока ничего не создано Создайте шаблон автоначислений, чтобы не делать это кажд…" at bounding box center [739, 221] width 431 height 111
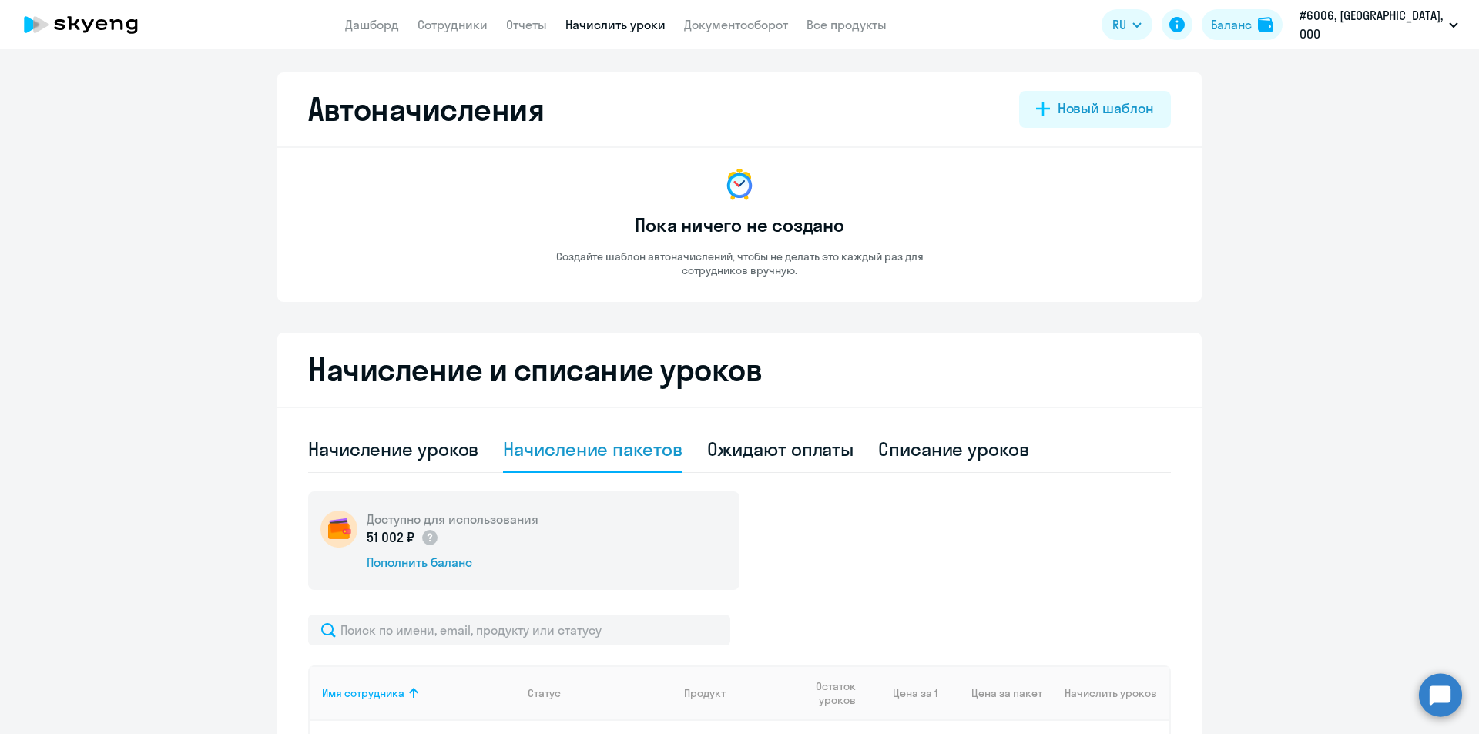
click at [856, 270] on p "Создайте шаблон автоначислений, чтобы не делать это каждый раз для сотрудников …" at bounding box center [739, 264] width 431 height 28
click at [1224, 216] on ng-component "Автоначисления Новый шаблон Пока ничего не создано Создайте шаблон автоначислен…" at bounding box center [739, 721] width 1479 height 1298
drag, startPoint x: 286, startPoint y: 368, endPoint x: 837, endPoint y: 366, distance: 551.4
click at [837, 366] on h2 "Начисление и списание уроков" at bounding box center [739, 369] width 862 height 37
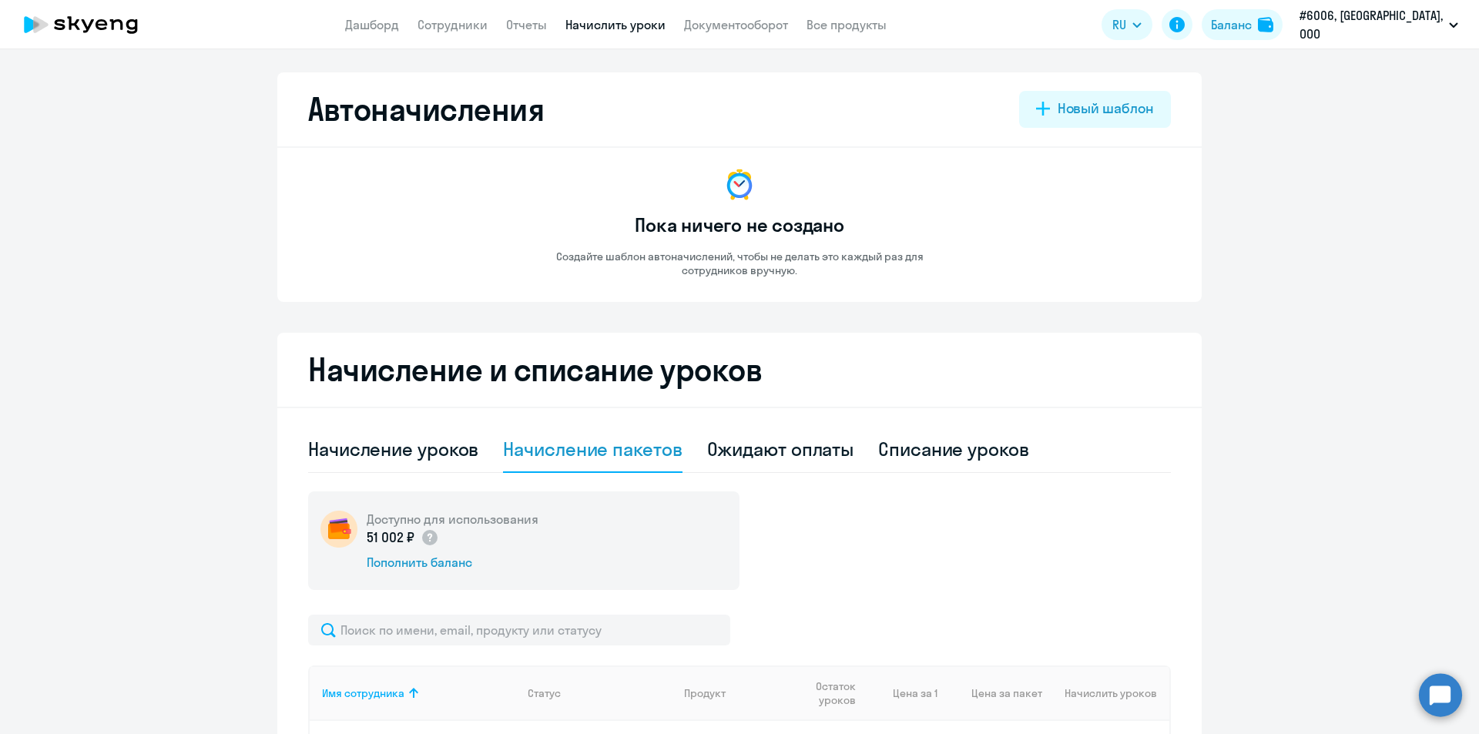
click at [1045, 448] on div "Начисление уроков Начисление пакетов Ожидают оплаты Списание уроков" at bounding box center [739, 450] width 862 height 46
click at [1214, 443] on ng-component "Автоначисления Новый шаблон Пока ничего не создано Создайте шаблон автоначислен…" at bounding box center [739, 721] width 1479 height 1298
click at [236, 437] on ng-component "Автоначисления Новый шаблон Пока ничего не создано Создайте шаблон автоначислен…" at bounding box center [739, 721] width 1479 height 1298
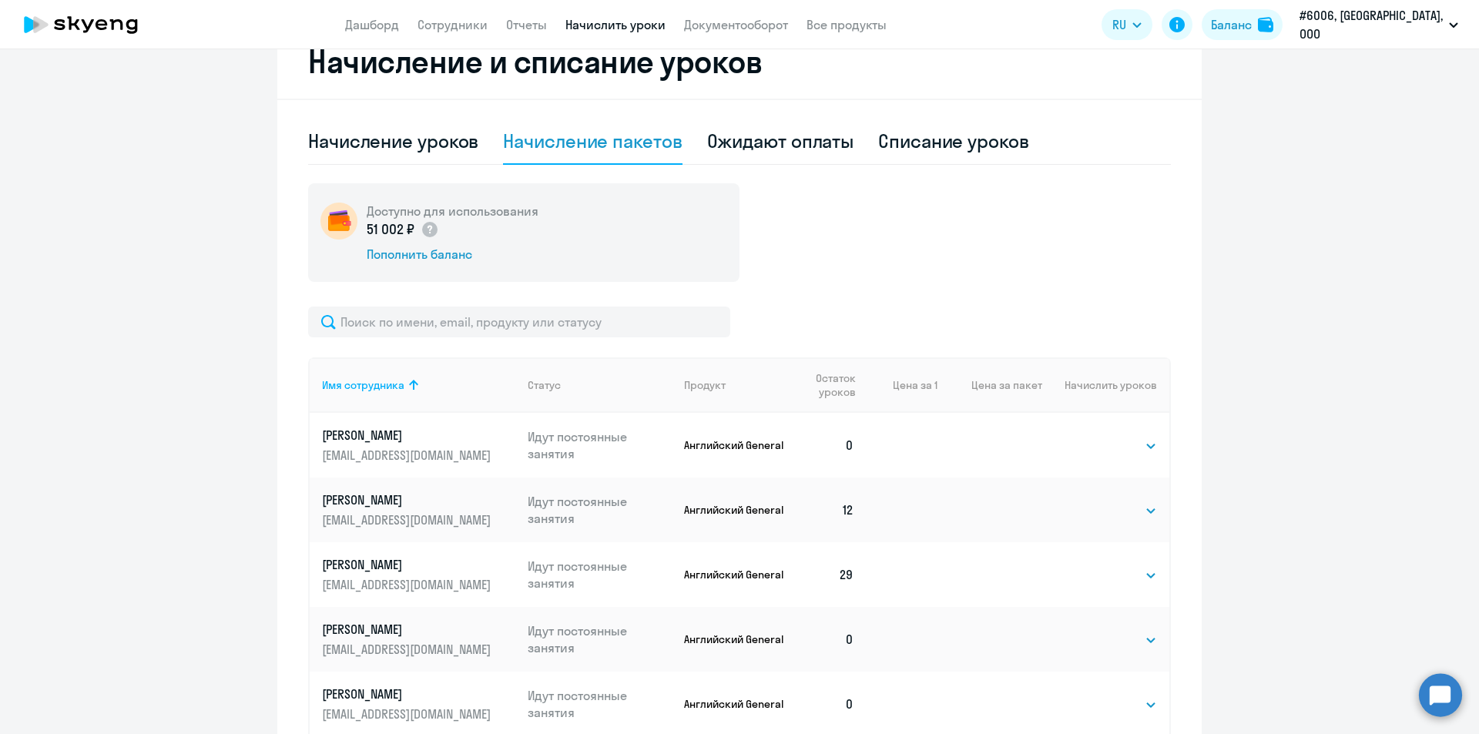
click at [243, 370] on ng-component "Автоначисления Новый шаблон Пока ничего не создано Создайте шаблон автоначислен…" at bounding box center [739, 413] width 1479 height 1298
click at [253, 310] on ng-component "Автоначисления Новый шаблон Пока ничего не создано Создайте шаблон автоначислен…" at bounding box center [739, 413] width 1479 height 1298
click at [286, 317] on div "Начисление и списание уроков Начисление уроков Начисление пакетов Ожидают оплат…" at bounding box center [739, 544] width 924 height 1038
click at [757, 318] on div at bounding box center [739, 321] width 862 height 31
click at [286, 439] on div "Начисление и списание уроков Начисление уроков Начисление пакетов Ожидают оплат…" at bounding box center [739, 544] width 924 height 1038
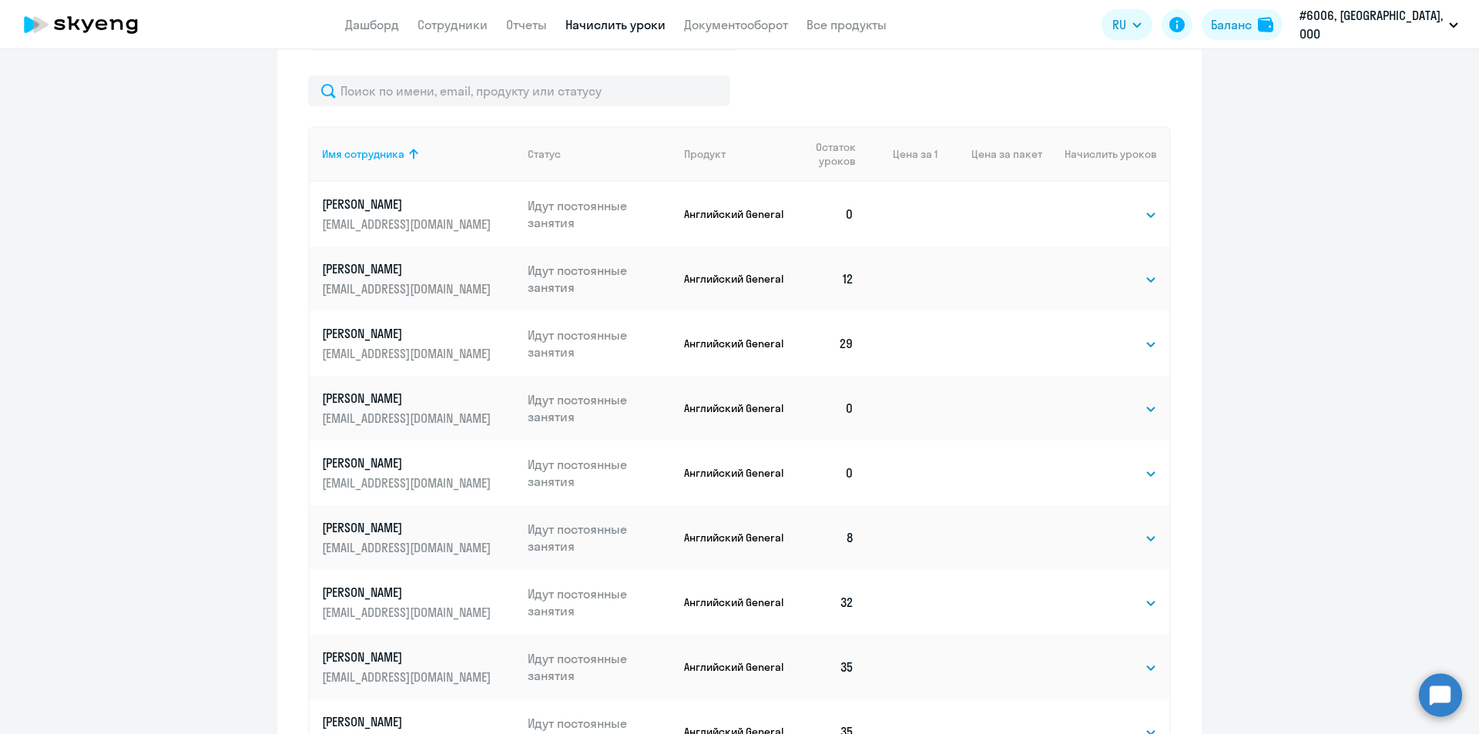
scroll to position [698, 0]
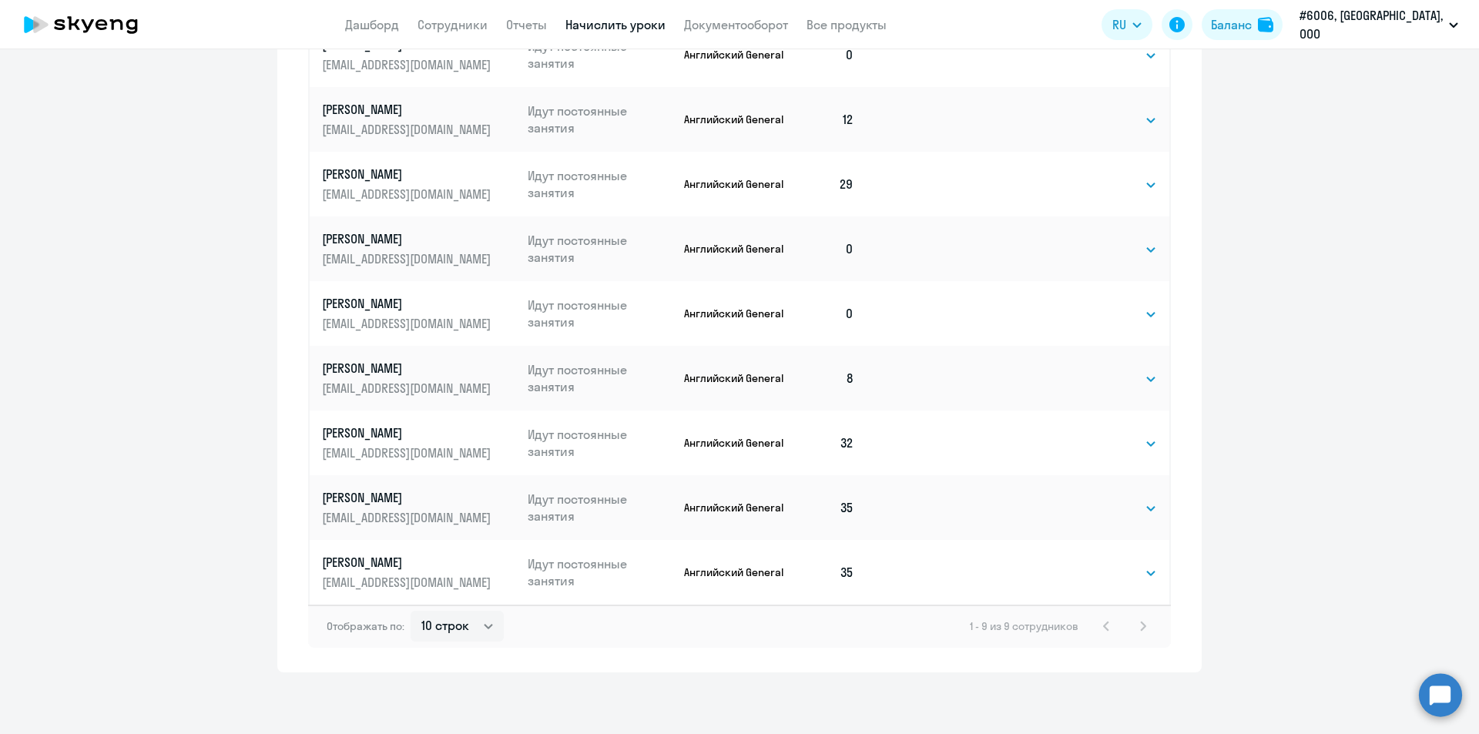
click at [1181, 572] on div "Начисление и списание уроков Начисление уроков Начисление пакетов Ожидают оплат…" at bounding box center [739, 153] width 924 height 1038
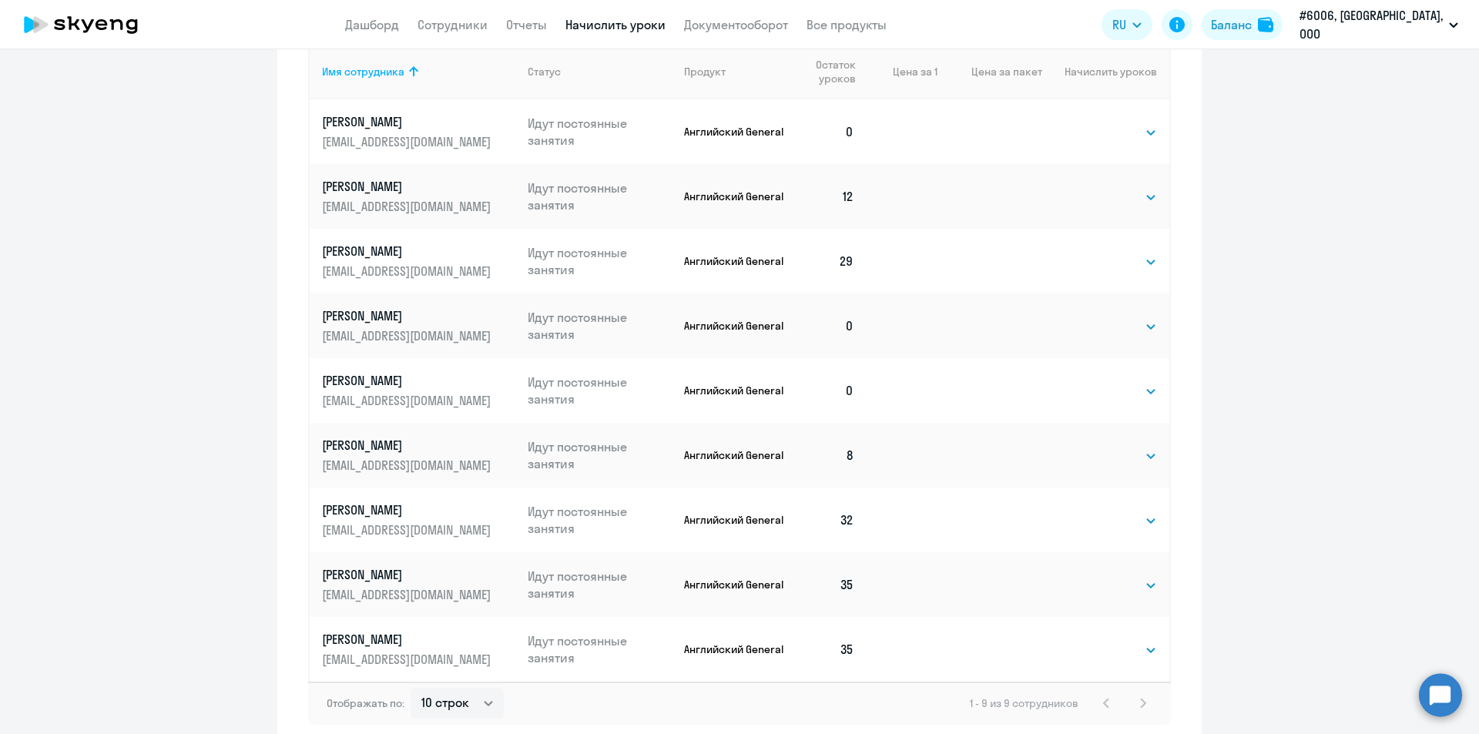
scroll to position [544, 0]
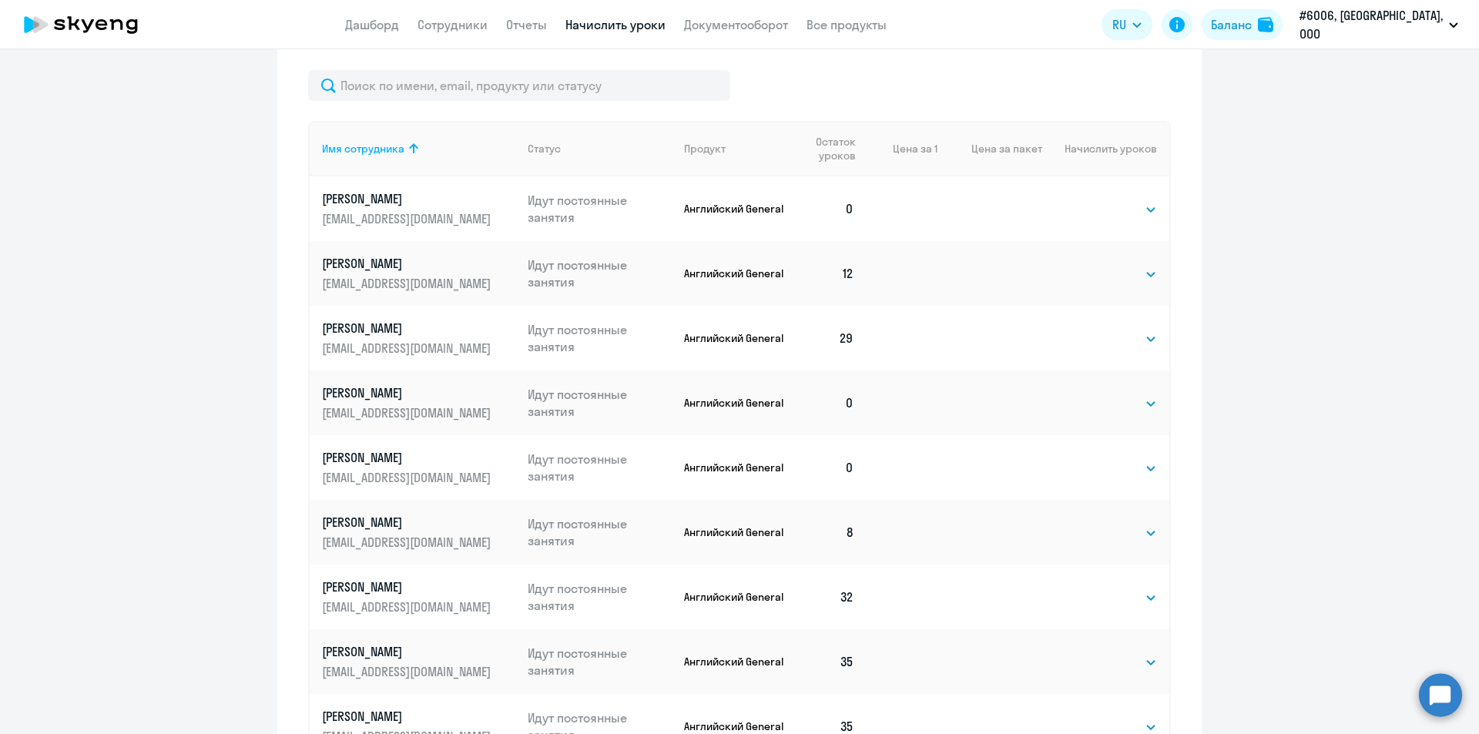
drag, startPoint x: 834, startPoint y: 347, endPoint x: 861, endPoint y: 341, distance: 27.6
click at [861, 341] on tr "Дудка Евгений edudka@gmail.com Идут постоянные занятия Английский General 29 Вы…" at bounding box center [739, 338] width 859 height 65
click at [866, 341] on td at bounding box center [901, 338] width 71 height 65
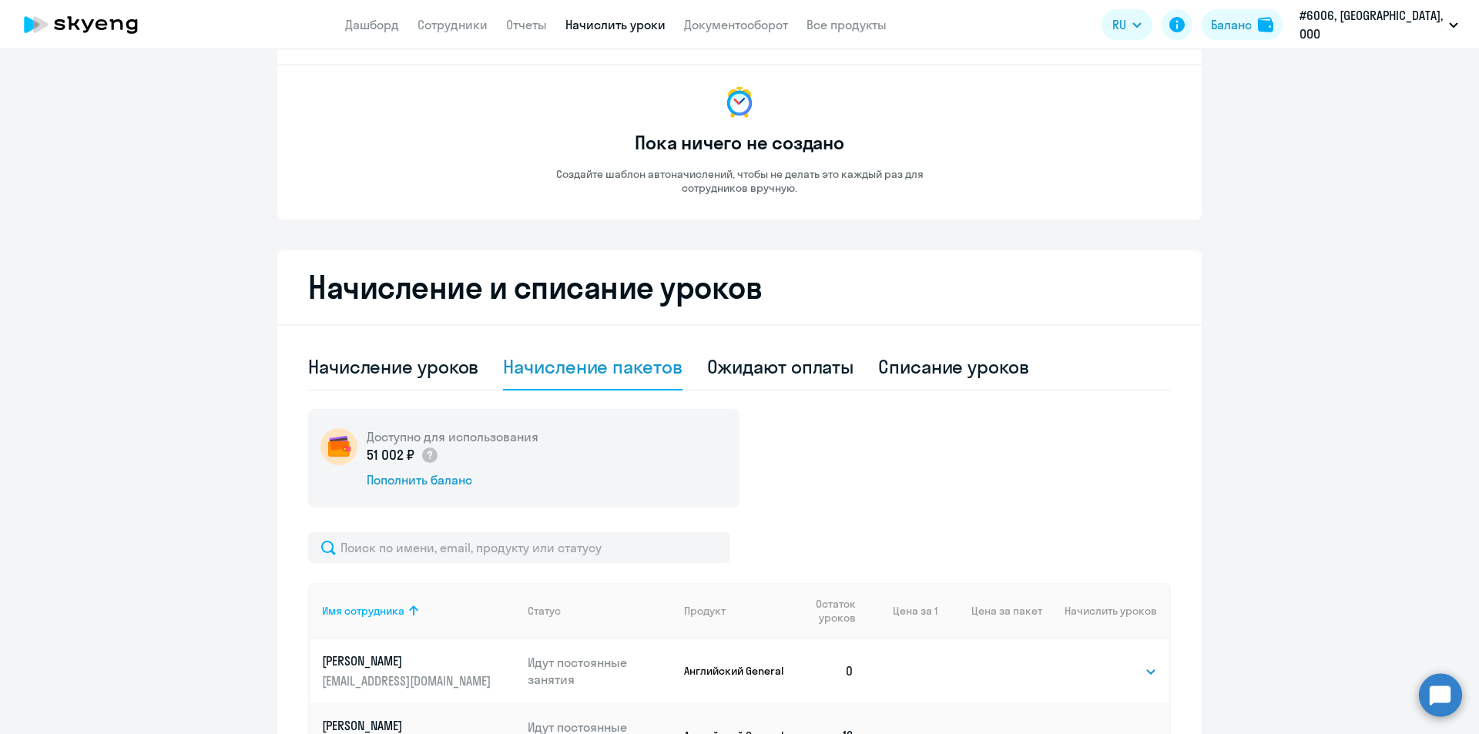
scroll to position [0, 0]
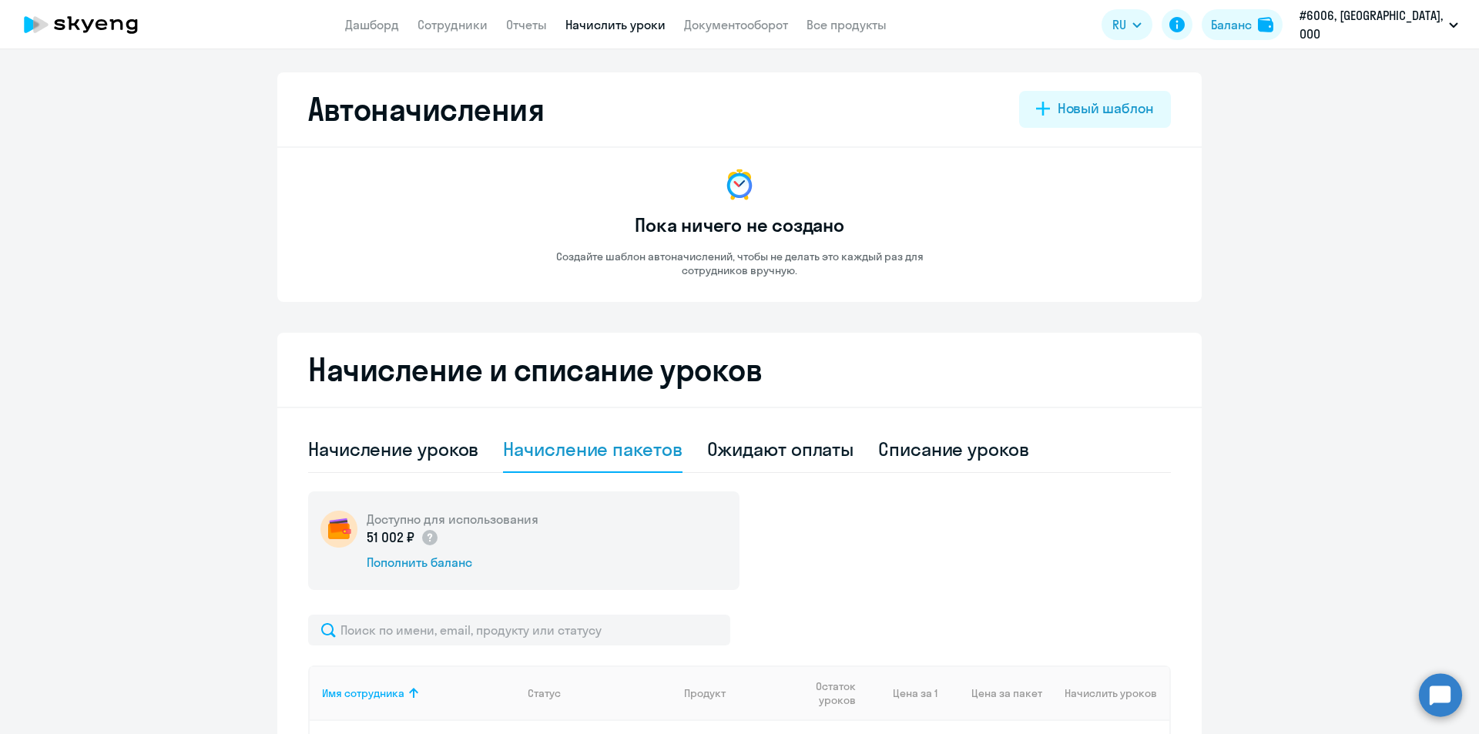
click at [337, 113] on h2 "Автоначисления" at bounding box center [426, 109] width 236 height 37
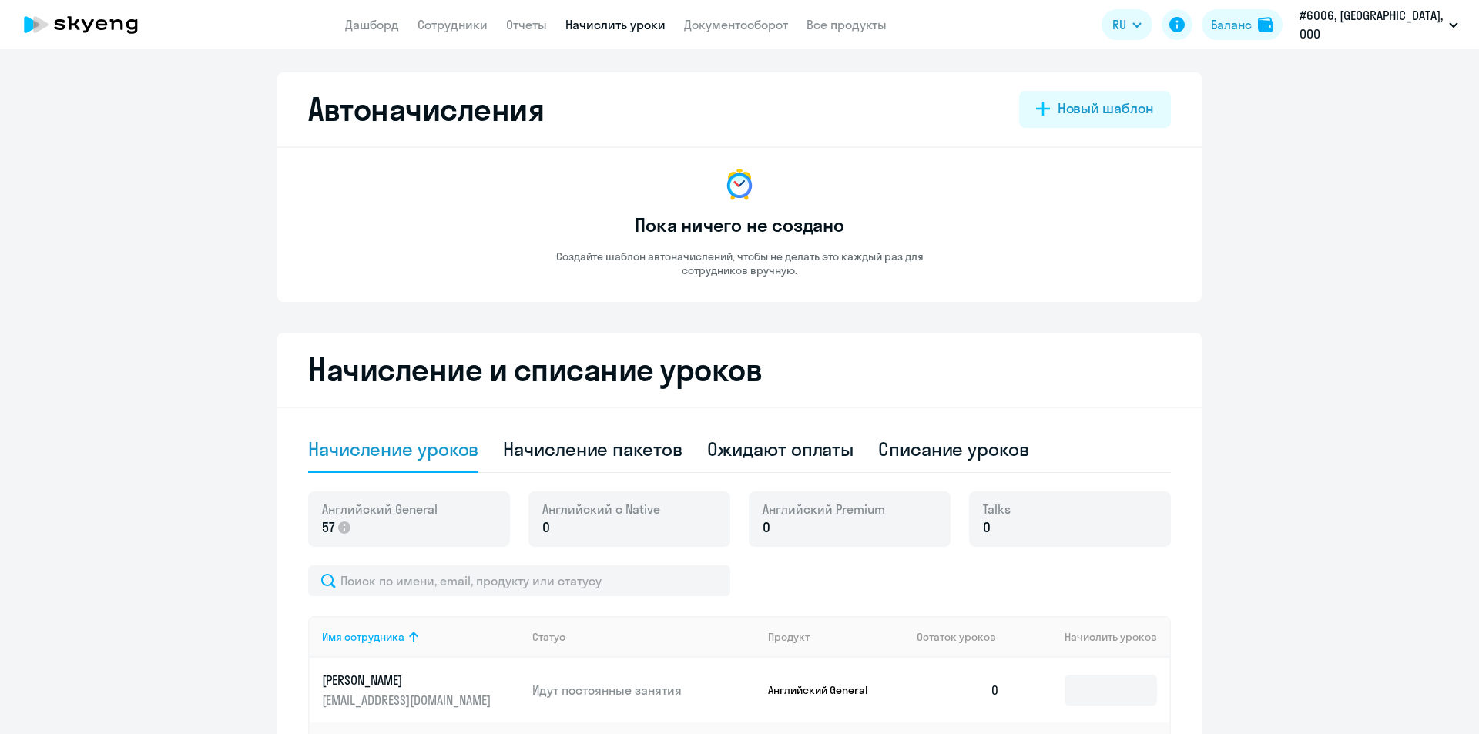
select select "10"
drag, startPoint x: 618, startPoint y: 223, endPoint x: 859, endPoint y: 223, distance: 241.0
click at [859, 223] on div "Пока ничего не создано Создайте шаблон автоначислений, чтобы не делать это кажд…" at bounding box center [739, 221] width 431 height 111
click at [340, 102] on h2 "Автоначисления" at bounding box center [426, 109] width 236 height 37
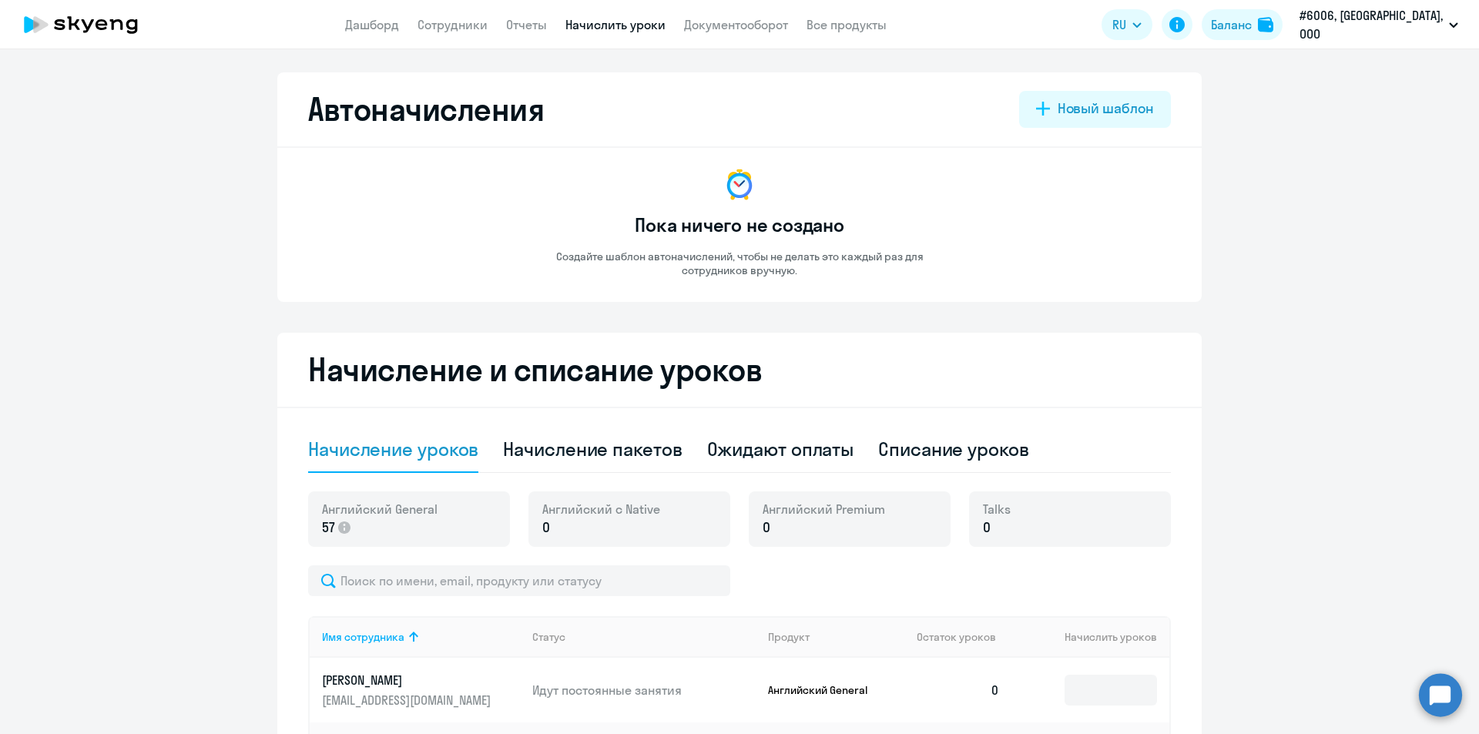
select select "10"
